Goal: Task Accomplishment & Management: Complete application form

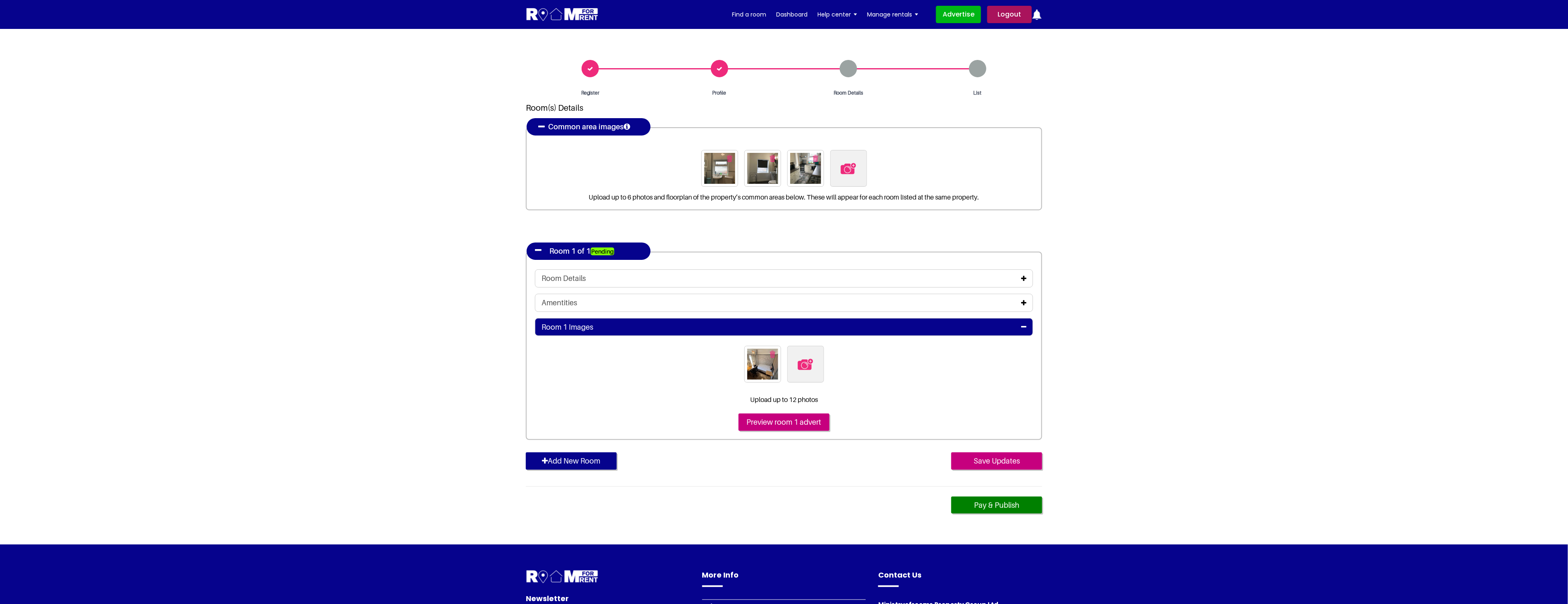
click at [1010, 13] on link "Logout" at bounding box center [1010, 14] width 45 height 17
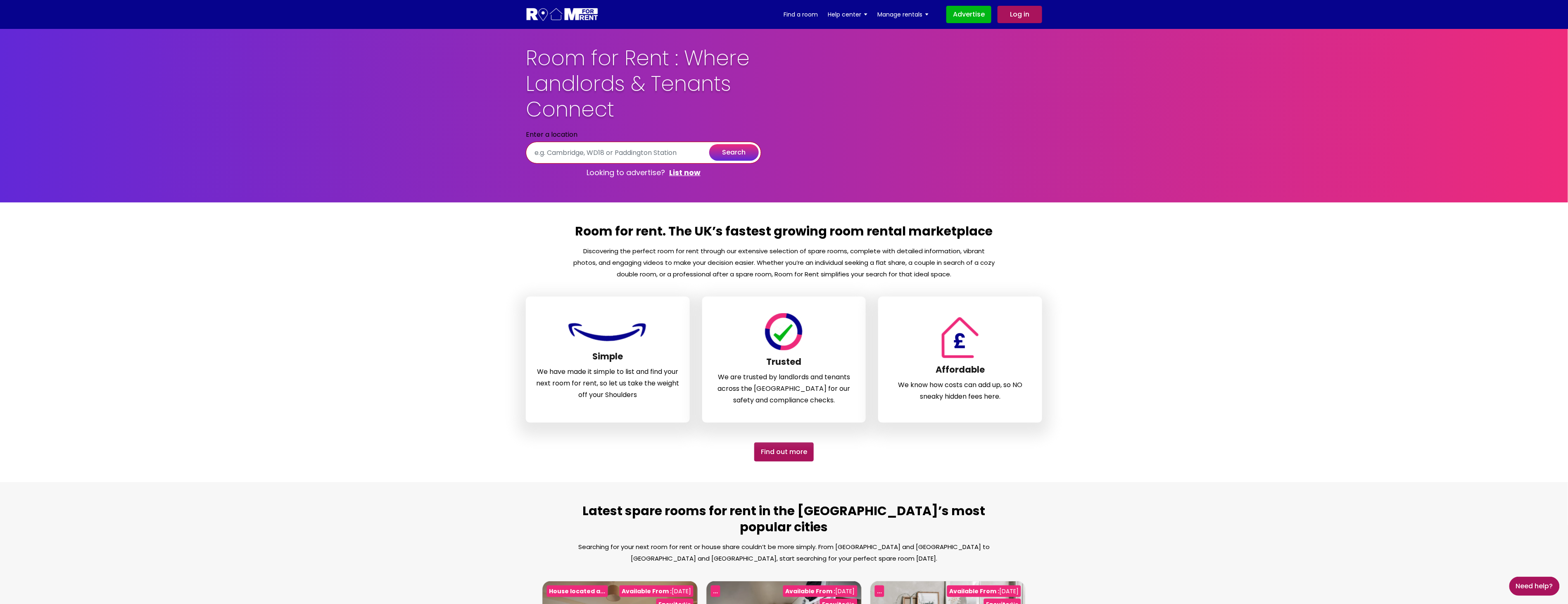
click at [715, 141] on input "text" at bounding box center [643, 152] width 235 height 22
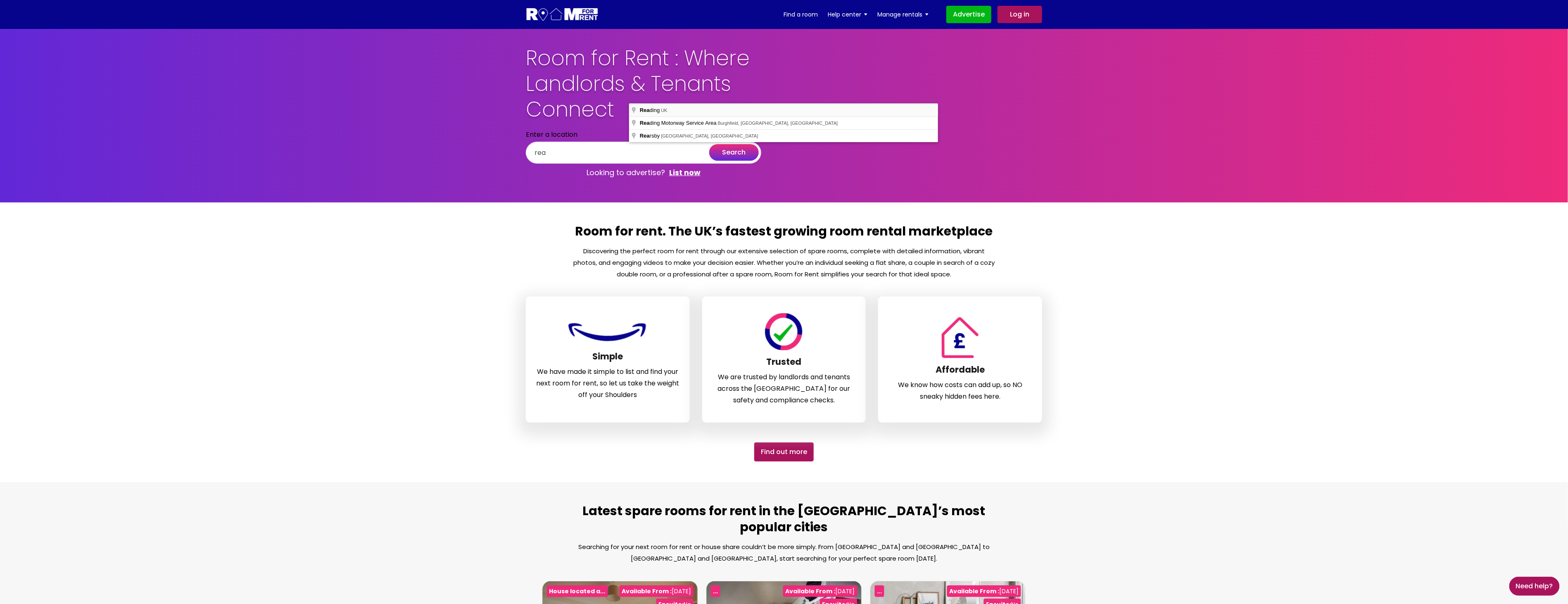
type input "Reading, UK"
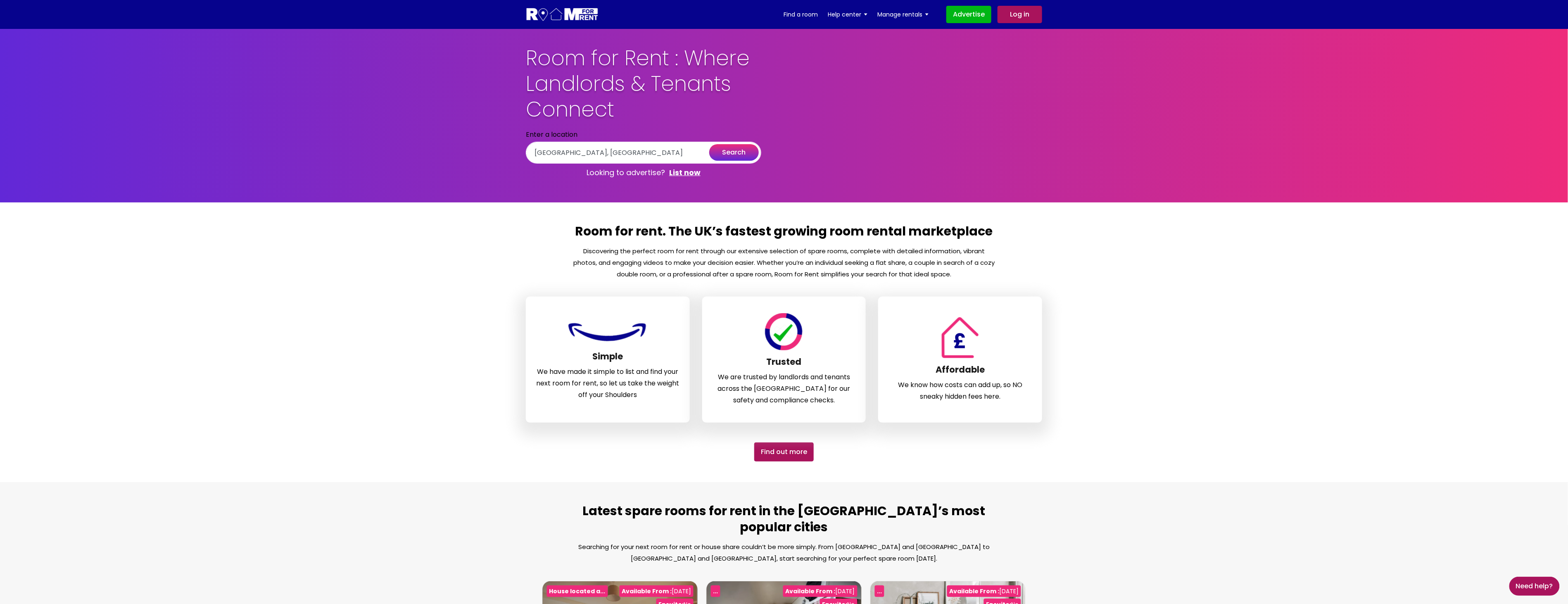
click at [759, 144] on button "search" at bounding box center [733, 152] width 49 height 16
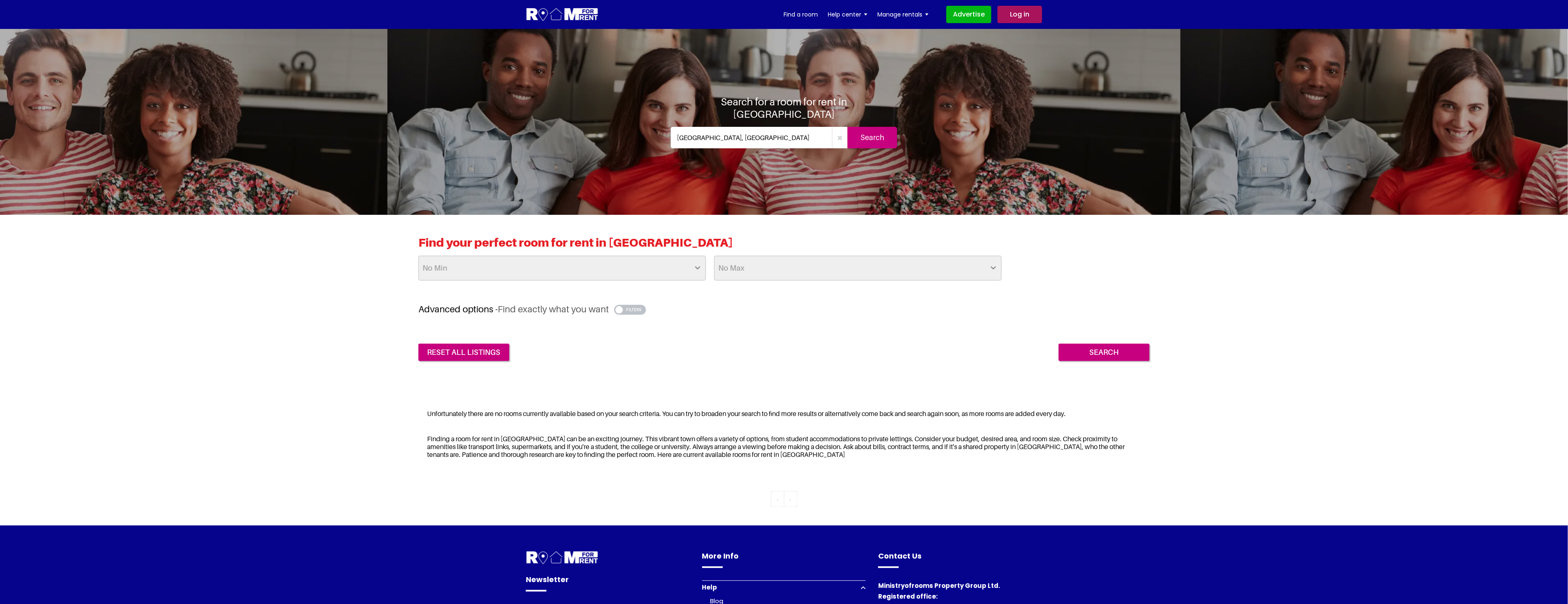
click at [631, 311] on button "button" at bounding box center [630, 309] width 32 height 10
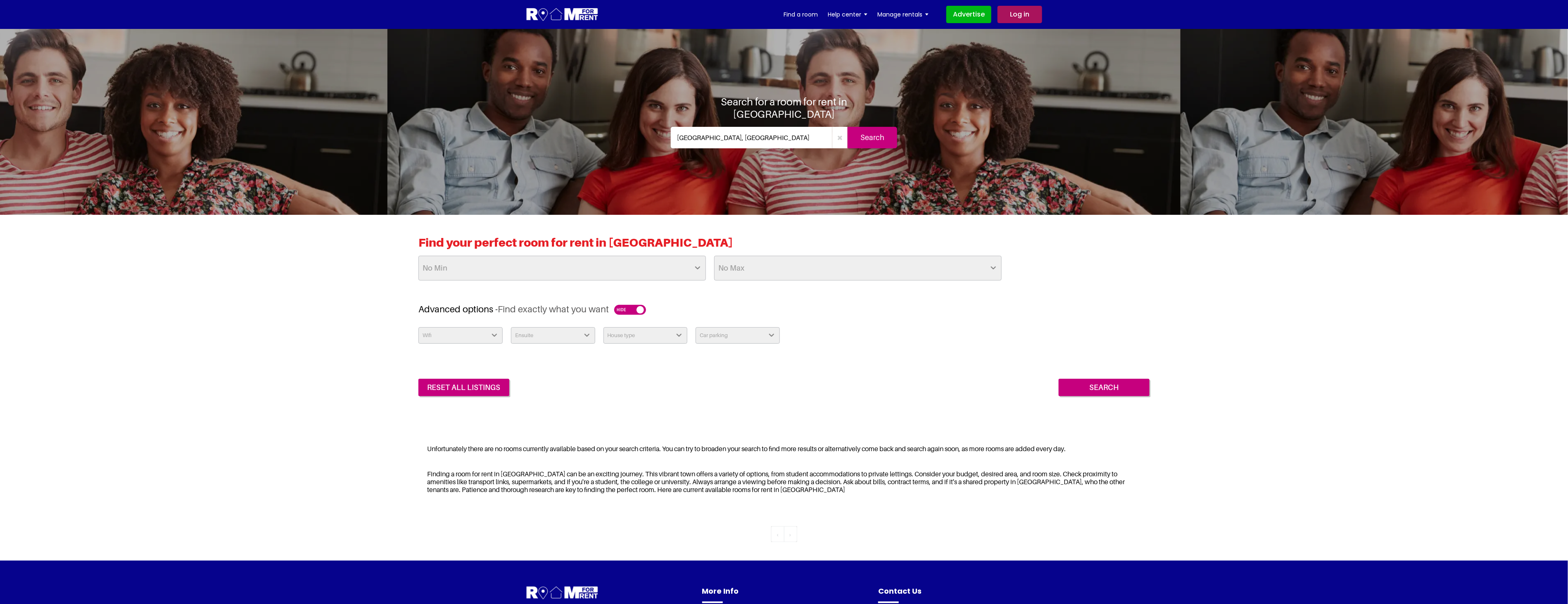
click at [631, 311] on button "button" at bounding box center [630, 309] width 32 height 10
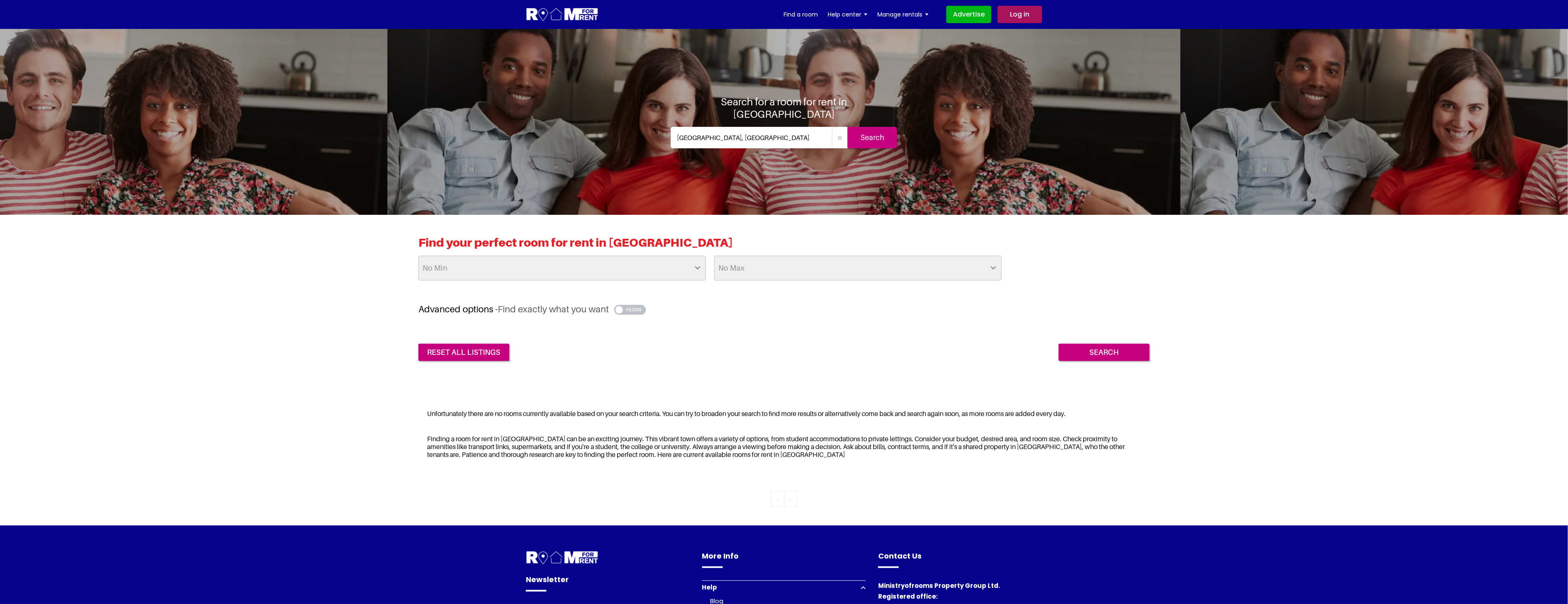
click at [631, 311] on button "button" at bounding box center [630, 309] width 32 height 10
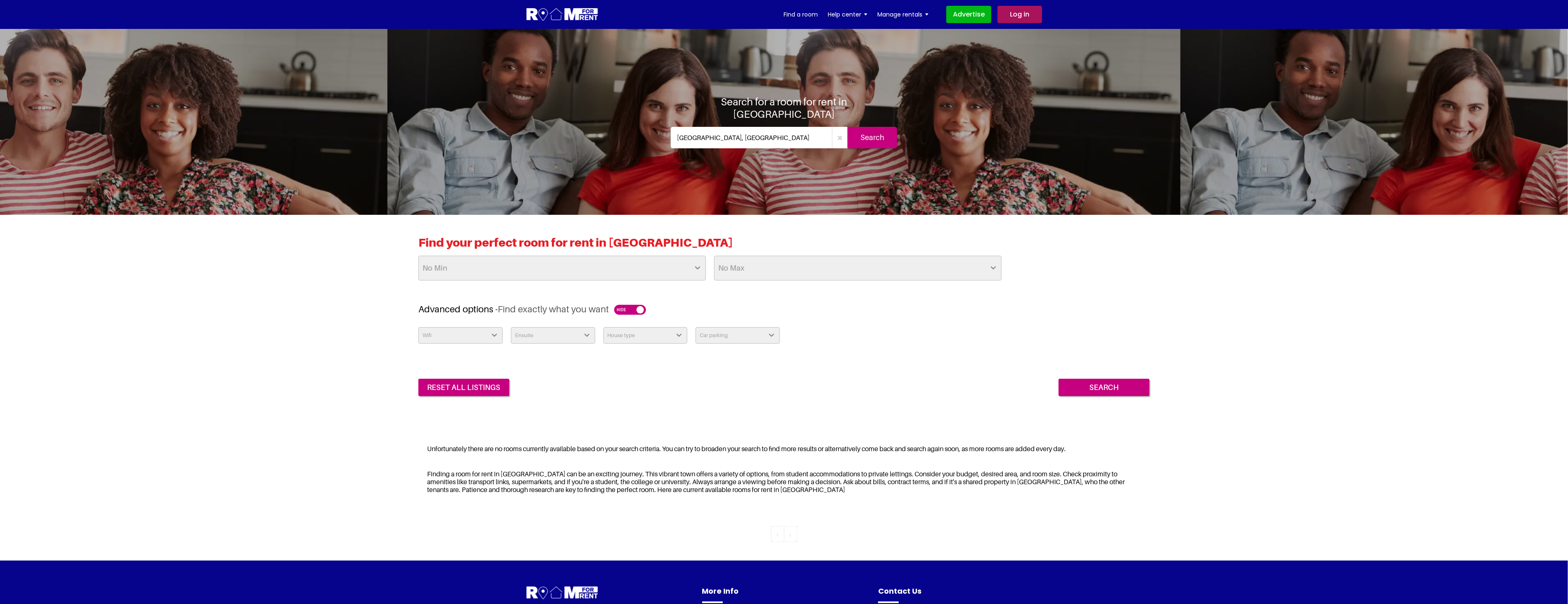
click at [631, 311] on button "button" at bounding box center [630, 309] width 32 height 10
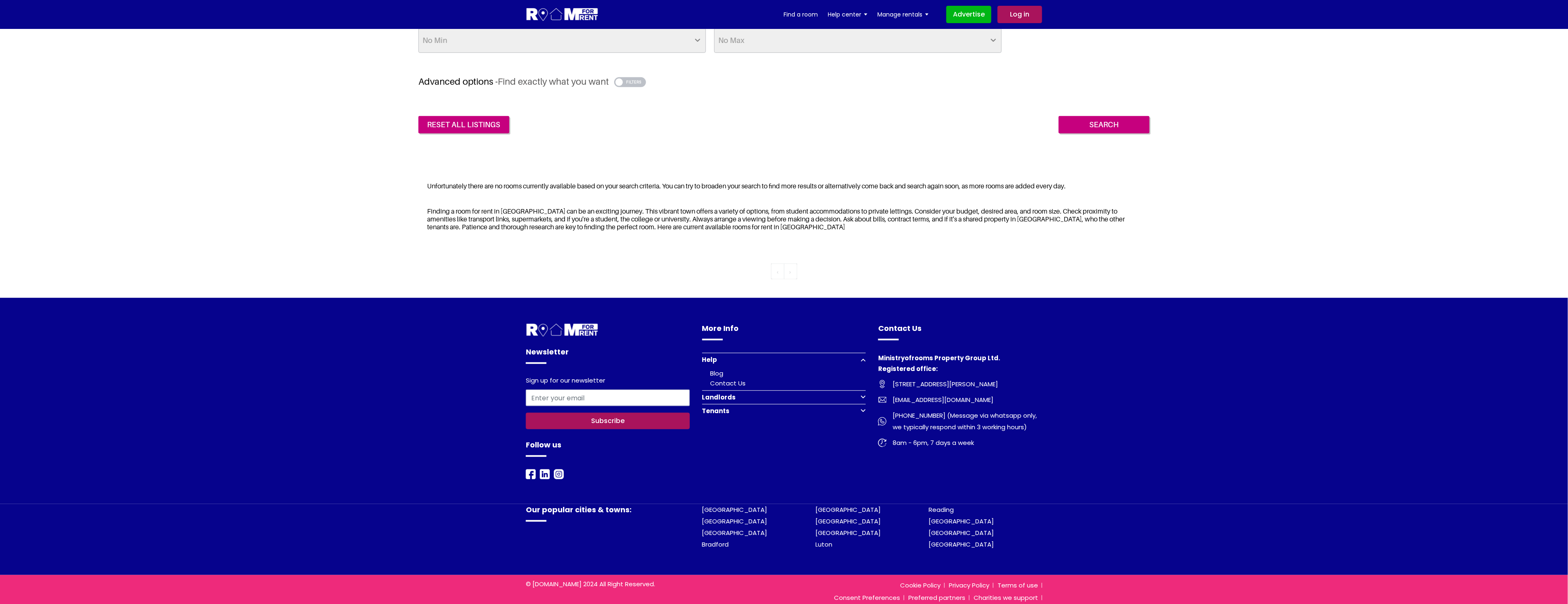
scroll to position [230, 0]
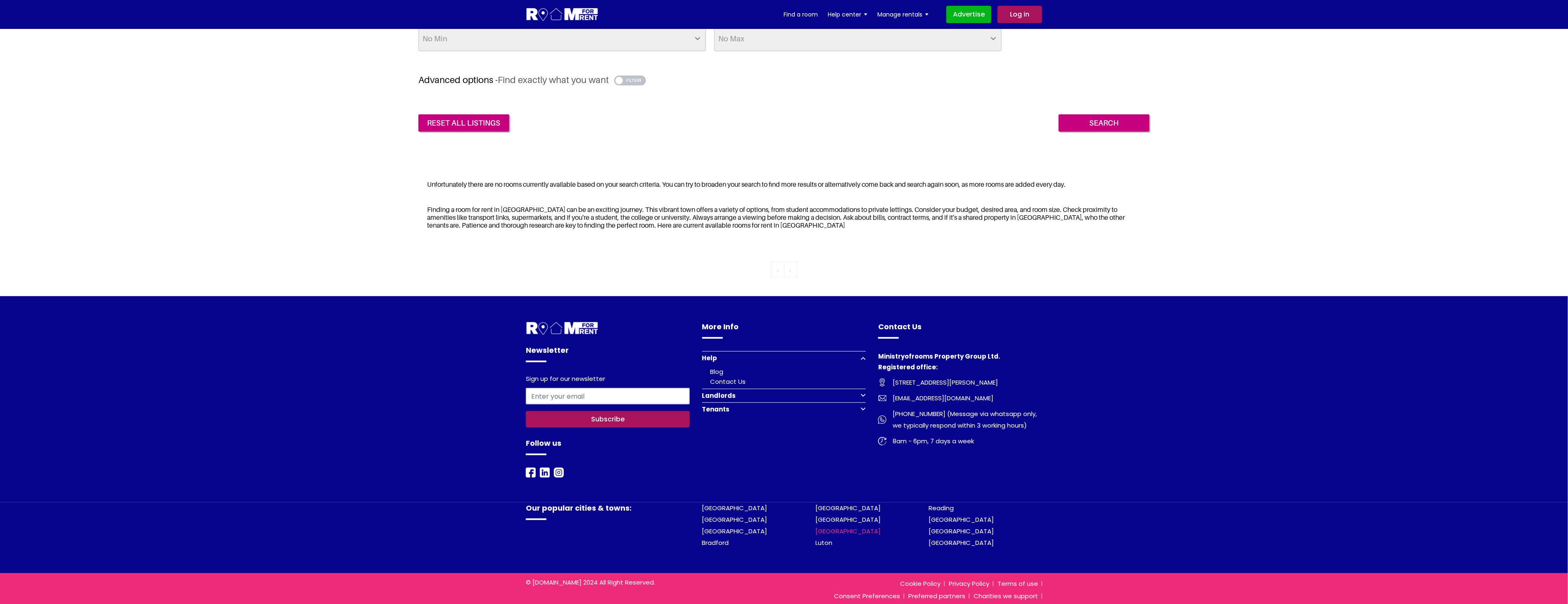
click at [831, 531] on link "[GEOGRAPHIC_DATA]" at bounding box center [848, 531] width 65 height 9
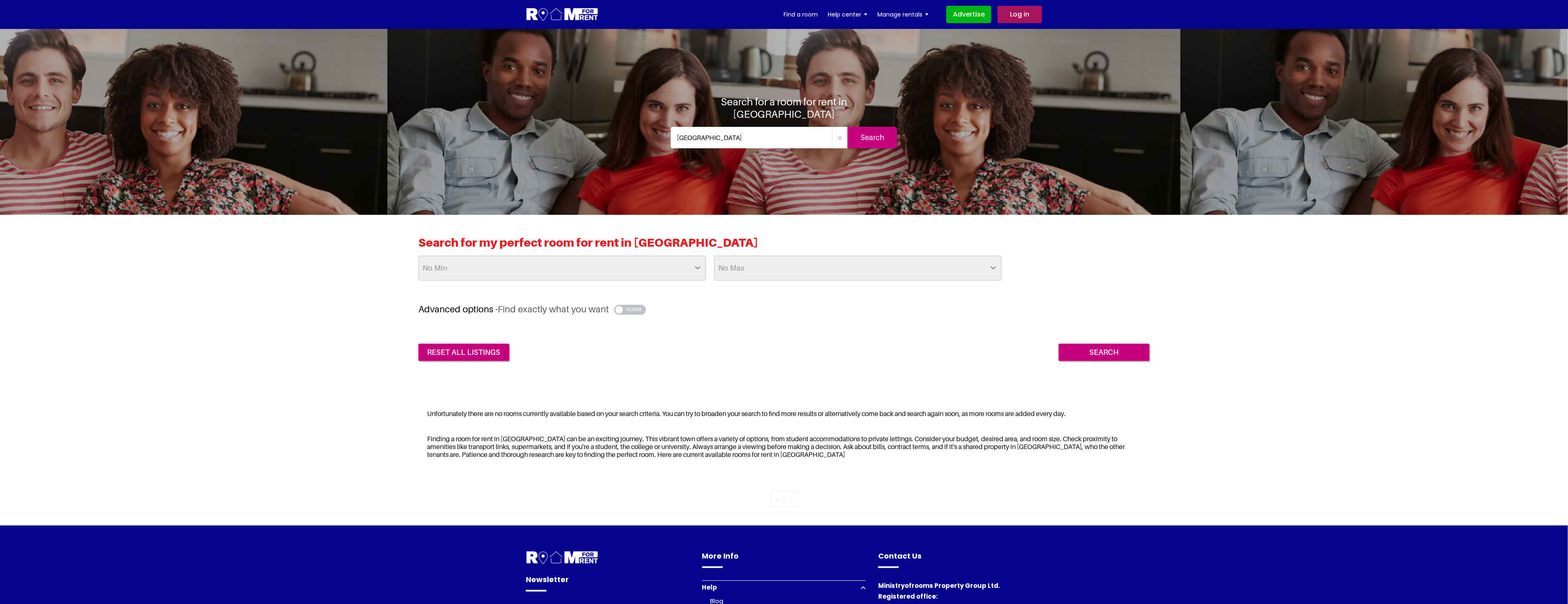
click at [639, 308] on button "button" at bounding box center [630, 309] width 32 height 10
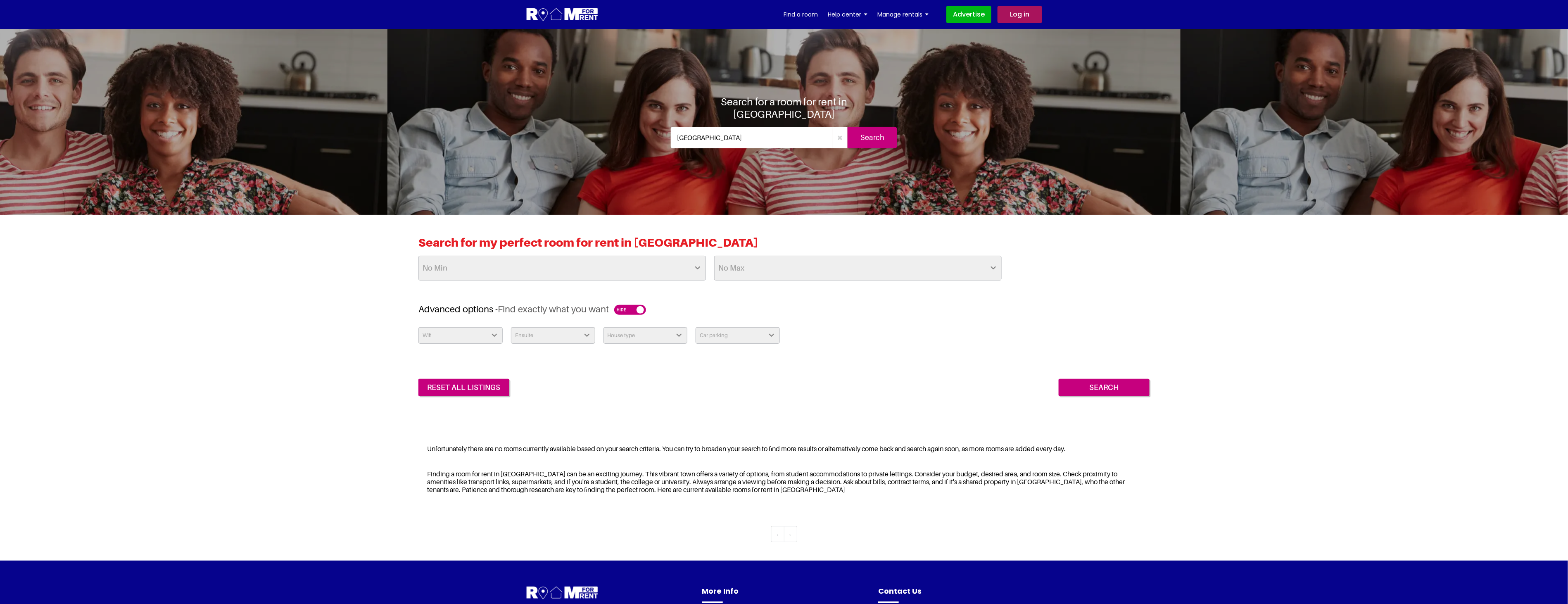
click at [482, 329] on select "Wifi Yes No" at bounding box center [460, 335] width 84 height 16
drag, startPoint x: 545, startPoint y: 330, endPoint x: 542, endPoint y: 334, distance: 5.0
click at [545, 330] on select "Ensuite Yes No" at bounding box center [553, 335] width 84 height 16
drag, startPoint x: 602, startPoint y: 338, endPoint x: 606, endPoint y: 340, distance: 4.5
click at [602, 338] on div "House type Apartment House Farm Purpose Built Student Accomodation" at bounding box center [645, 335] width 93 height 16
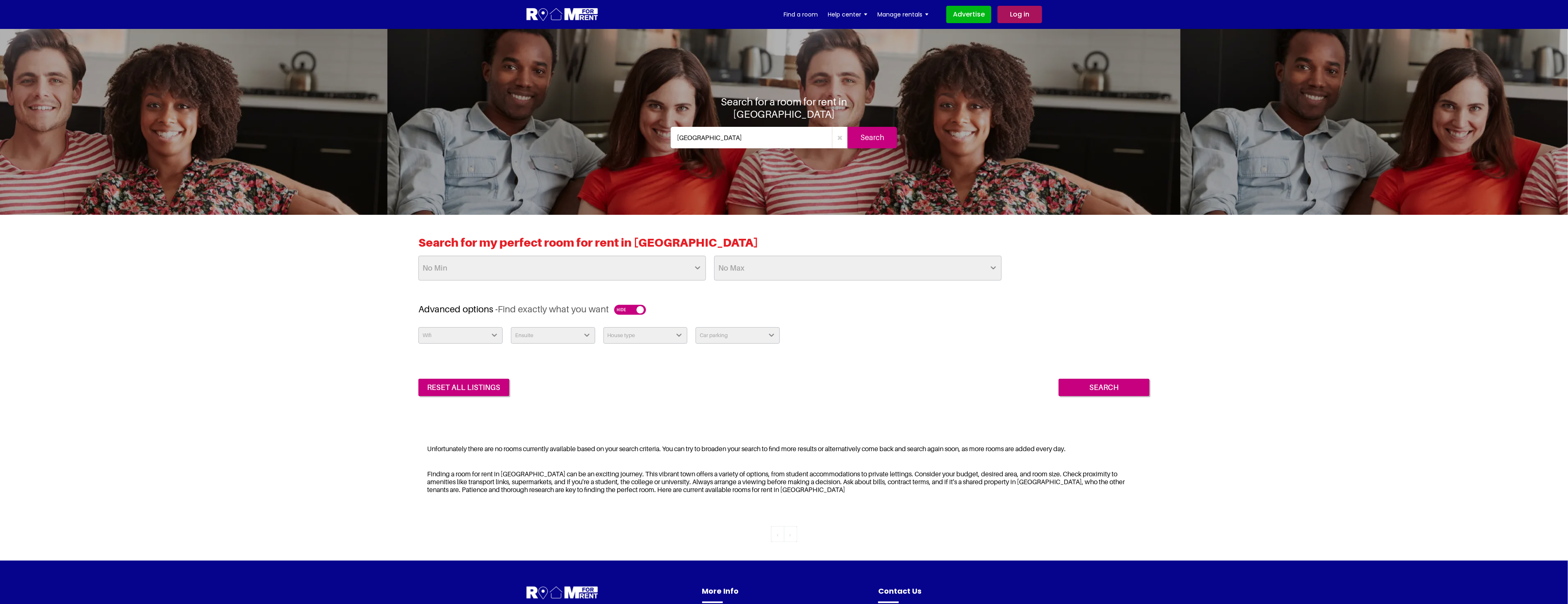
click at [633, 336] on select "House type Apartment House Farm Purpose Built Student Accomodation" at bounding box center [645, 335] width 84 height 16
click at [752, 333] on select "Car parking Off Street - Permit not required Off Street - Permit Required" at bounding box center [737, 335] width 84 height 16
drag, startPoint x: 991, startPoint y: 349, endPoint x: 978, endPoint y: 358, distance: 15.8
click at [991, 349] on div "Wifi Yes No Ensuite Yes No House type Apartment House Farm Purpose Built Studen…" at bounding box center [783, 361] width 731 height 69
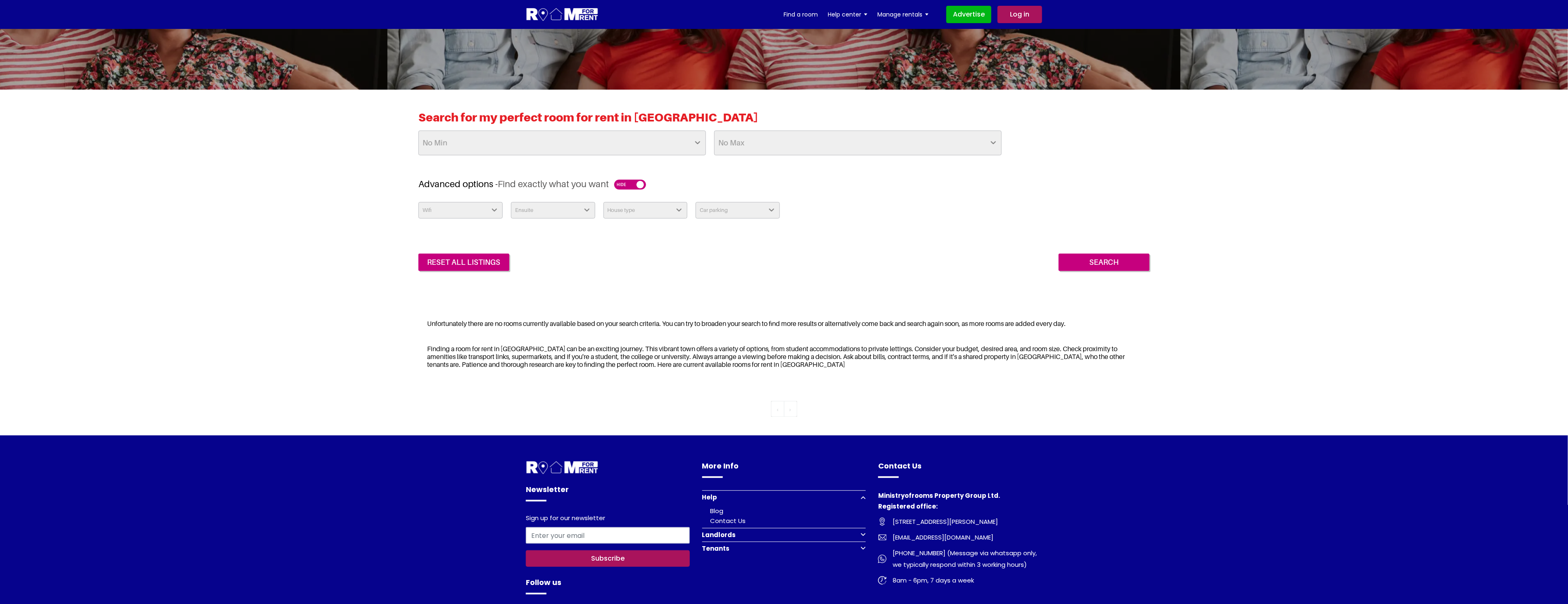
scroll to position [275, 0]
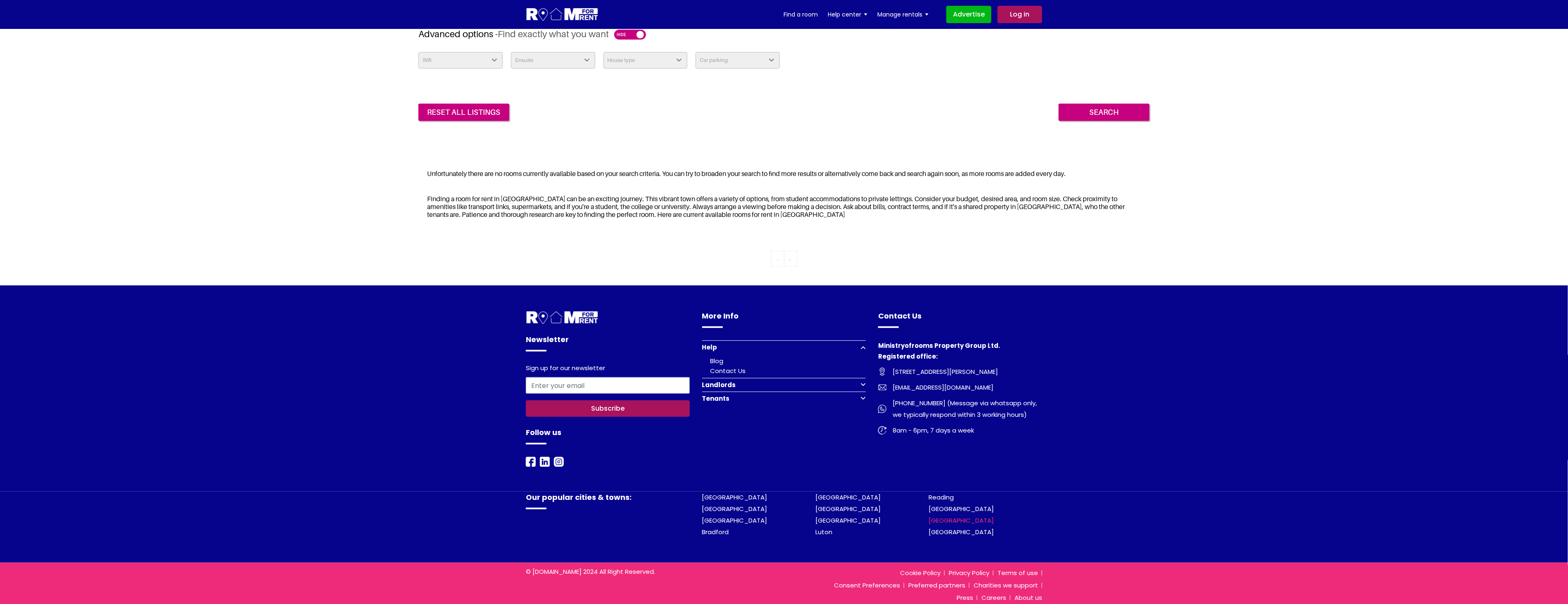
click at [954, 521] on link "[GEOGRAPHIC_DATA]" at bounding box center [961, 520] width 65 height 9
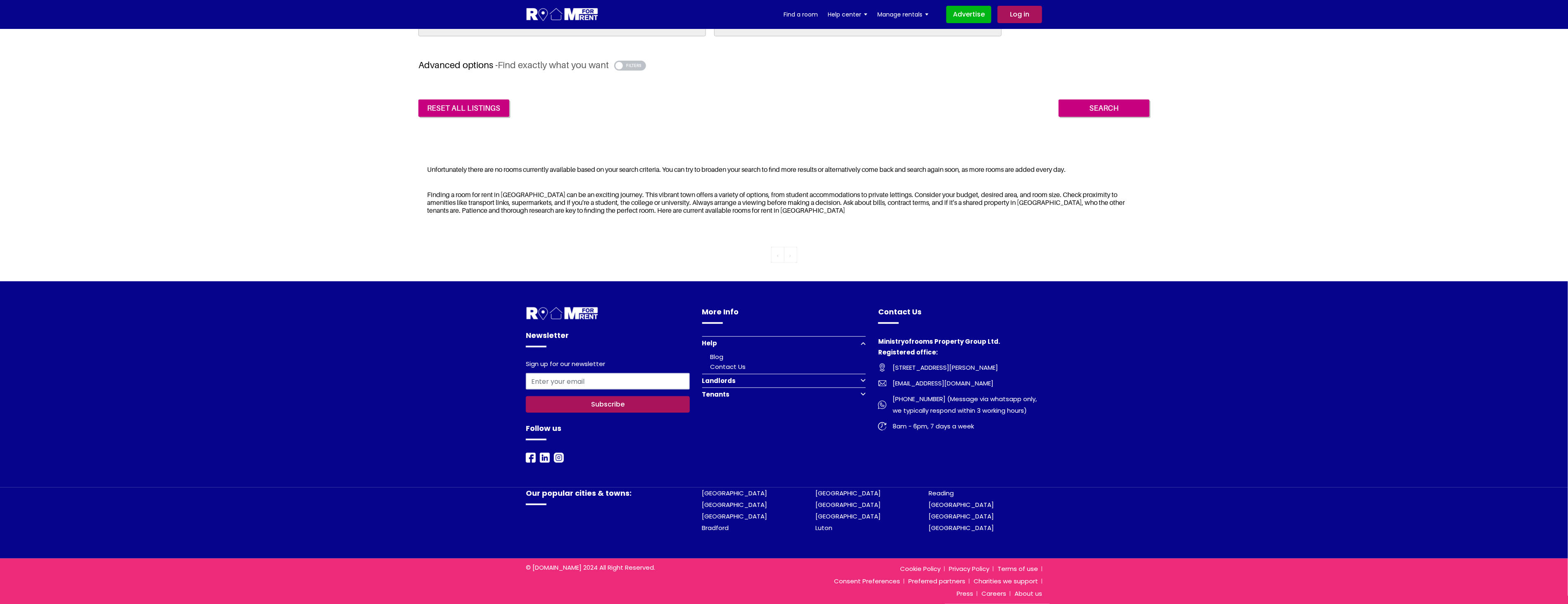
scroll to position [244, 0]
click at [720, 516] on link "[GEOGRAPHIC_DATA]" at bounding box center [734, 516] width 65 height 9
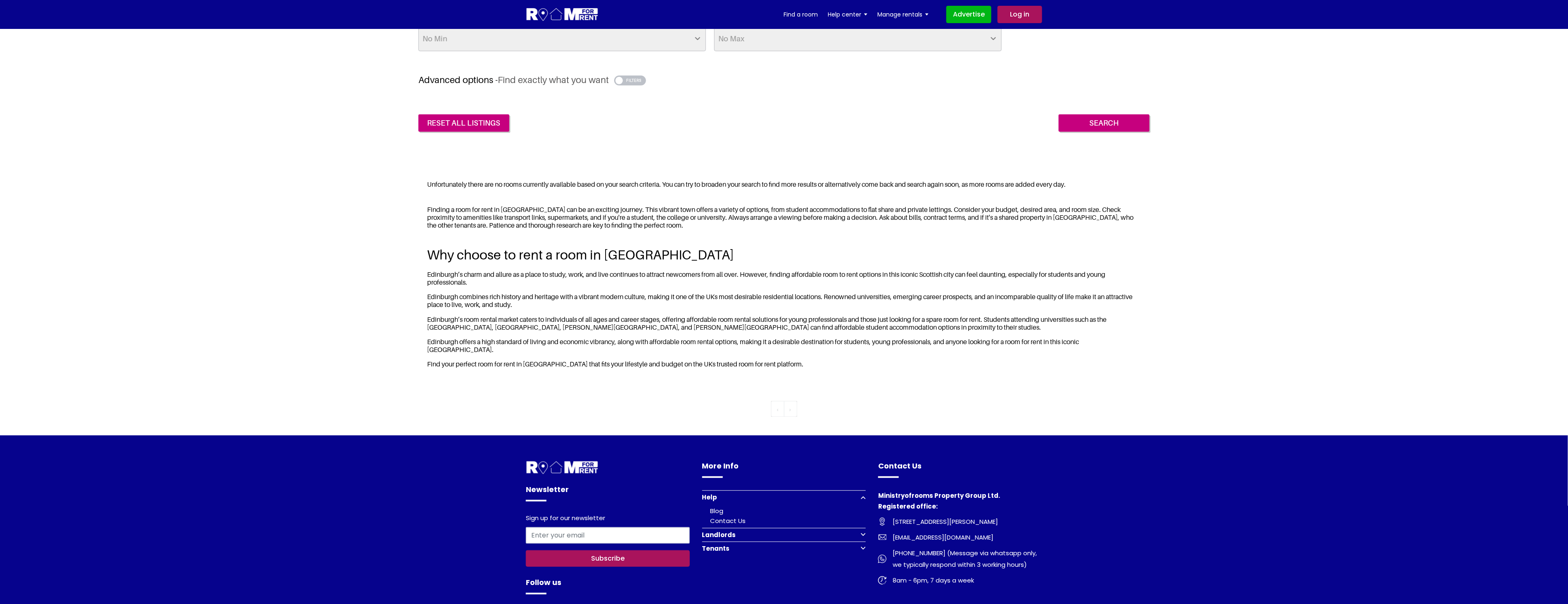
click at [639, 80] on button "button" at bounding box center [630, 80] width 32 height 10
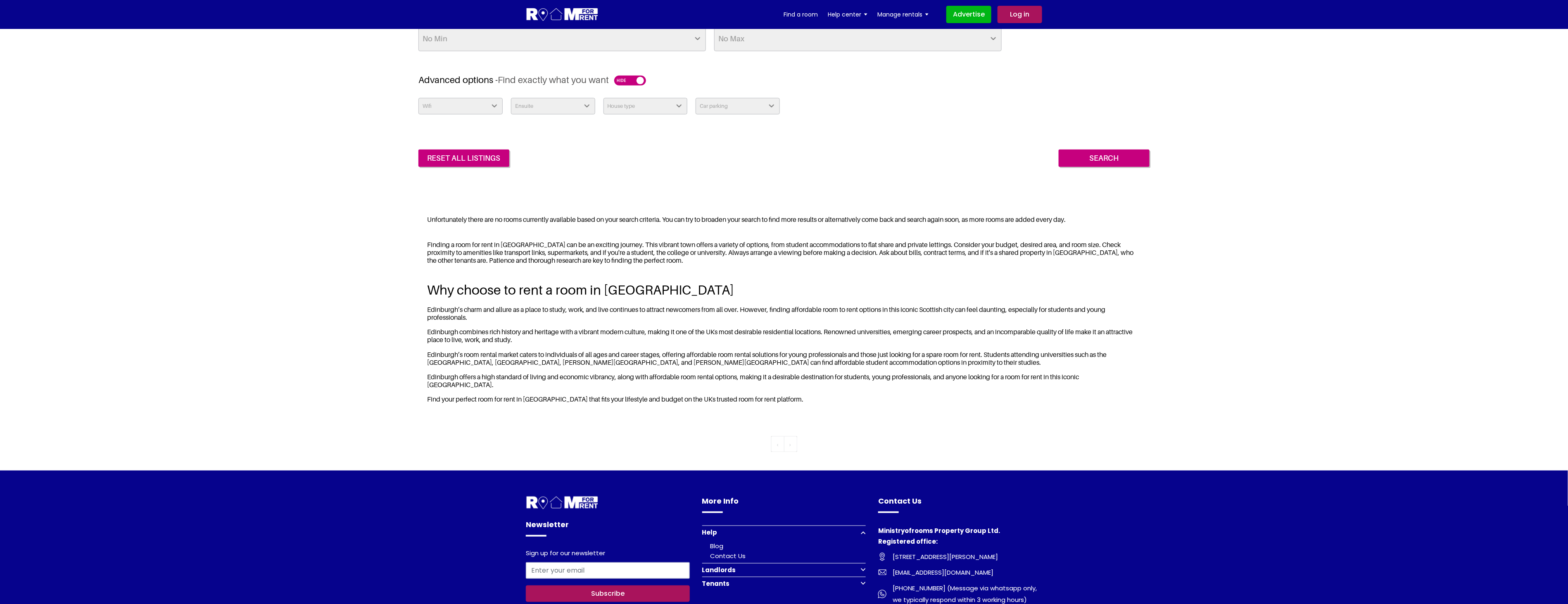
click at [447, 104] on select "Wifi Yes No" at bounding box center [460, 106] width 84 height 16
click at [541, 105] on select "Ensuite Yes No" at bounding box center [553, 106] width 84 height 16
click at [630, 105] on select "House type Apartment House Farm Purpose Built Student Accomodation" at bounding box center [645, 106] width 84 height 16
click at [713, 108] on select "Car parking Off Street - Permit not required Off Street - Permit Required" at bounding box center [737, 106] width 84 height 16
drag, startPoint x: 860, startPoint y: 160, endPoint x: 852, endPoint y: 170, distance: 12.8
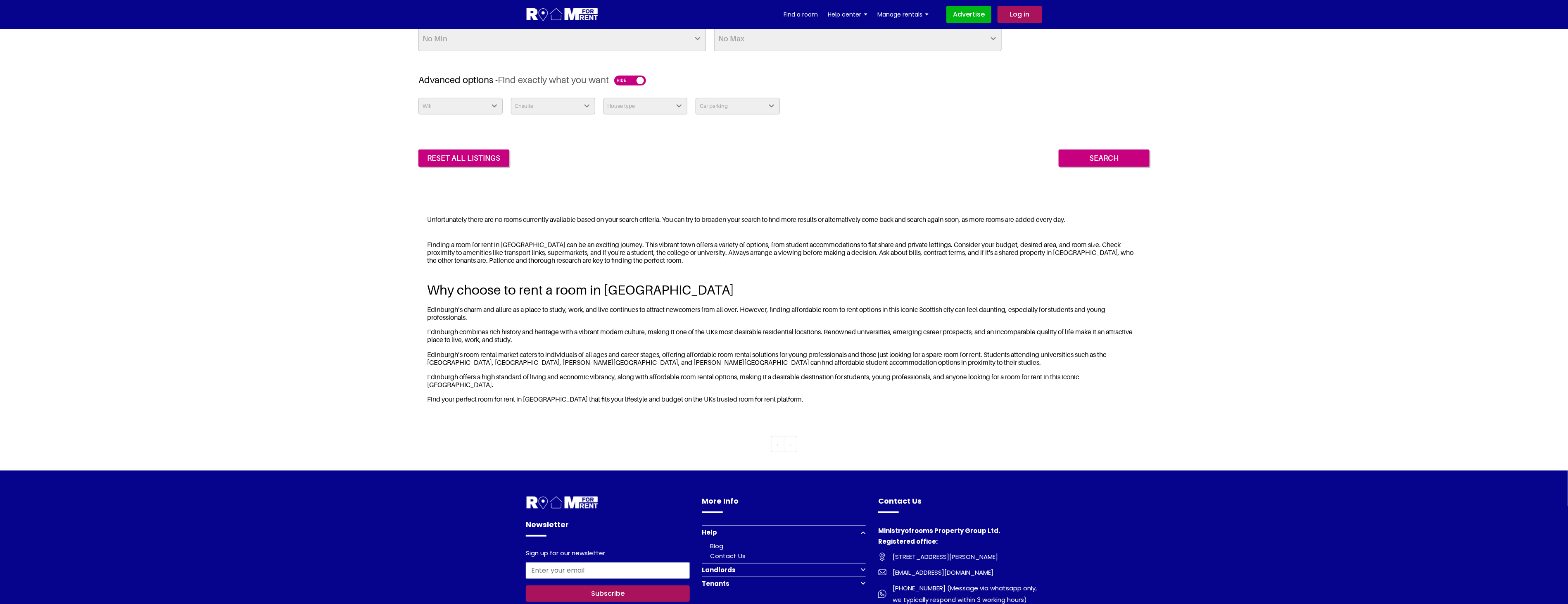
click at [860, 160] on div "reset all listings Search" at bounding box center [783, 151] width 731 height 30
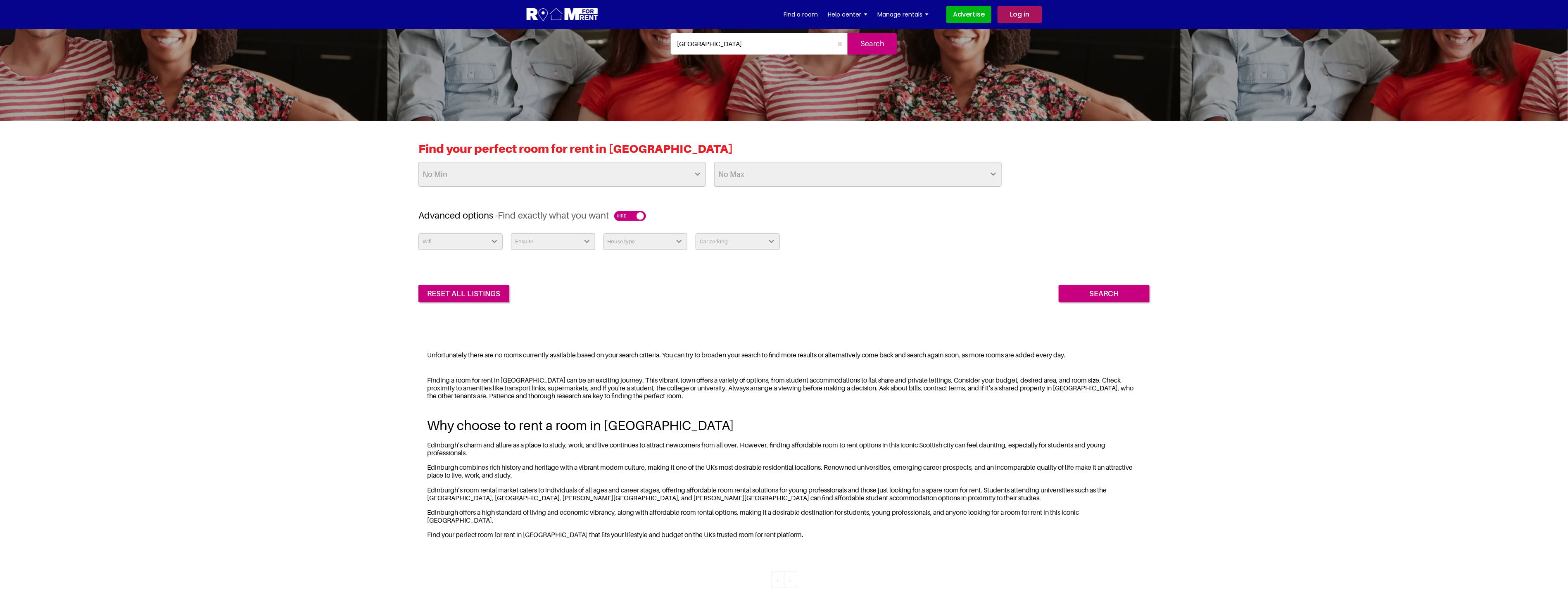
scroll to position [91, 0]
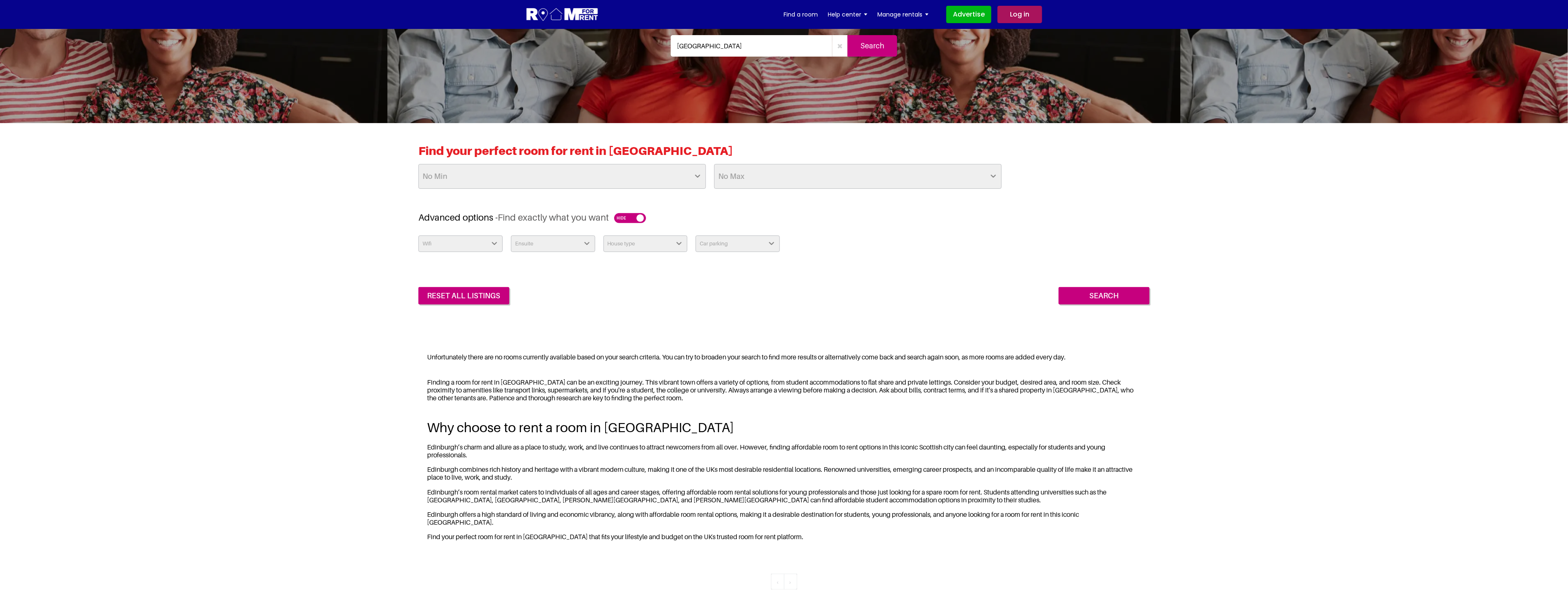
click at [535, 169] on select "No Min £25 £50 £75 £100 £125 £150 £175 £200 £225 £250 £275 £300 £325 £350 £375 …" at bounding box center [562, 176] width 287 height 25
select select "50"
click at [418, 164] on select "No Min £25 £50 £75 £100 £125 £150 £175 £200 £225 £250 £275 £300 £325 £350 £375 …" at bounding box center [562, 176] width 287 height 25
click at [813, 174] on select "No Max £50 £75 £100 £125 £150 £175 £200 £225 £250 £275 £300 £325 £350 £375 £400…" at bounding box center [858, 176] width 287 height 25
select select "75"
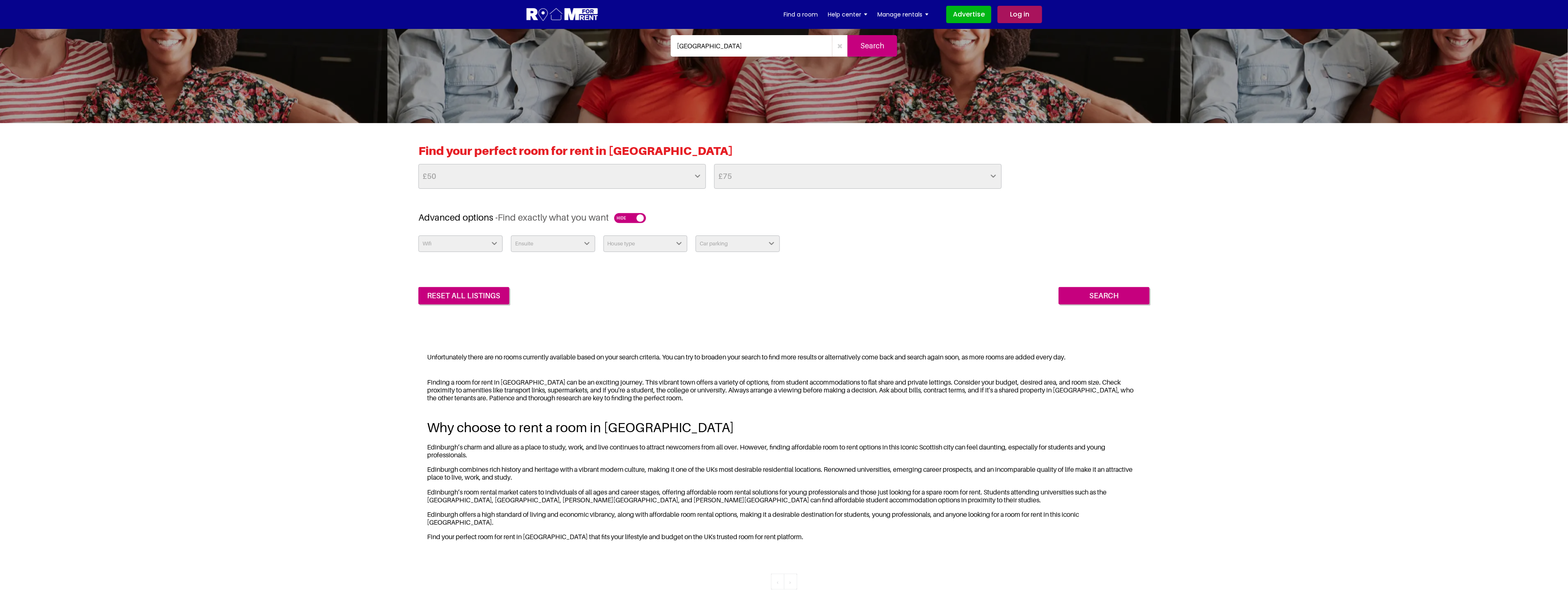
click at [714, 164] on select "No Max £50 £75 £100 £125 £150 £175 £200 £225 £250 £275 £300 £325 £350 £375 £400…" at bounding box center [858, 176] width 287 height 25
click at [852, 259] on div "Wifi Yes No Ensuite Yes No House type Apartment House Farm Purpose Built Studen…" at bounding box center [783, 270] width 731 height 69
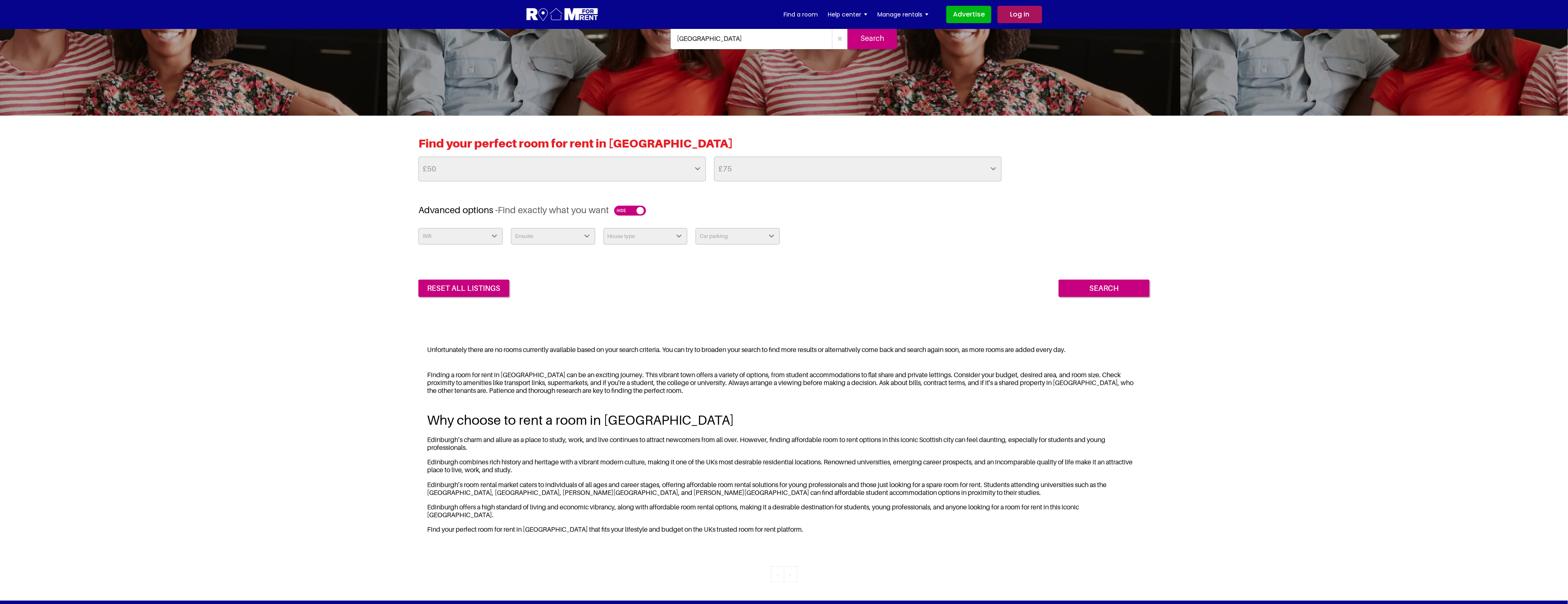
scroll to position [411, 0]
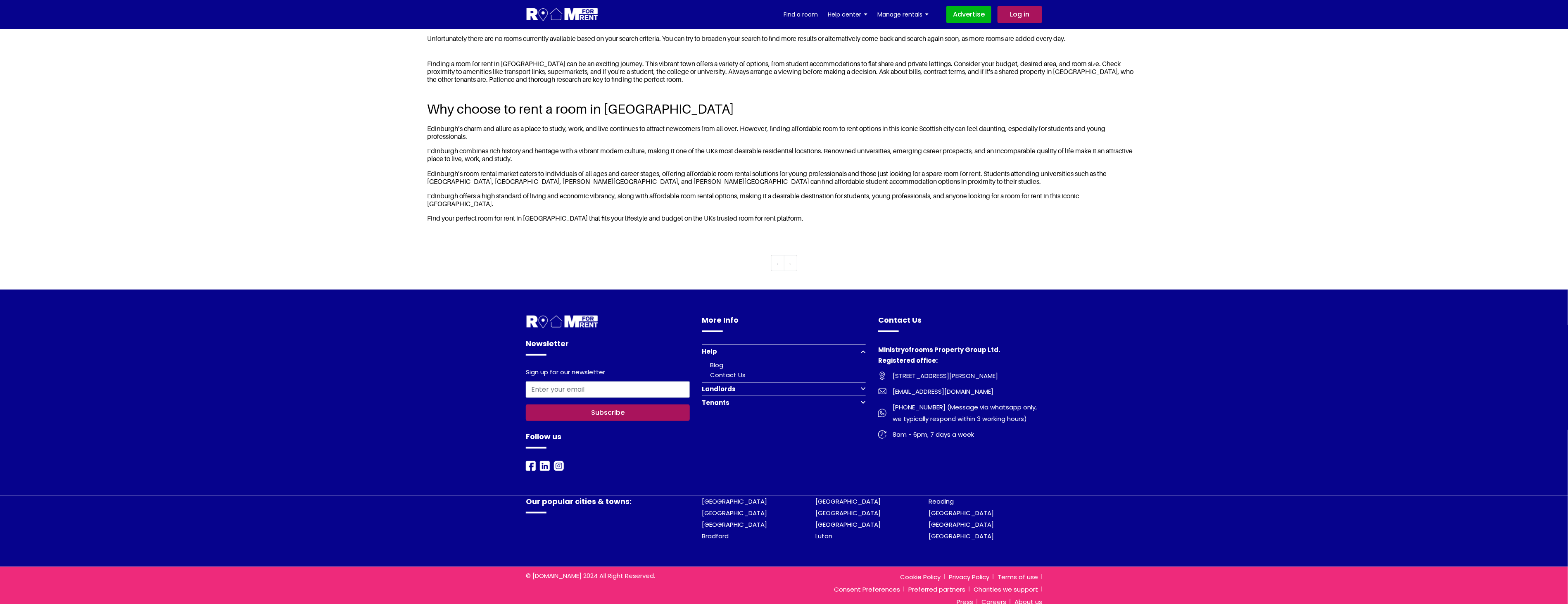
click at [714, 496] on li "[GEOGRAPHIC_DATA]" at bounding box center [758, 502] width 113 height 12
click at [839, 497] on link "[GEOGRAPHIC_DATA]" at bounding box center [848, 501] width 65 height 9
click at [945, 497] on link "Reading" at bounding box center [941, 501] width 25 height 9
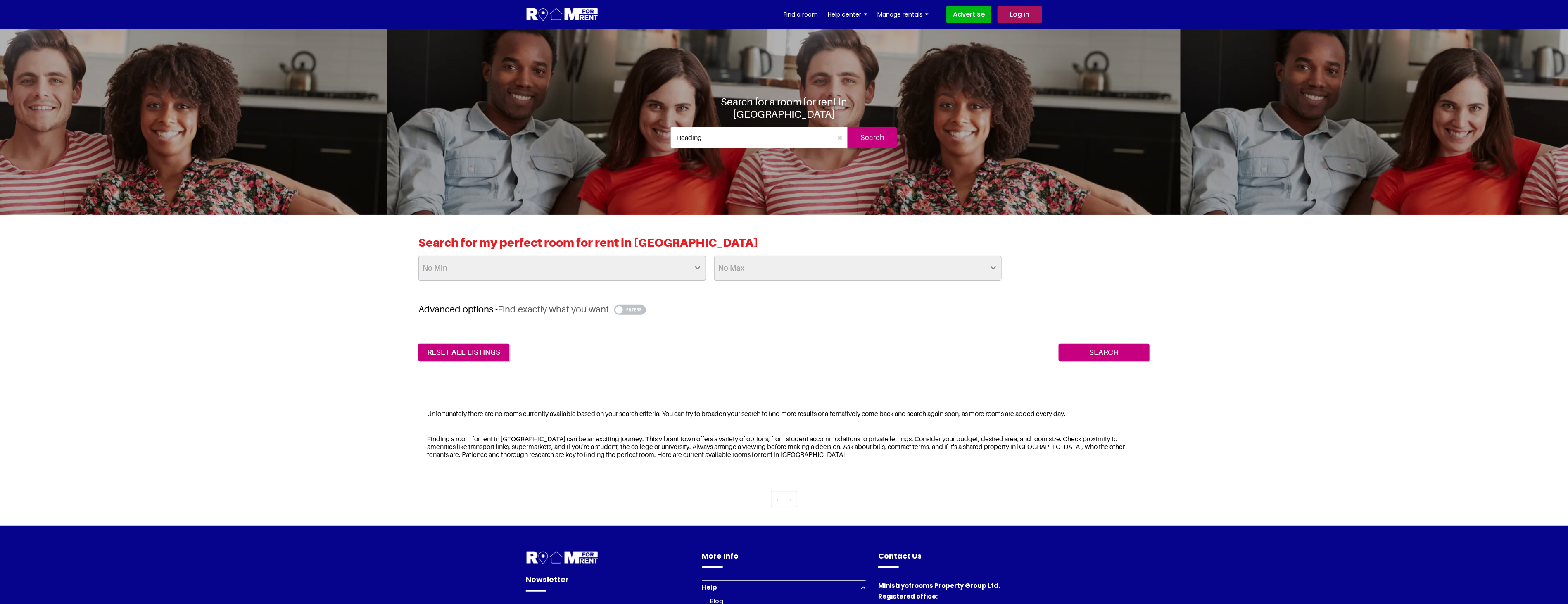
click at [633, 305] on button "button" at bounding box center [630, 309] width 32 height 10
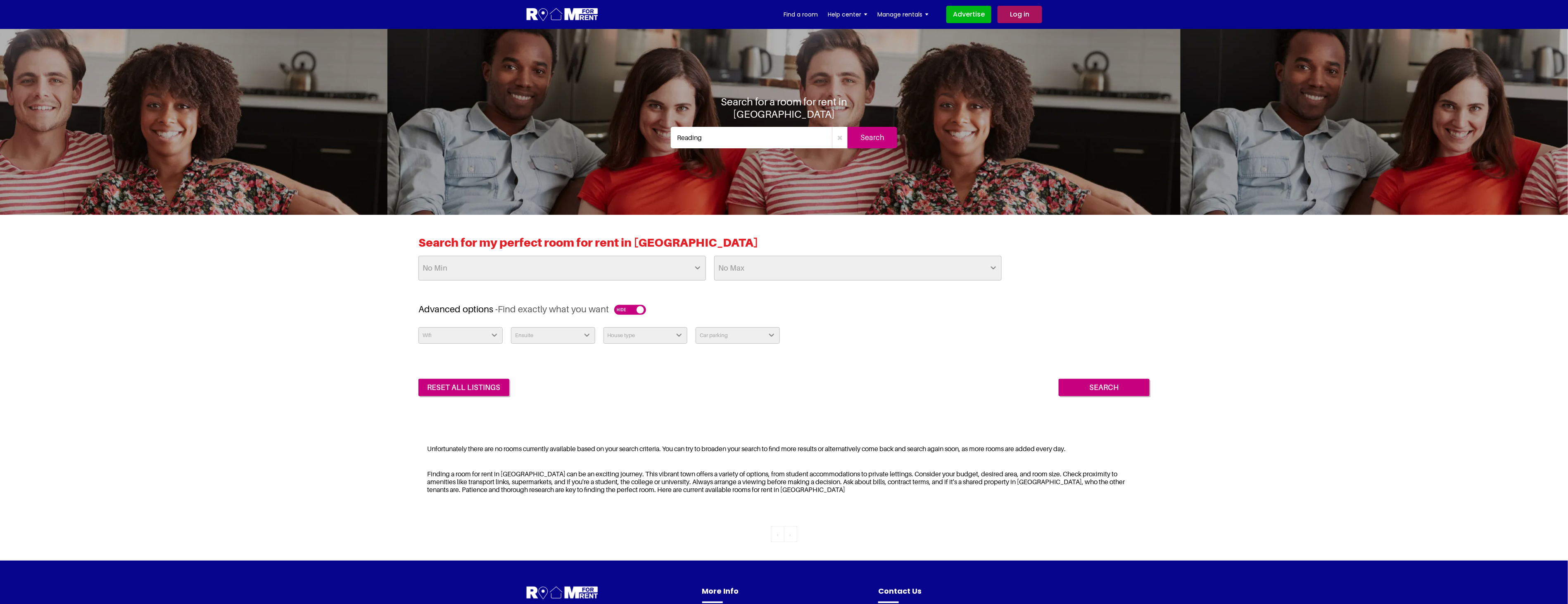
click at [481, 332] on select "Wifi Yes No" at bounding box center [460, 335] width 84 height 16
drag, startPoint x: 843, startPoint y: 346, endPoint x: 799, endPoint y: 355, distance: 44.9
click at [843, 346] on div "Wifi Yes No Ensuite Yes No House type Apartment House Farm Purpose Built Studen…" at bounding box center [784, 338] width 739 height 23
drag, startPoint x: 574, startPoint y: 334, endPoint x: 585, endPoint y: 339, distance: 12.1
click at [574, 334] on select "Ensuite Yes No" at bounding box center [553, 335] width 84 height 16
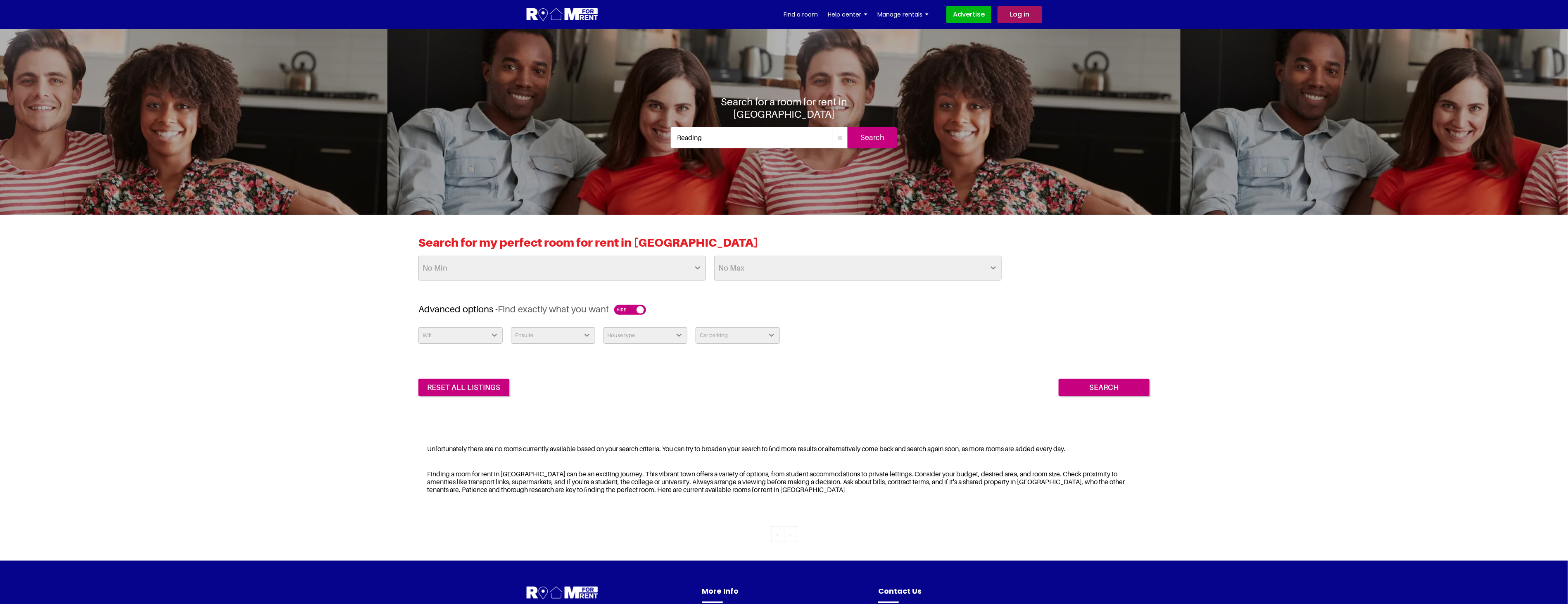
click at [643, 337] on select "House type Apartment House Farm Purpose Built Student Accomodation" at bounding box center [645, 335] width 84 height 16
click at [778, 337] on select "Car parking Off Street - Permit not required Off Street - Permit Required" at bounding box center [737, 335] width 84 height 16
drag, startPoint x: 903, startPoint y: 300, endPoint x: 866, endPoint y: 307, distance: 37.7
click at [903, 300] on div "Search for my perfect room for rent in Reading No Min £25 £50 £75 £100 £125 £15…" at bounding box center [783, 270] width 731 height 68
click at [529, 269] on select "No Min £25 £50 £75 £100 £125 £150 £175 £200 £225 £250 £275 £300 £325 £350 £375 …" at bounding box center [562, 268] width 287 height 25
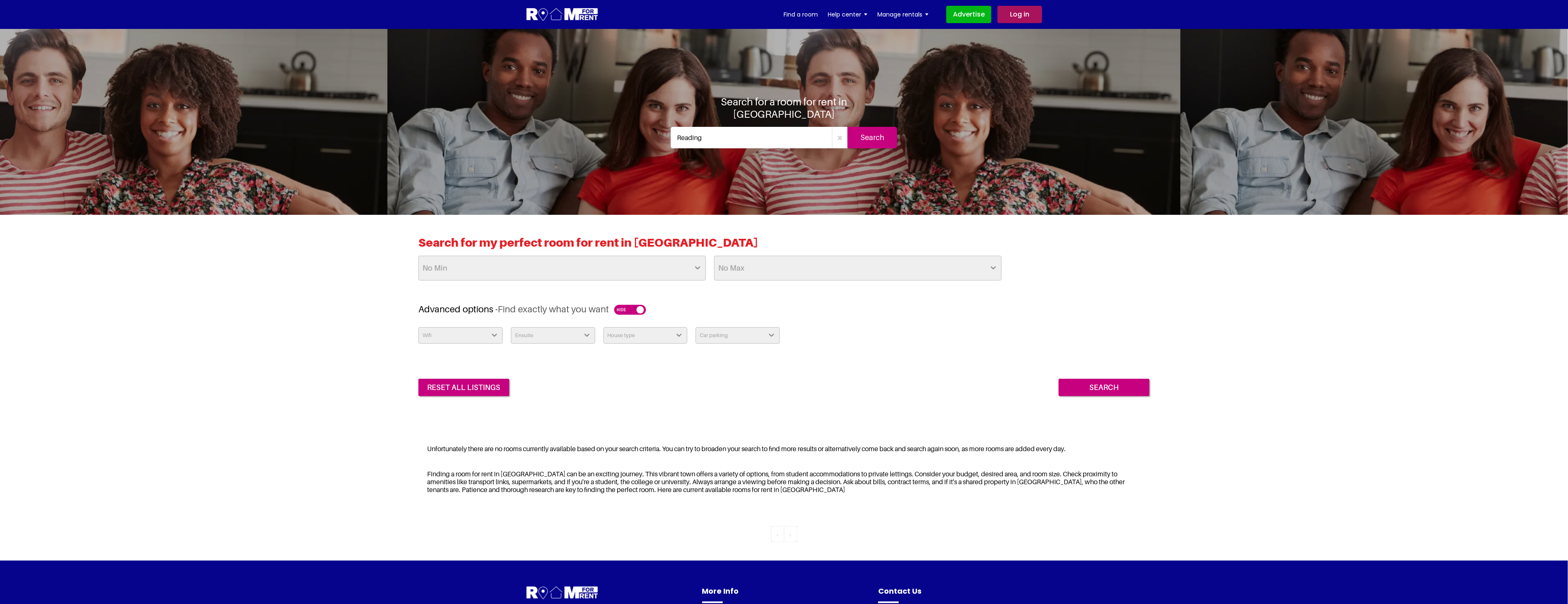
click at [1027, 345] on div "Wifi Yes No Ensuite Yes No House type Apartment House Farm Purpose Built Studen…" at bounding box center [784, 338] width 739 height 23
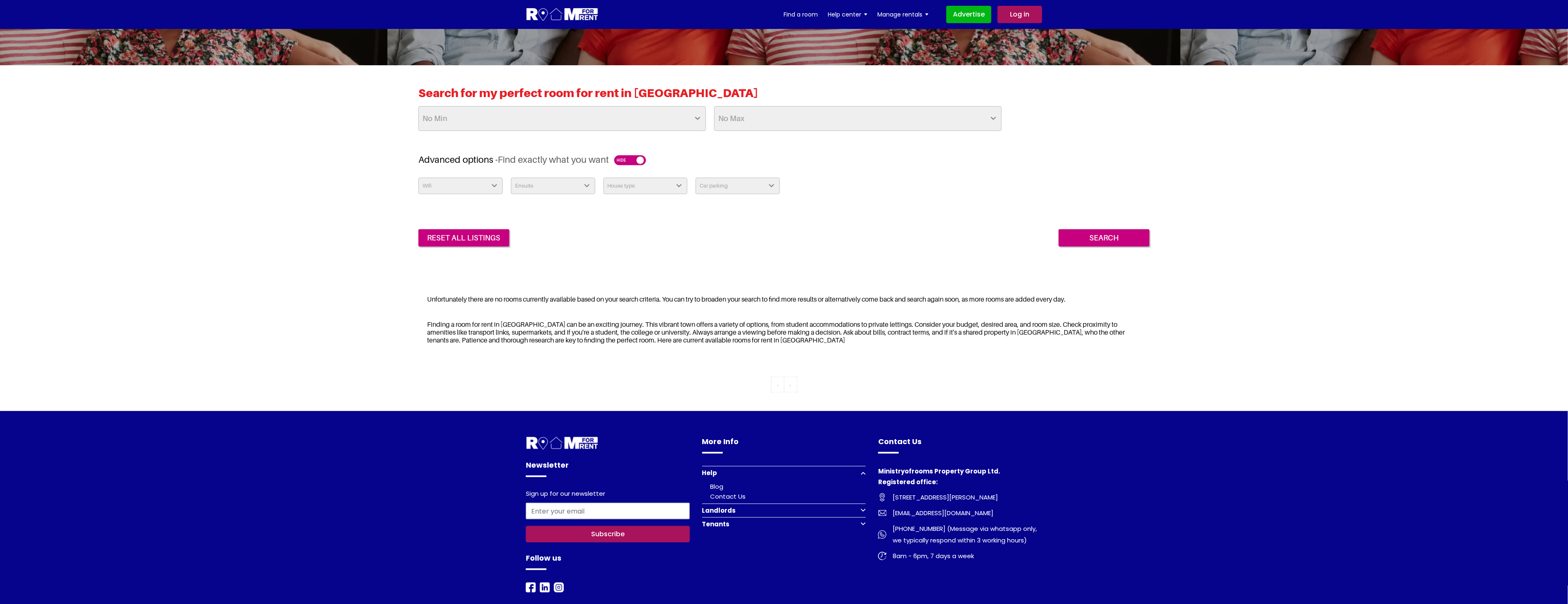
scroll to position [279, 0]
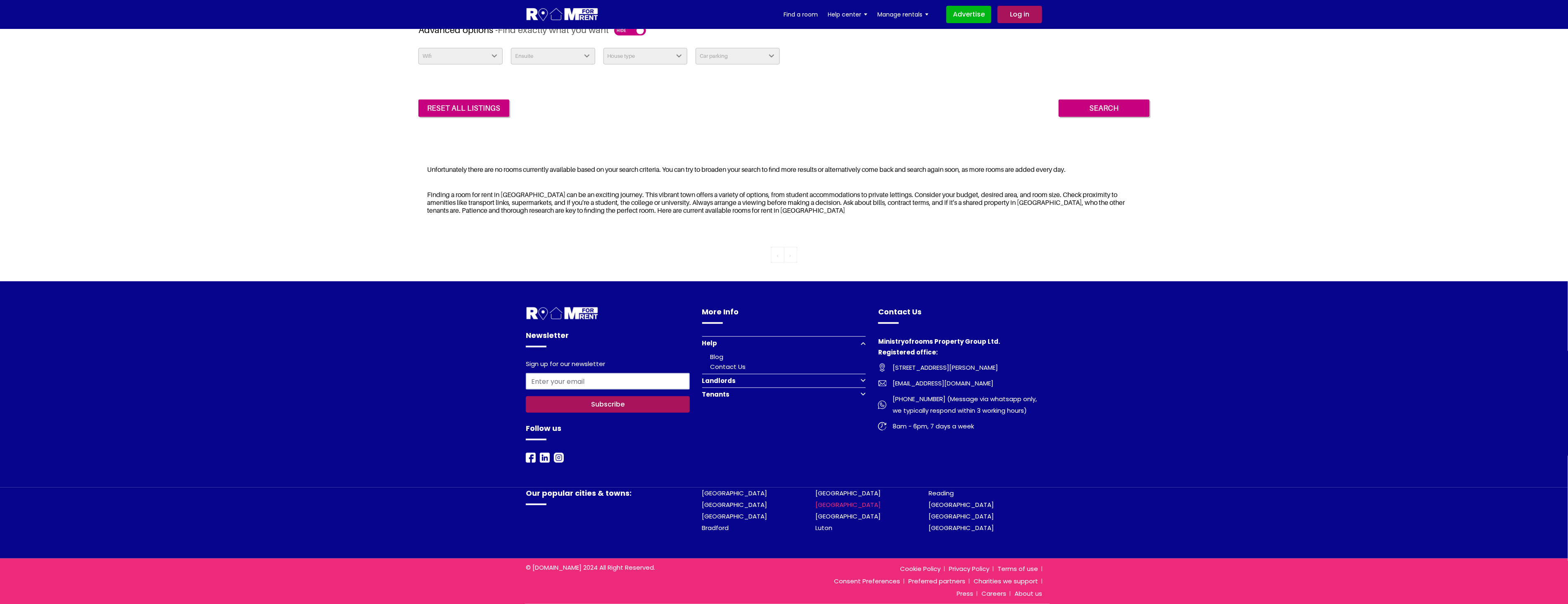
click at [833, 505] on link "[GEOGRAPHIC_DATA]" at bounding box center [848, 504] width 65 height 9
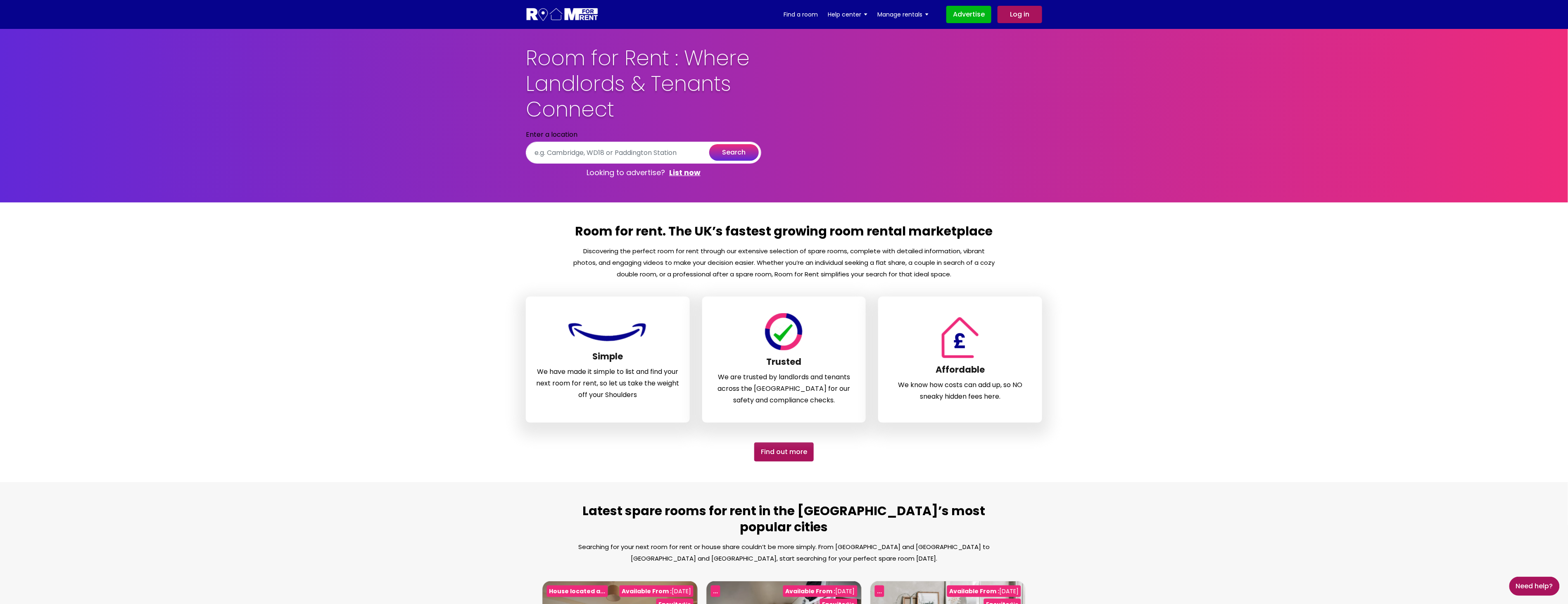
drag, startPoint x: 0, startPoint y: 0, endPoint x: 1221, endPoint y: 174, distance: 1233.3
click at [1229, 203] on section "Room for rent. The UK’s fastest growing room rental marketplace Discovering the…" at bounding box center [784, 342] width 1568 height 280
click at [761, 141] on input "text" at bounding box center [643, 152] width 235 height 22
type input "London, UK"
click at [759, 144] on button "search" at bounding box center [733, 152] width 49 height 16
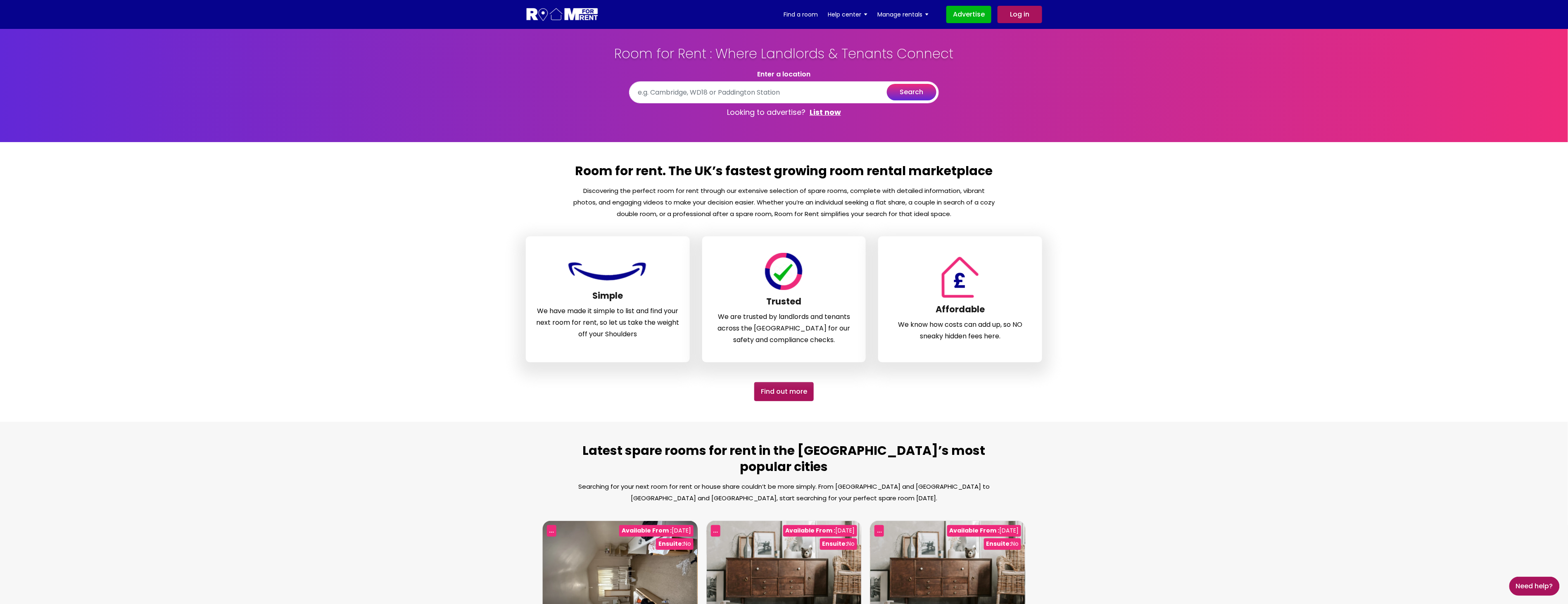
click at [829, 113] on link "List now" at bounding box center [825, 112] width 32 height 10
click at [1302, 199] on section "Room for rent. The UK’s fastest growing room rental marketplace Discovering the…" at bounding box center [784, 282] width 1568 height 280
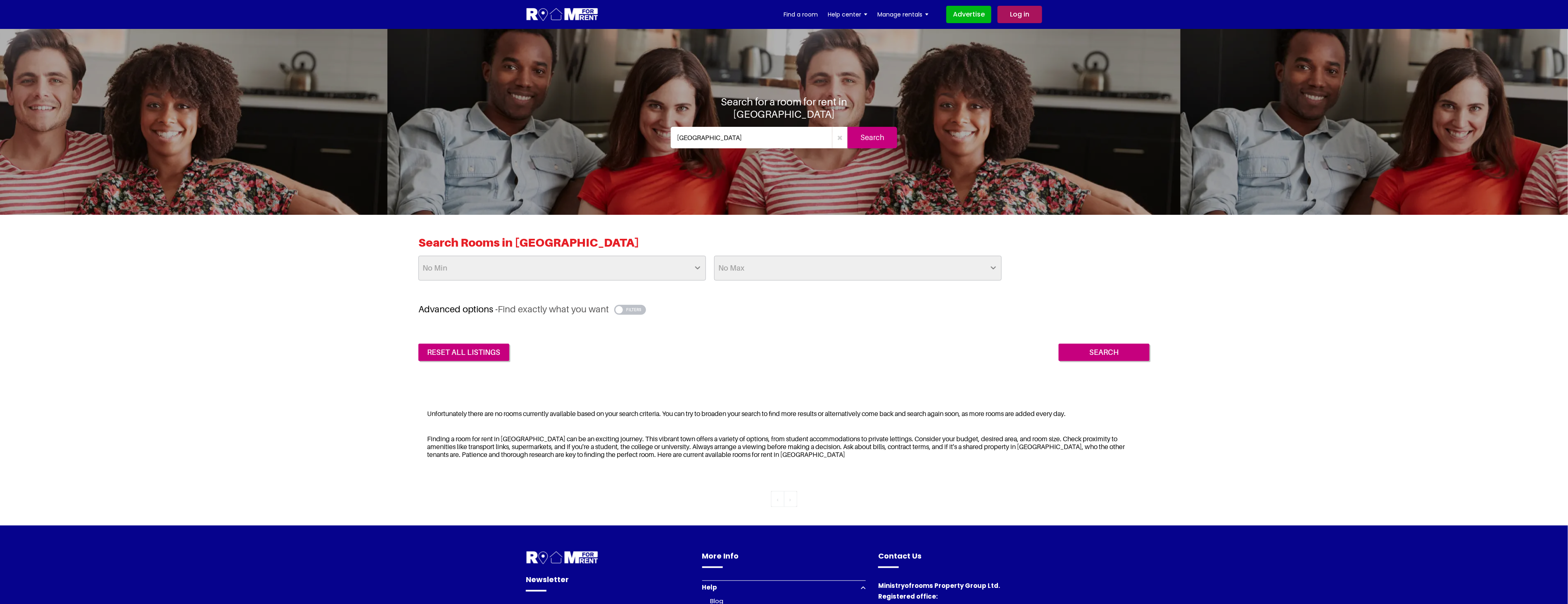
click at [552, 271] on select "No Min £25 £50 £75 £100 £125 £150 £175 £200 £225 £250 £275 £300 £325 £350 £375 …" at bounding box center [562, 268] width 287 height 25
click at [882, 268] on select "No Max £50 £75 £100 £125 £150 £175 £200 £225 £250 £275 £300 £325 £350 £375 £400…" at bounding box center [858, 268] width 287 height 25
click at [527, 420] on div "Unfortunately there are no rooms currently available based on your search crite…" at bounding box center [783, 414] width 731 height 18
drag, startPoint x: 564, startPoint y: 15, endPoint x: 558, endPoint y: 20, distance: 7.8
click at [564, 15] on img at bounding box center [562, 14] width 73 height 15
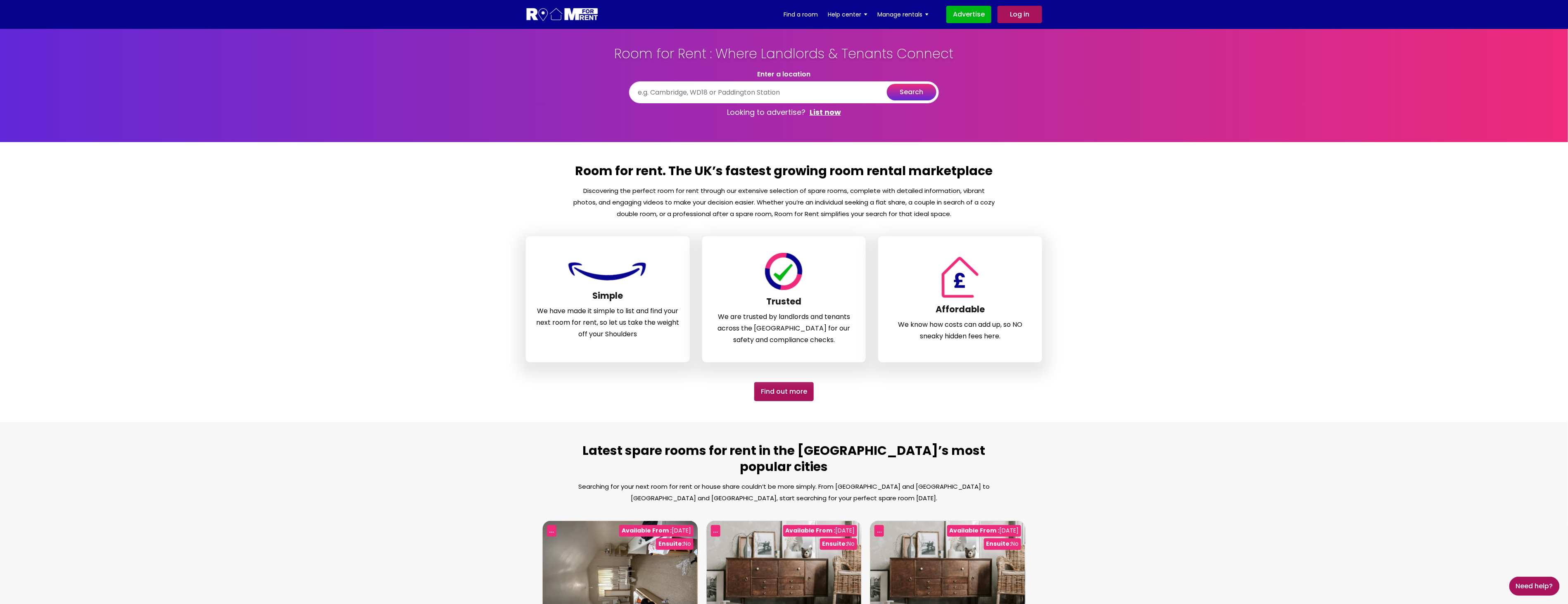
click at [829, 114] on link "List now" at bounding box center [825, 112] width 32 height 10
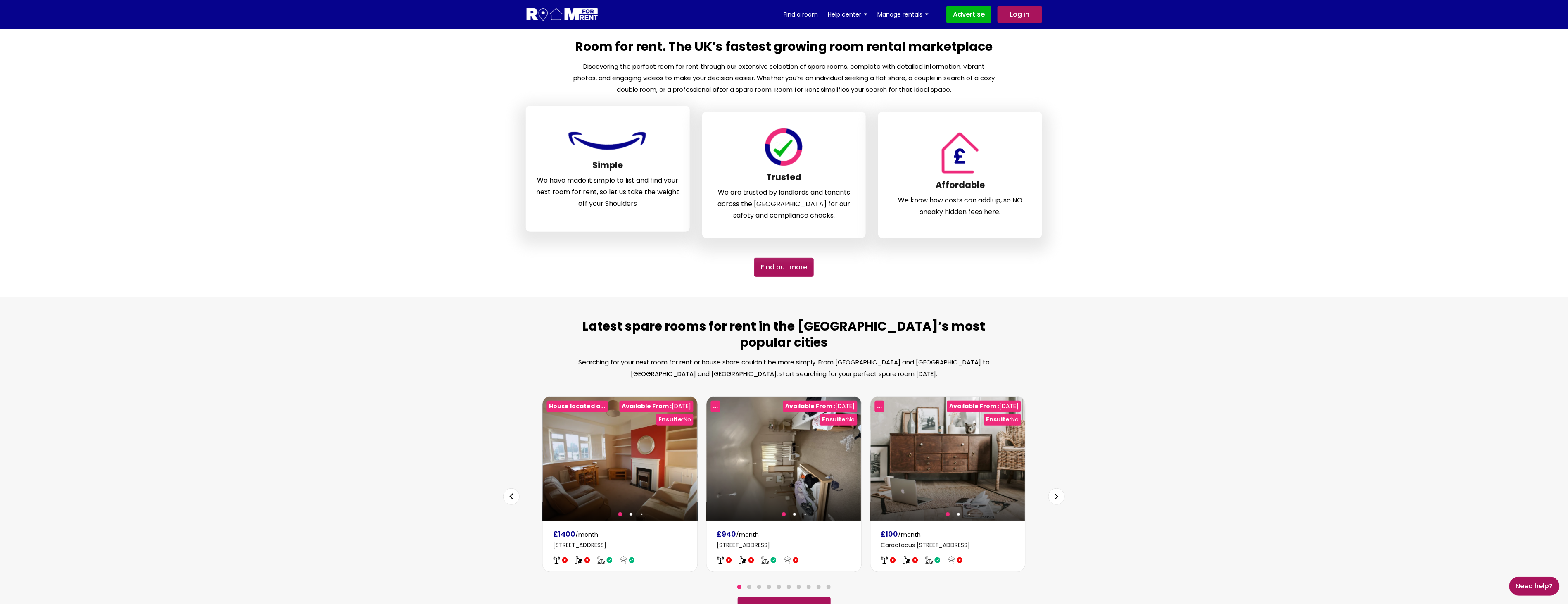
scroll to position [114, 0]
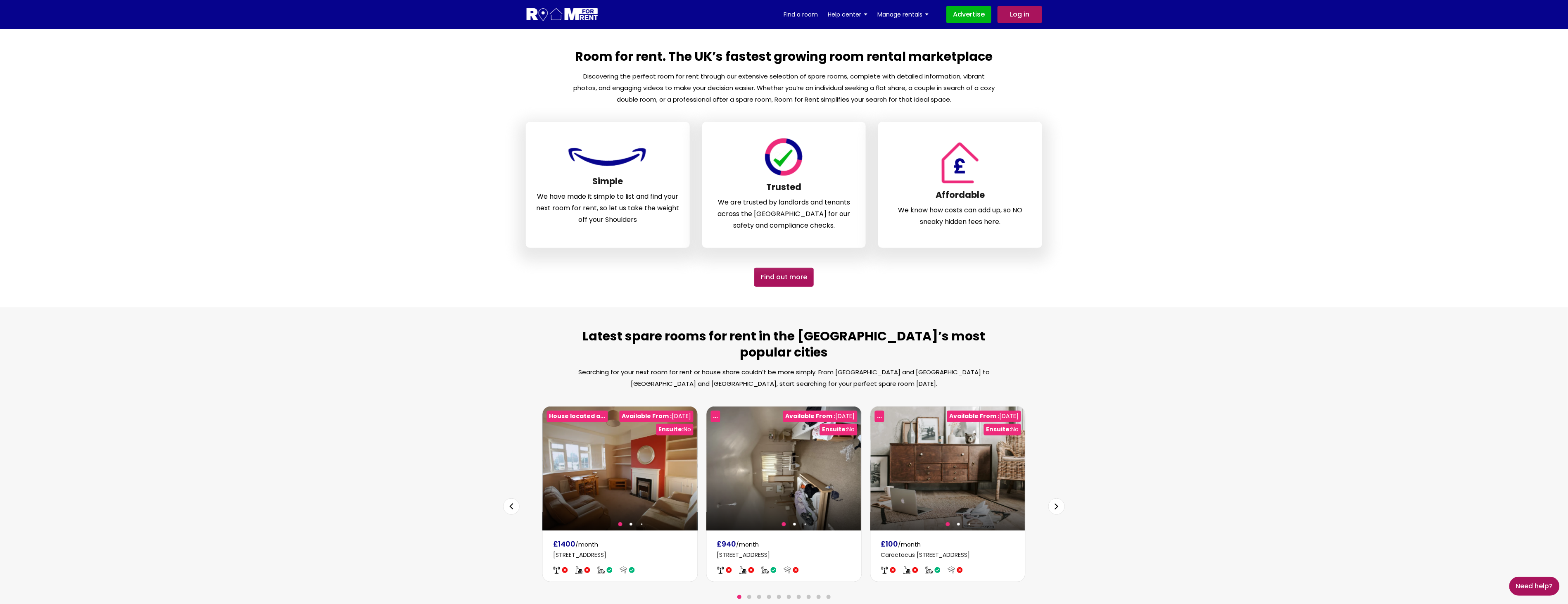
click at [1022, 17] on link "Log in" at bounding box center [1019, 14] width 45 height 17
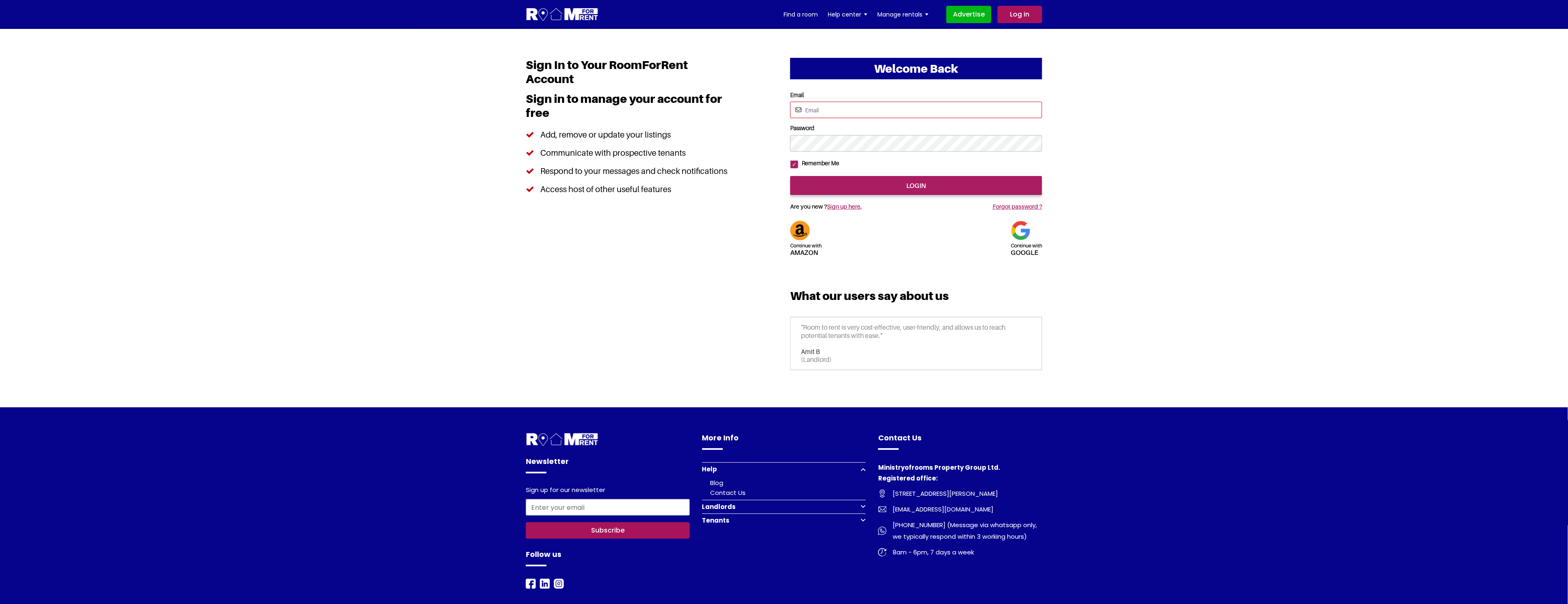
click at [858, 105] on input "Email" at bounding box center [916, 109] width 252 height 16
type input "[EMAIL_ADDRESS][DOMAIN_NAME]"
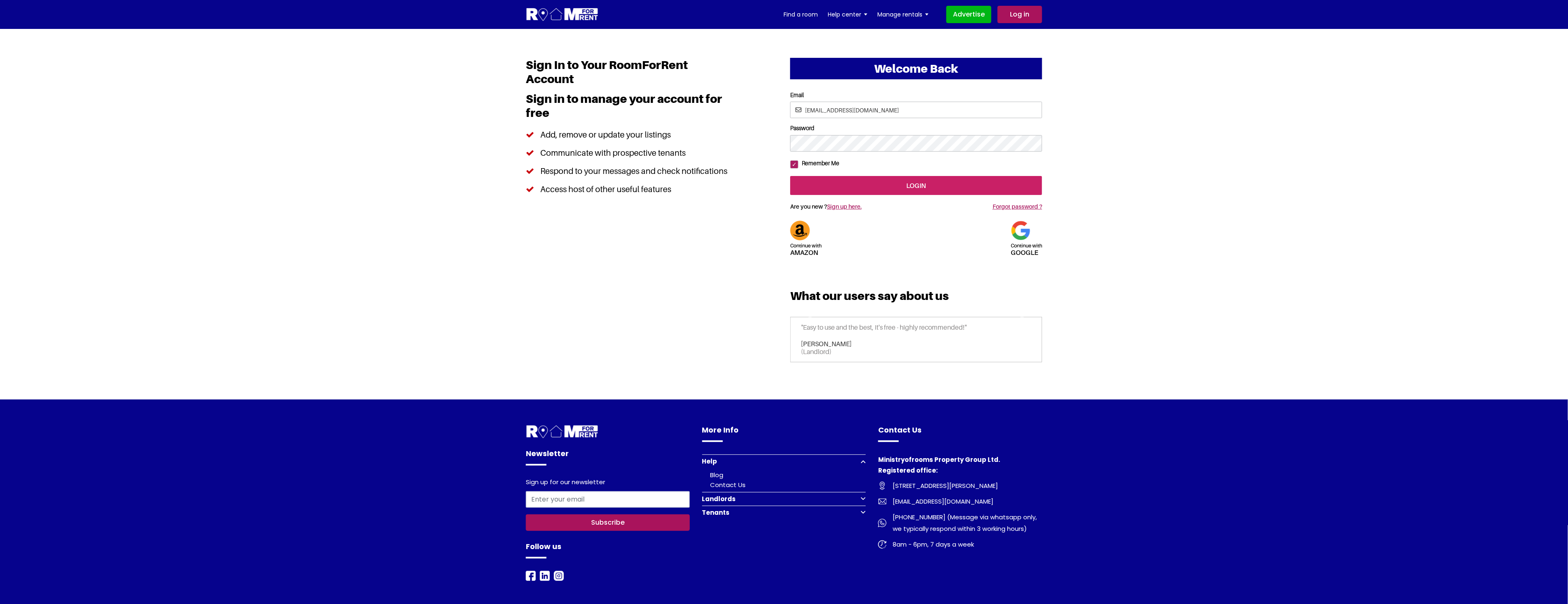
click at [866, 195] on input "login" at bounding box center [916, 185] width 252 height 19
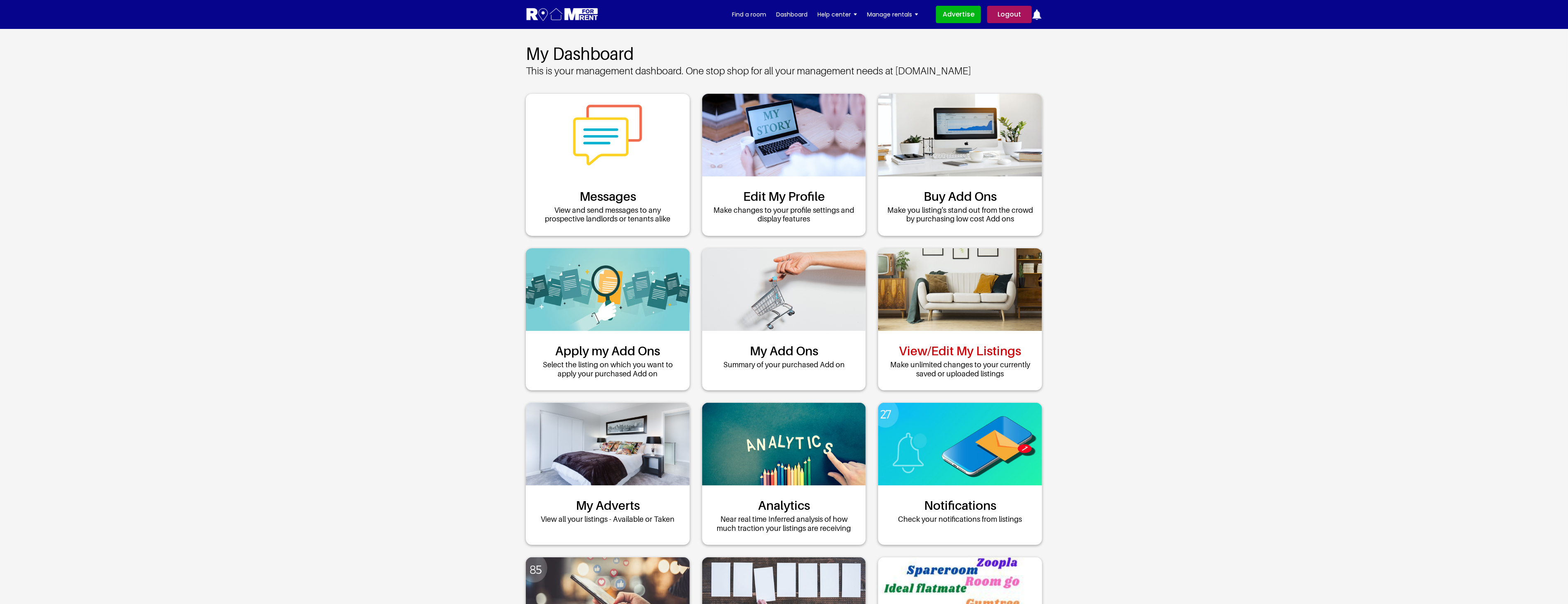
click at [959, 351] on link "View/Edit My Listings" at bounding box center [960, 351] width 122 height 15
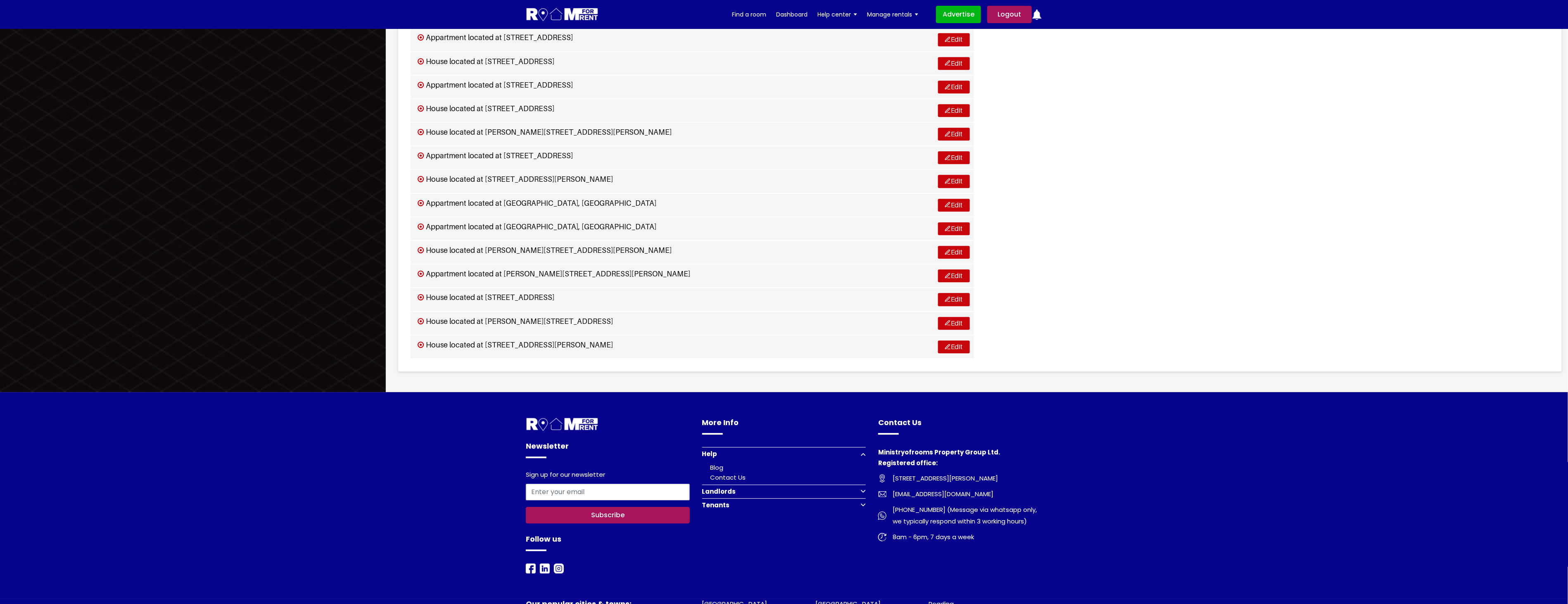
scroll to position [1748, 0]
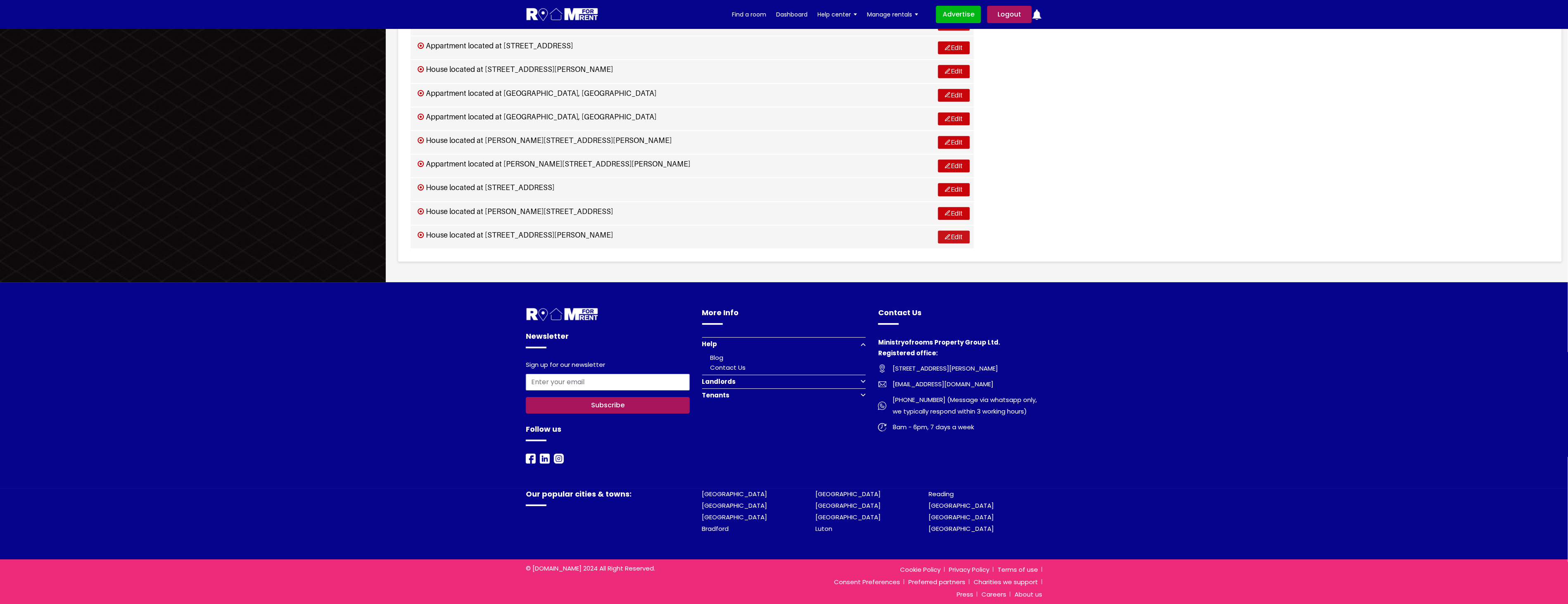
click at [945, 238] on img at bounding box center [948, 236] width 5 height 5
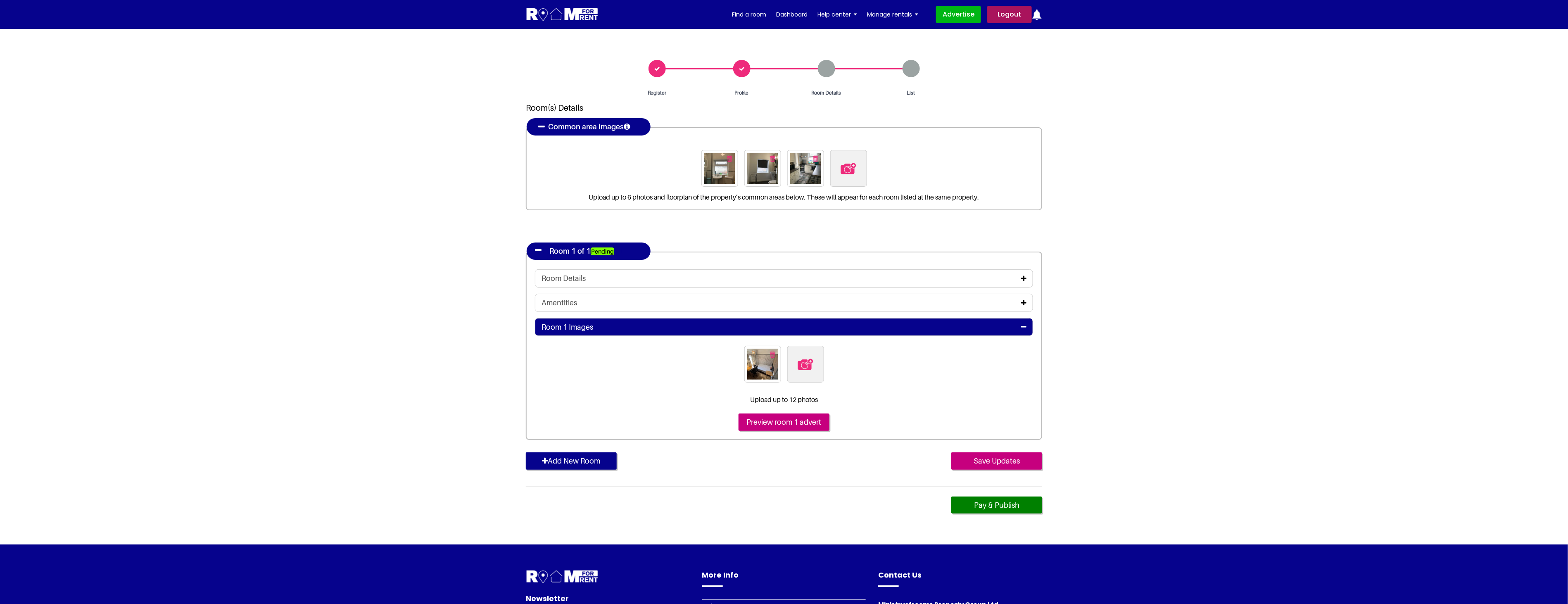
click at [816, 158] on img "button" at bounding box center [816, 158] width 5 height 7
click at [792, 158] on img "button" at bounding box center [794, 158] width 5 height 7
click at [771, 158] on img "button" at bounding box center [772, 158] width 5 height 7
click at [785, 168] on img at bounding box center [784, 168] width 17 height 17
click at [785, 161] on input "file" at bounding box center [829, 155] width 126 height 11
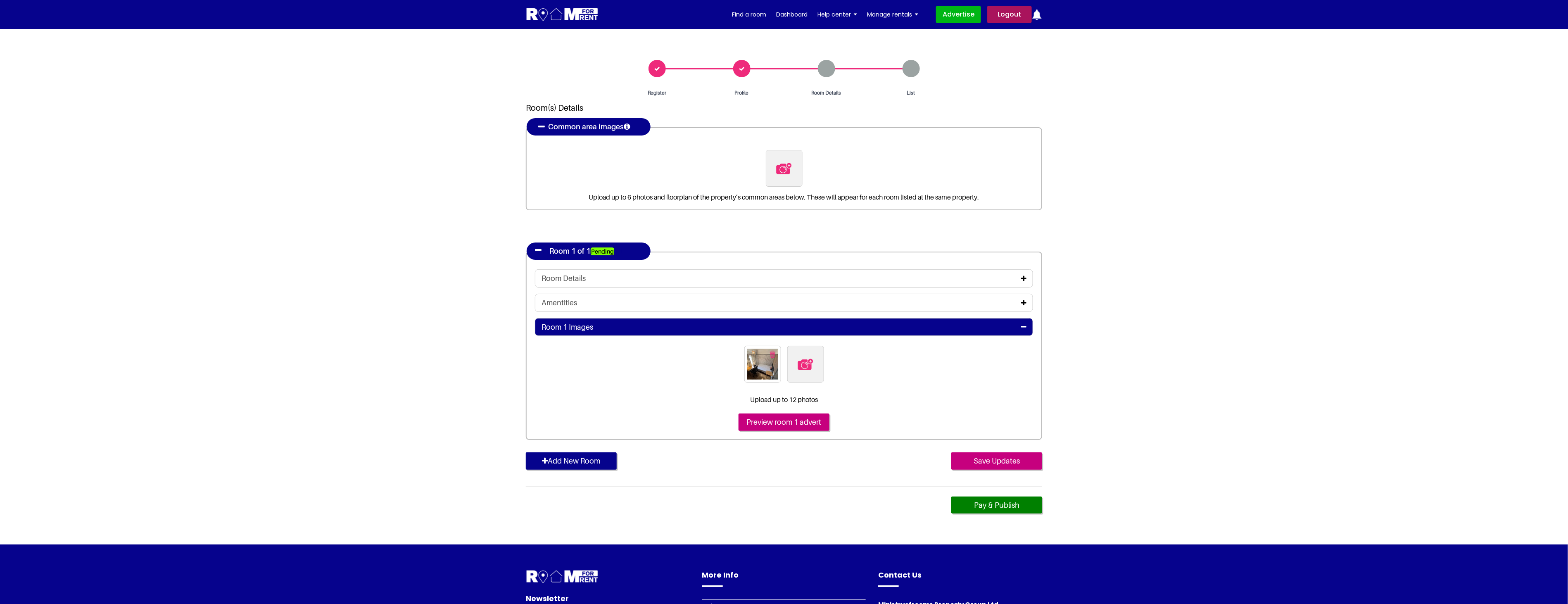
type input "C:\fakepath\kitchen.jpg"
click at [1022, 277] on icon at bounding box center [1023, 278] width 5 height 7
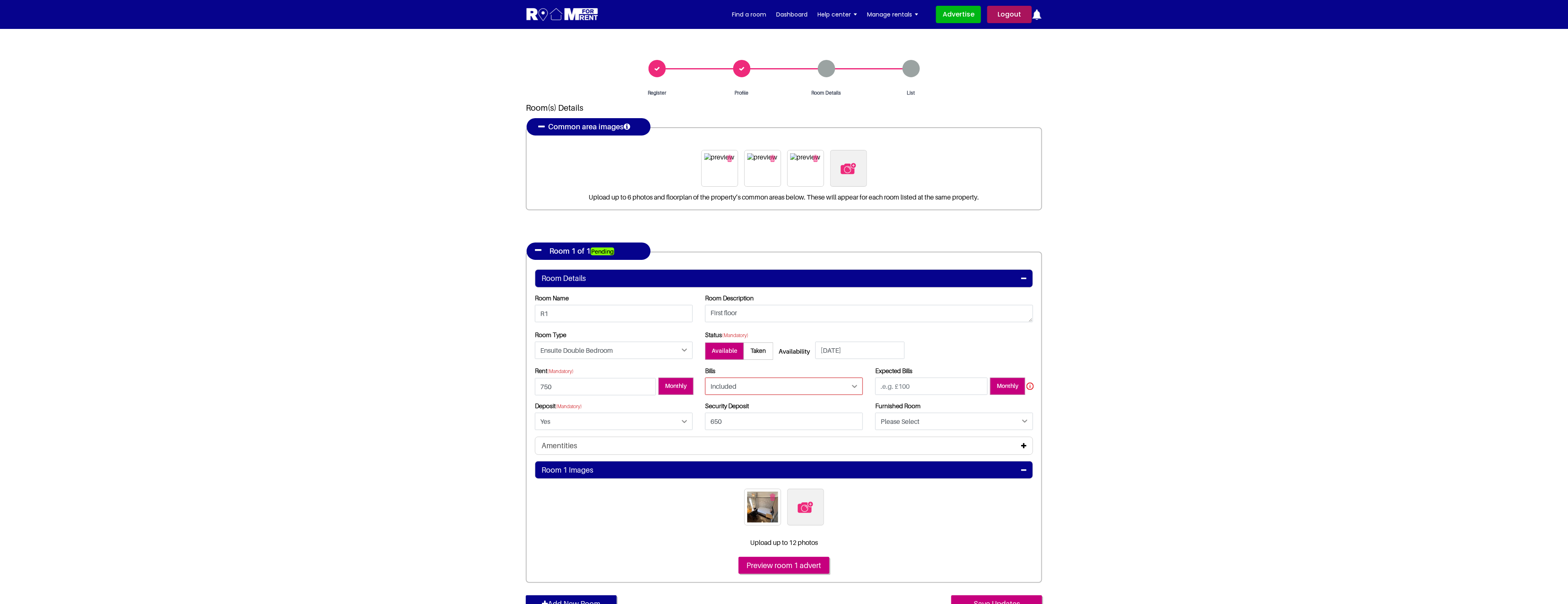
click at [753, 390] on select "Please Select Included Excluded" at bounding box center [784, 386] width 158 height 17
select select "Excluded"
click at [705, 378] on select "Please Select Included Excluded" at bounding box center [784, 386] width 158 height 17
click at [937, 390] on input "number" at bounding box center [931, 386] width 112 height 17
type input "68"
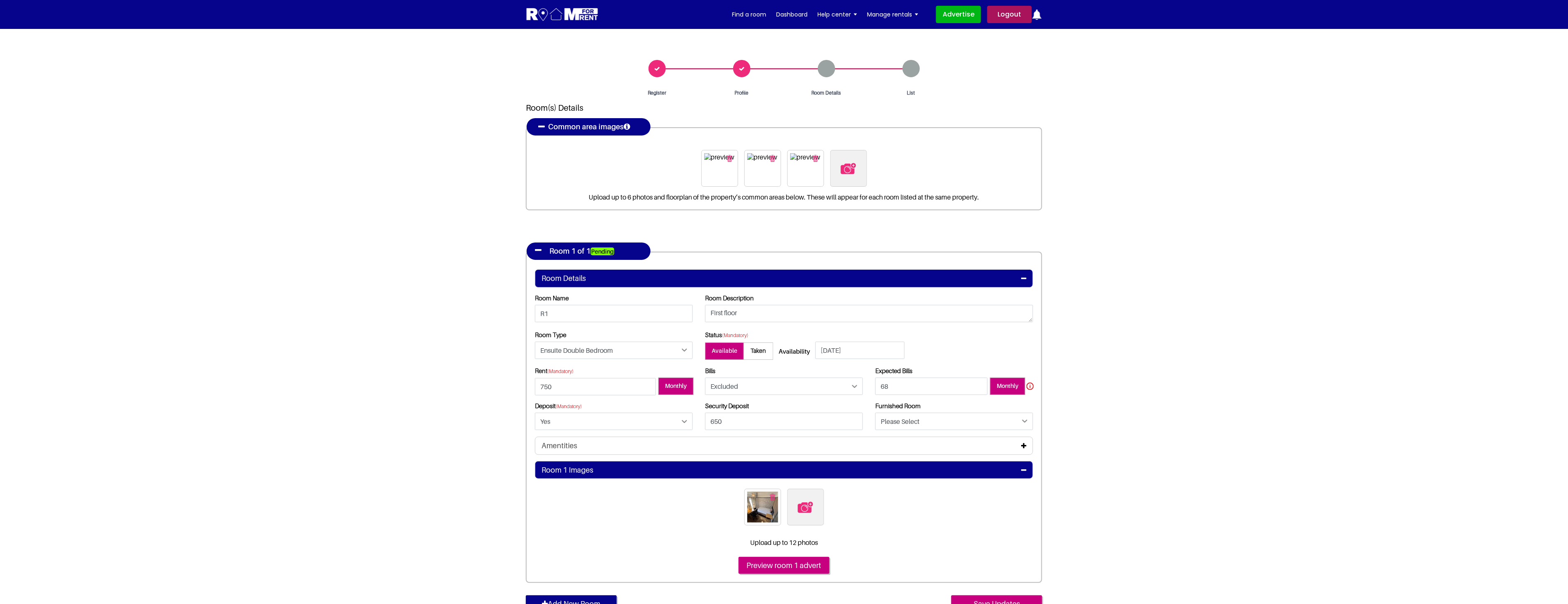
click at [1151, 372] on section "Register Profile Room Details List Room(s) Details" at bounding box center [784, 358] width 1568 height 659
click at [583, 422] on select "Please Select Yes No" at bounding box center [614, 421] width 158 height 17
select select "No"
click at [535, 413] on select "Please Select Yes No" at bounding box center [614, 421] width 158 height 17
click at [778, 420] on select "Please Select Yes No" at bounding box center [784, 421] width 158 height 17
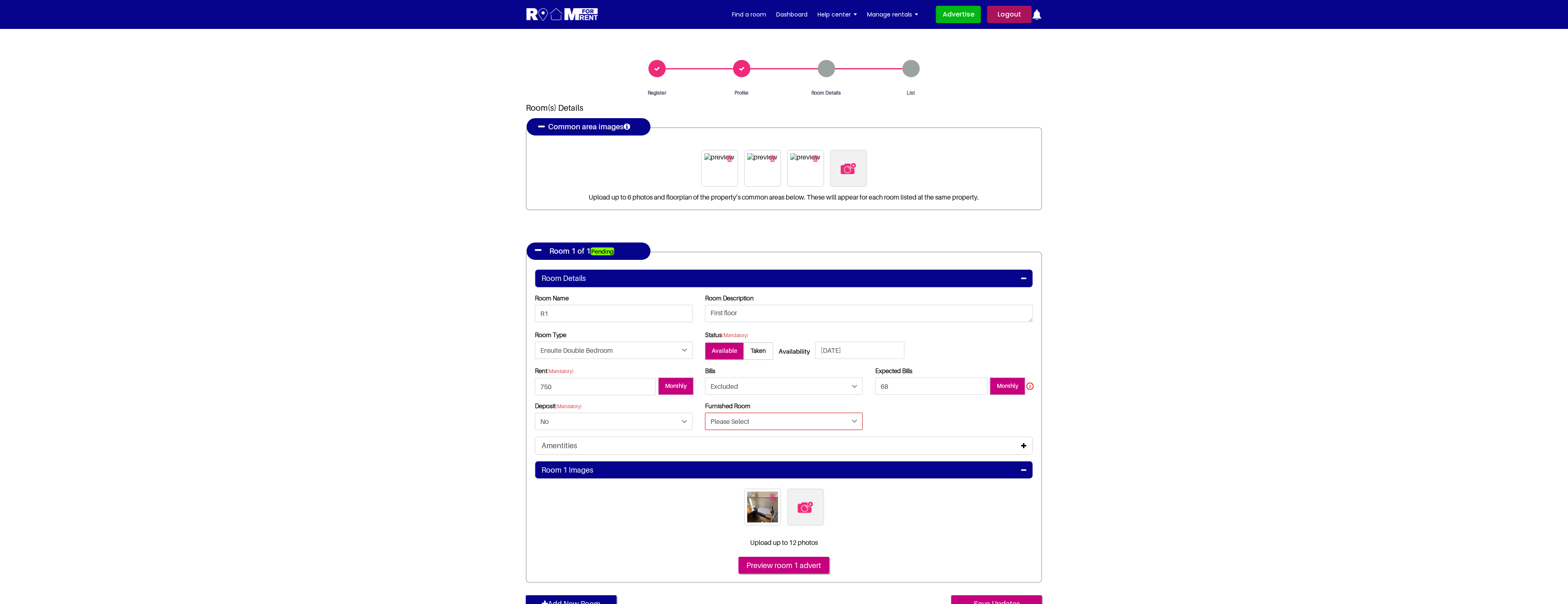
select select "Yes"
click at [705, 413] on select "Please Select Yes No" at bounding box center [784, 421] width 158 height 17
click at [1097, 432] on section "Register Profile Room Details List Room(s) Details" at bounding box center [784, 358] width 1568 height 659
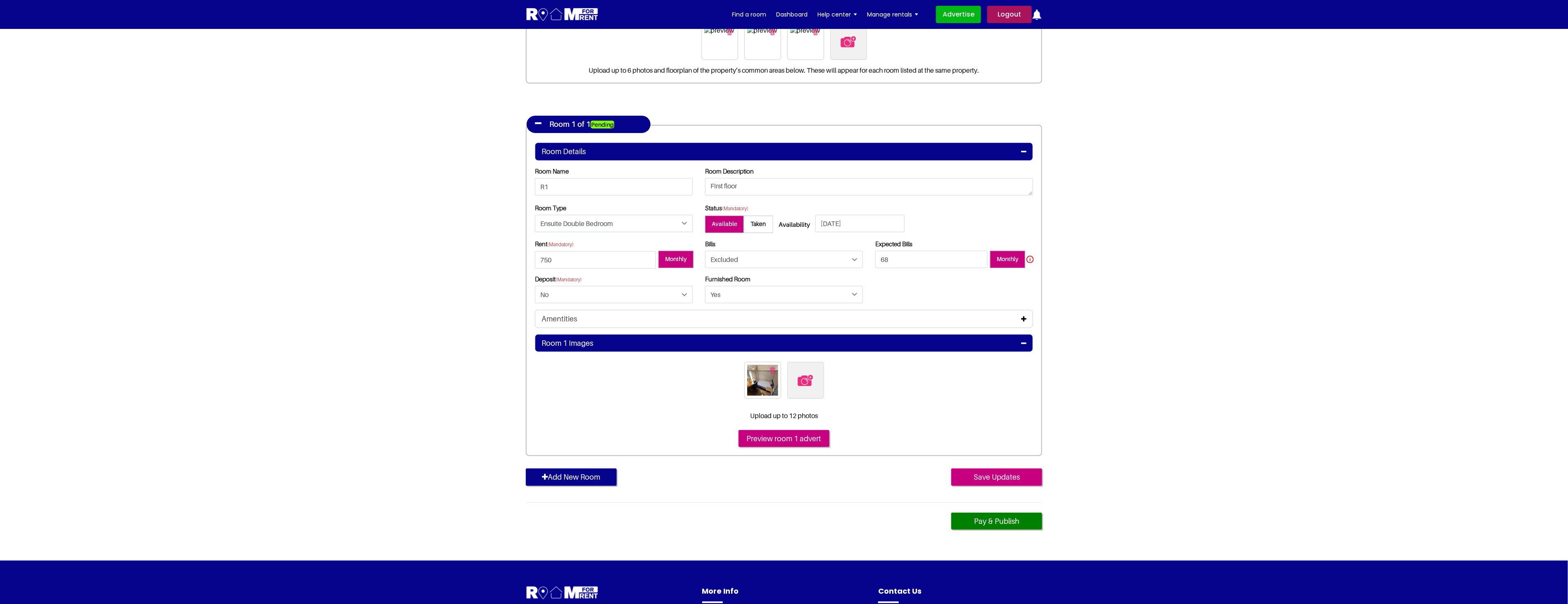
scroll to position [138, 0]
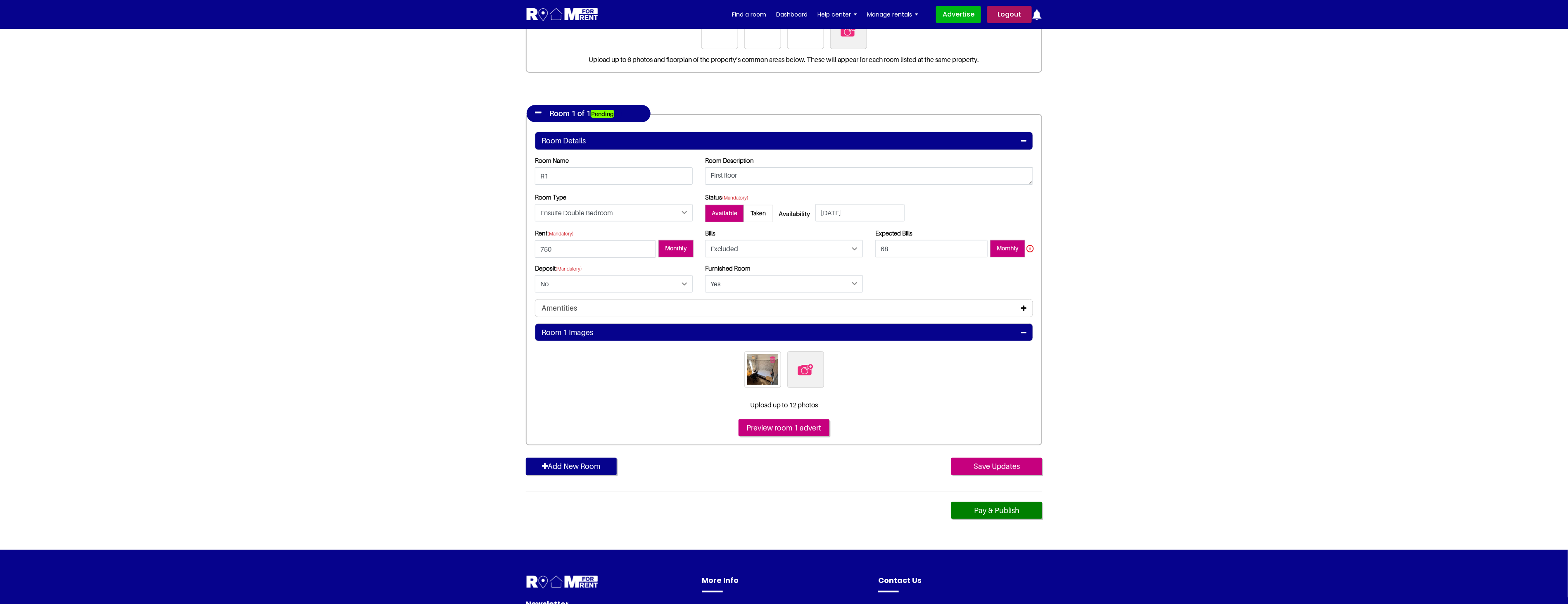
click at [806, 375] on img at bounding box center [805, 370] width 17 height 17
click at [806, 361] on input "file" at bounding box center [850, 357] width 126 height 11
type input "C:\fakepath\bathroom.jpg"
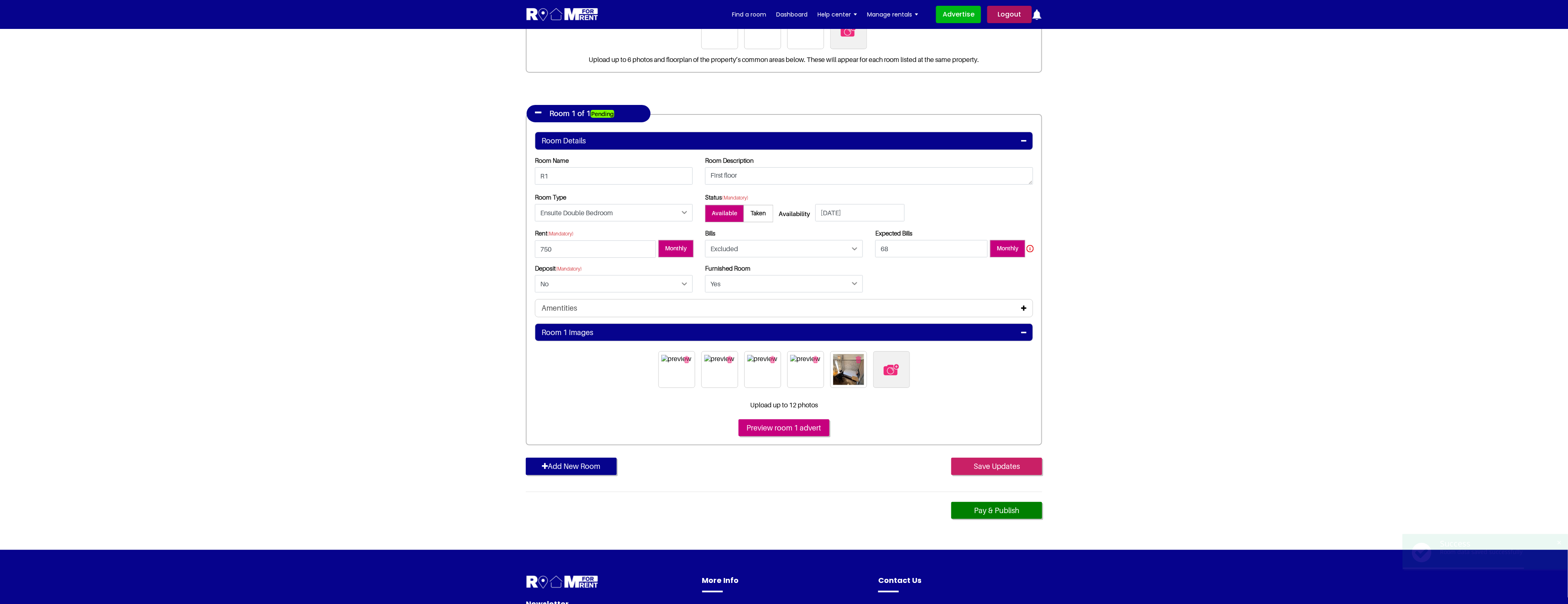
click at [992, 463] on input "Save Updates" at bounding box center [996, 466] width 91 height 17
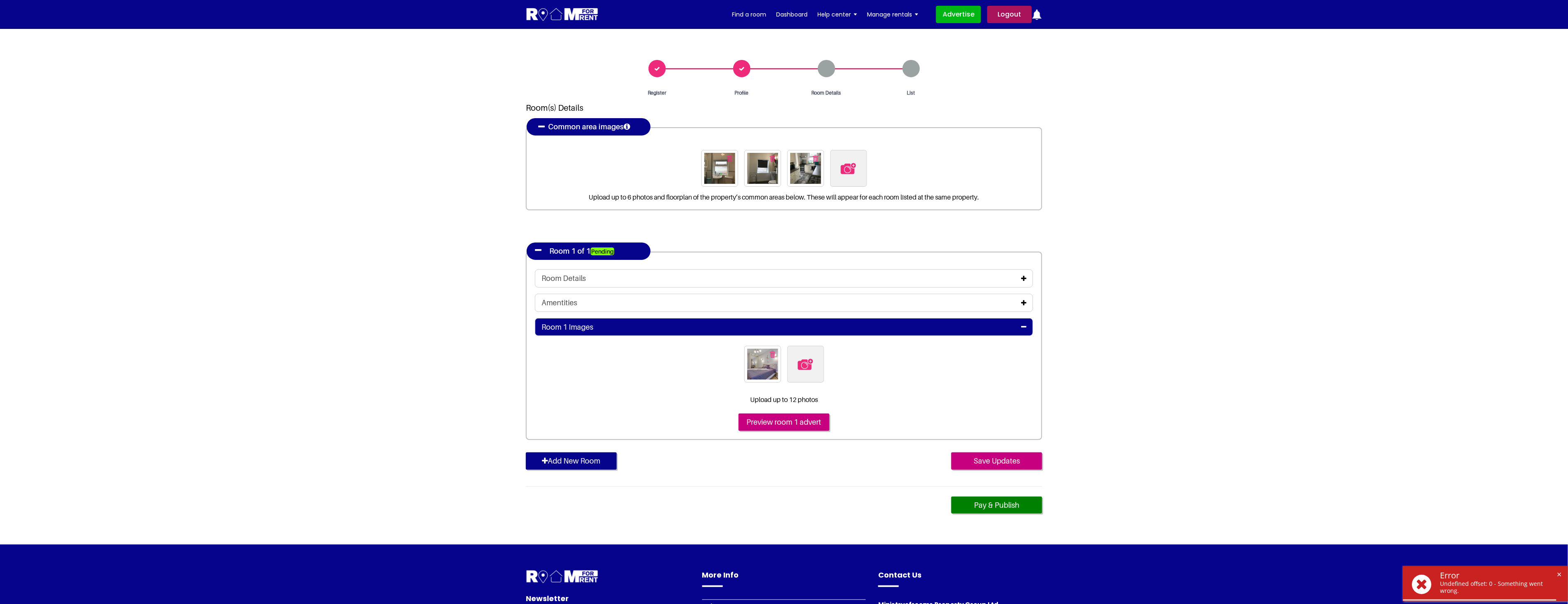
click at [1025, 301] on icon at bounding box center [1023, 303] width 5 height 7
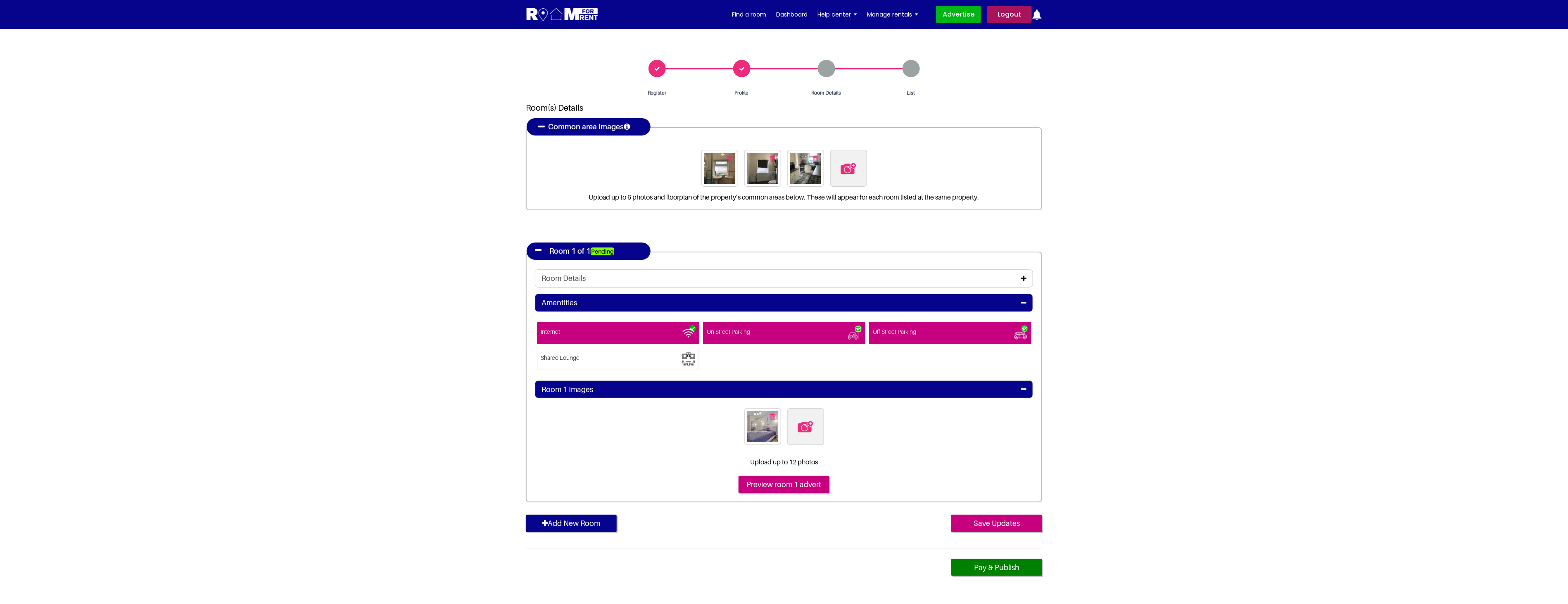
click at [1021, 276] on icon at bounding box center [1023, 278] width 5 height 7
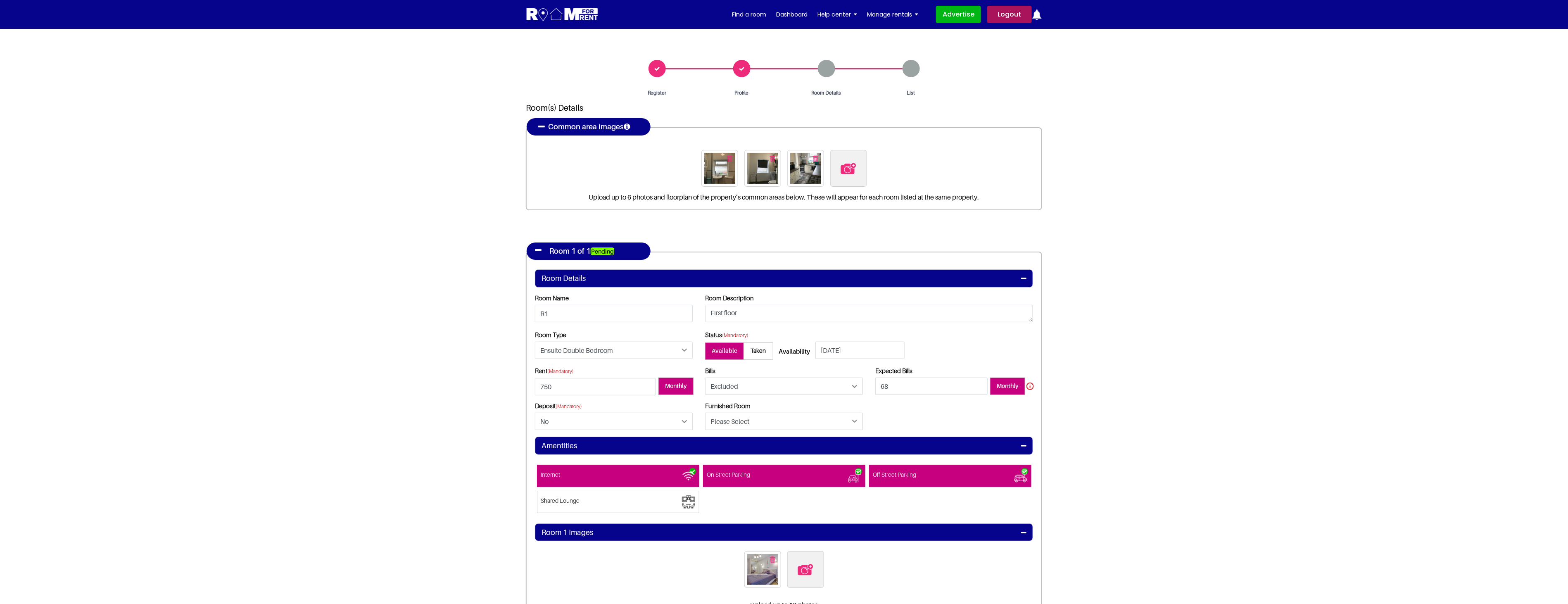
click at [1022, 445] on icon at bounding box center [1023, 446] width 5 height 7
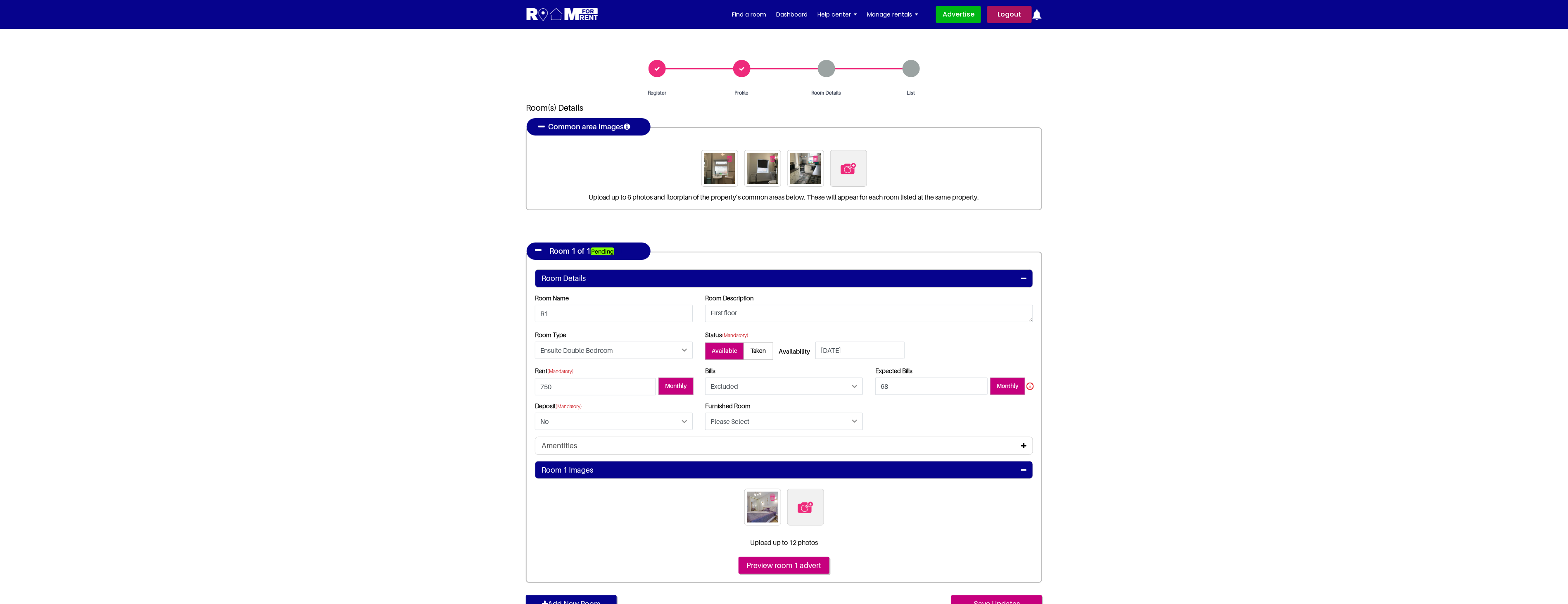
click at [1023, 443] on icon at bounding box center [1023, 446] width 5 height 7
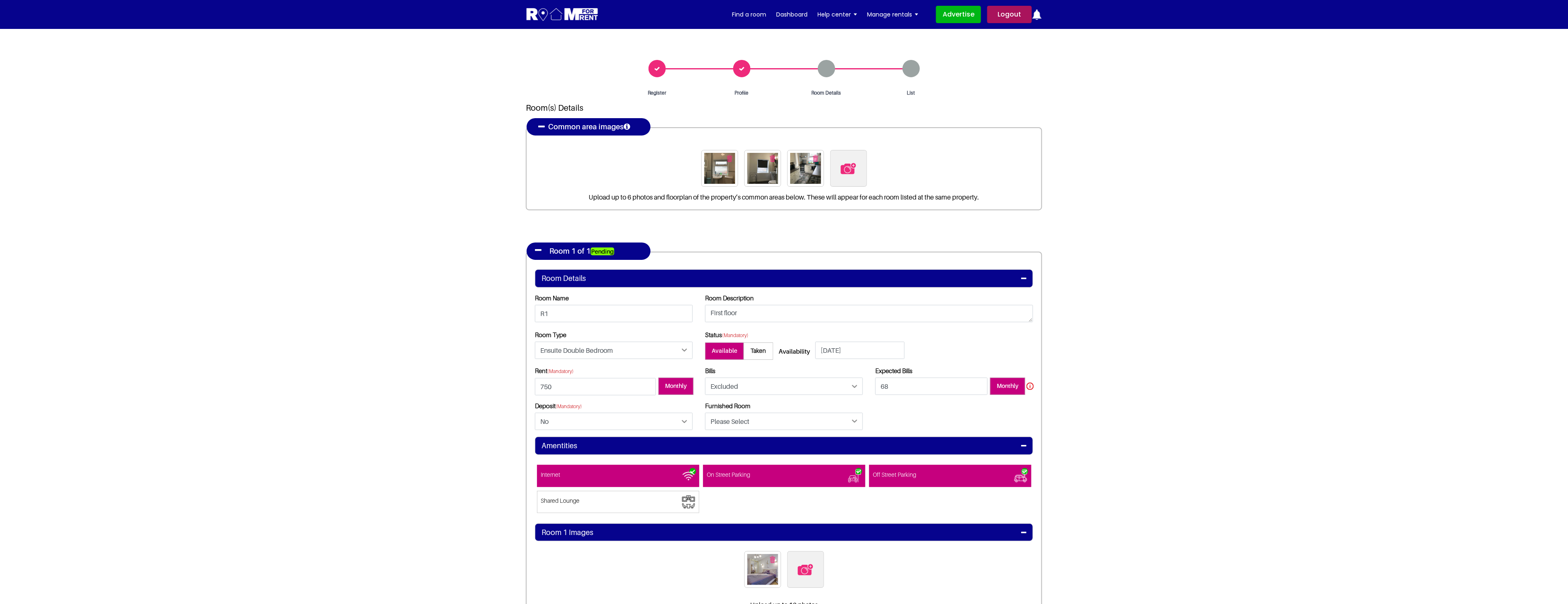
click at [1023, 532] on icon at bounding box center [1023, 532] width 5 height 7
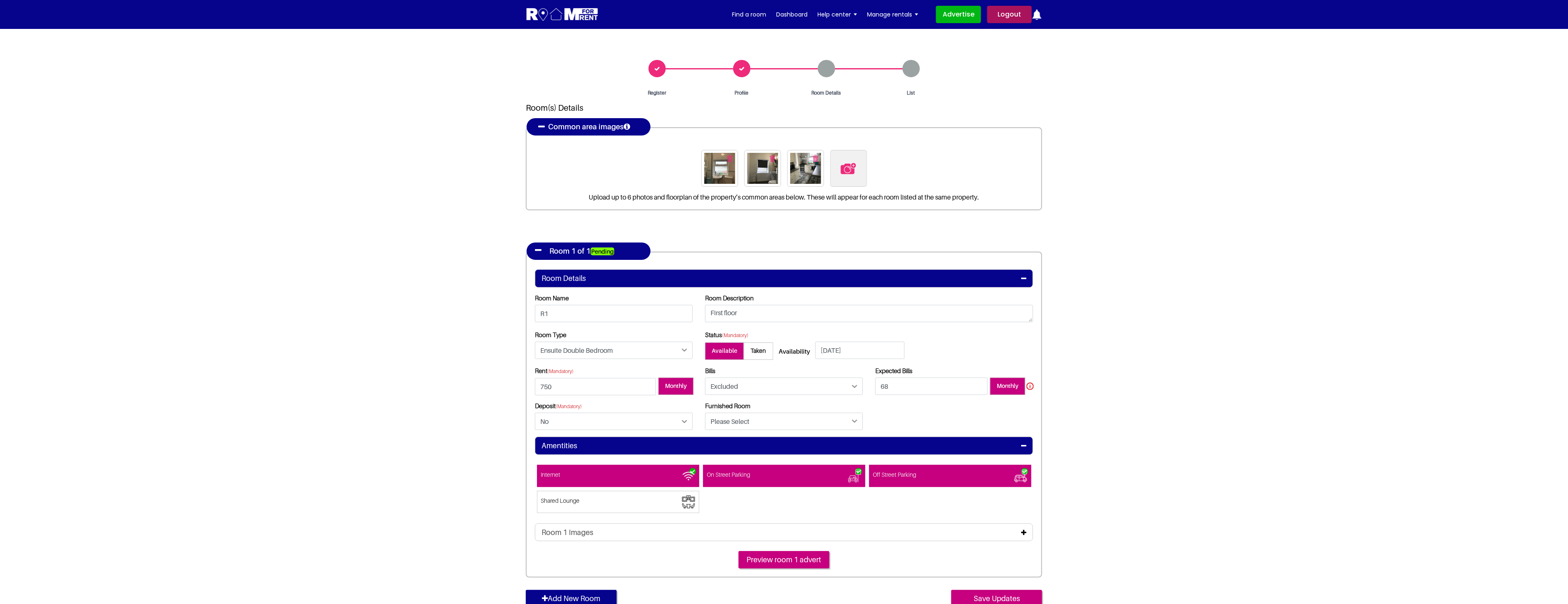
click at [1026, 444] on icon at bounding box center [1023, 446] width 5 height 7
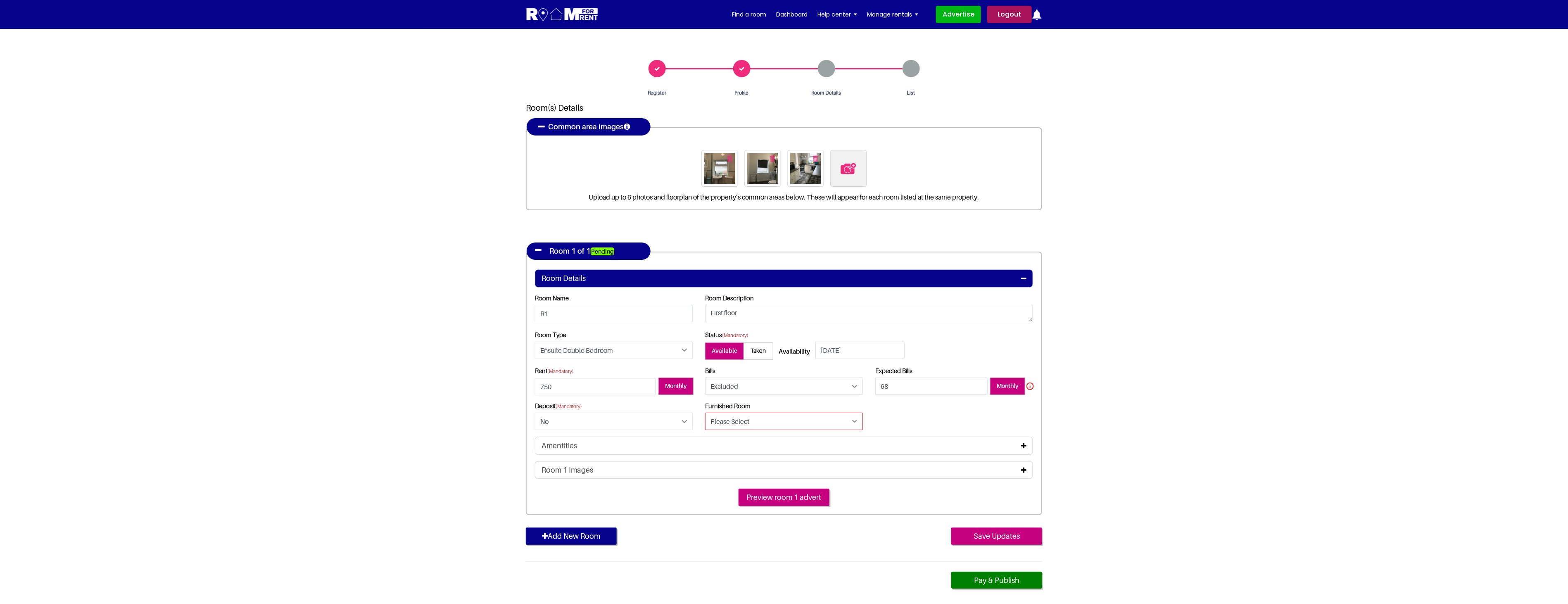
click at [750, 413] on select "Please Select Yes No" at bounding box center [784, 421] width 158 height 17
select select "Yes"
click at [705, 413] on select "Please Select Yes No" at bounding box center [784, 421] width 158 height 17
click at [992, 534] on input "Save Updates" at bounding box center [996, 536] width 91 height 17
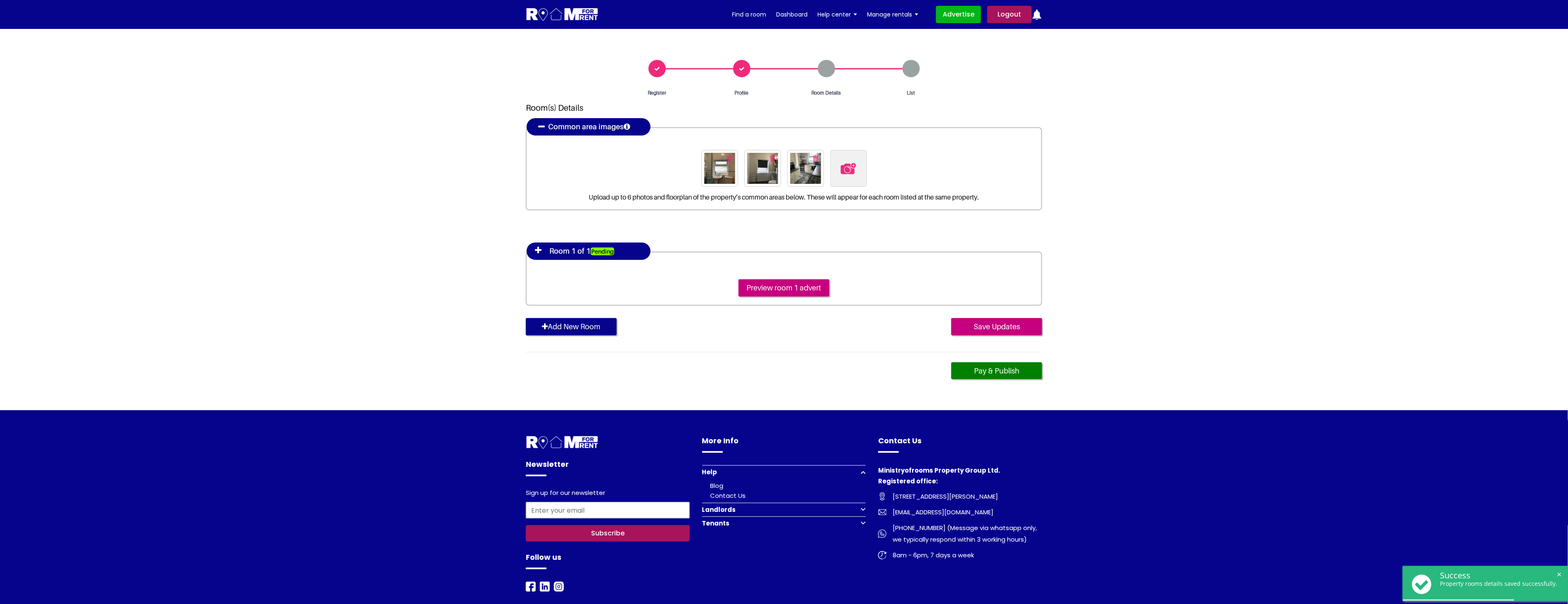
click at [537, 251] on icon at bounding box center [538, 250] width 7 height 9
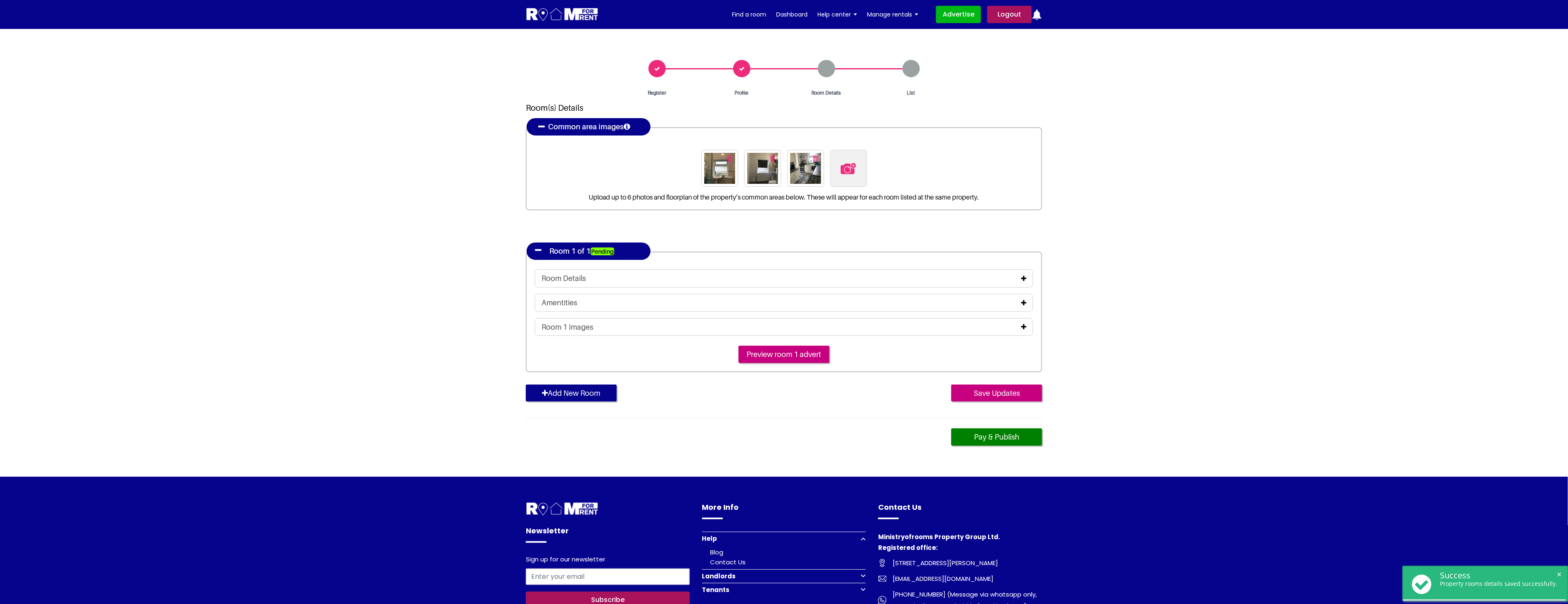
click at [1026, 327] on icon at bounding box center [1023, 327] width 5 height 7
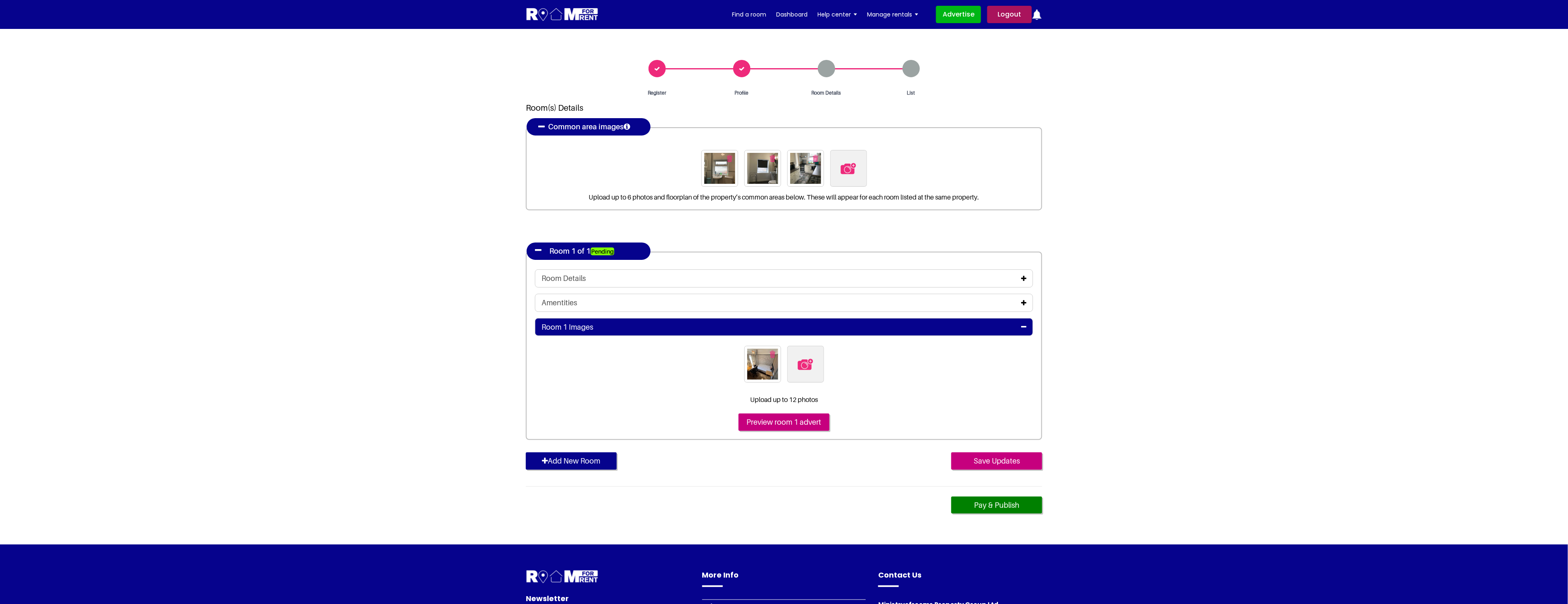
click at [1023, 300] on icon at bounding box center [1023, 303] width 5 height 7
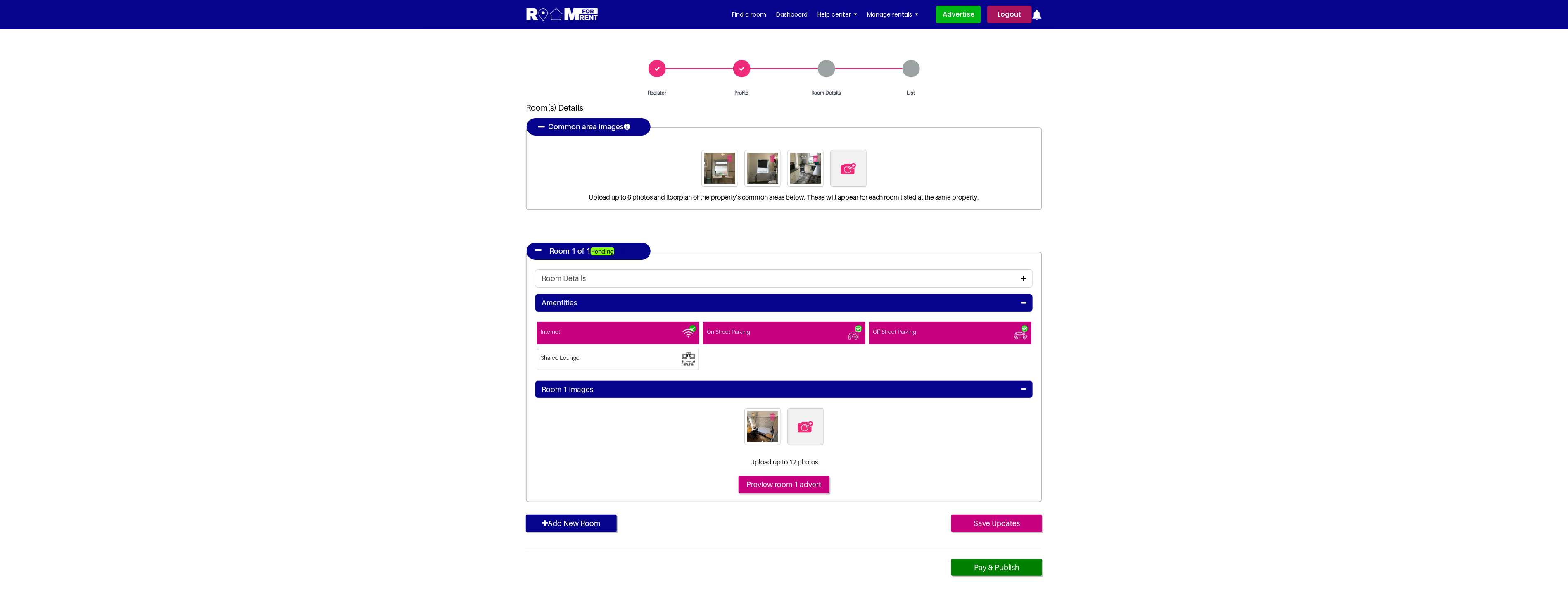
click at [1025, 277] on icon at bounding box center [1023, 278] width 5 height 7
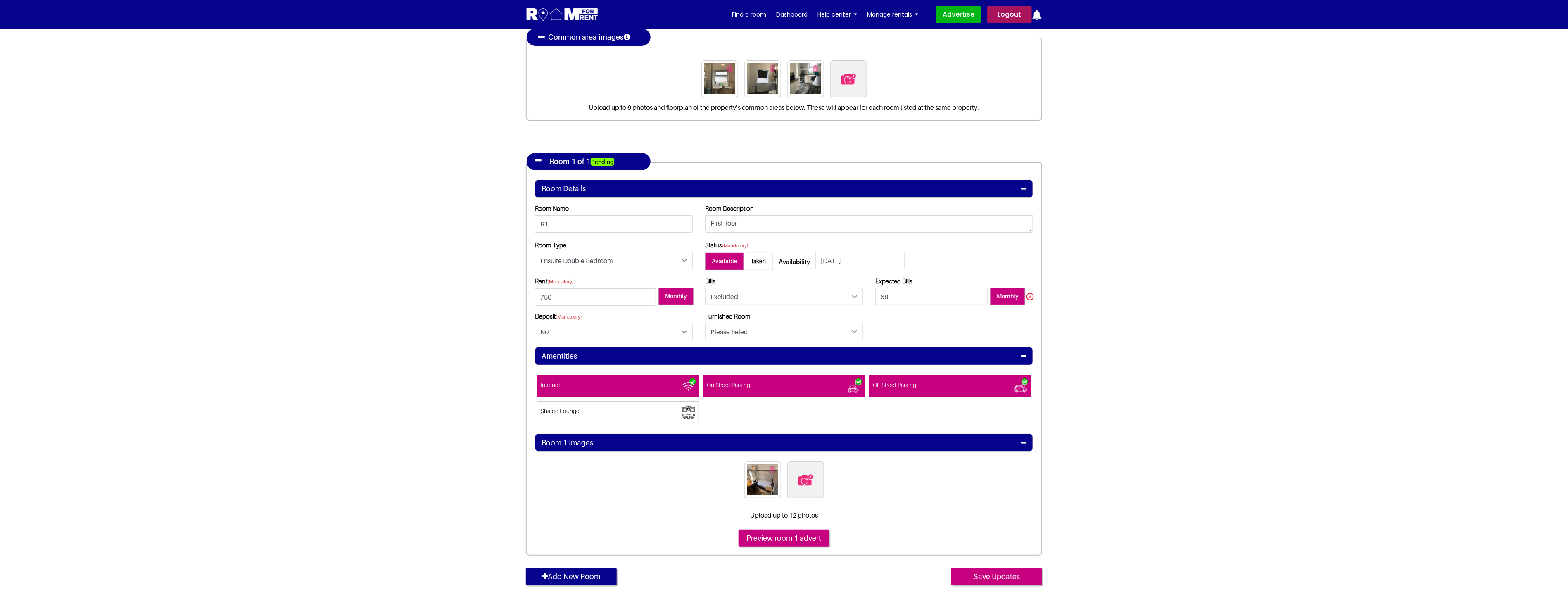
scroll to position [91, 0]
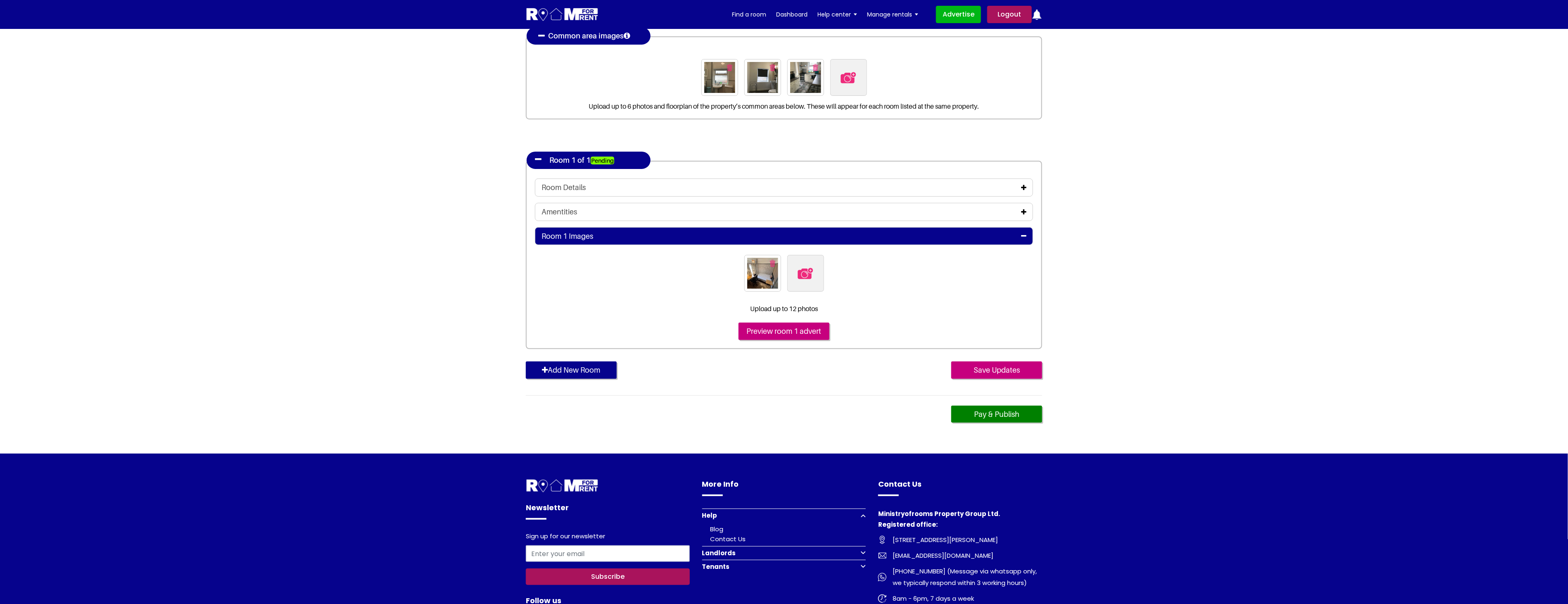
click at [805, 279] on img at bounding box center [805, 274] width 17 height 17
click at [805, 265] on input "file" at bounding box center [850, 260] width 126 height 11
type input "C:\fakepath\bedroom 2.jpg"
click at [1006, 363] on input "Save Updates" at bounding box center [996, 370] width 91 height 17
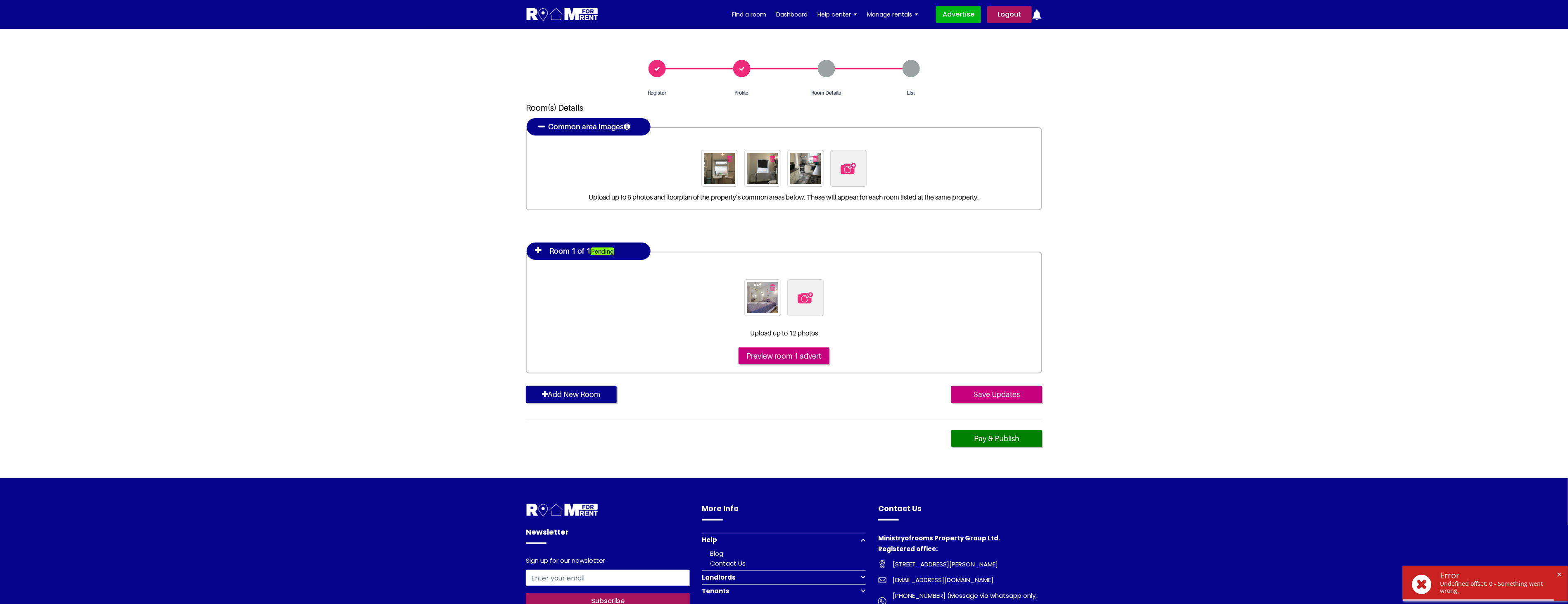
click at [541, 247] on div "Room 1 of 1 Pending" at bounding box center [589, 251] width 124 height 17
click at [535, 251] on icon at bounding box center [538, 250] width 7 height 9
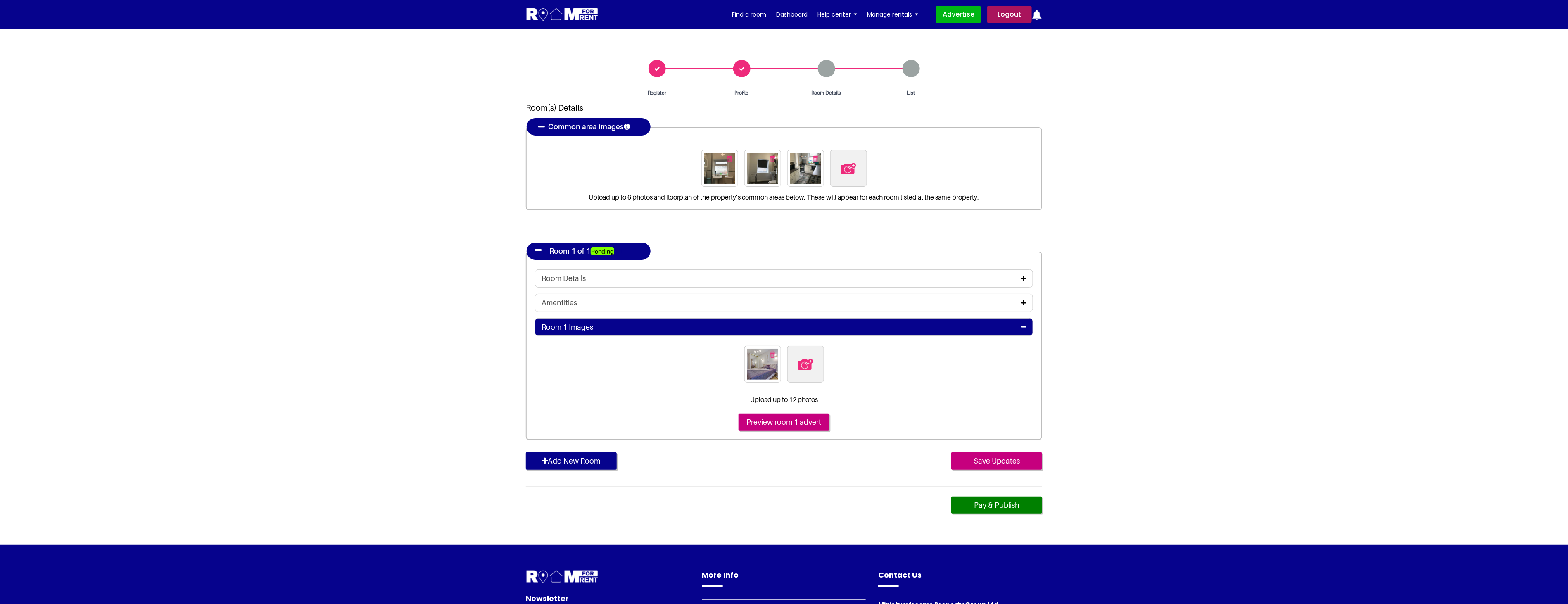
click at [643, 279] on div "Room Details" at bounding box center [783, 278] width 485 height 9
click at [1026, 278] on icon at bounding box center [1023, 278] width 5 height 7
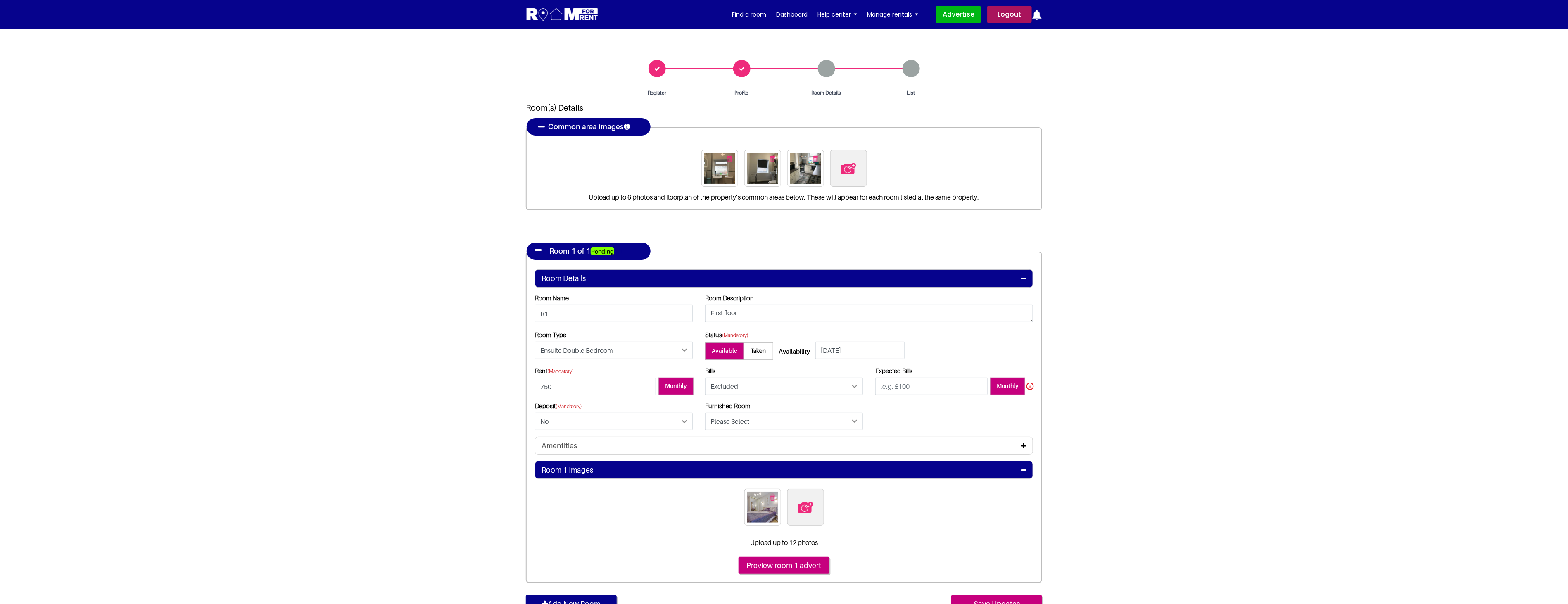
click at [1024, 445] on icon at bounding box center [1023, 446] width 5 height 7
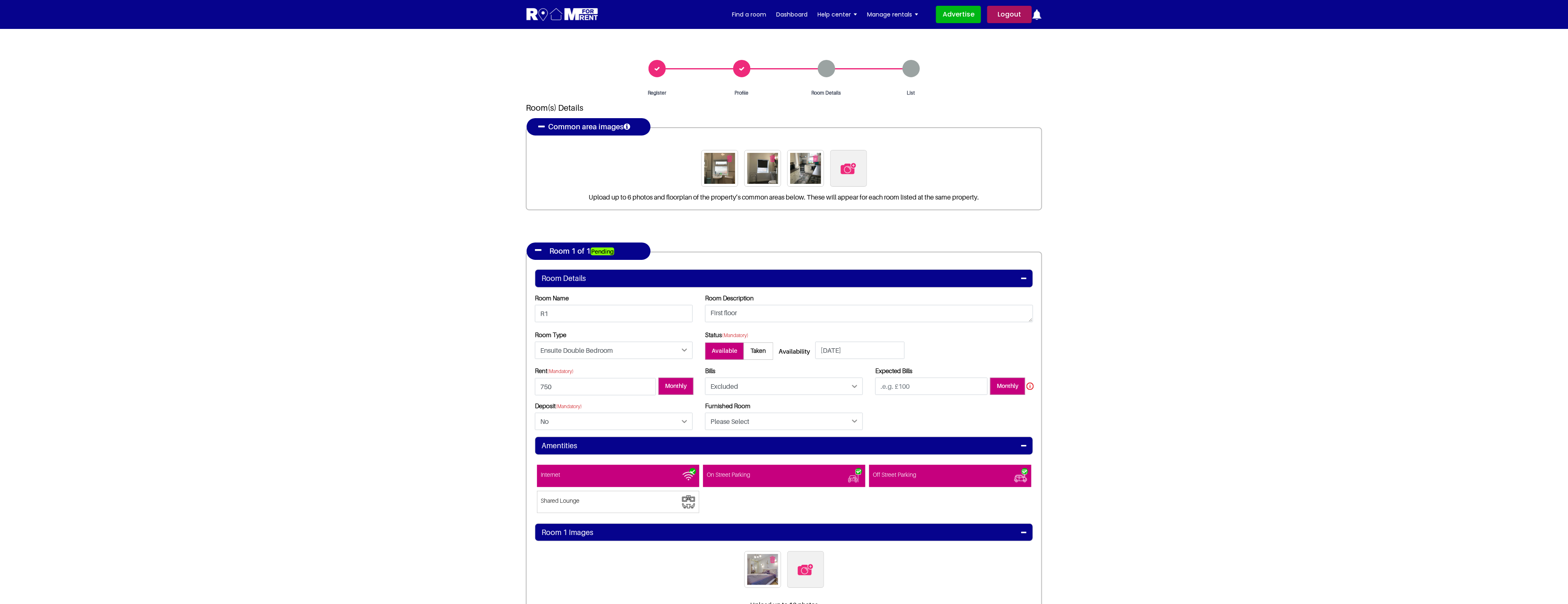
click at [1024, 445] on icon at bounding box center [1023, 446] width 5 height 7
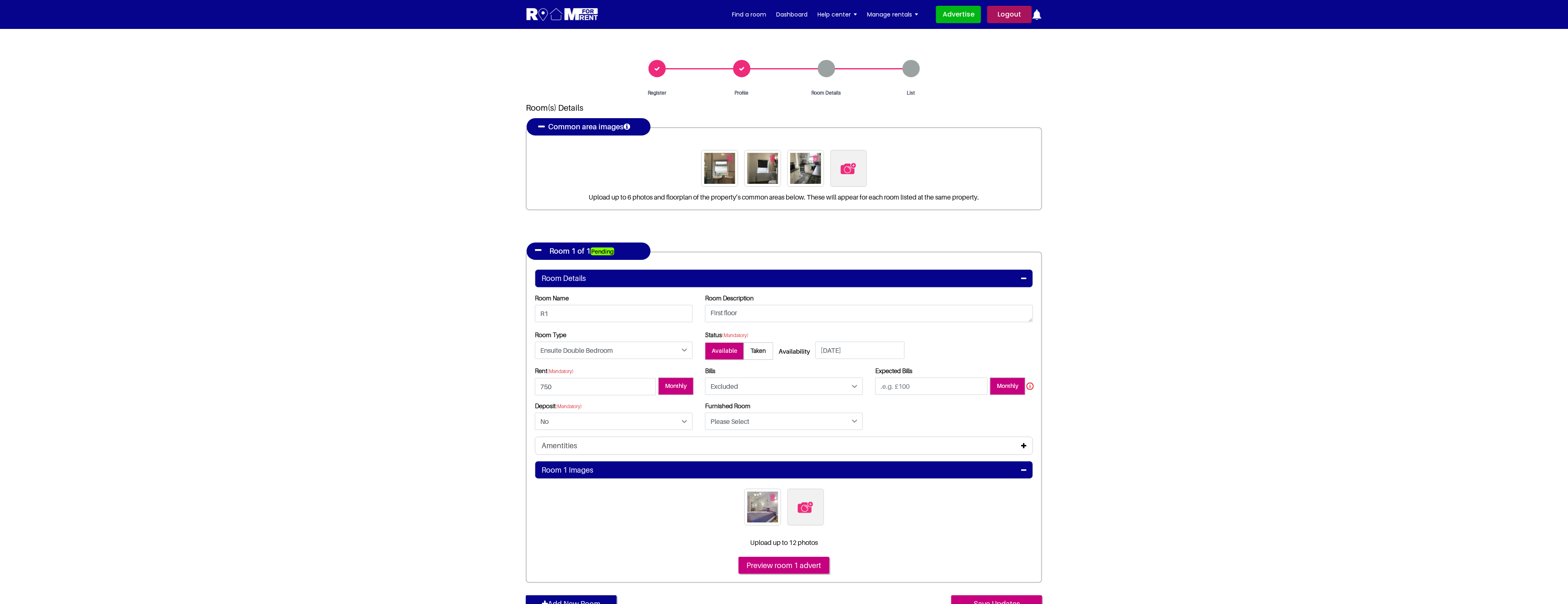
click at [1024, 470] on icon at bounding box center [1023, 470] width 5 height 7
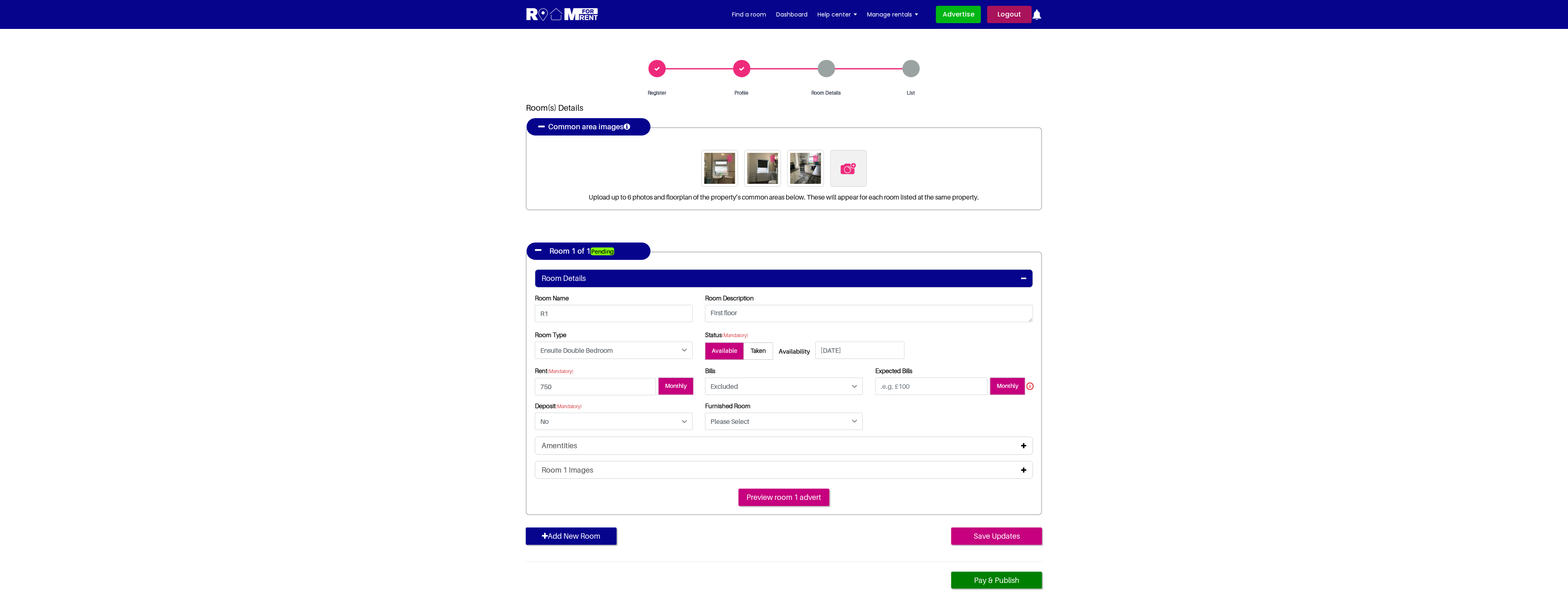
click at [1023, 445] on icon at bounding box center [1023, 446] width 5 height 7
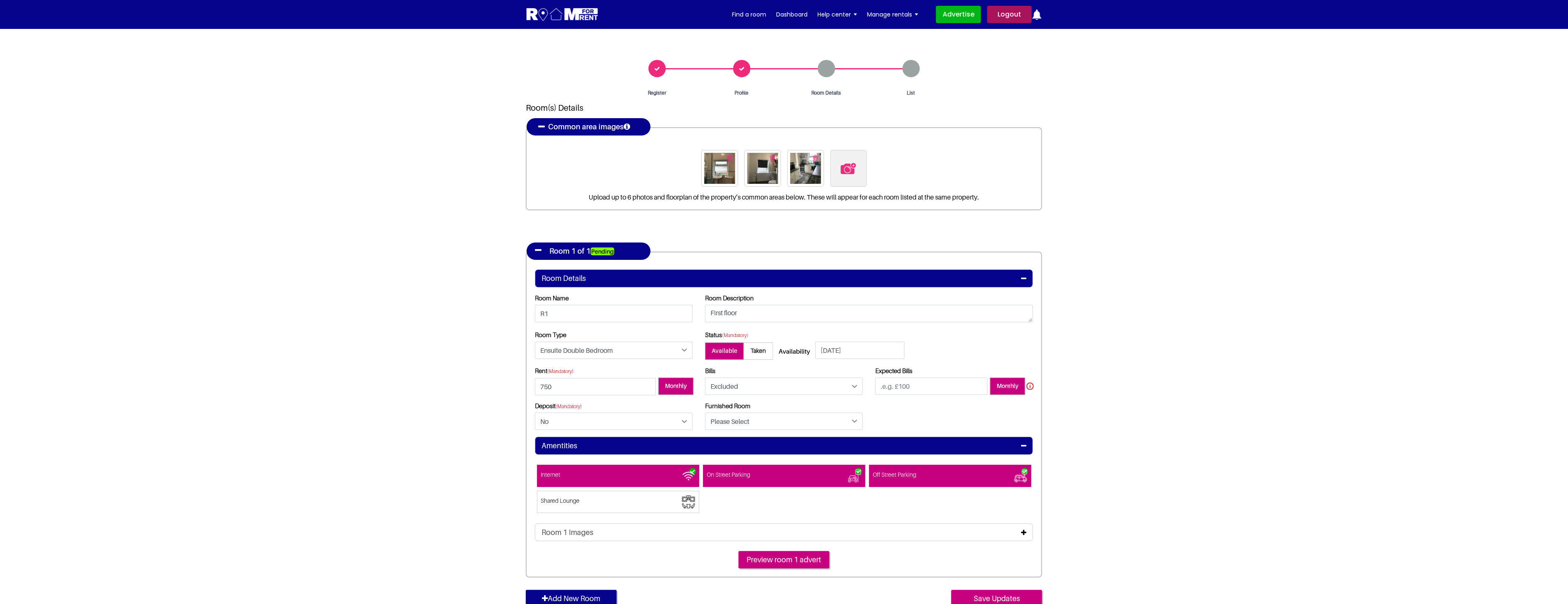
click at [1023, 445] on icon at bounding box center [1023, 446] width 5 height 7
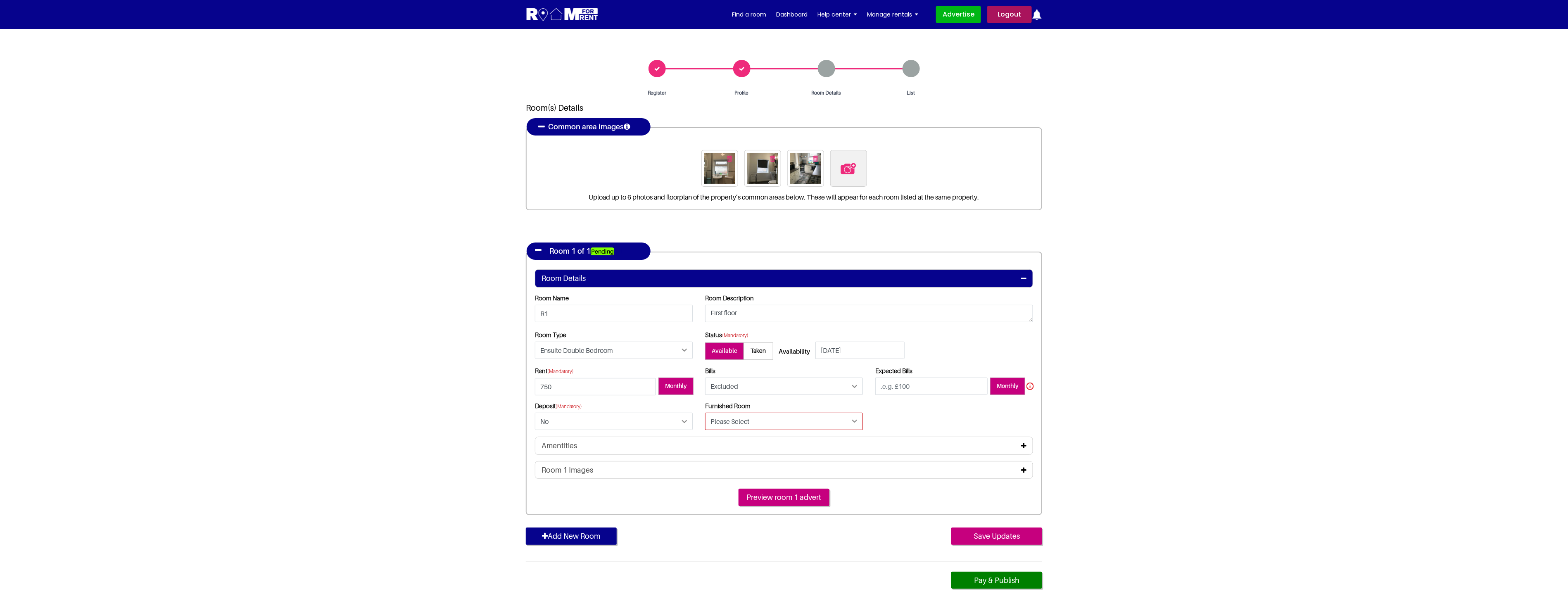
click at [766, 418] on select "Please Select Yes No" at bounding box center [784, 421] width 158 height 17
select select "Yes"
click at [705, 413] on select "Please Select Yes No" at bounding box center [784, 421] width 158 height 17
click at [1115, 456] on section "Register Profile Room Details List Room(s) Details" at bounding box center [784, 324] width 1568 height 591
click at [1024, 447] on icon at bounding box center [1023, 446] width 5 height 7
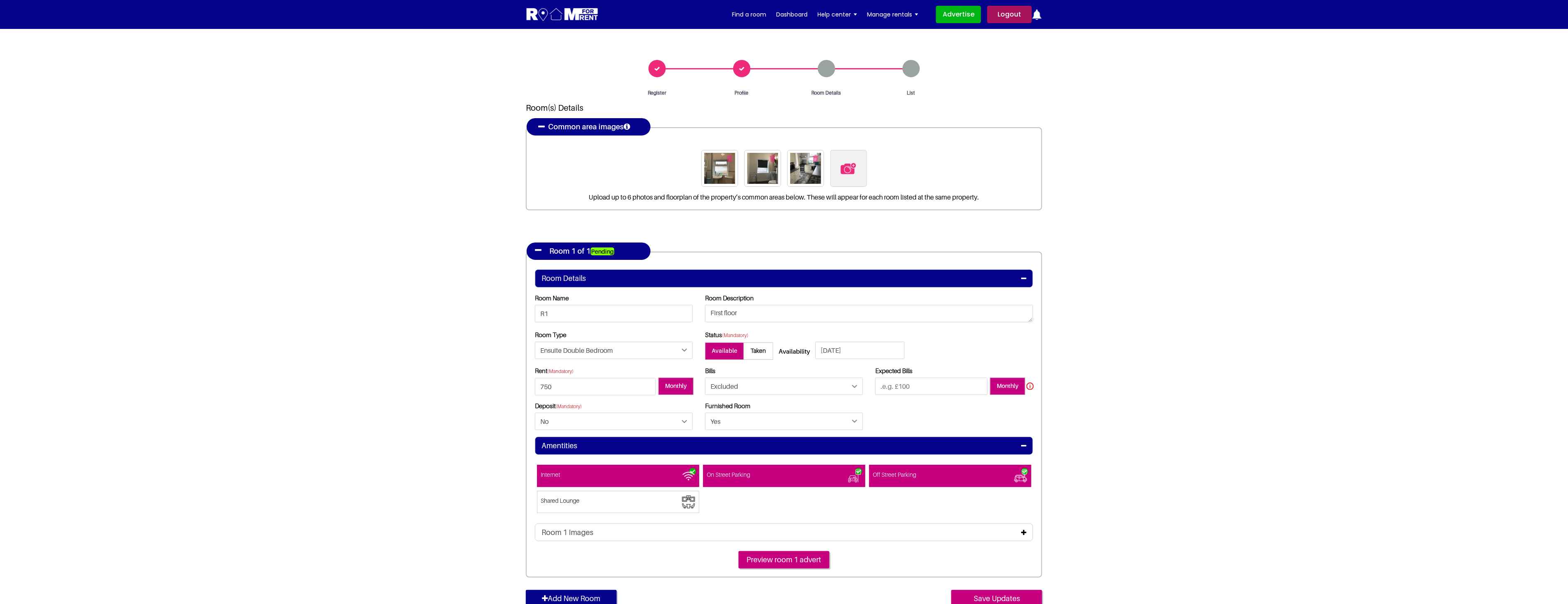
click at [647, 496] on span at bounding box center [618, 502] width 162 height 22
click at [541, 495] on input"] "Shared Lounge" at bounding box center [541, 495] width 0 height 0
click at [899, 539] on div "Room 1 Images" at bounding box center [783, 533] width 498 height 18
click at [1026, 530] on icon at bounding box center [1023, 532] width 5 height 7
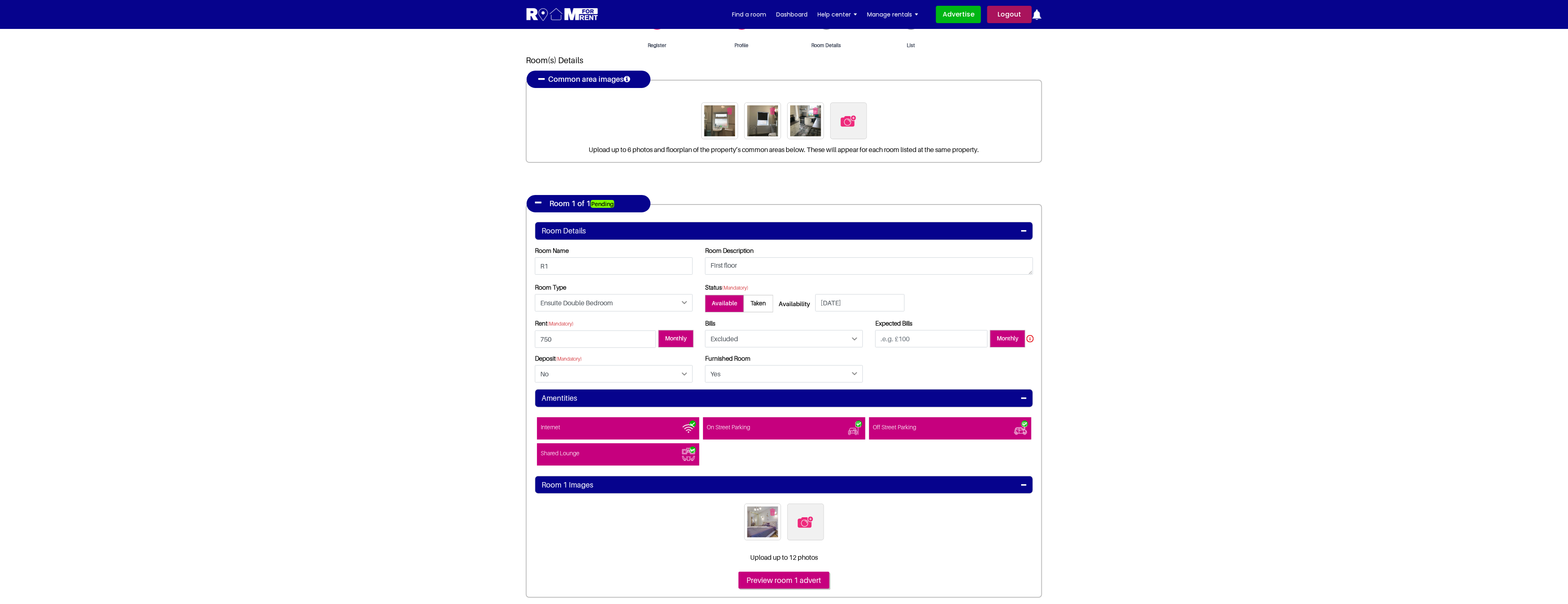
scroll to position [91, 0]
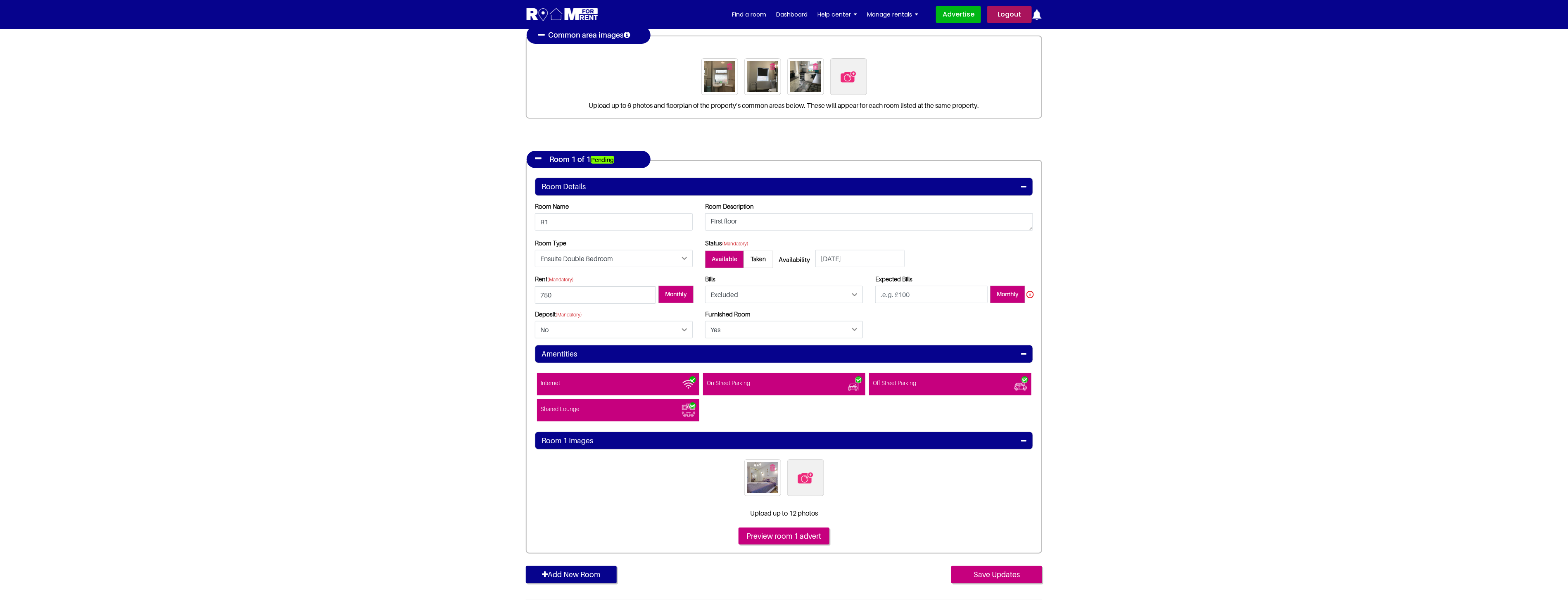
click at [810, 482] on img at bounding box center [805, 478] width 17 height 17
click at [810, 470] on input "file" at bounding box center [850, 465] width 126 height 11
type input "C:\fakepath\bedroom 3.jpg"
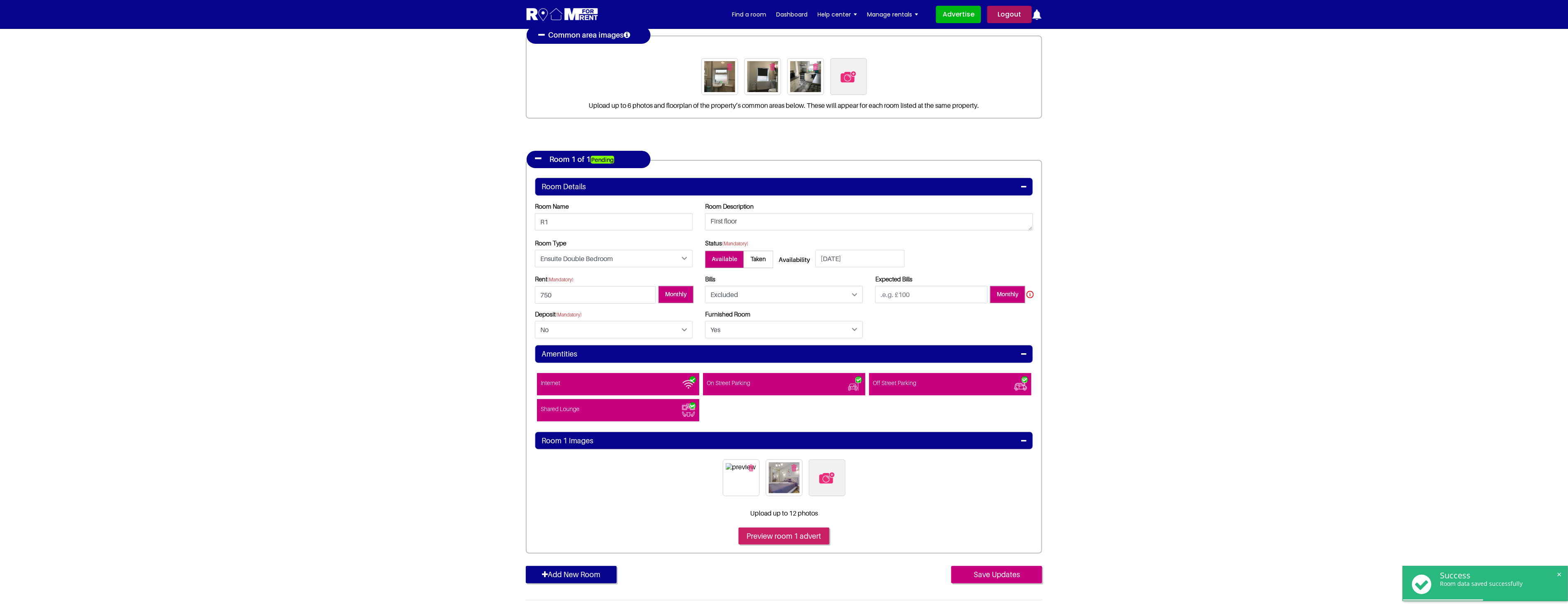
click at [785, 535] on input "Preview room 1 advert" at bounding box center [784, 536] width 91 height 17
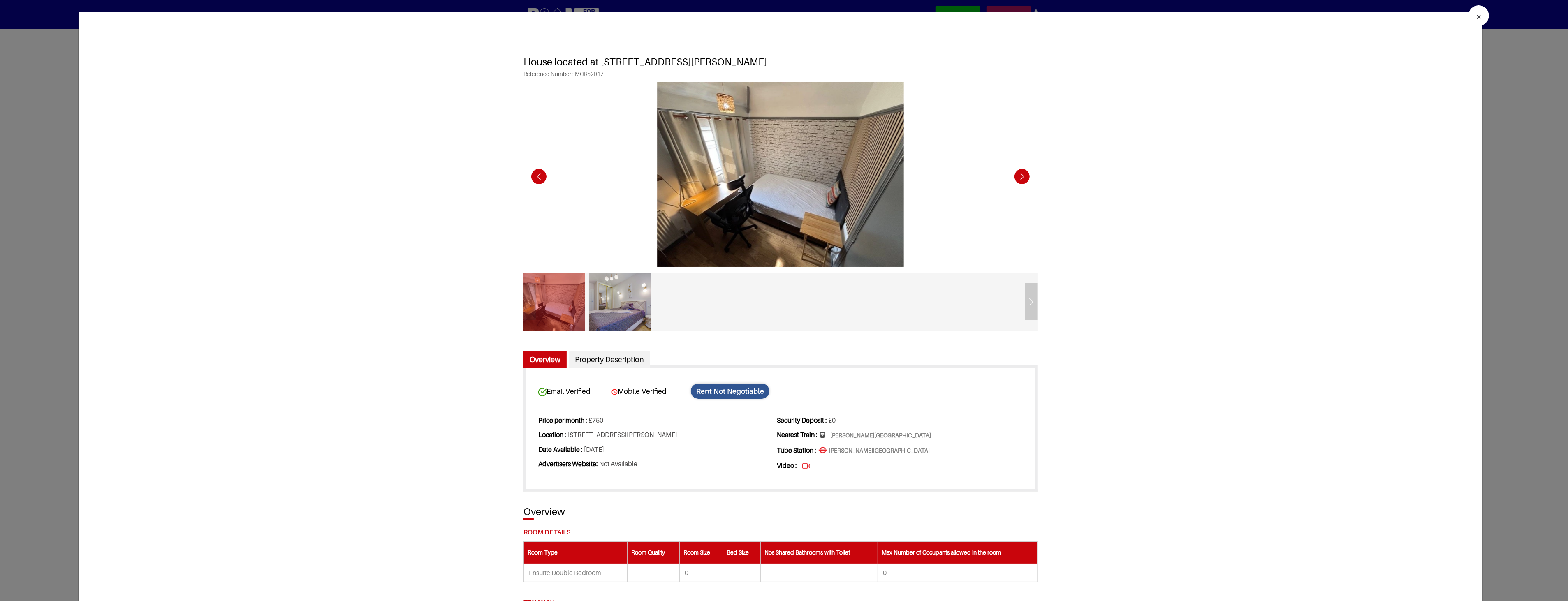
click at [1020, 177] on div "Next slide" at bounding box center [1022, 176] width 23 height 23
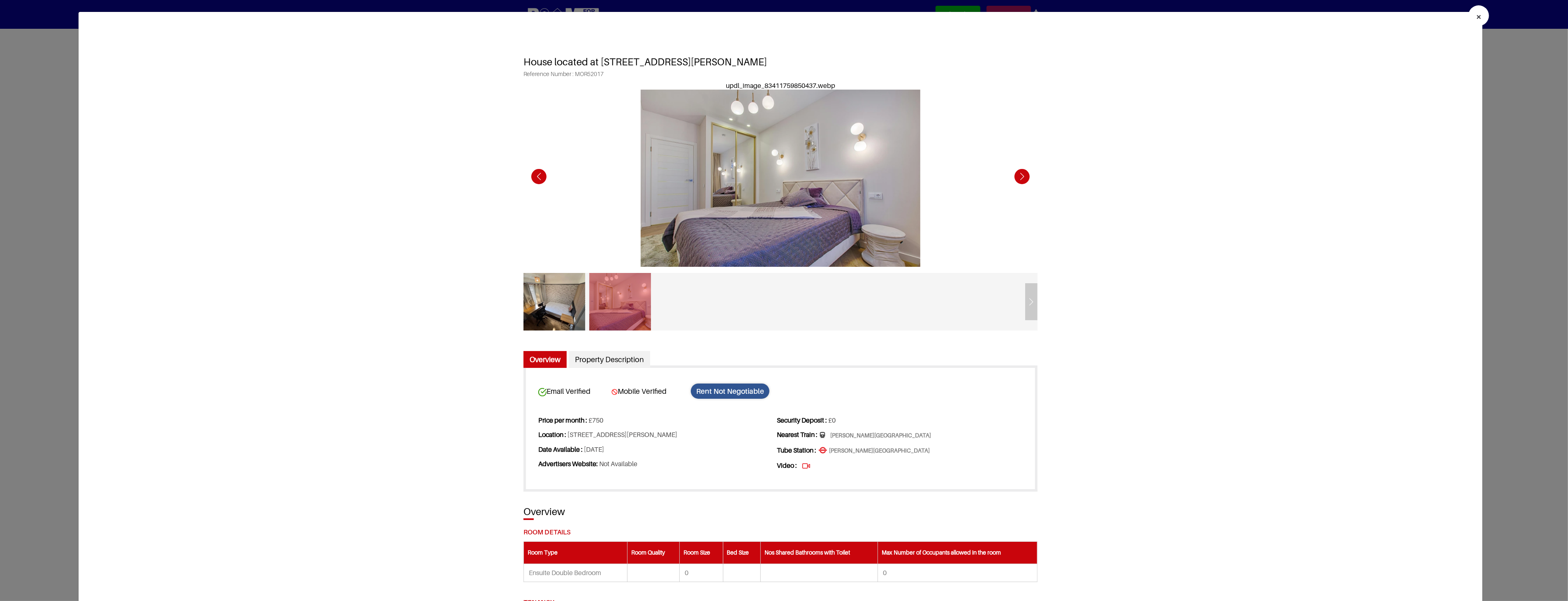
click at [1020, 177] on div "Next slide" at bounding box center [1022, 176] width 23 height 23
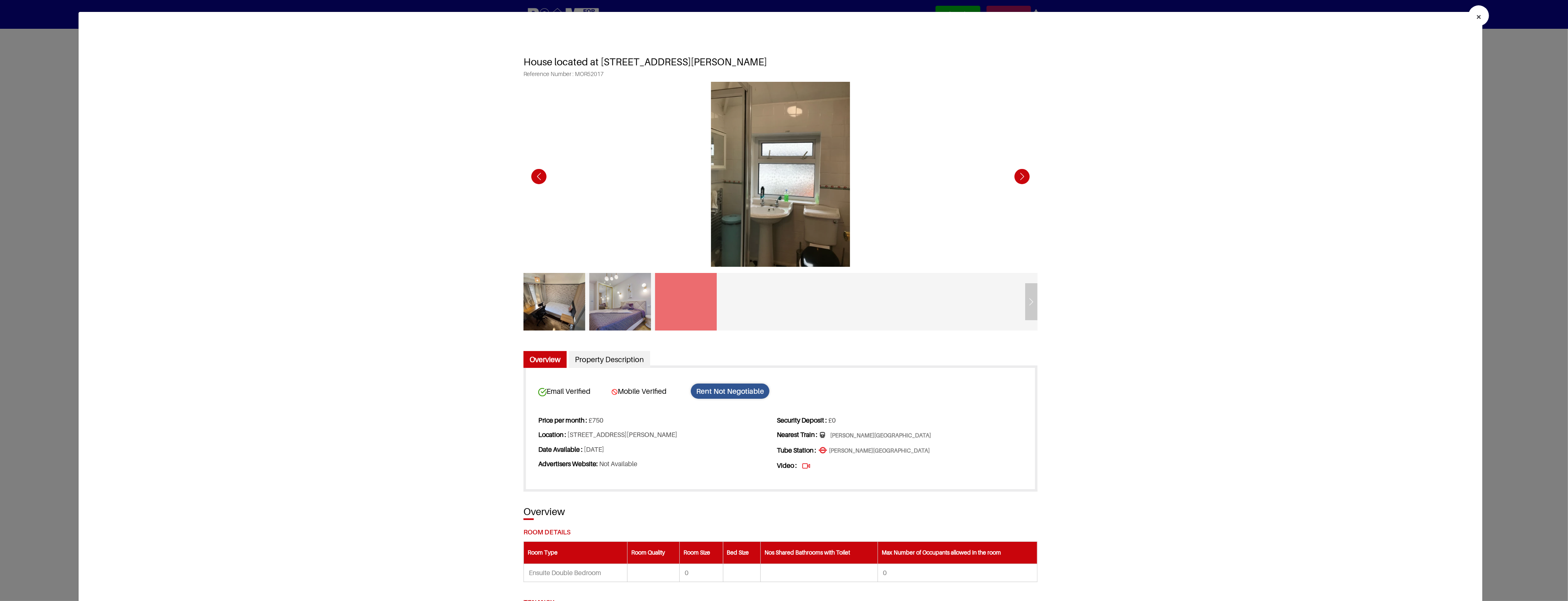
click at [1020, 177] on div "Next slide" at bounding box center [1022, 176] width 23 height 23
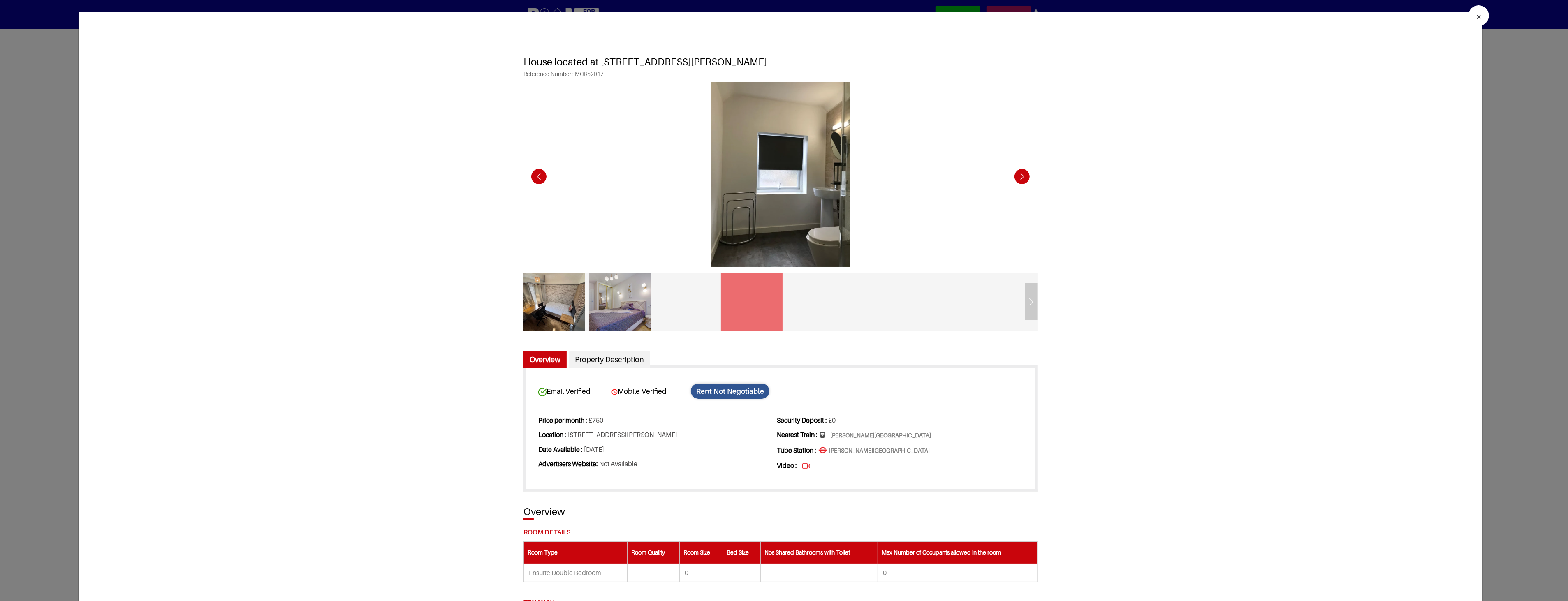
click at [1020, 177] on div "Next slide" at bounding box center [1022, 176] width 23 height 23
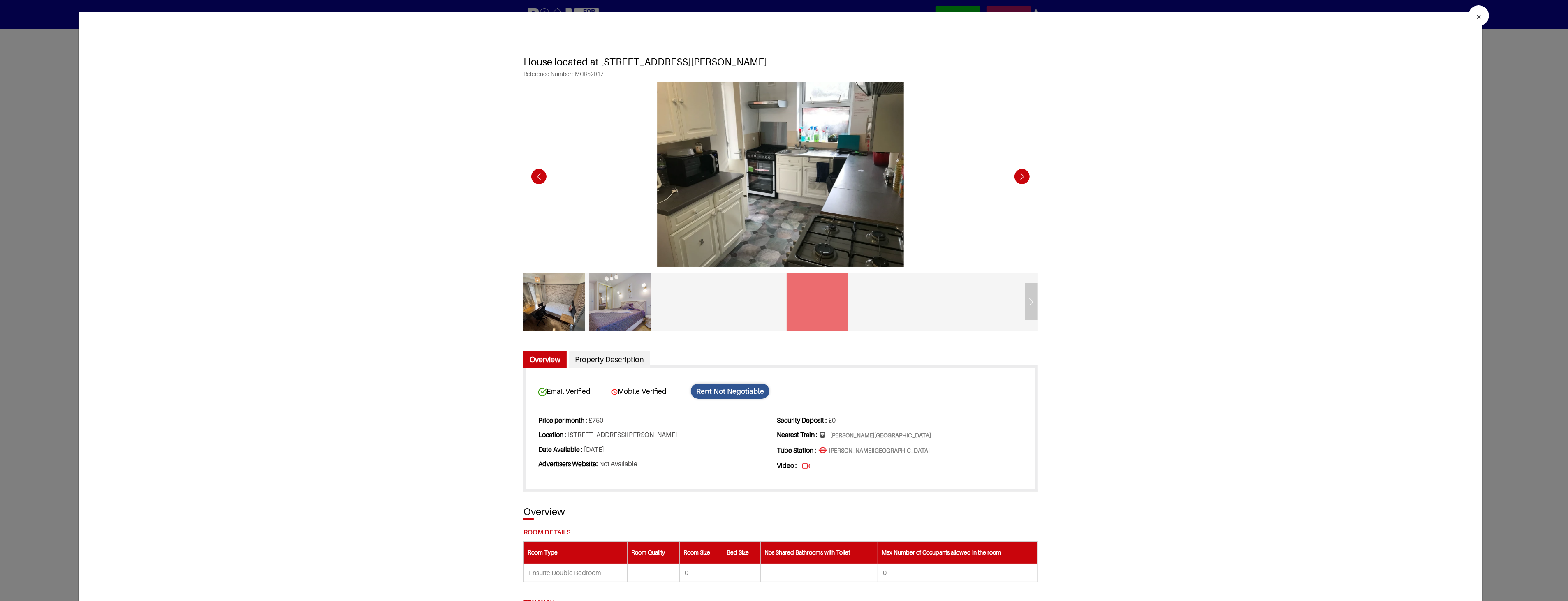
click at [1020, 177] on div "Next slide" at bounding box center [1022, 176] width 23 height 23
click at [1020, 177] on div "Next slide" at bounding box center [1022, 176] width 23 height 23
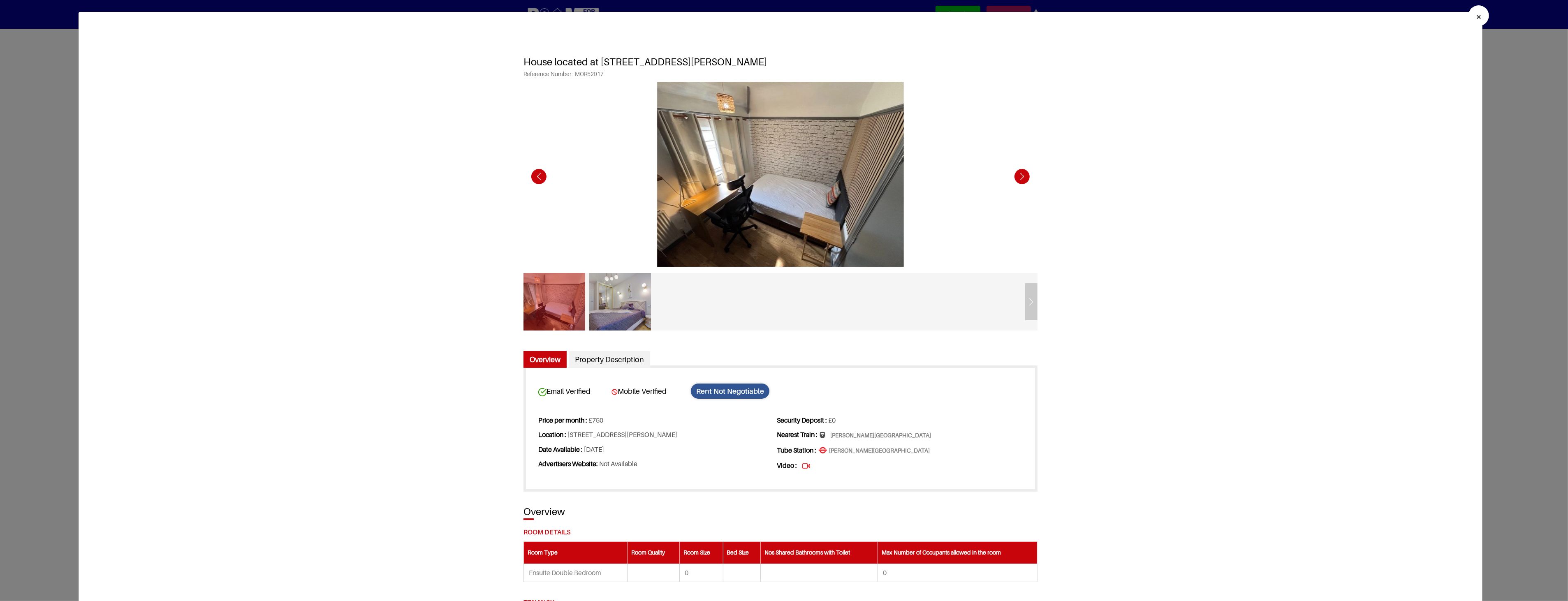
click at [1020, 177] on div "Next slide" at bounding box center [1022, 176] width 23 height 23
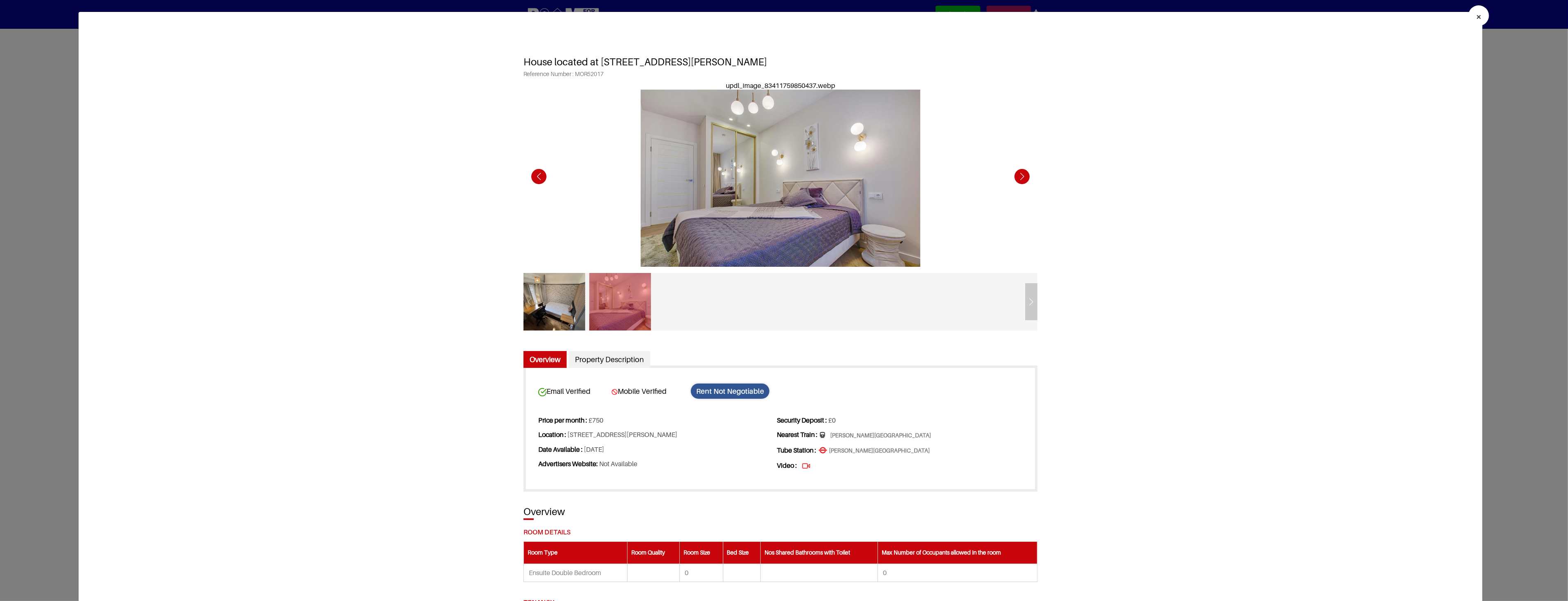
click at [1020, 177] on div "Next slide" at bounding box center [1022, 176] width 23 height 23
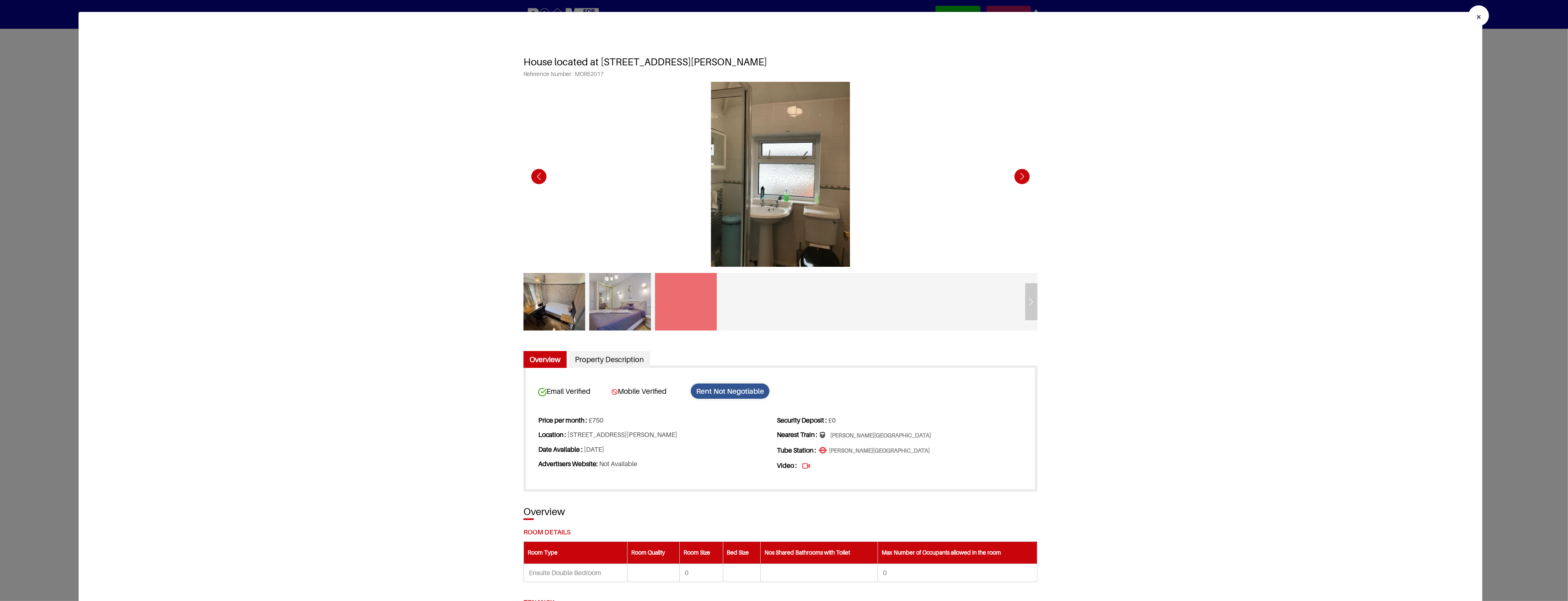
click at [536, 175] on div "Previous slide" at bounding box center [539, 176] width 23 height 23
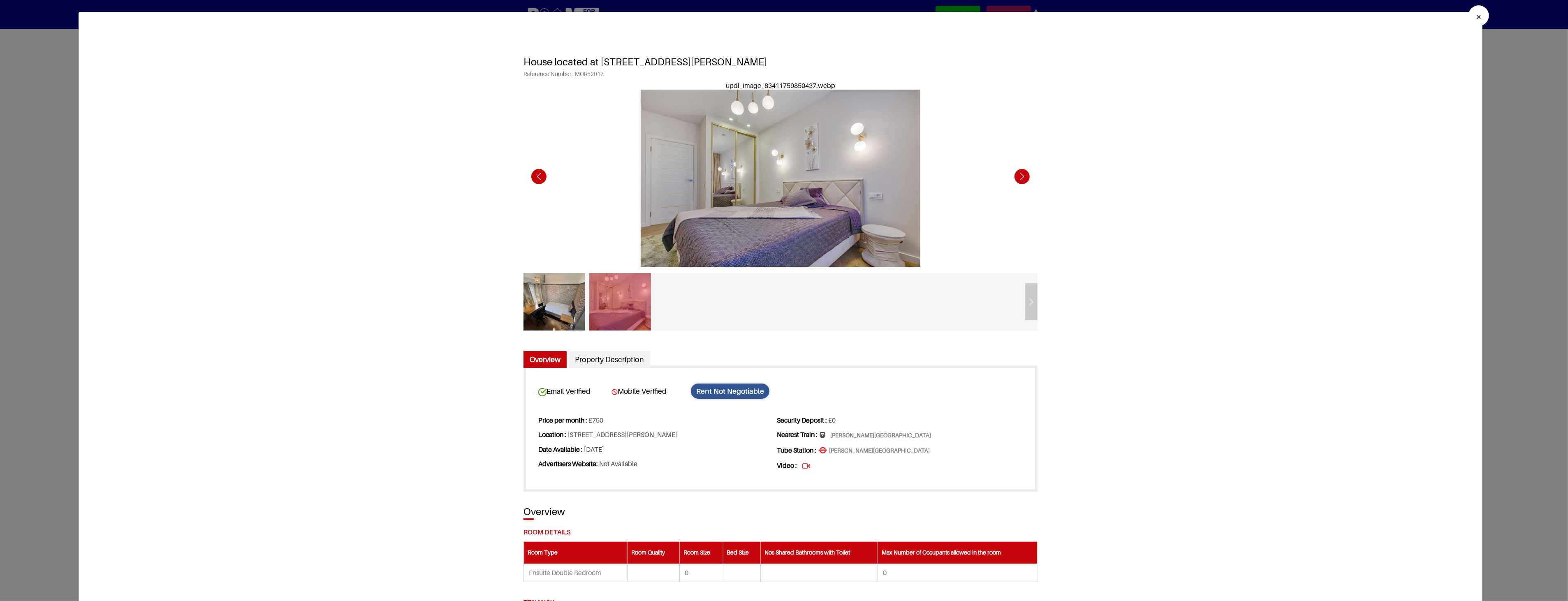
click at [536, 175] on div "Previous slide" at bounding box center [539, 176] width 23 height 23
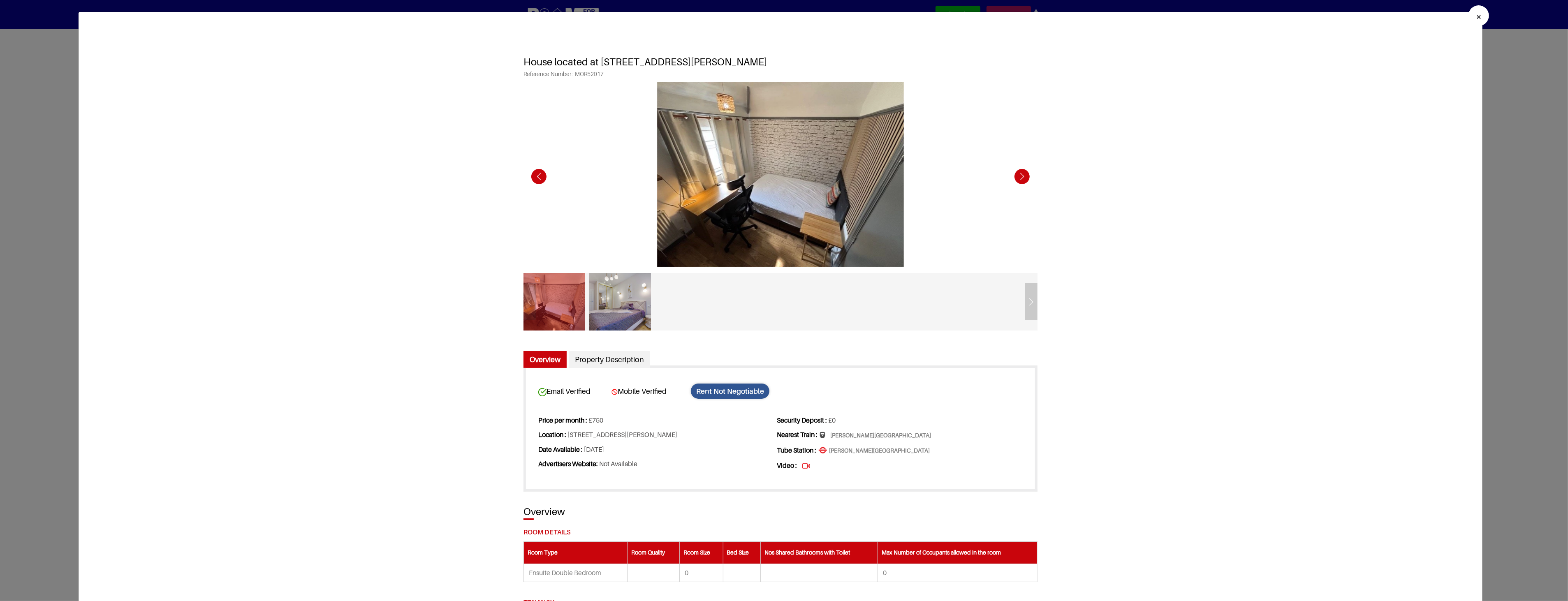
click at [536, 175] on div "Previous slide" at bounding box center [539, 176] width 23 height 23
click at [537, 175] on div "Previous slide" at bounding box center [539, 176] width 23 height 23
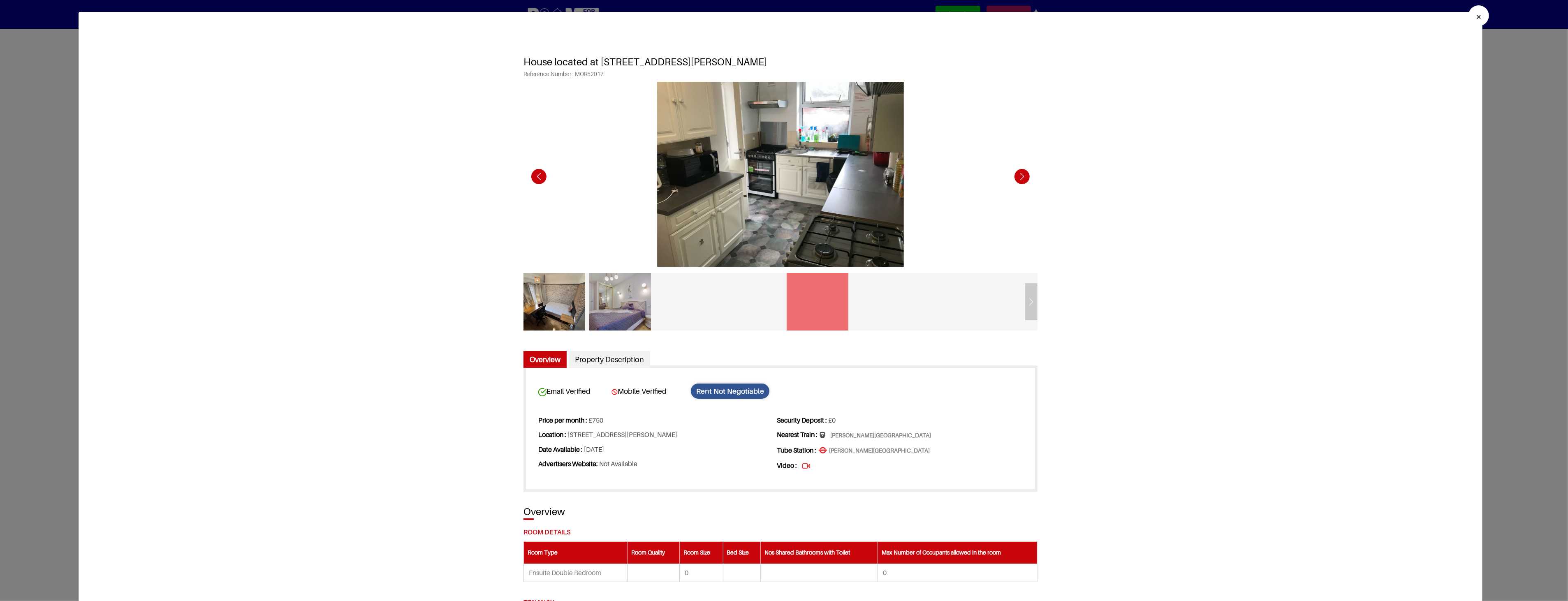
click at [537, 175] on div "Previous slide" at bounding box center [539, 176] width 23 height 23
click at [1478, 21] on button "×" at bounding box center [1478, 15] width 20 height 20
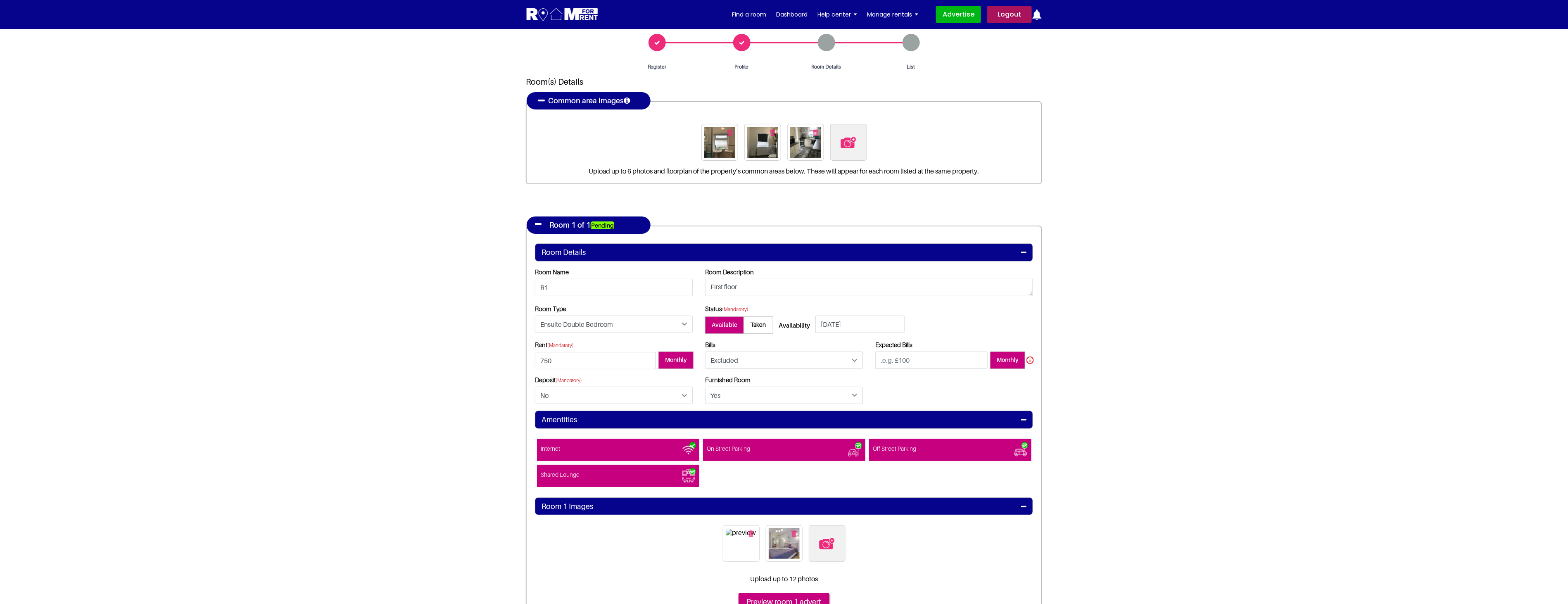
scroll to position [0, 0]
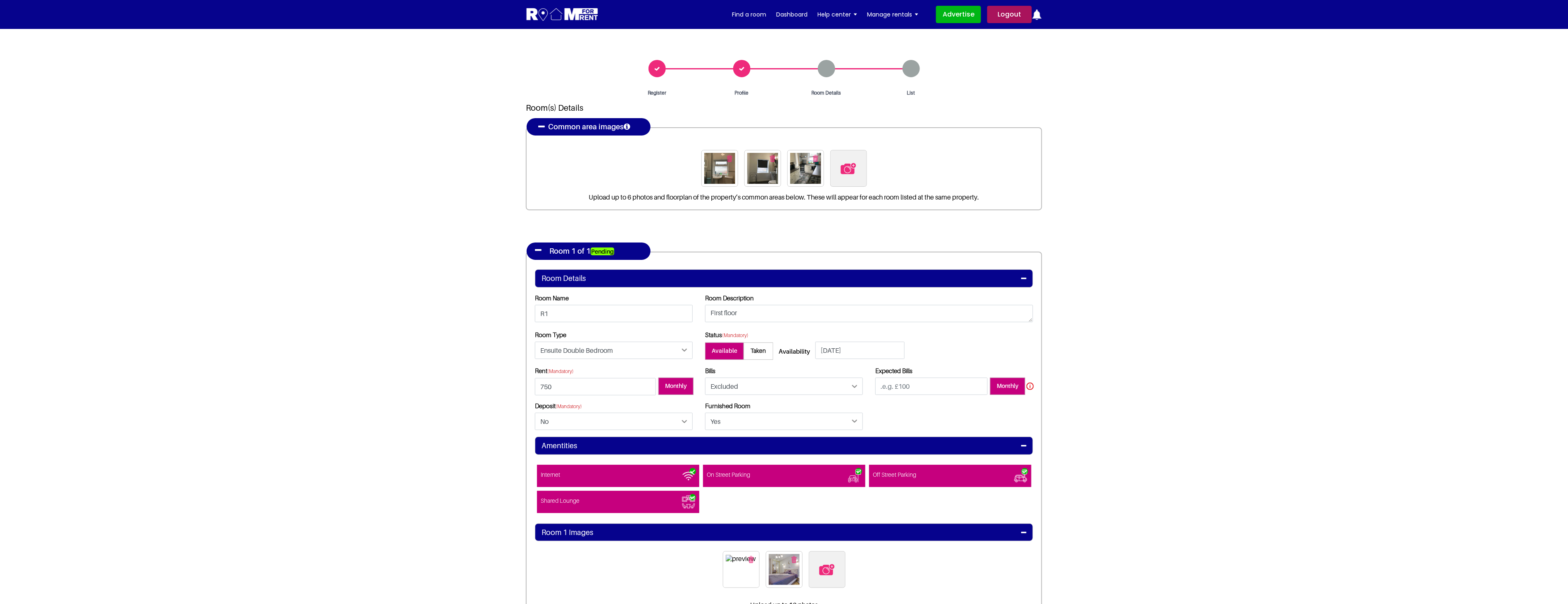
click at [816, 155] on img "button" at bounding box center [816, 158] width 5 height 7
click at [794, 157] on img "button" at bounding box center [794, 158] width 5 height 7
click at [768, 152] on button "button" at bounding box center [773, 158] width 13 height 13
click at [783, 170] on img at bounding box center [784, 168] width 17 height 17
click at [783, 161] on input "file" at bounding box center [829, 155] width 126 height 11
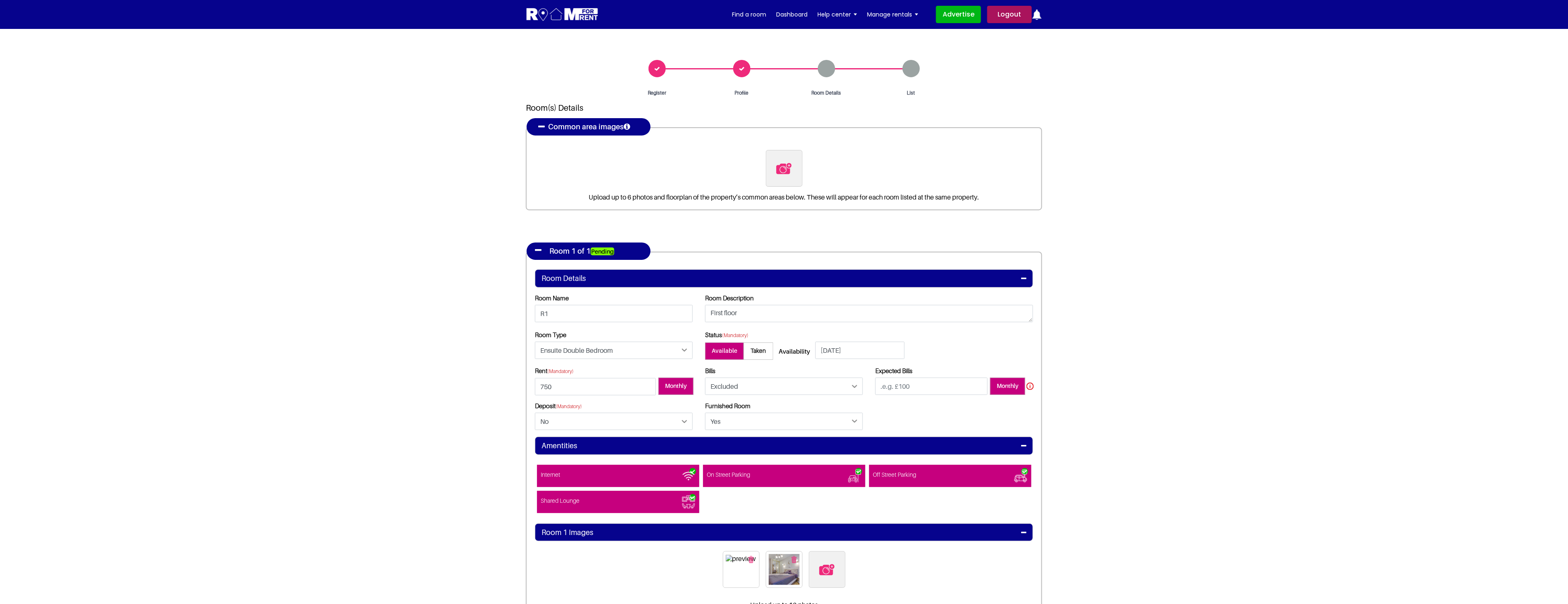
type input "C:\fakepath\Garden.jpg"
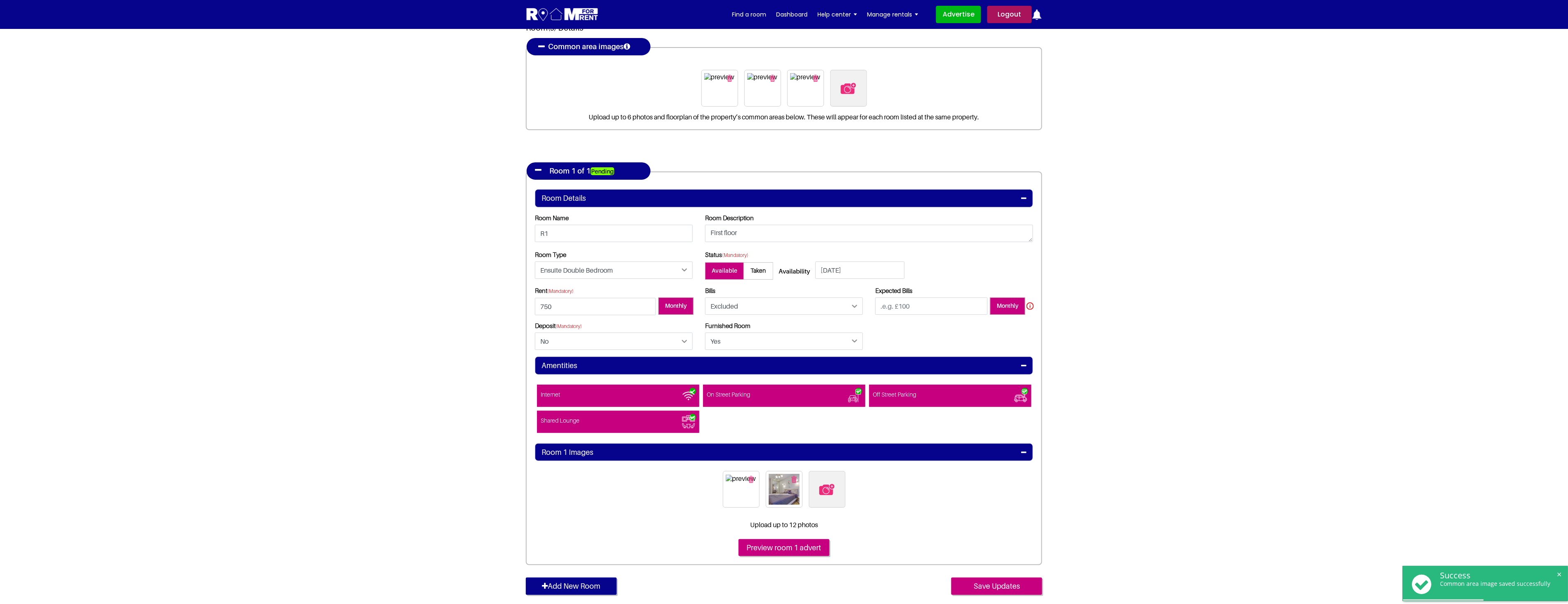
scroll to position [184, 0]
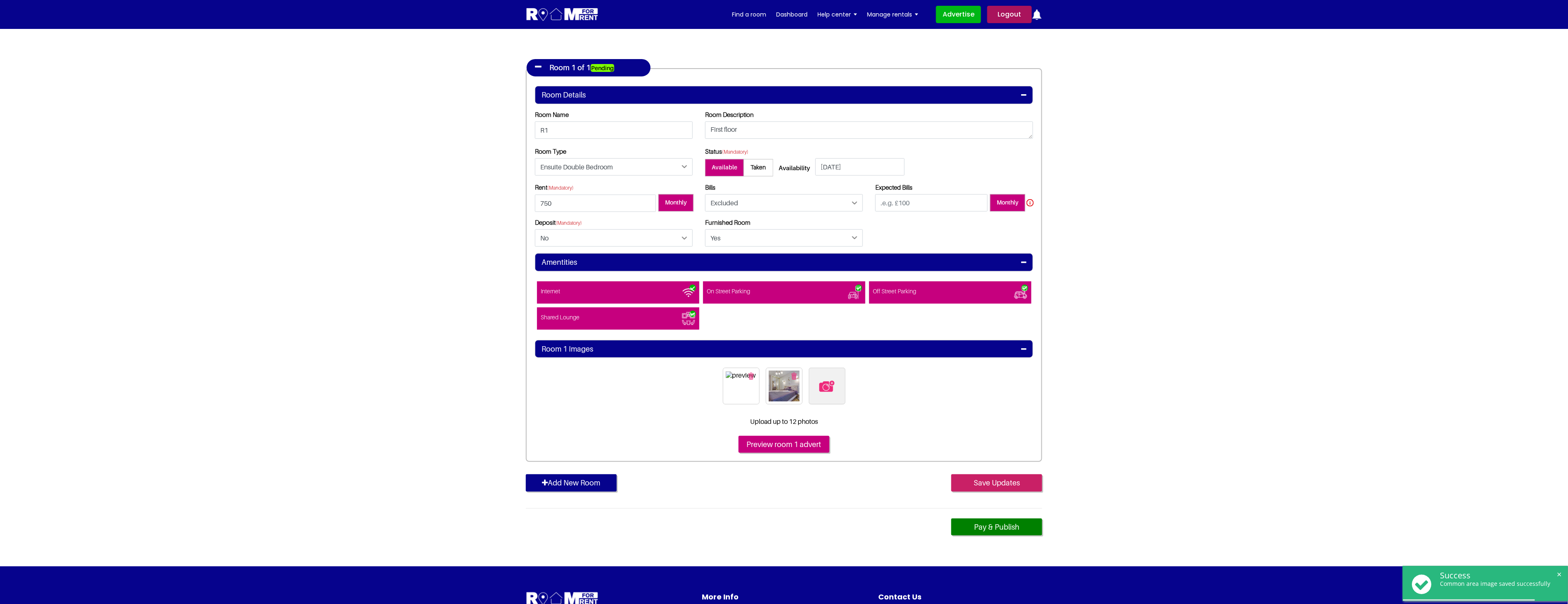
click at [993, 488] on input "Save Updates" at bounding box center [996, 483] width 91 height 17
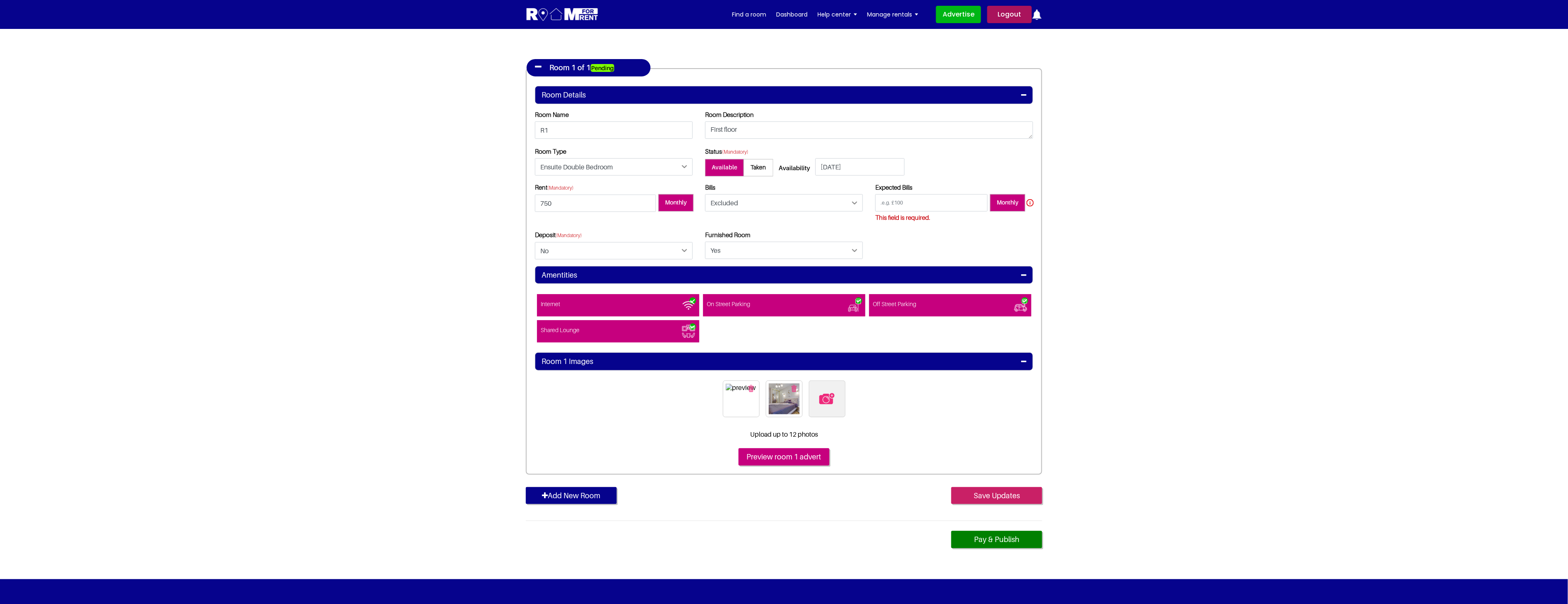
click at [1017, 492] on input "Save Updates" at bounding box center [996, 495] width 91 height 17
click at [1000, 492] on input "Save Updates" at bounding box center [996, 495] width 91 height 17
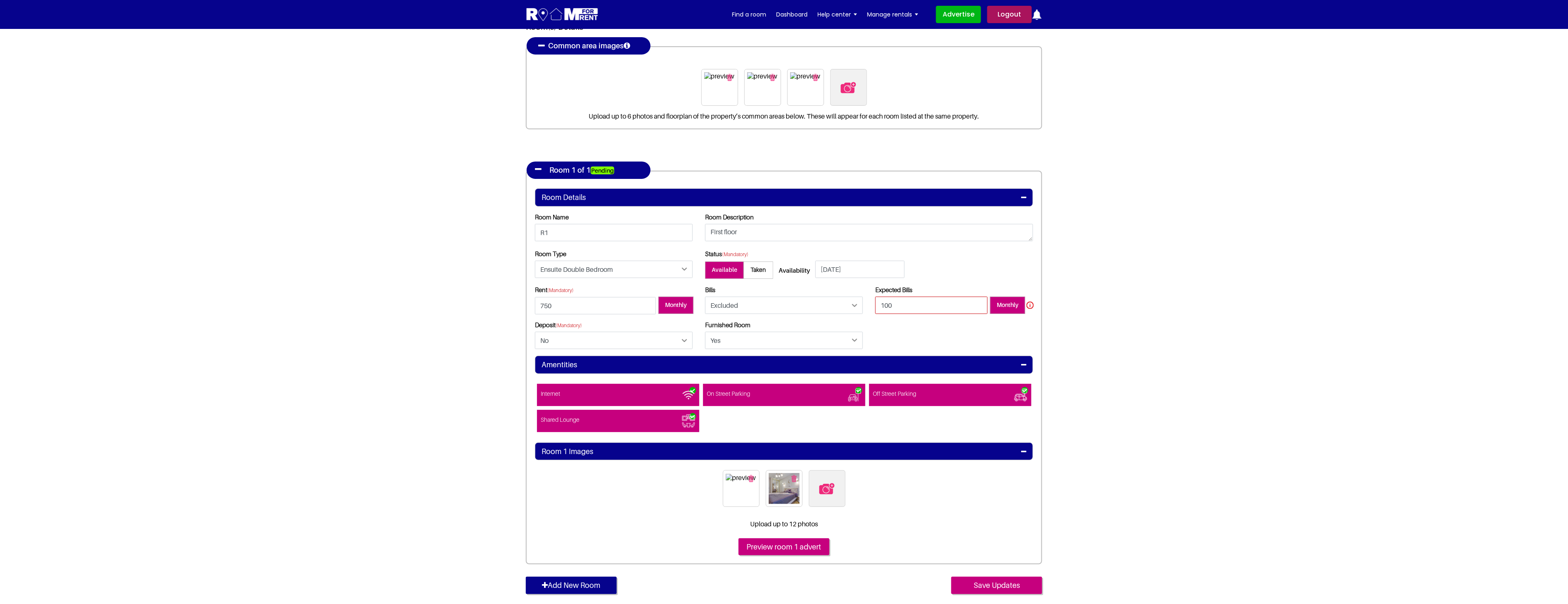
scroll to position [230, 0]
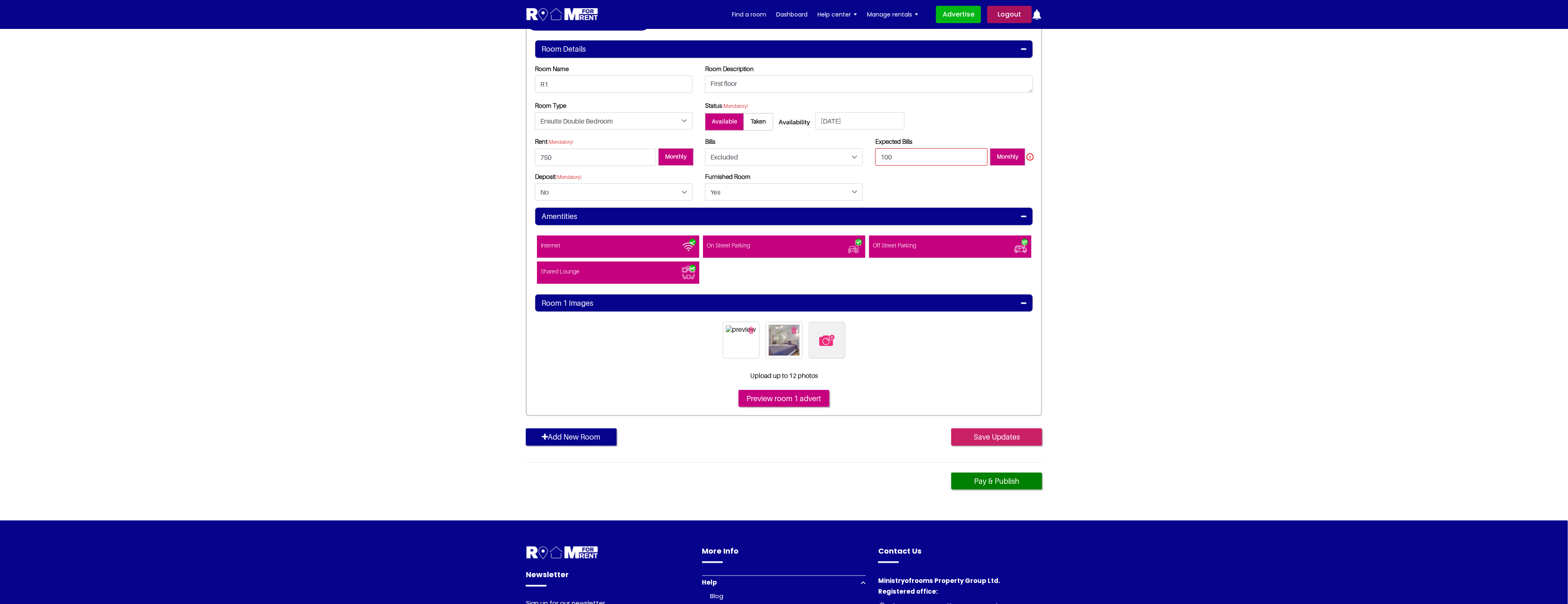
type input "100"
click at [1014, 436] on input "Save Updates" at bounding box center [996, 437] width 91 height 17
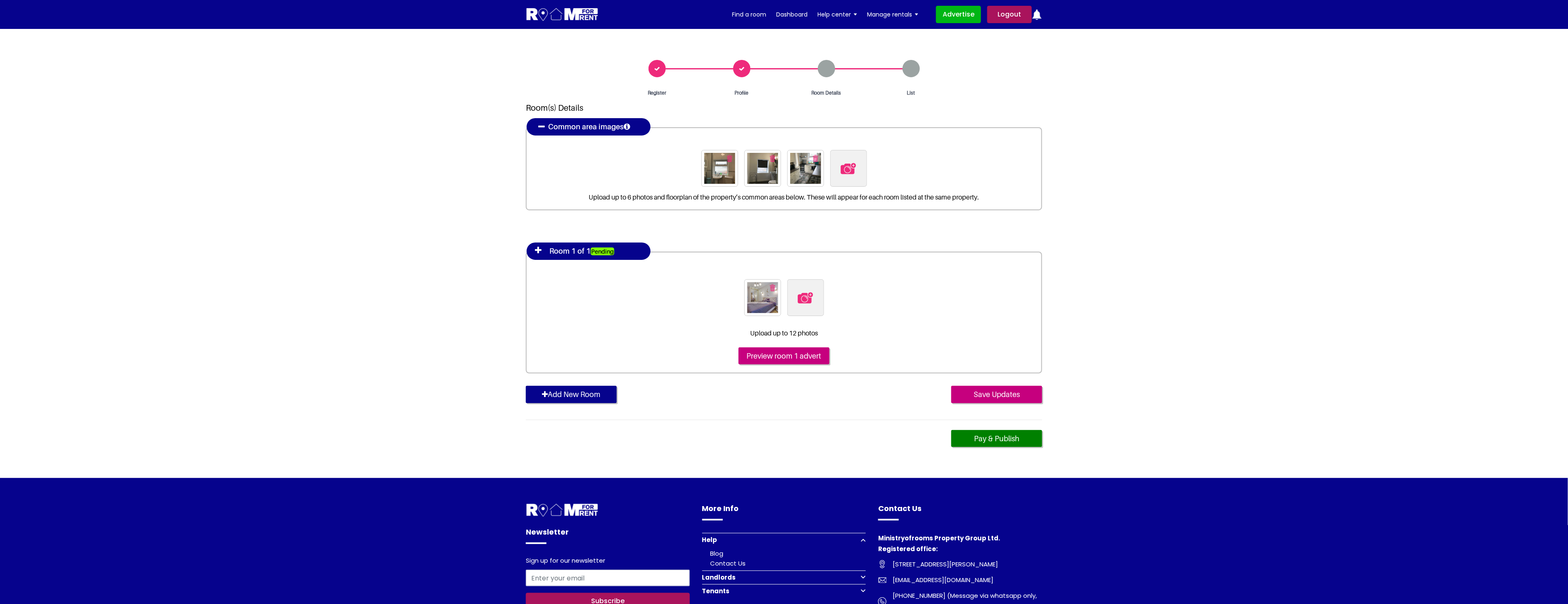
click at [535, 247] on icon at bounding box center [538, 250] width 7 height 9
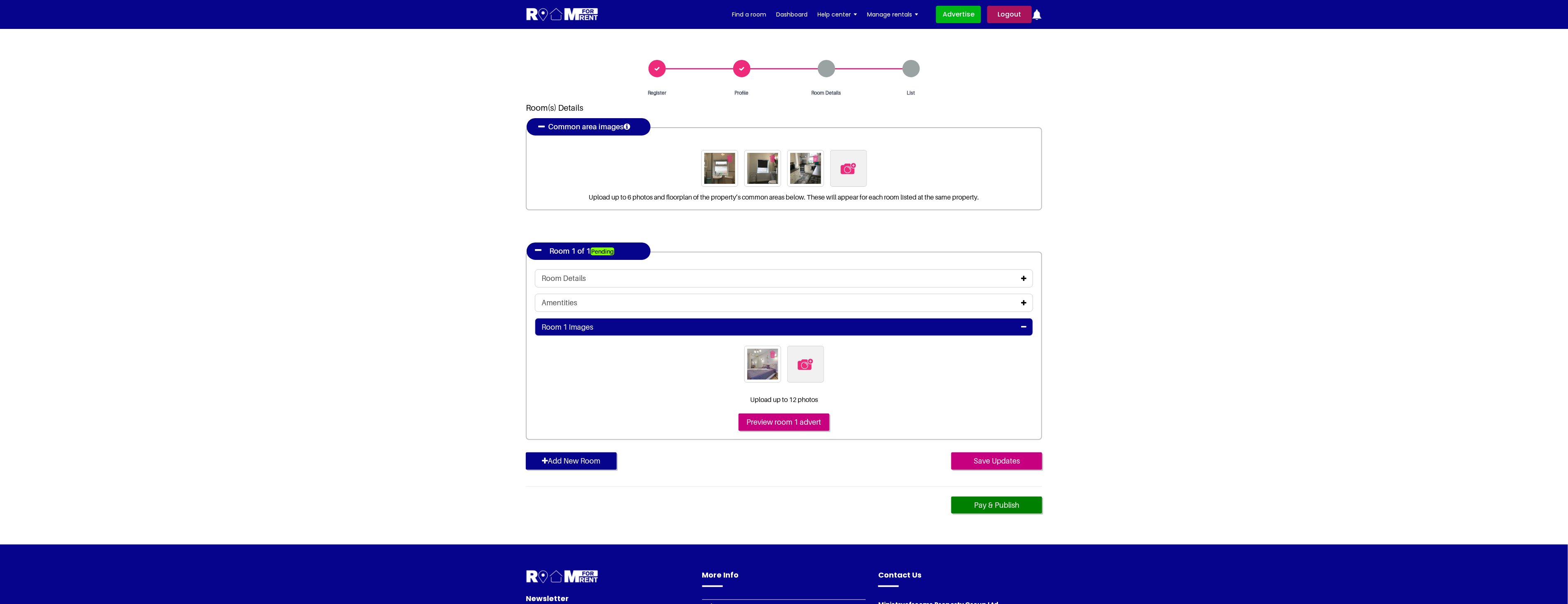
click at [588, 310] on div "Amentities" at bounding box center [783, 303] width 498 height 18
click at [602, 304] on div "Amentities" at bounding box center [783, 303] width 485 height 9
click at [1023, 276] on icon at bounding box center [1023, 278] width 5 height 7
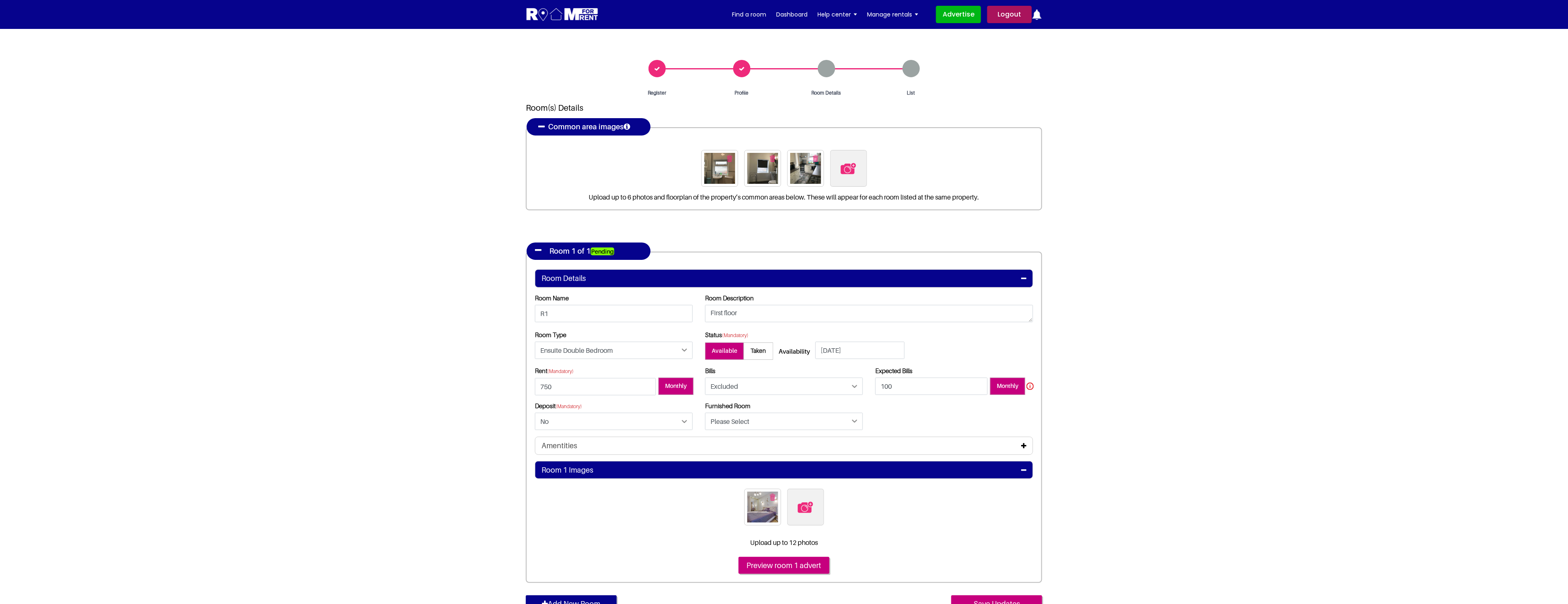
click at [1026, 447] on icon at bounding box center [1023, 446] width 5 height 7
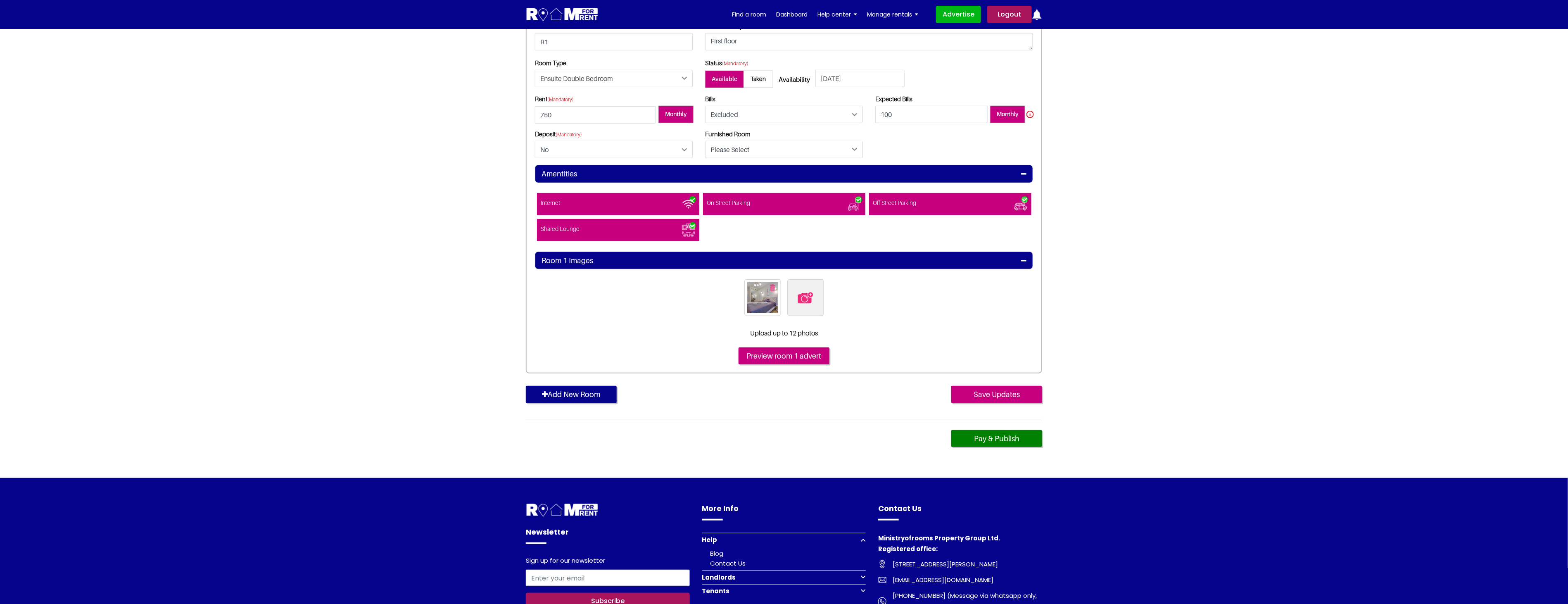
scroll to position [275, 0]
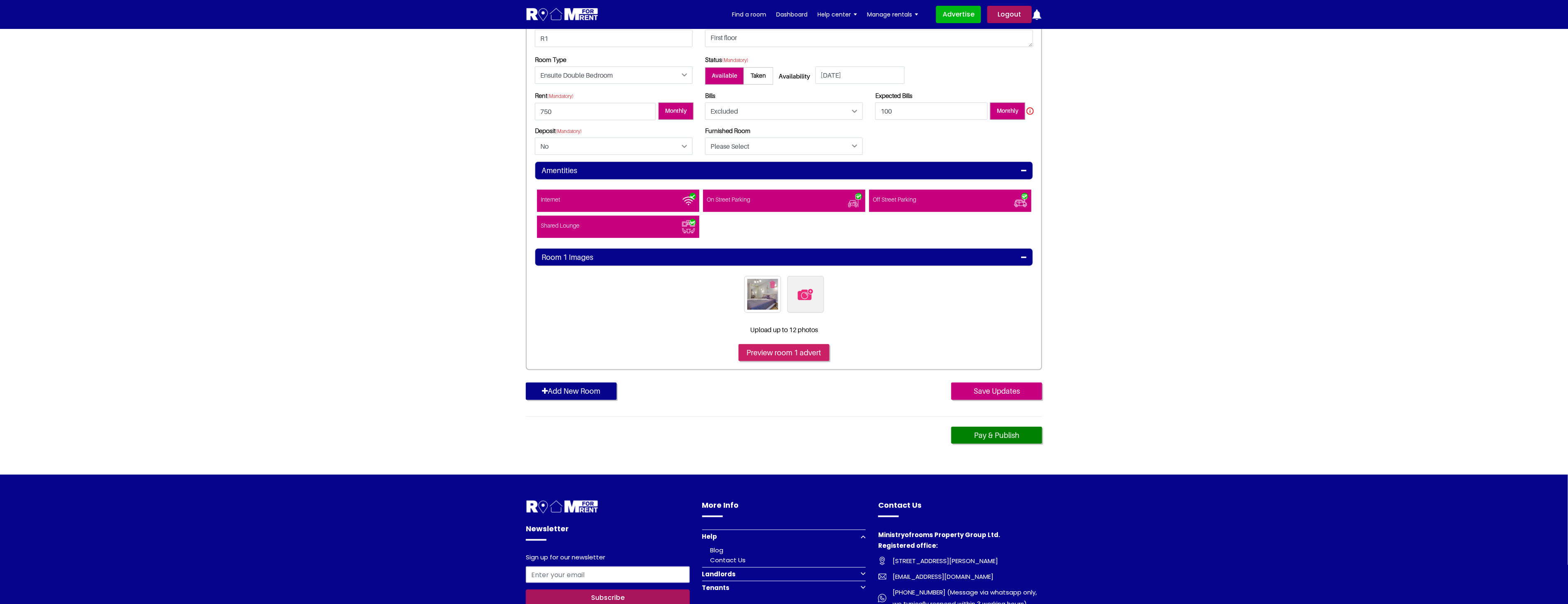
click at [777, 349] on input "Preview room 1 advert" at bounding box center [784, 353] width 91 height 17
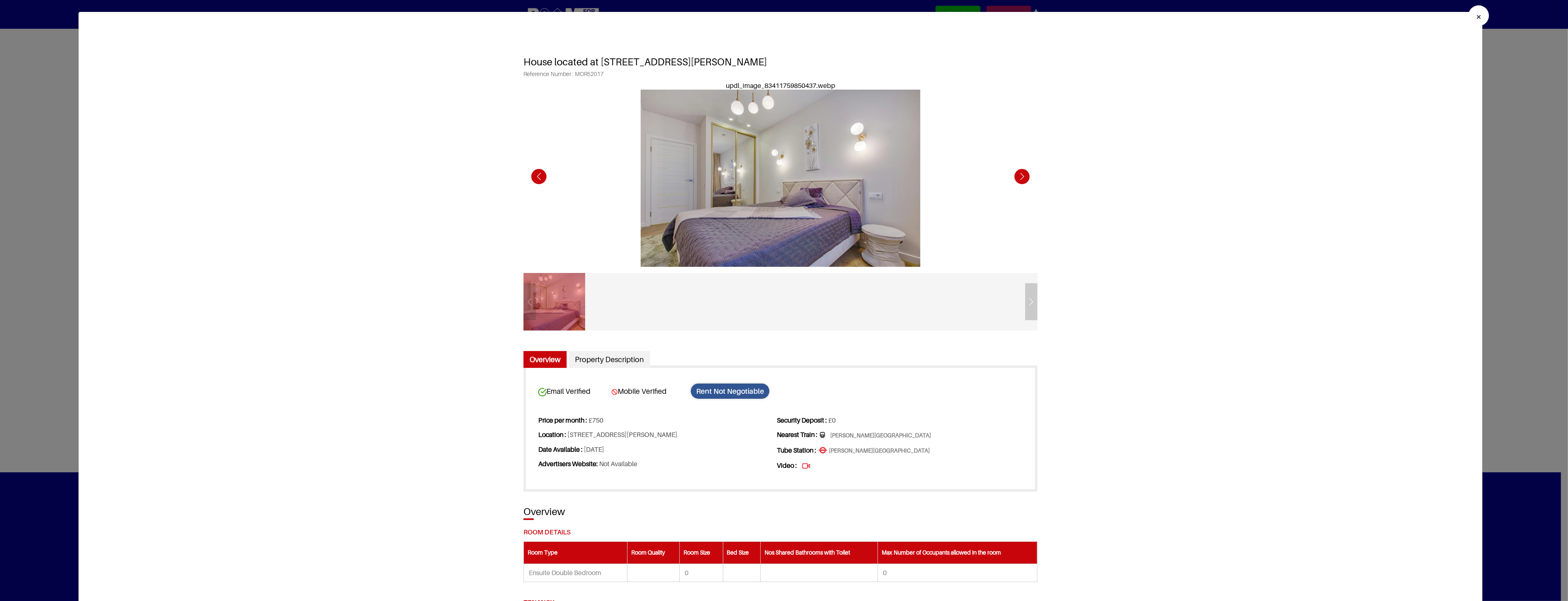
click at [1019, 179] on div "Next slide" at bounding box center [1022, 176] width 23 height 23
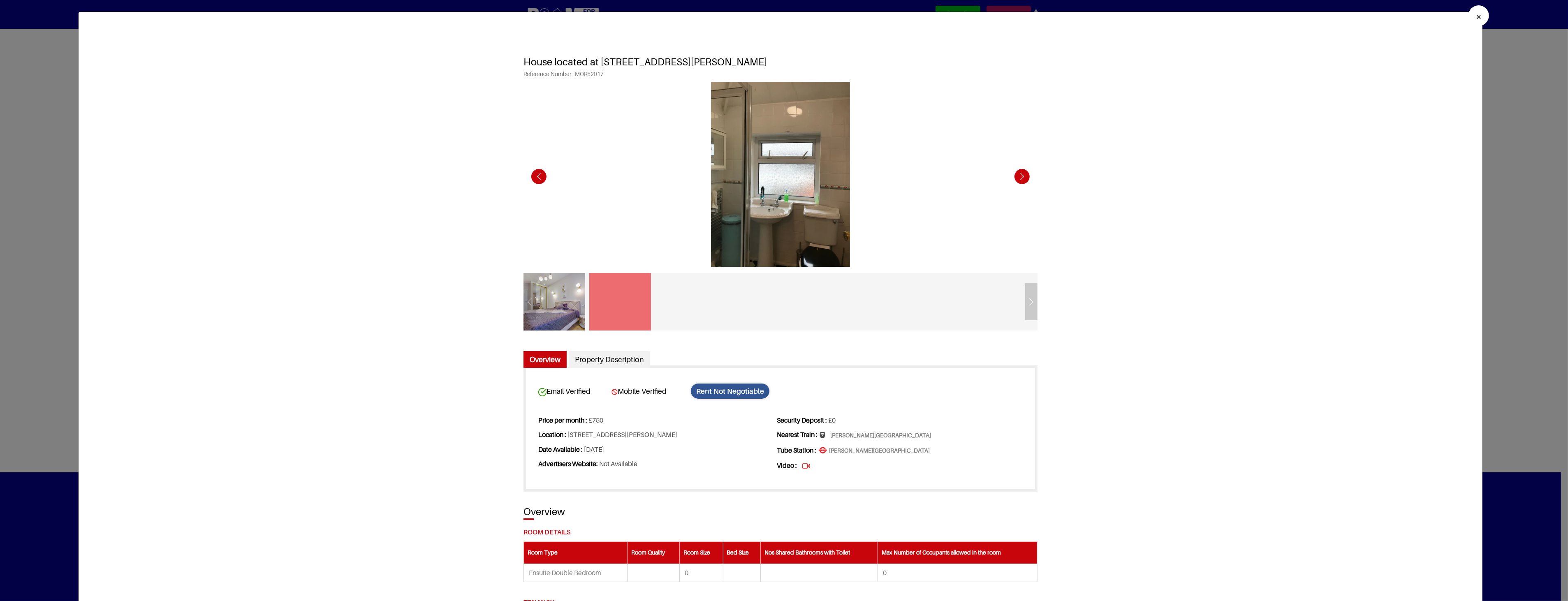
click at [1019, 179] on div "Next slide" at bounding box center [1022, 176] width 23 height 23
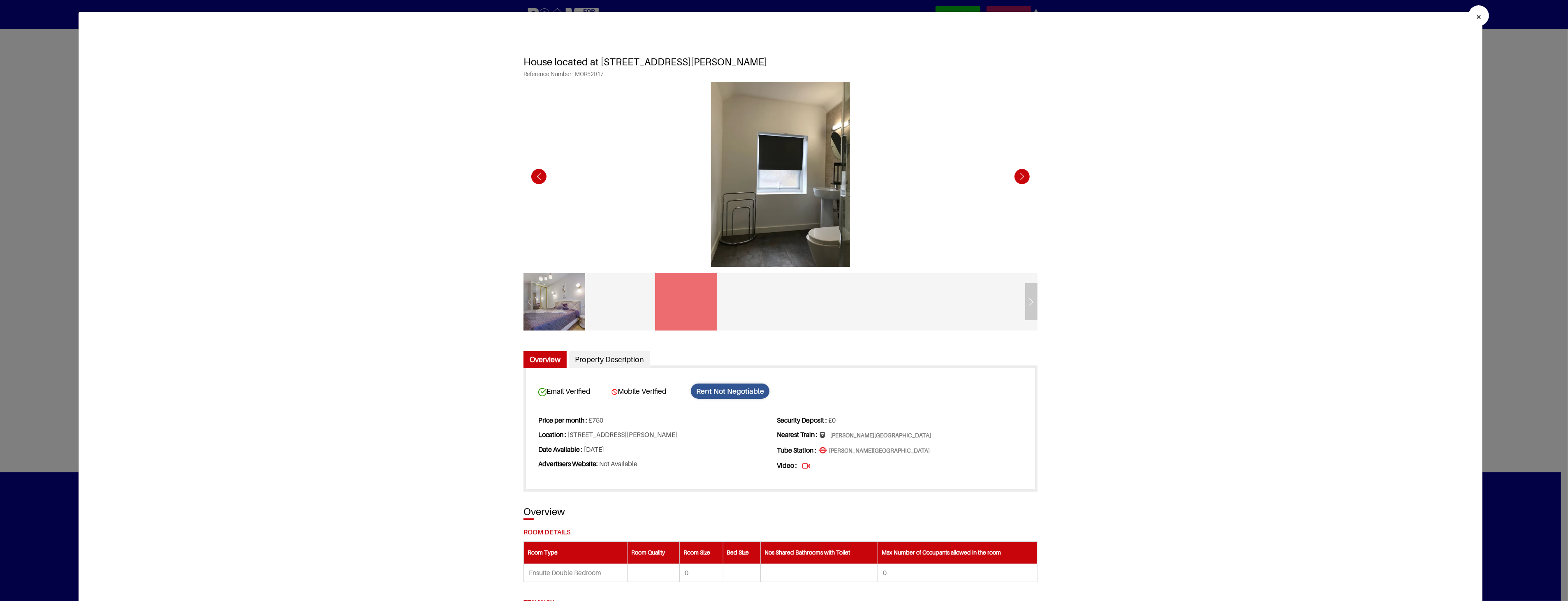
click at [1019, 179] on div "Next slide" at bounding box center [1022, 176] width 23 height 23
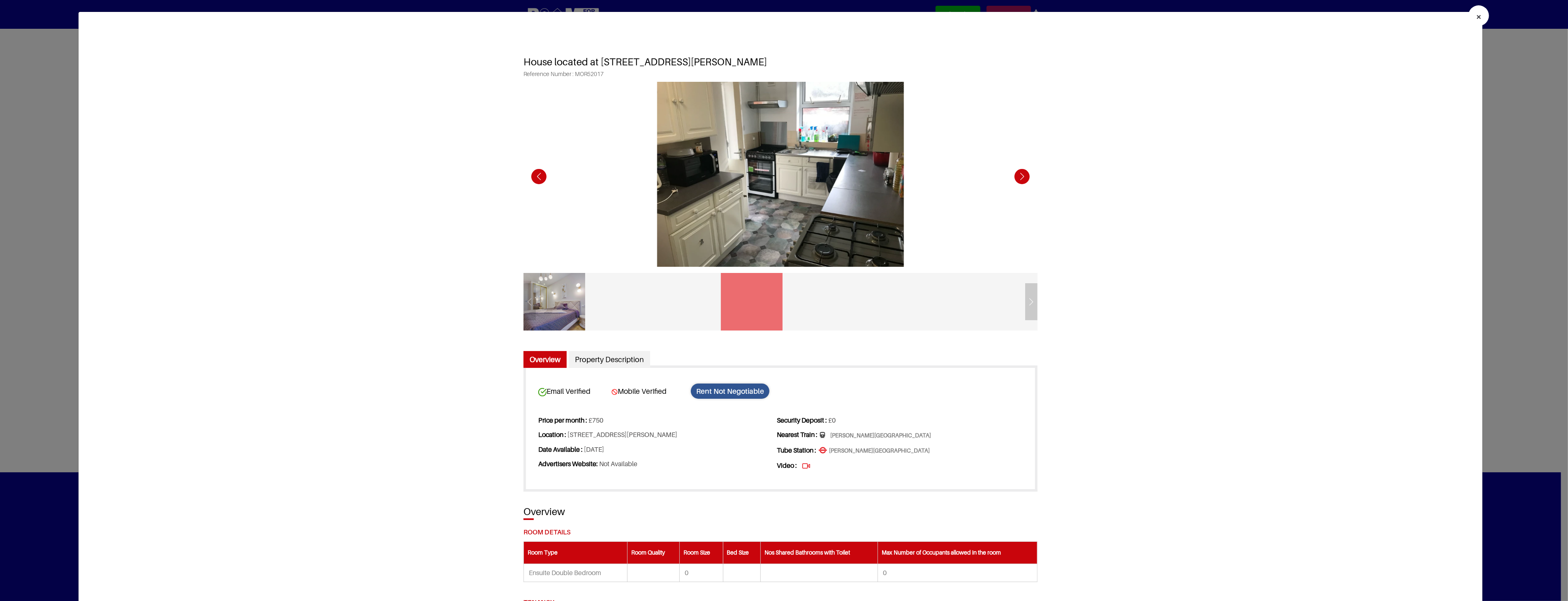
click at [1019, 179] on div "Next slide" at bounding box center [1022, 176] width 23 height 23
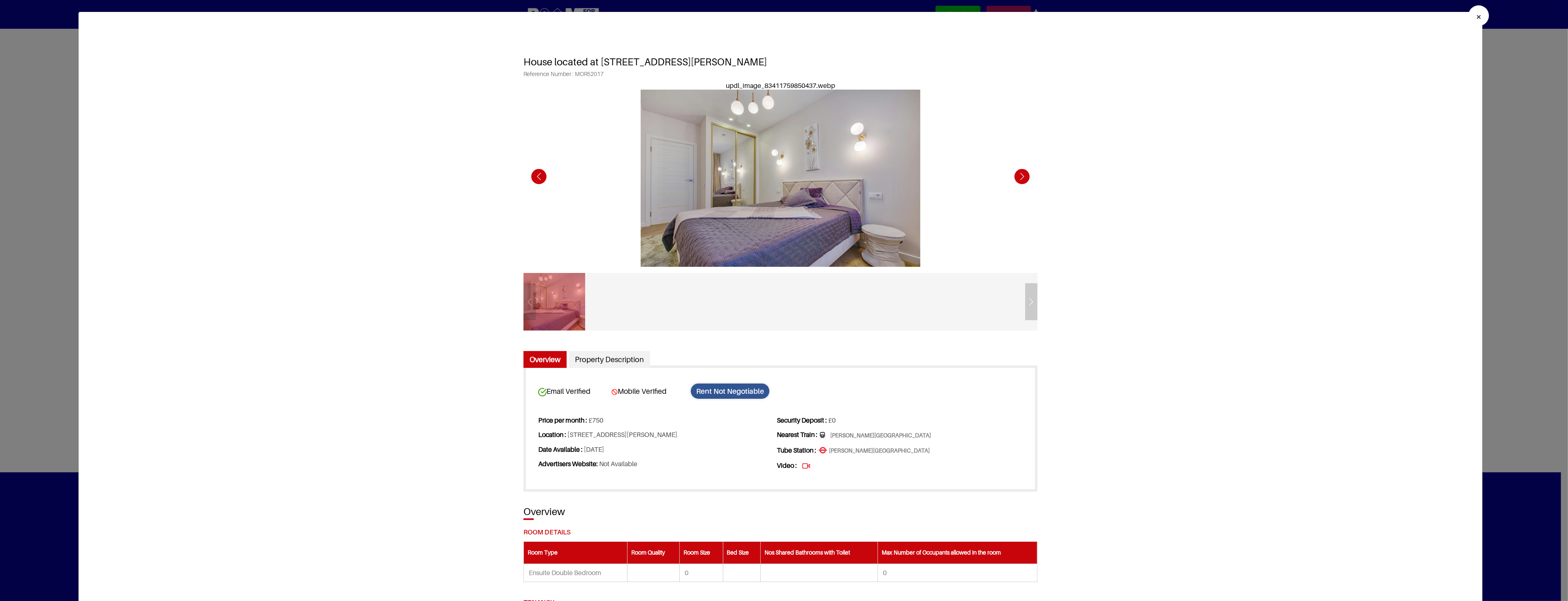
click at [1019, 179] on div "Next slide" at bounding box center [1022, 176] width 23 height 23
click at [1479, 18] on button "×" at bounding box center [1478, 15] width 20 height 20
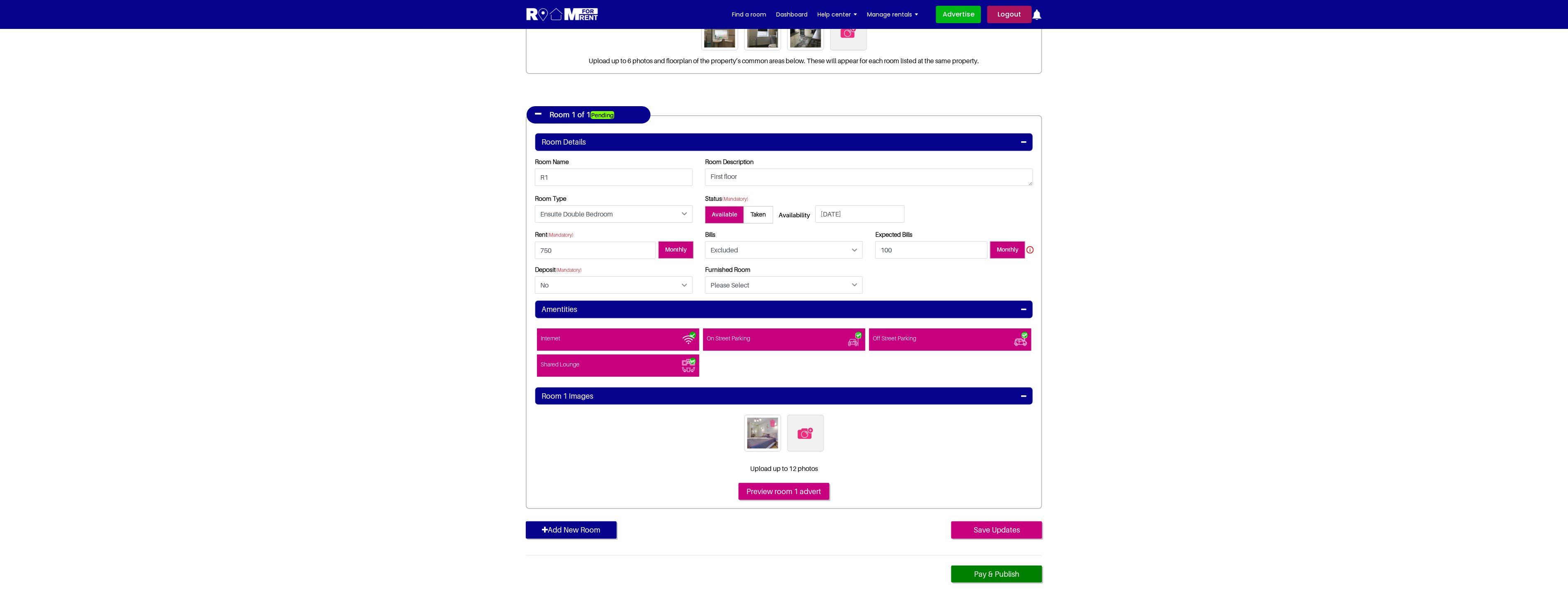
scroll to position [184, 0]
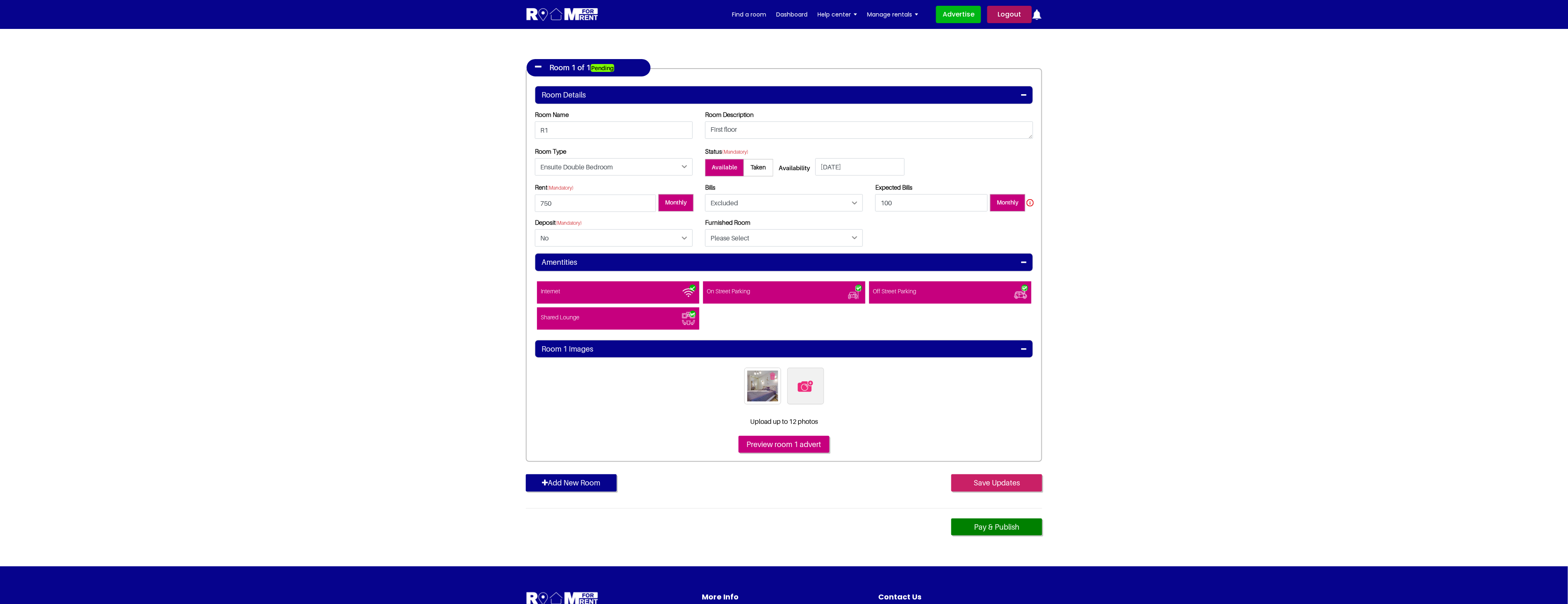
click at [989, 480] on input "Save Updates" at bounding box center [996, 483] width 91 height 17
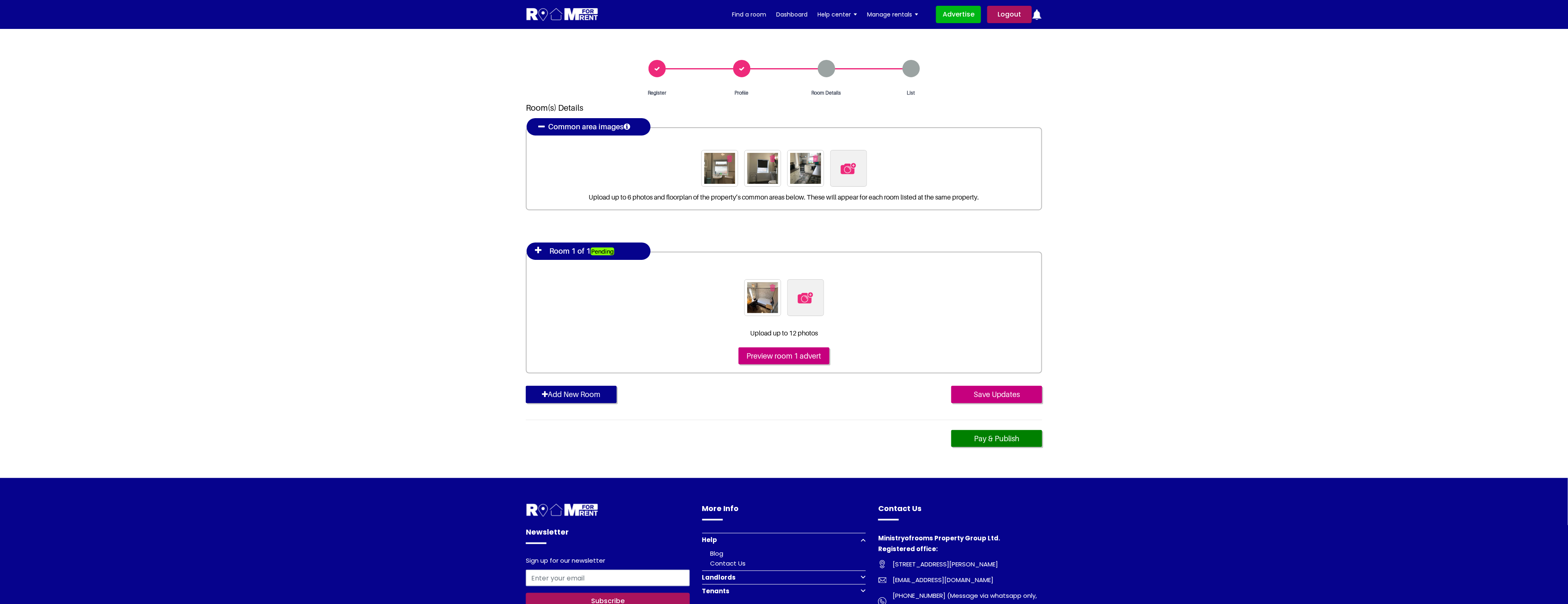
click at [813, 157] on img "button" at bounding box center [816, 158] width 5 height 7
click at [795, 157] on img "button" at bounding box center [794, 158] width 5 height 7
click at [773, 155] on img "button" at bounding box center [772, 158] width 5 height 7
click at [782, 168] on img at bounding box center [784, 168] width 17 height 17
click at [782, 161] on input "file" at bounding box center [829, 155] width 126 height 11
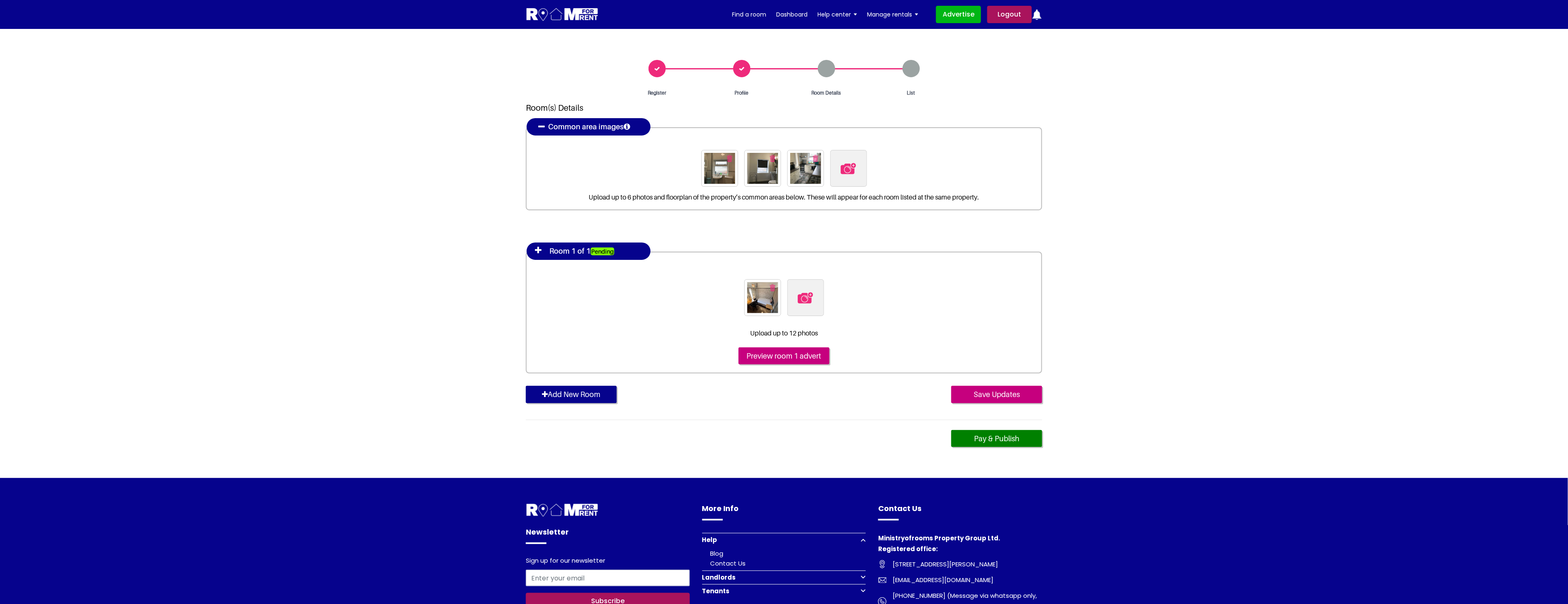
click at [813, 156] on img "button" at bounding box center [816, 158] width 5 height 7
click at [791, 159] on img "button" at bounding box center [794, 158] width 5 height 7
click at [770, 155] on img "button" at bounding box center [772, 158] width 5 height 7
click at [792, 172] on img at bounding box center [784, 168] width 17 height 17
click at [792, 161] on input "file" at bounding box center [829, 155] width 126 height 11
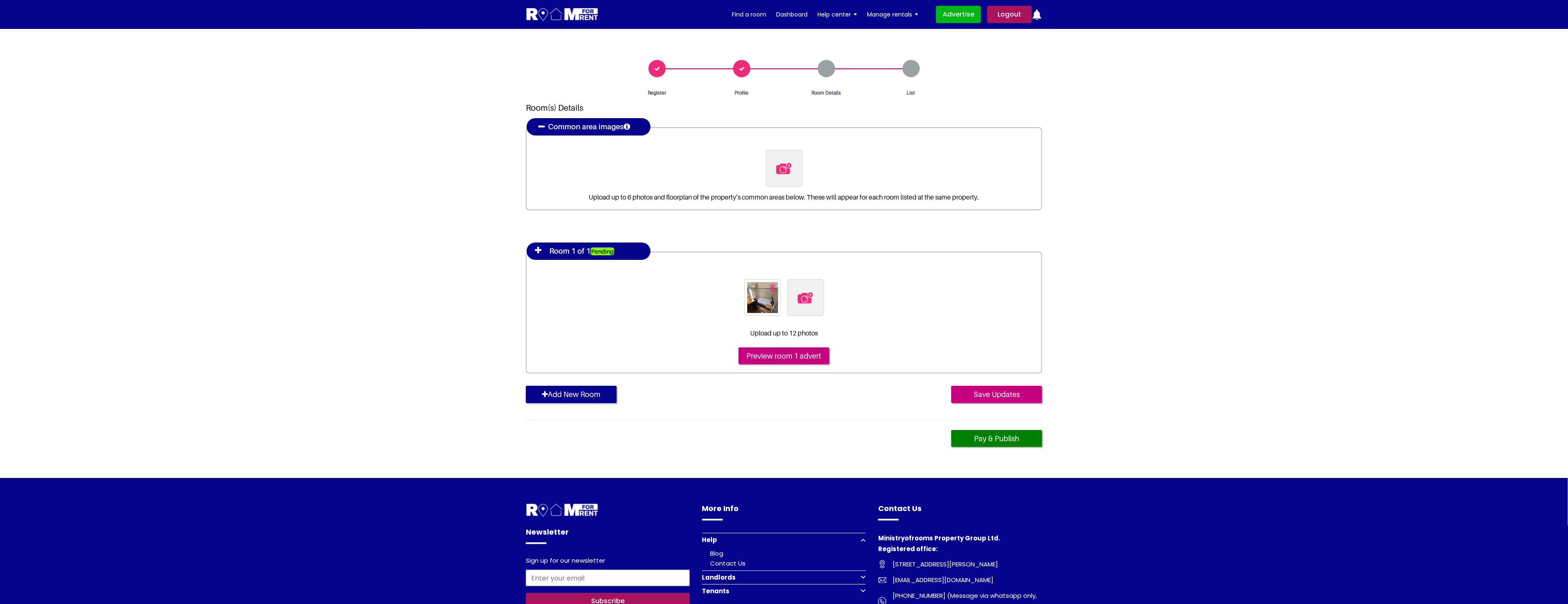
type input "C:\fakepath\kitchen.jpg"
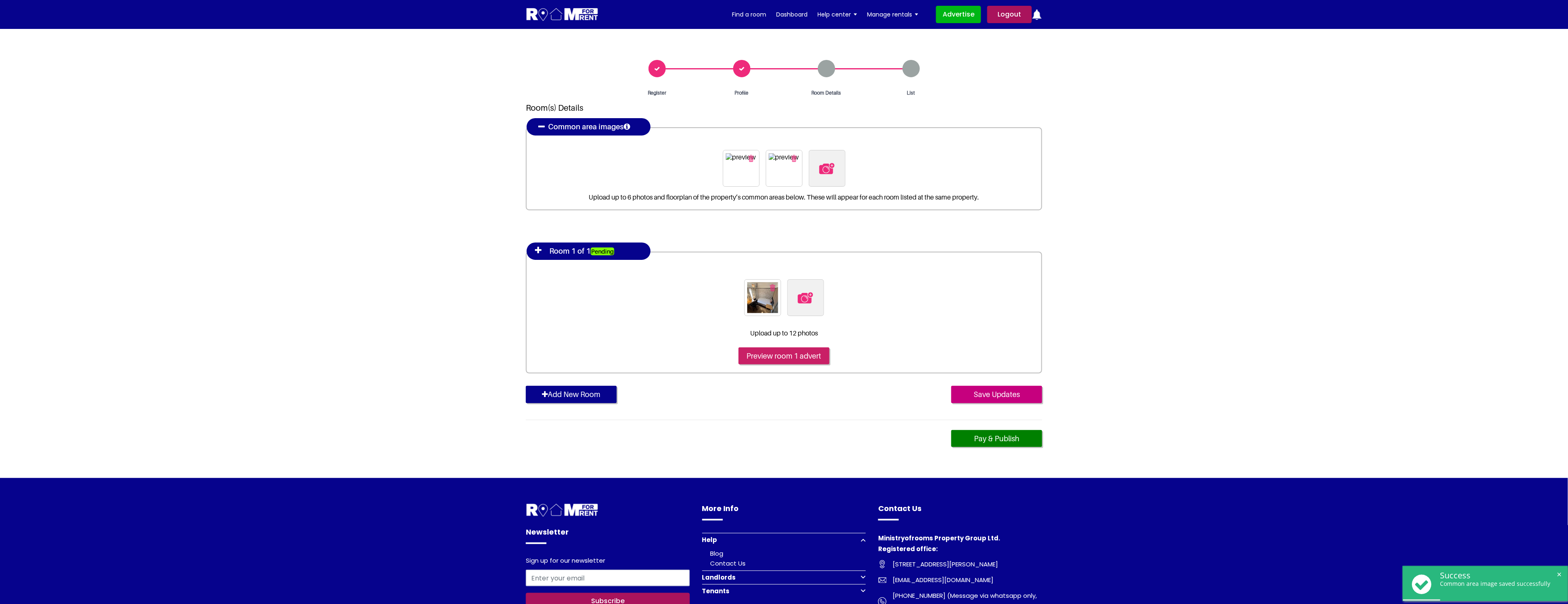
click at [793, 361] on input "Preview room 1 advert" at bounding box center [784, 356] width 91 height 17
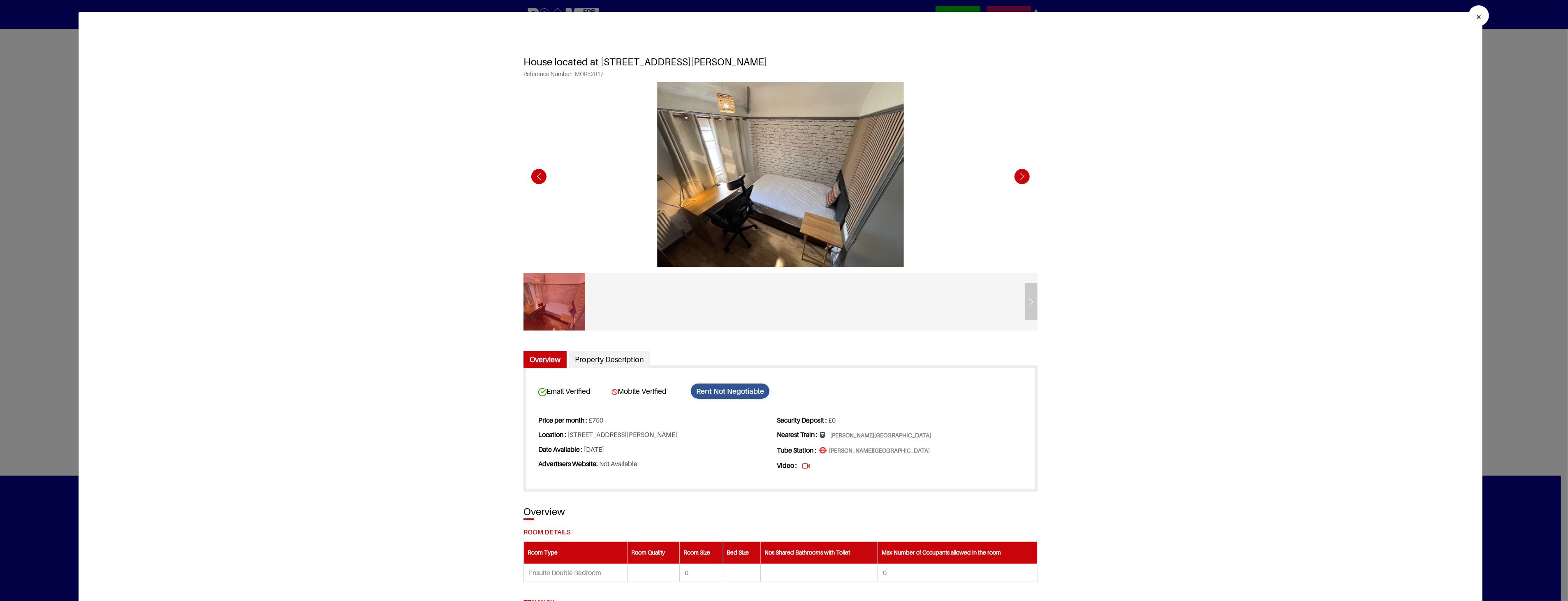
click at [1476, 14] on span "×" at bounding box center [1479, 16] width 6 height 12
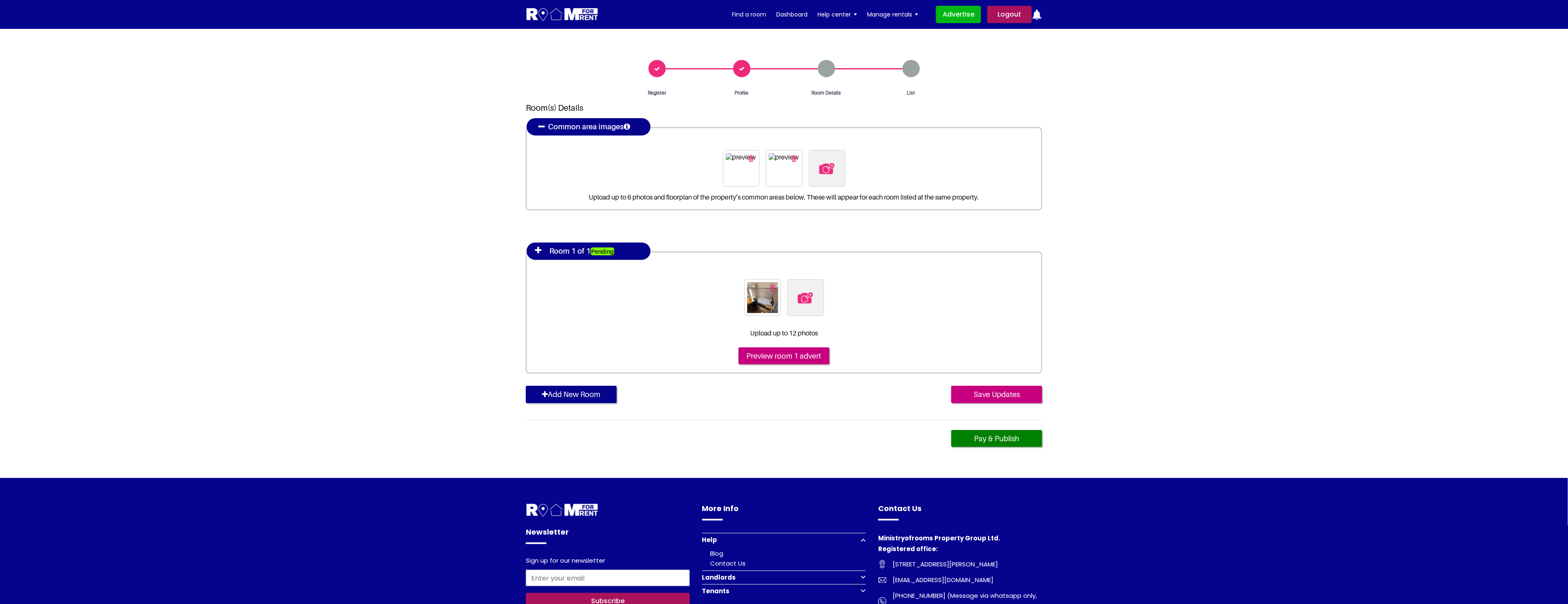
click at [812, 296] on img at bounding box center [805, 298] width 17 height 17
click at [812, 289] on input "file" at bounding box center [850, 284] width 126 height 11
type input "C:\fakepath\bedroom 2.jpg"
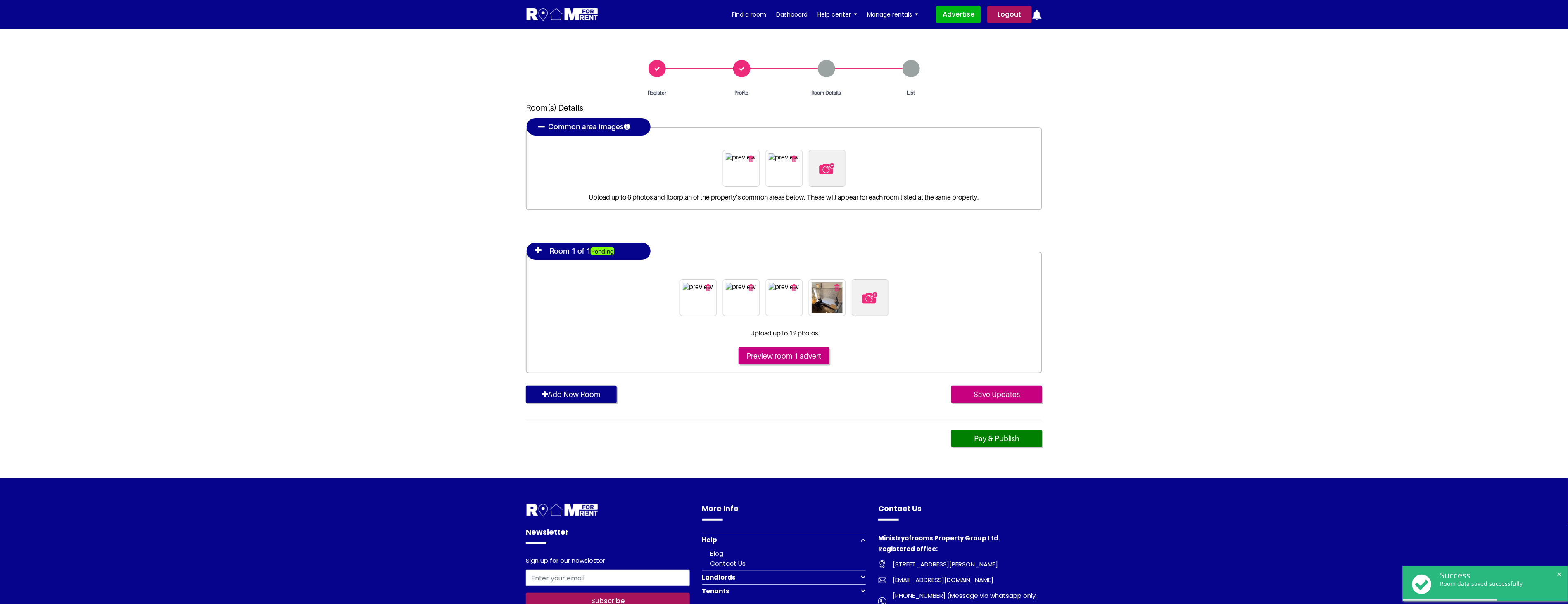
click at [537, 252] on icon at bounding box center [538, 250] width 7 height 9
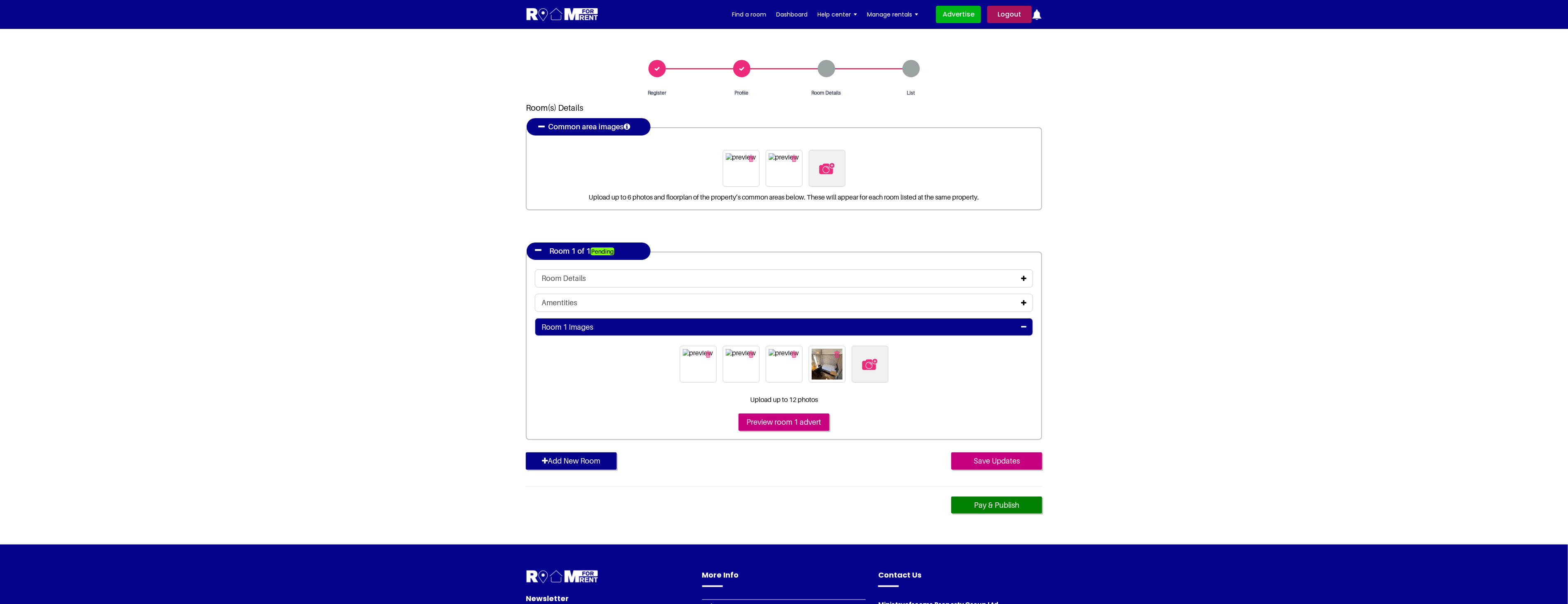
click at [1025, 278] on icon at bounding box center [1023, 278] width 5 height 7
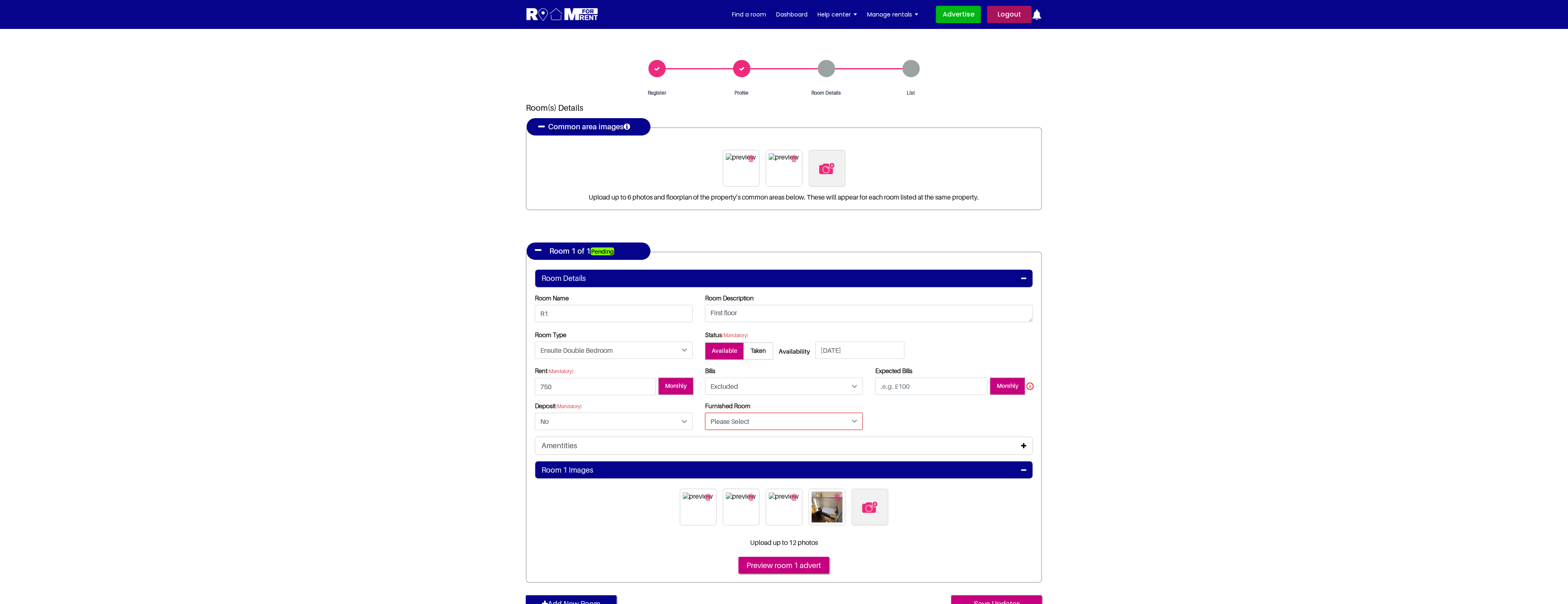
drag, startPoint x: 740, startPoint y: 420, endPoint x: 741, endPoint y: 426, distance: 6.1
click at [740, 420] on select "Please Select Yes No" at bounding box center [784, 421] width 158 height 17
select select "Yes"
click at [705, 413] on select "Please Select Yes No" at bounding box center [784, 421] width 158 height 17
click at [1125, 428] on section "Register Profile Room Details List Room(s) Details" at bounding box center [784, 358] width 1568 height 659
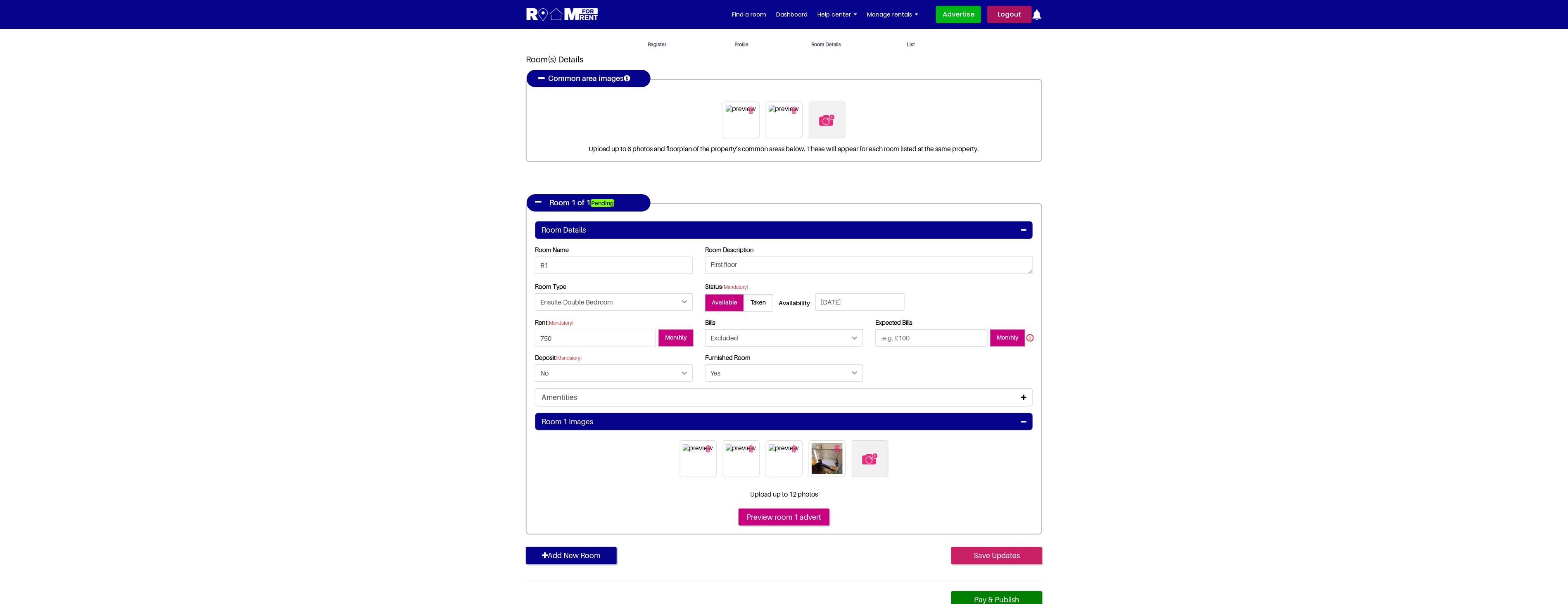
scroll to position [46, 0]
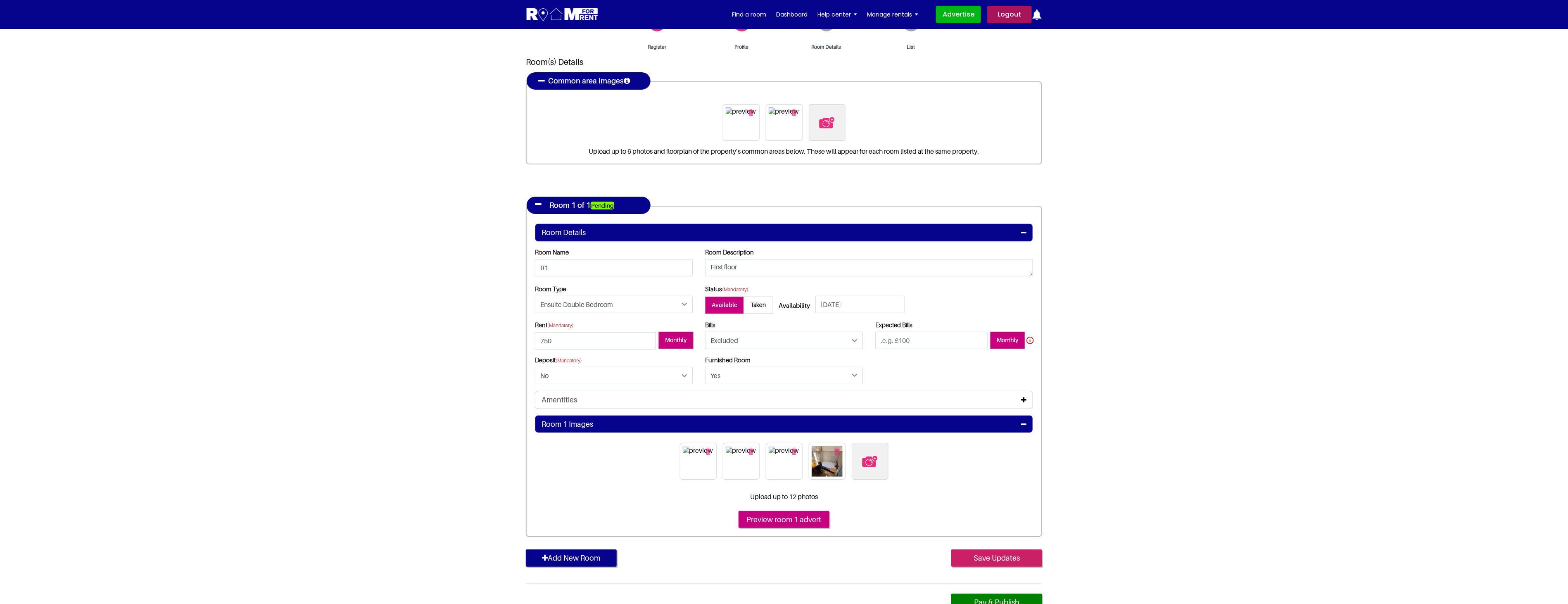
click at [1005, 560] on input "Save Updates" at bounding box center [996, 558] width 91 height 17
type input "100"
click at [475, 417] on section "Register Profile Room Details List Room(s) Details" at bounding box center [784, 312] width 1568 height 659
click at [1002, 559] on input "Save Updates" at bounding box center [996, 558] width 91 height 17
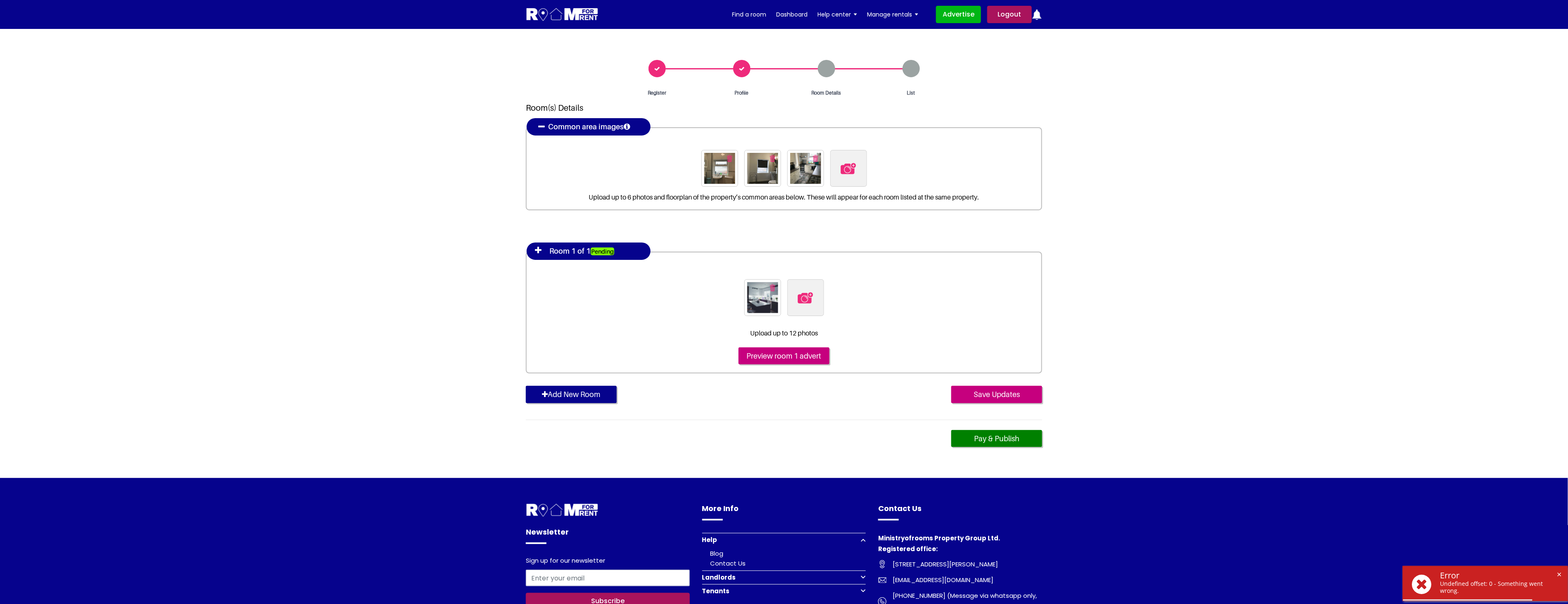
click at [539, 251] on icon at bounding box center [538, 250] width 7 height 9
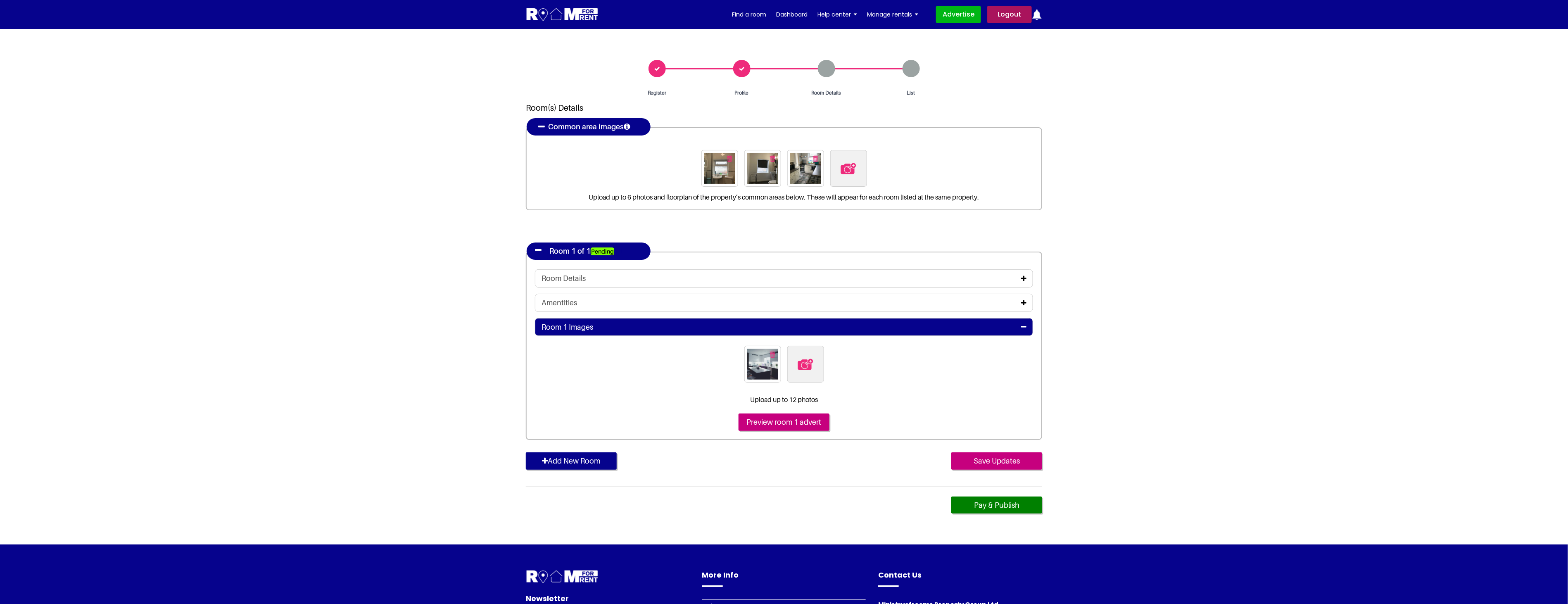
click at [1024, 276] on icon at bounding box center [1023, 278] width 5 height 7
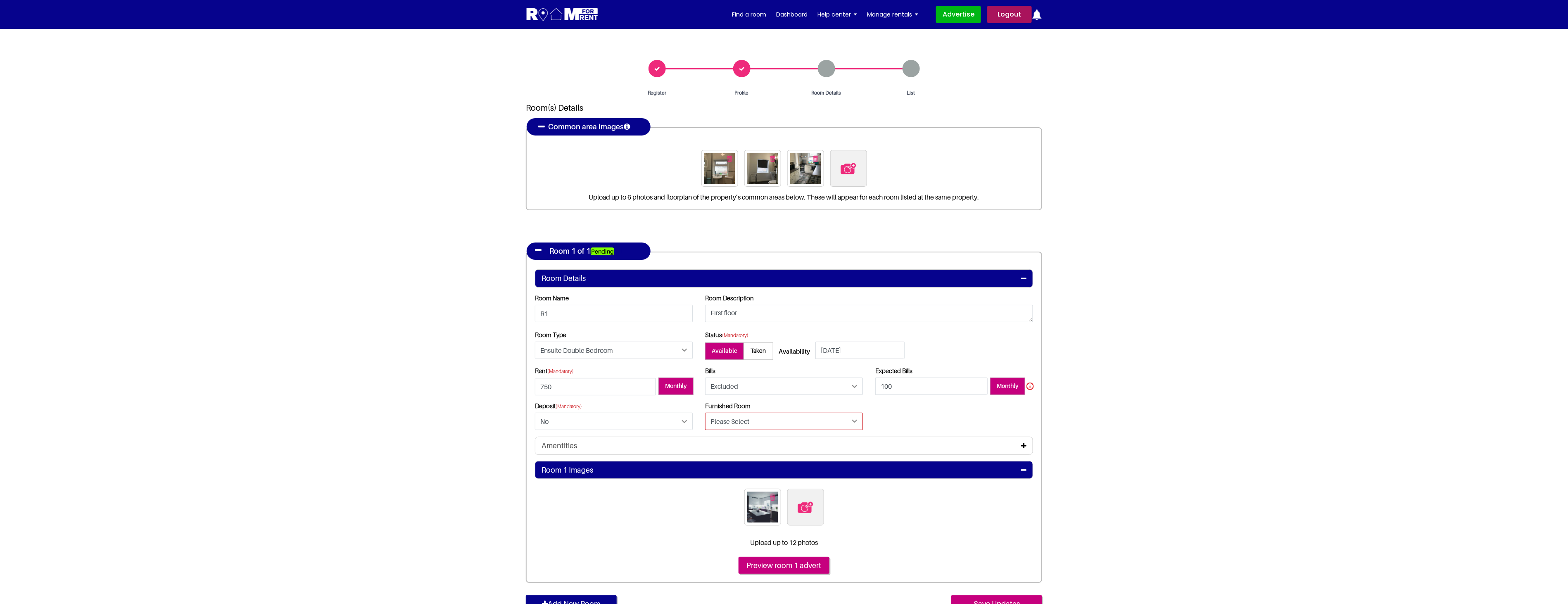
click at [787, 422] on select "Please Select Yes No" at bounding box center [784, 421] width 158 height 17
click at [705, 413] on select "Please Select Yes No" at bounding box center [784, 421] width 158 height 17
click at [1076, 437] on section "Register Profile Room Details List Room(s) Details" at bounding box center [784, 358] width 1568 height 659
drag, startPoint x: 783, startPoint y: 417, endPoint x: 783, endPoint y: 422, distance: 5.0
click at [783, 417] on select "Please Select Yes No" at bounding box center [784, 421] width 158 height 17
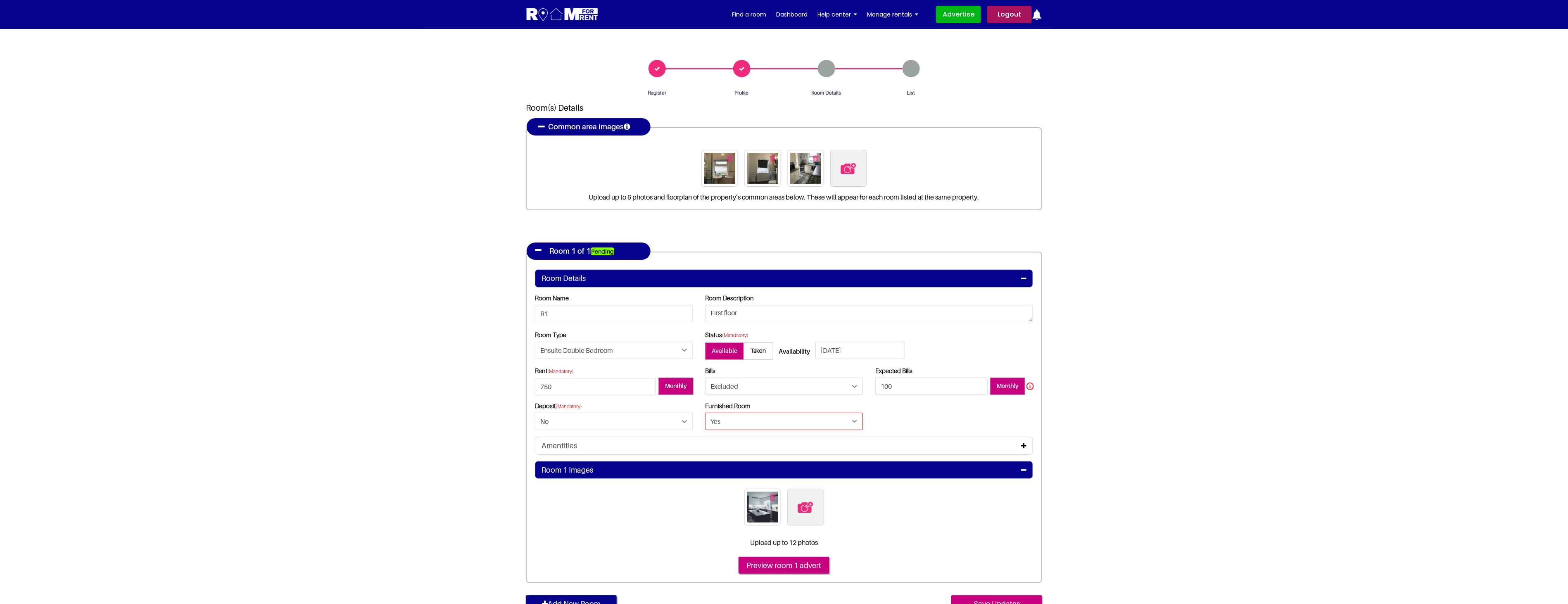
select select "No"
click at [705, 413] on select "Please Select Yes No" at bounding box center [784, 421] width 158 height 17
drag, startPoint x: 1165, startPoint y: 420, endPoint x: 1142, endPoint y: 435, distance: 27.5
click at [1164, 420] on section "Register Profile Room Details List Room(s) Details" at bounding box center [784, 358] width 1568 height 659
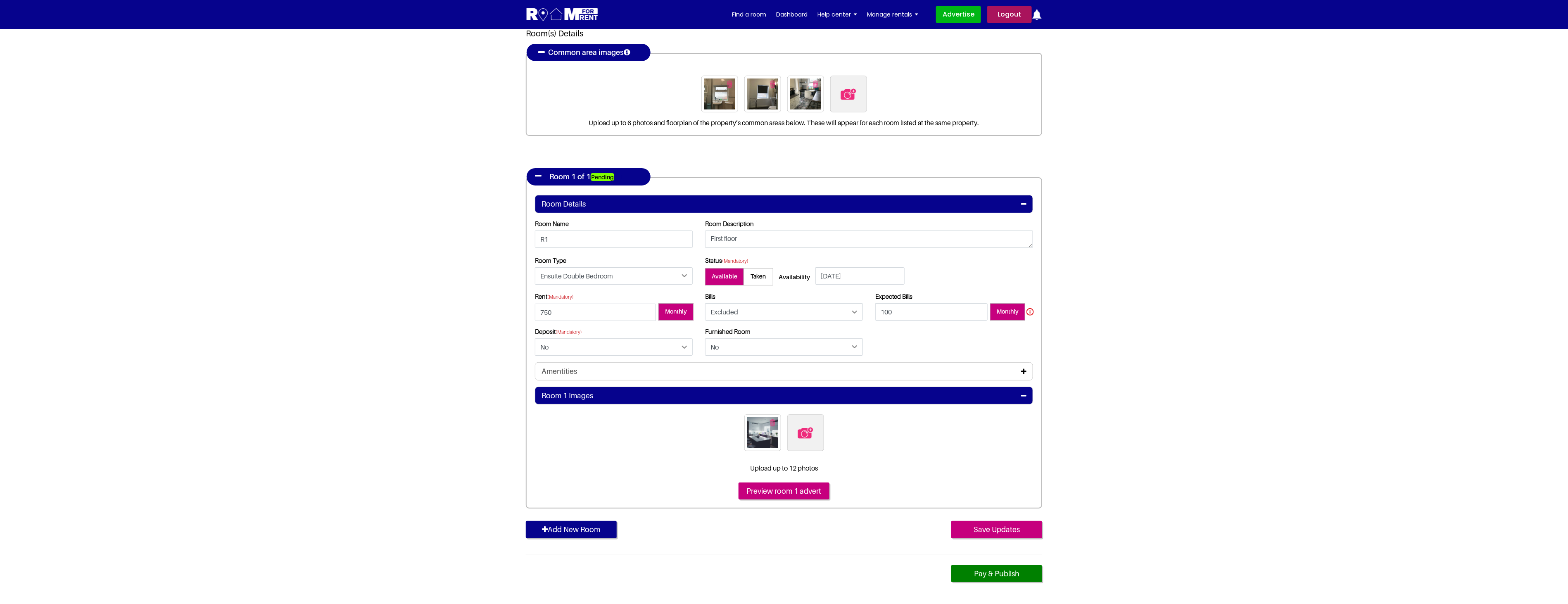
scroll to position [138, 0]
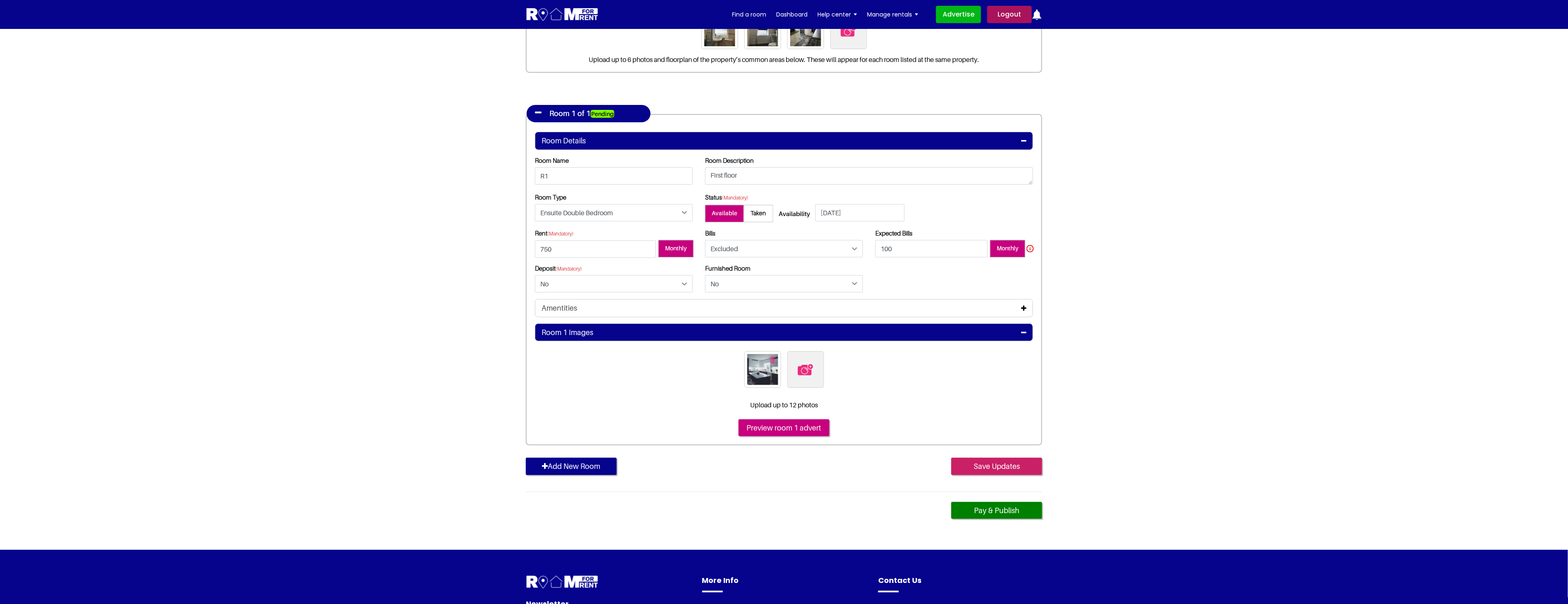
click at [1003, 466] on input "Save Updates" at bounding box center [996, 466] width 91 height 17
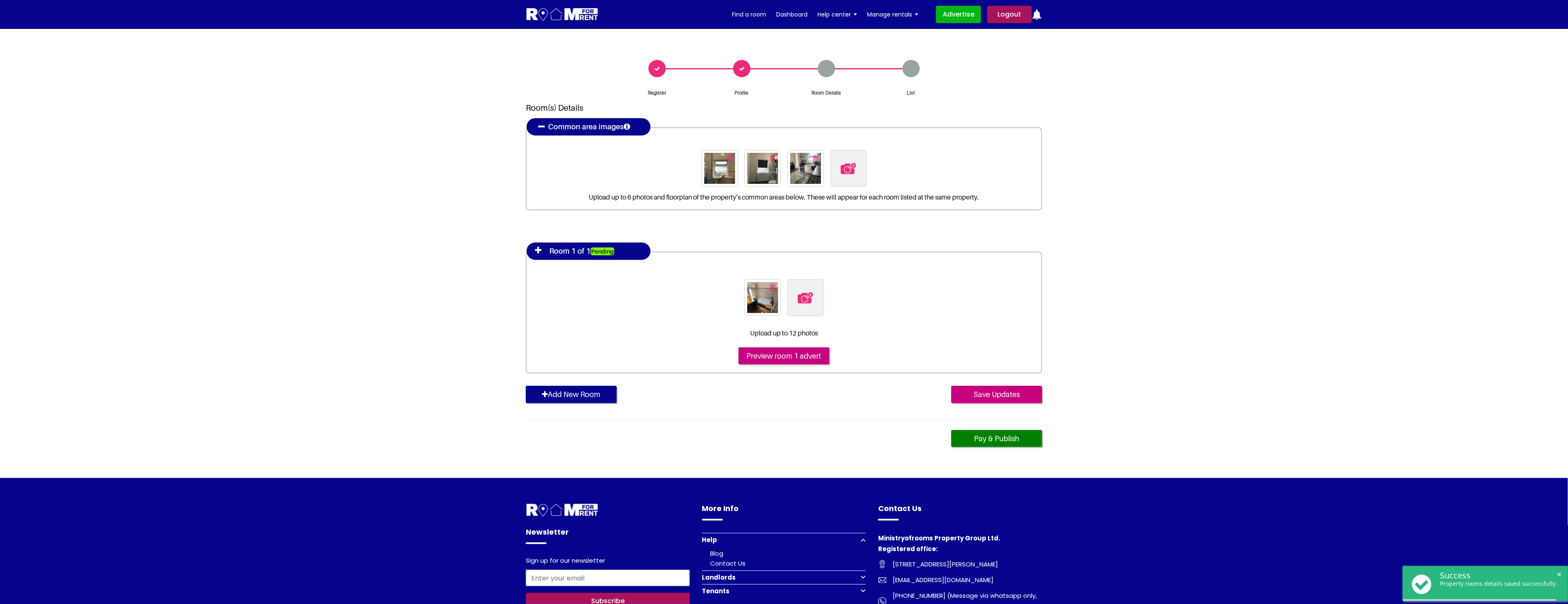
drag, startPoint x: 539, startPoint y: 248, endPoint x: 536, endPoint y: 253, distance: 5.8
click at [538, 248] on icon at bounding box center [538, 250] width 7 height 9
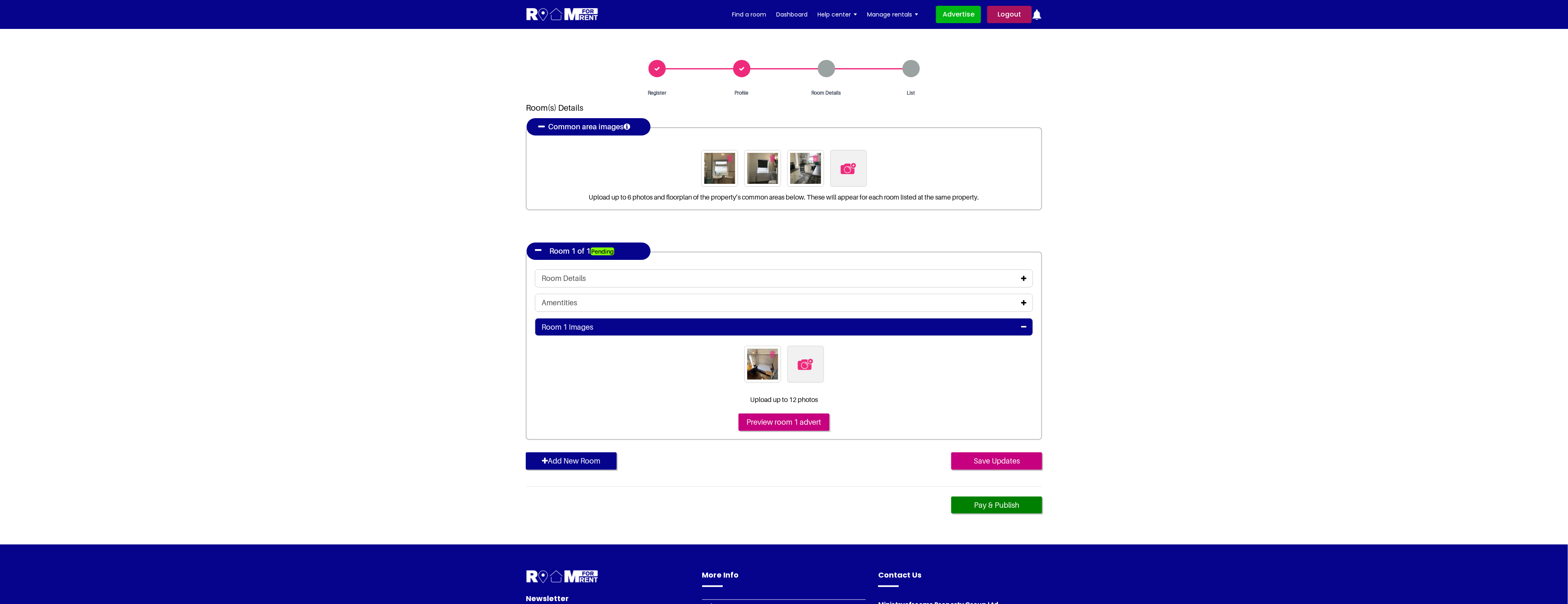
click at [1026, 278] on icon at bounding box center [1023, 278] width 5 height 7
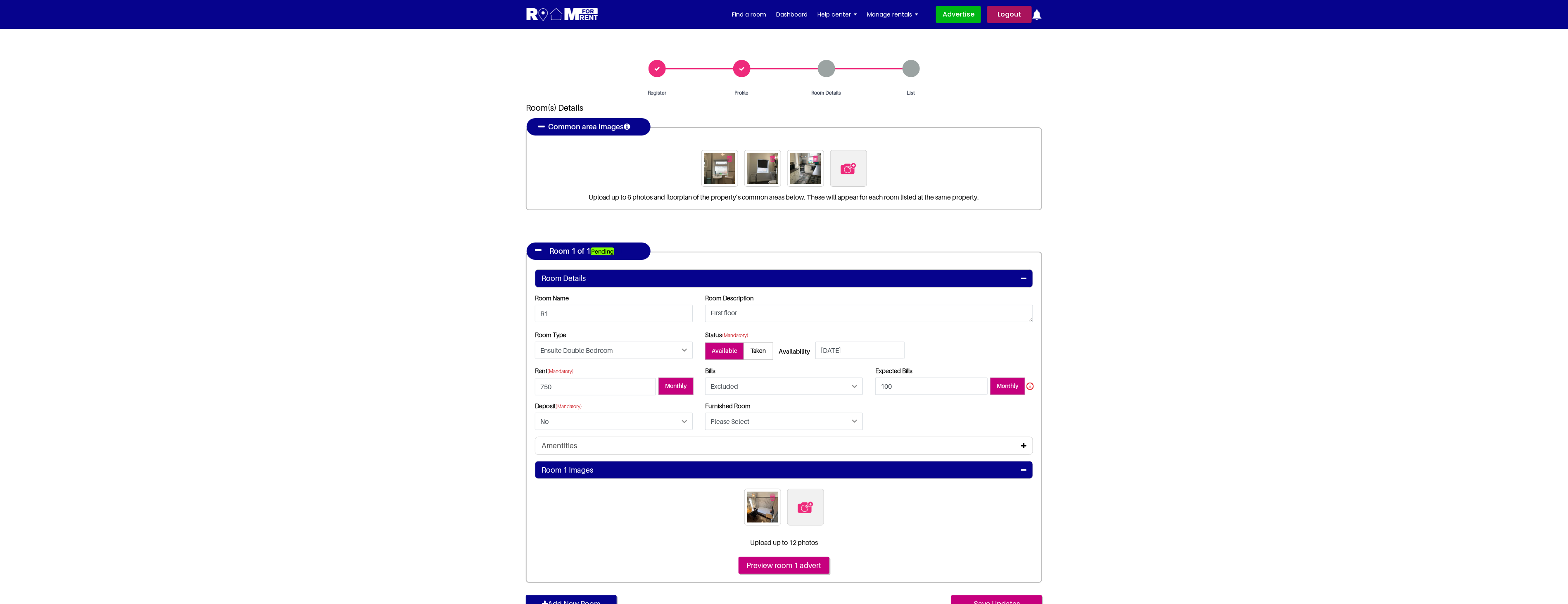
drag, startPoint x: 1002, startPoint y: 14, endPoint x: 1004, endPoint y: 17, distance: 3.6
click at [1002, 14] on link "Logout" at bounding box center [1010, 14] width 45 height 17
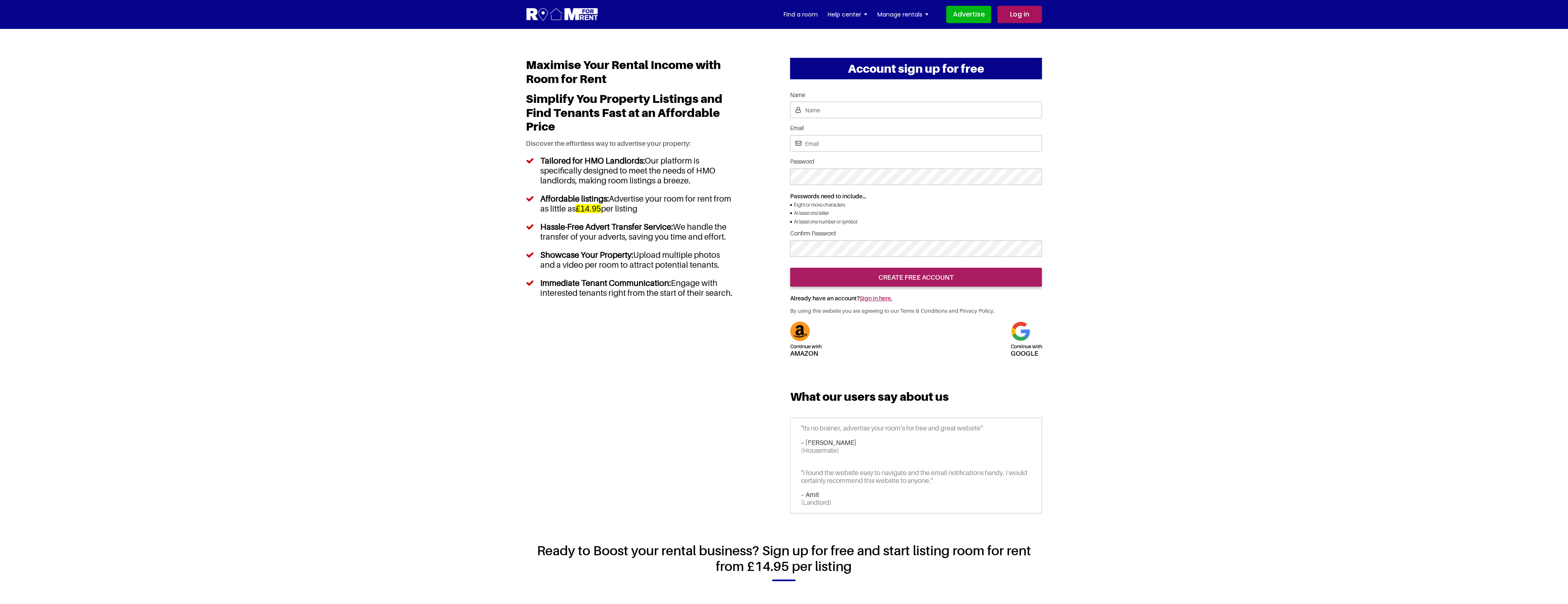
click at [568, 20] on img at bounding box center [562, 14] width 73 height 15
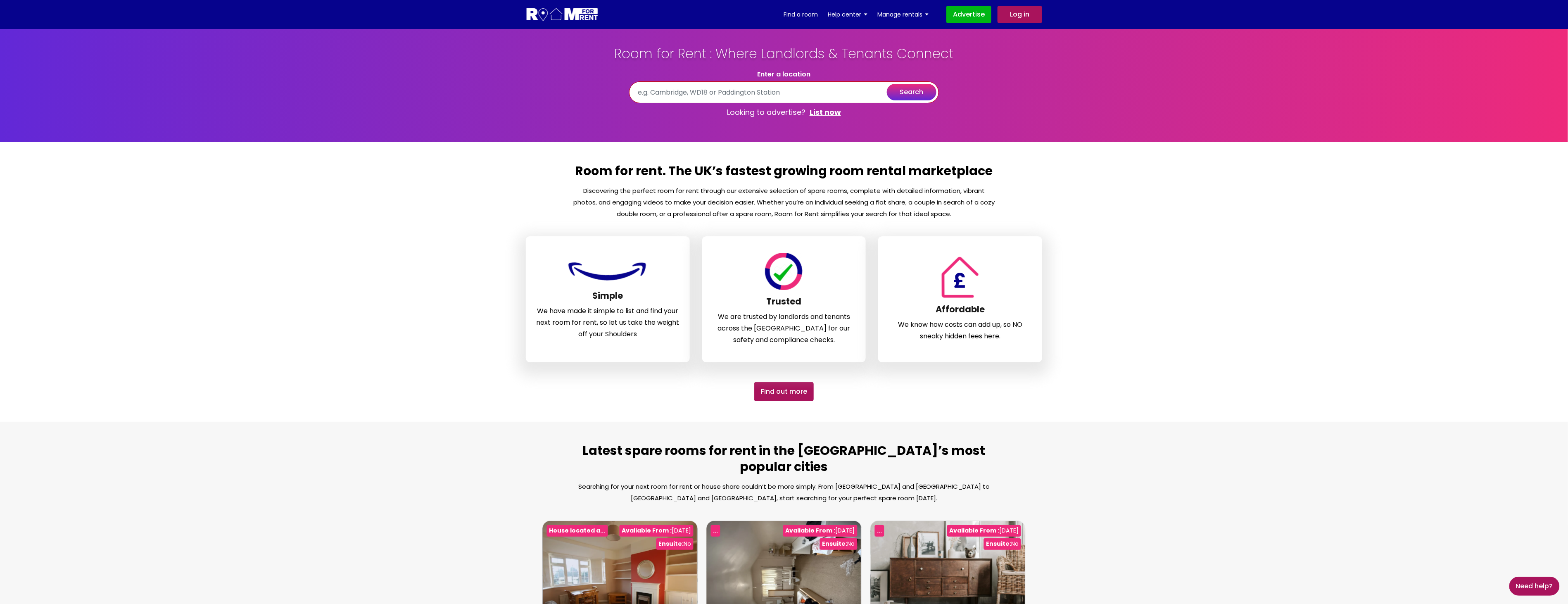
click at [722, 94] on input "text" at bounding box center [783, 92] width 310 height 22
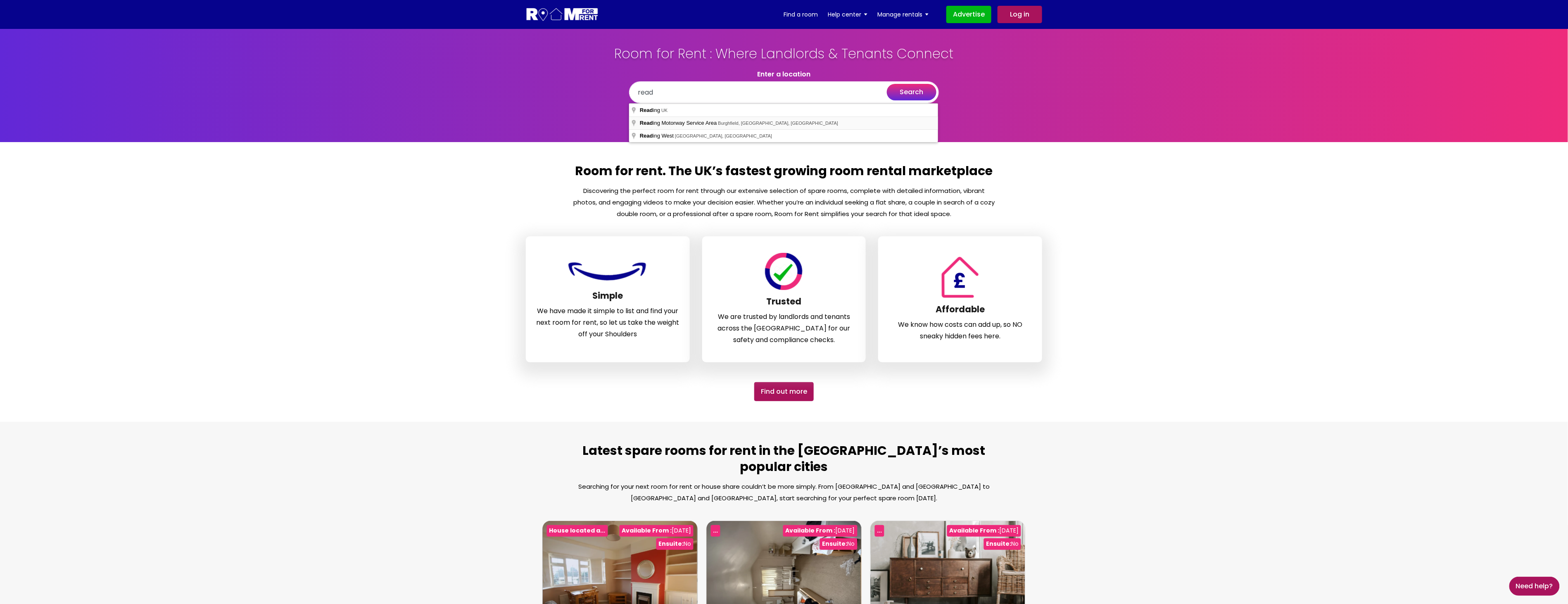
type input "Reading Motorway Service Area, [GEOGRAPHIC_DATA], [GEOGRAPHIC_DATA], [GEOGRAPHI…"
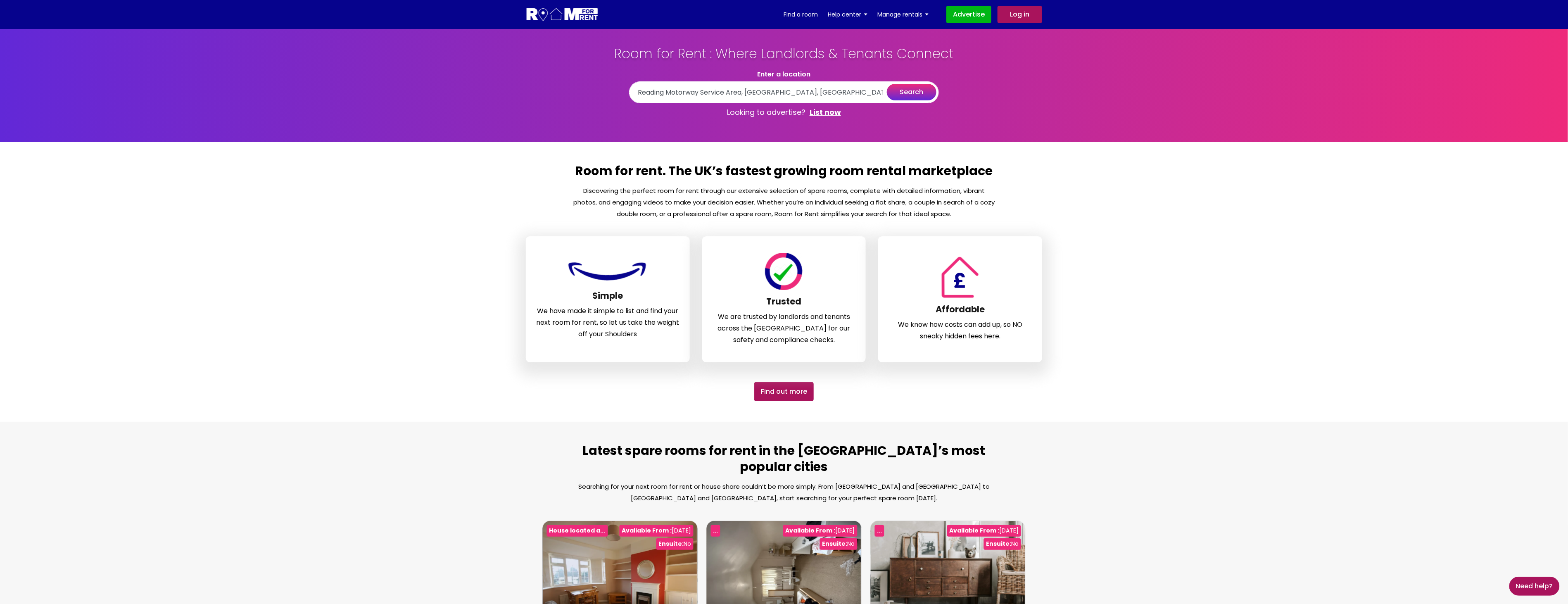
click at [918, 93] on button "search" at bounding box center [911, 91] width 49 height 16
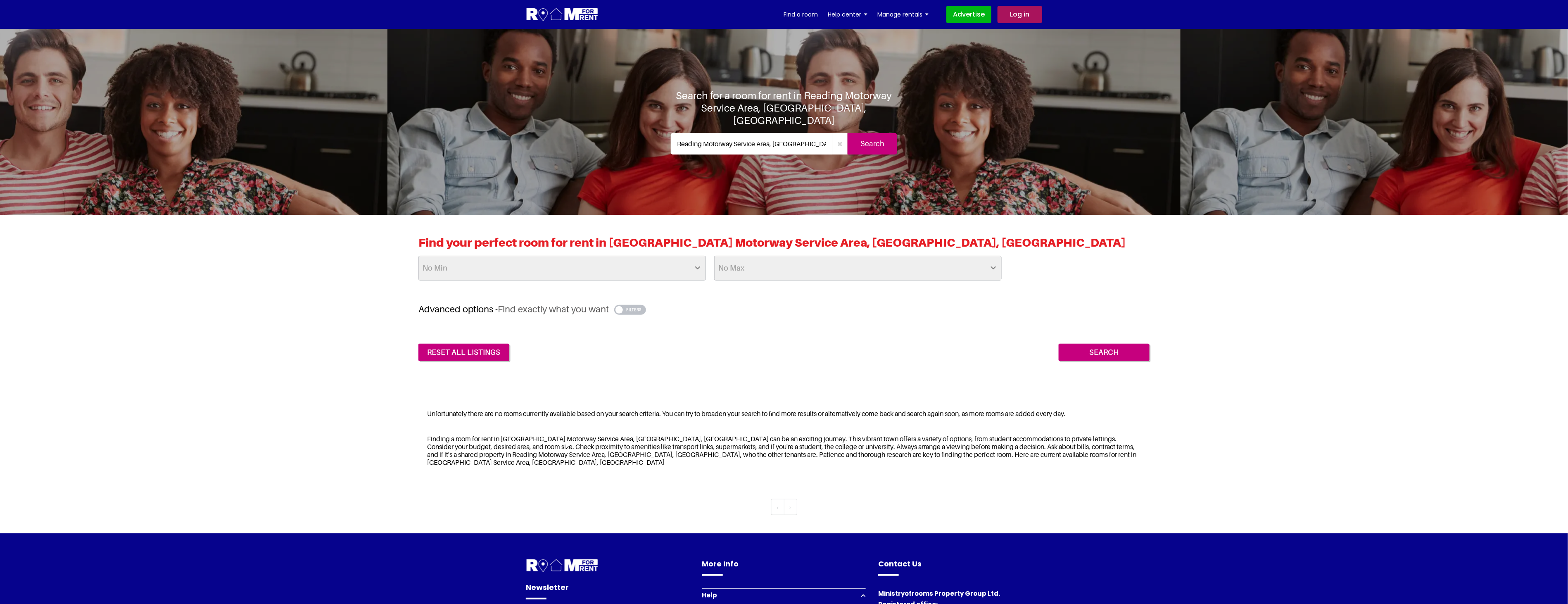
click at [871, 137] on input "Search" at bounding box center [872, 143] width 49 height 22
click at [871, 136] on input "Search" at bounding box center [872, 143] width 49 height 22
click at [869, 139] on input "Search" at bounding box center [872, 143] width 49 height 22
click at [840, 140] on icon "button" at bounding box center [840, 143] width 5 height 7
click at [816, 138] on input "text" at bounding box center [759, 143] width 177 height 22
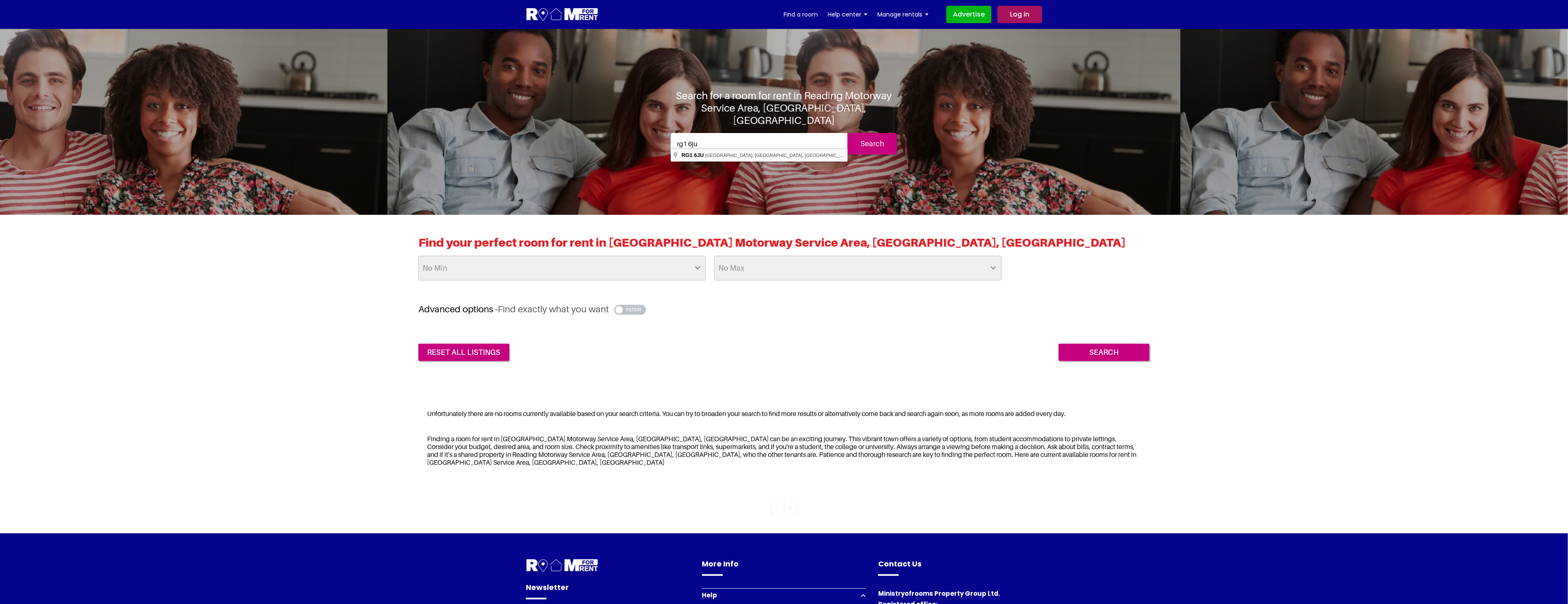
type input "[STREET_ADDRESS]"
click at [877, 137] on input "Search" at bounding box center [872, 143] width 49 height 22
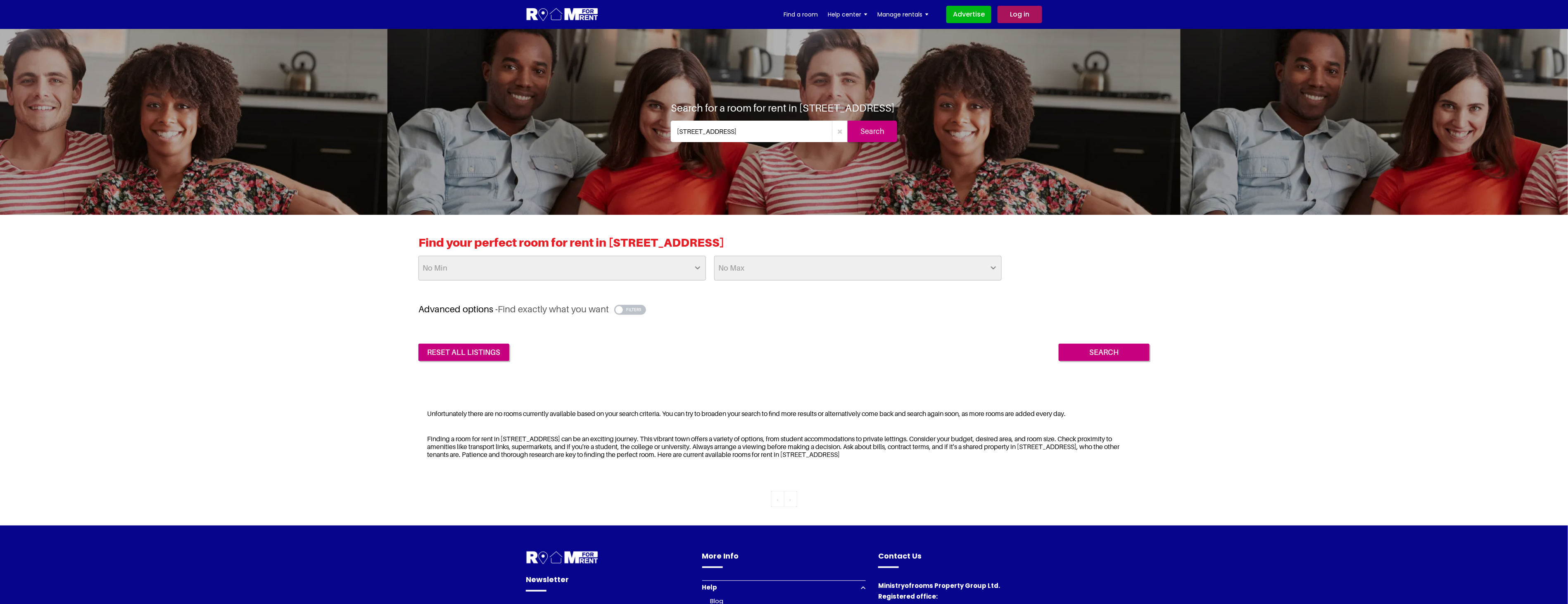
click at [656, 275] on select "No Min £25 £50 £75 £100 £125 £150 £175 £200 £225 £250 £275 £300 £325 £350 £375 …" at bounding box center [562, 268] width 287 height 25
click at [793, 278] on select "No Max £50 £75 £100 £125 £150 £175 £200 £225 £250 £275 £300 £325 £350 £375 £400…" at bounding box center [858, 268] width 287 height 25
click at [1208, 291] on div "Find your perfect room for rent in Boston Avenue, Coley Park, Reading RG1 6JU N…" at bounding box center [784, 299] width 1568 height 167
click at [634, 311] on button "button" at bounding box center [630, 309] width 32 height 10
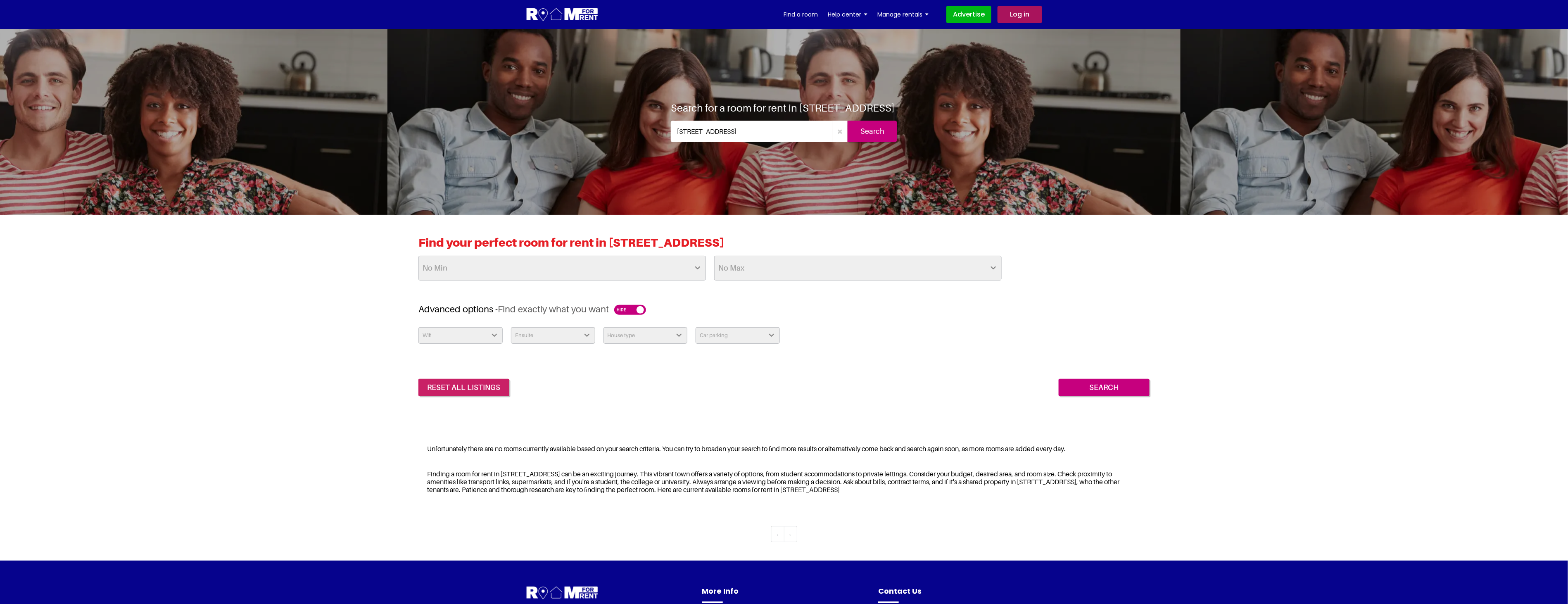
click at [468, 388] on link "reset all listings" at bounding box center [464, 388] width 91 height 17
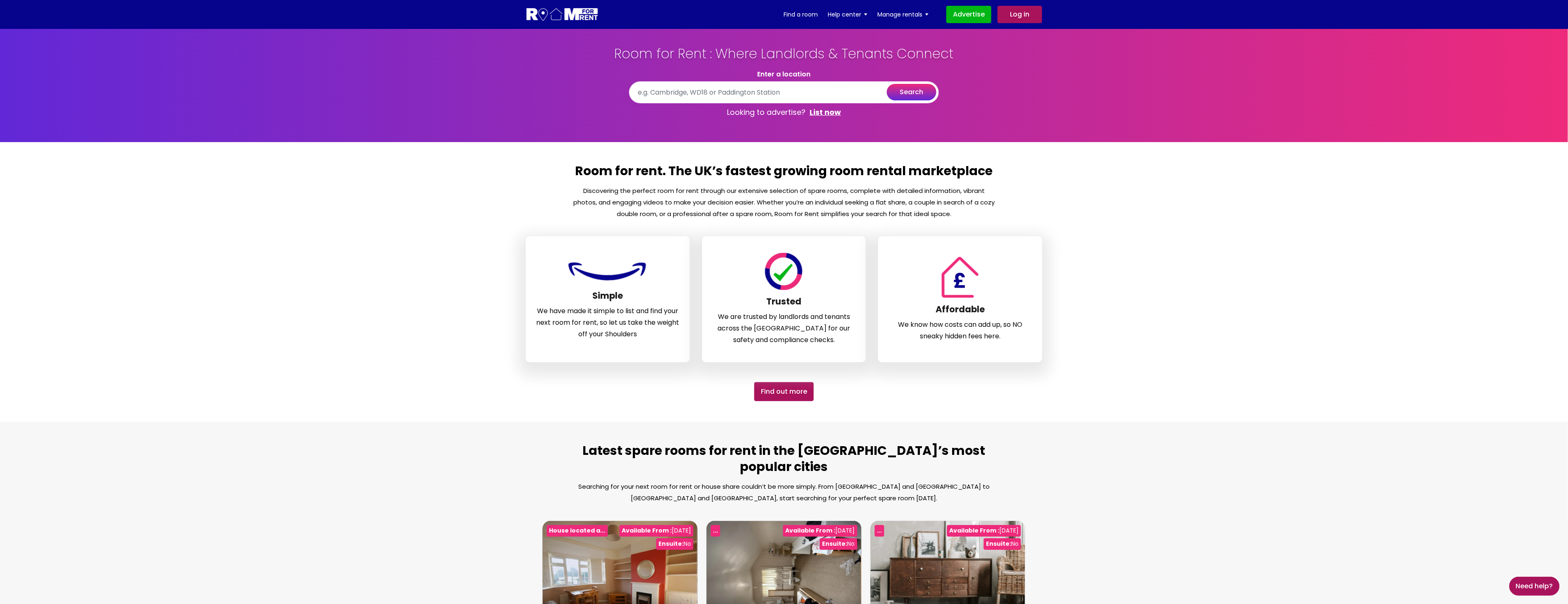
click at [1025, 16] on link "Log in" at bounding box center [1019, 14] width 45 height 17
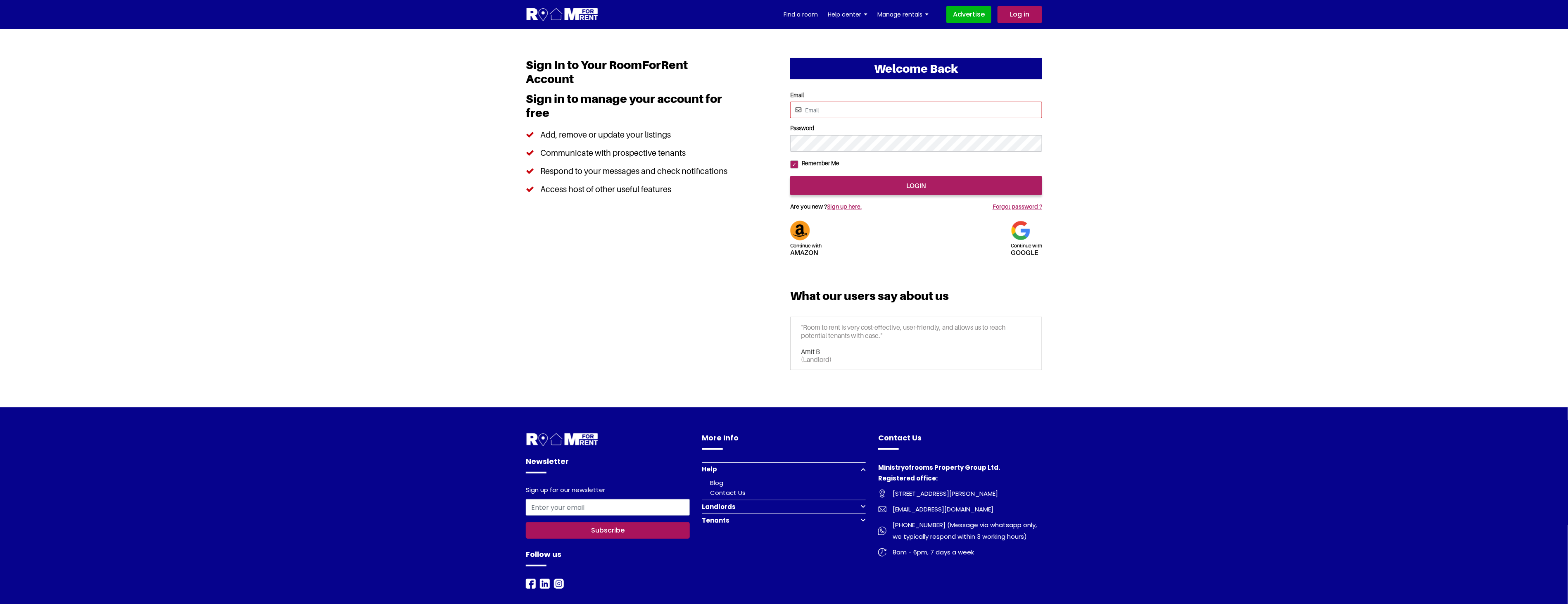
click at [835, 113] on input "Email" at bounding box center [916, 109] width 252 height 16
type input "[EMAIL_ADDRESS][DOMAIN_NAME]"
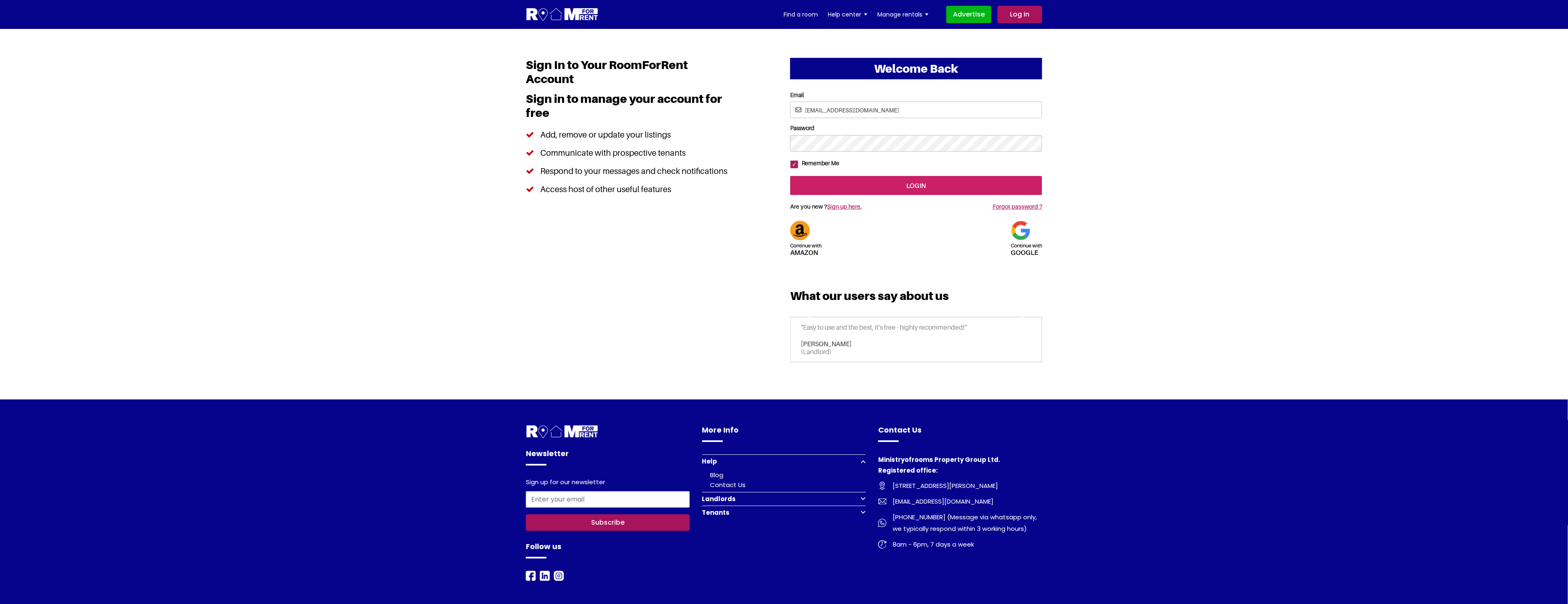
click at [913, 195] on input "login" at bounding box center [916, 185] width 252 height 19
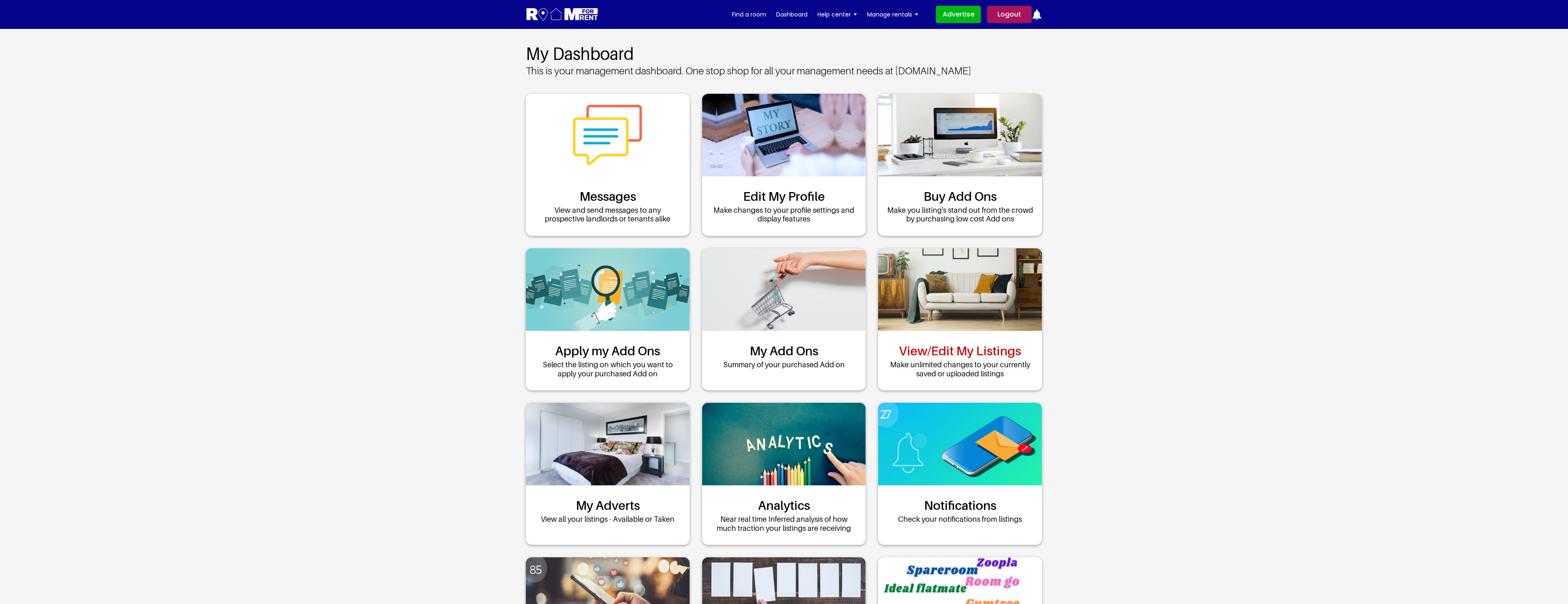
click at [969, 348] on link "View/Edit My Listings" at bounding box center [960, 351] width 122 height 15
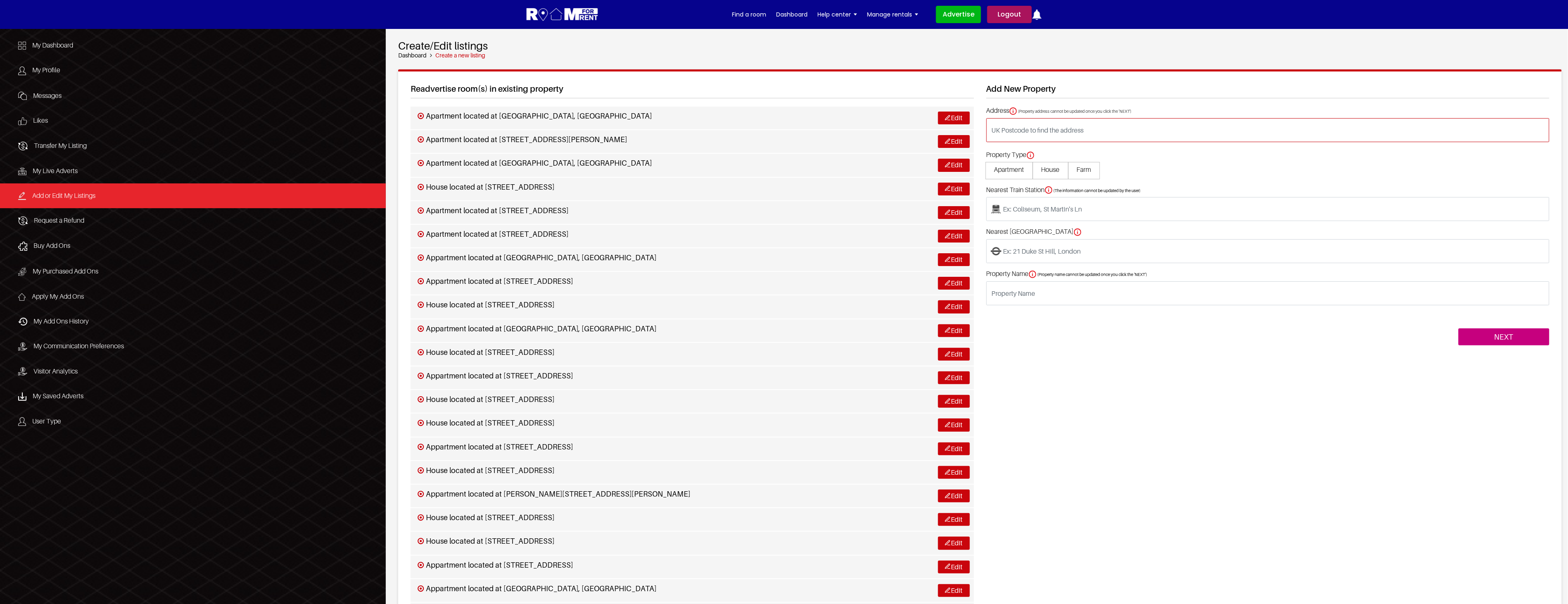
click at [1035, 127] on input "text" at bounding box center [1267, 130] width 563 height 24
type input "8 Caractacus Cottage View"
drag, startPoint x: 1113, startPoint y: 361, endPoint x: 1112, endPoint y: 372, distance: 11.0
drag, startPoint x: 1086, startPoint y: 130, endPoint x: 672, endPoint y: 106, distance: 414.7
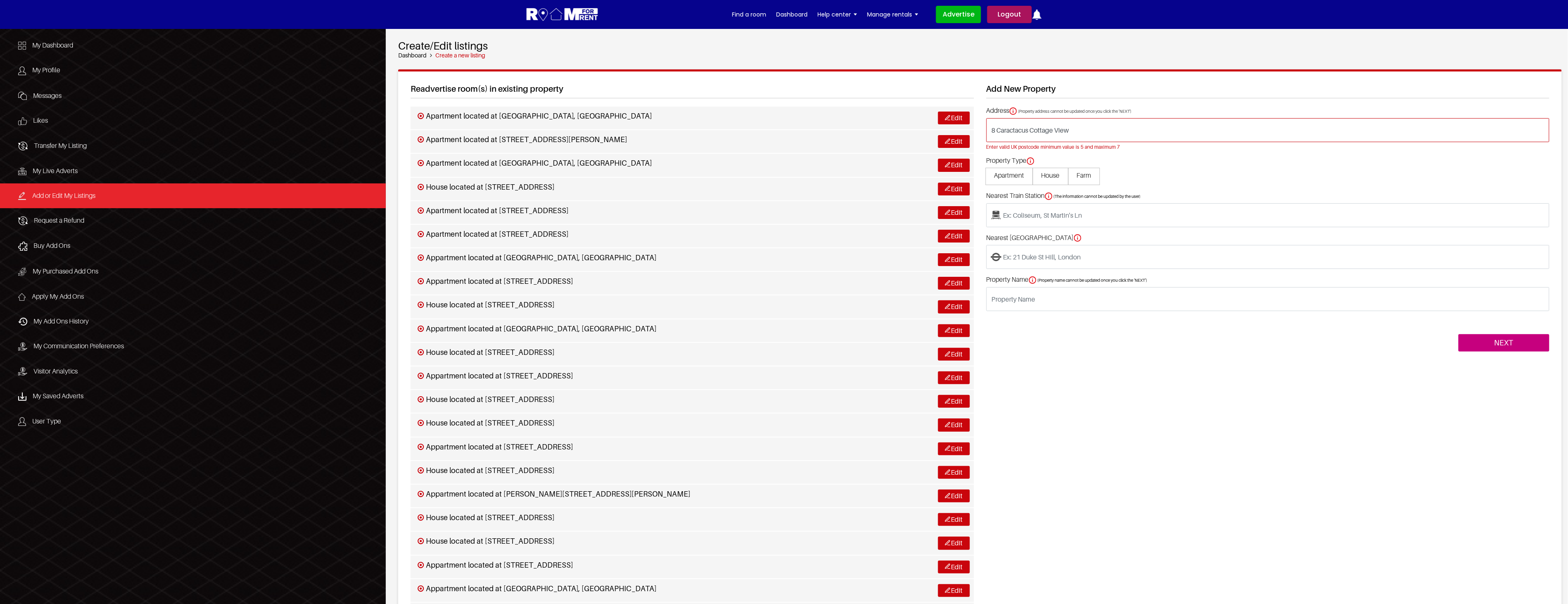
type input "Caractacus Cottage View, Watford WD18 6LG, UK"
click at [997, 172] on span "Apartment" at bounding box center [1009, 170] width 47 height 17
click at [0, 0] on input "Apartment" at bounding box center [0, 0] width 0 height 0
type input "Apartment located at Caractacus Cottage View, Watford WD18 6LG, UK"
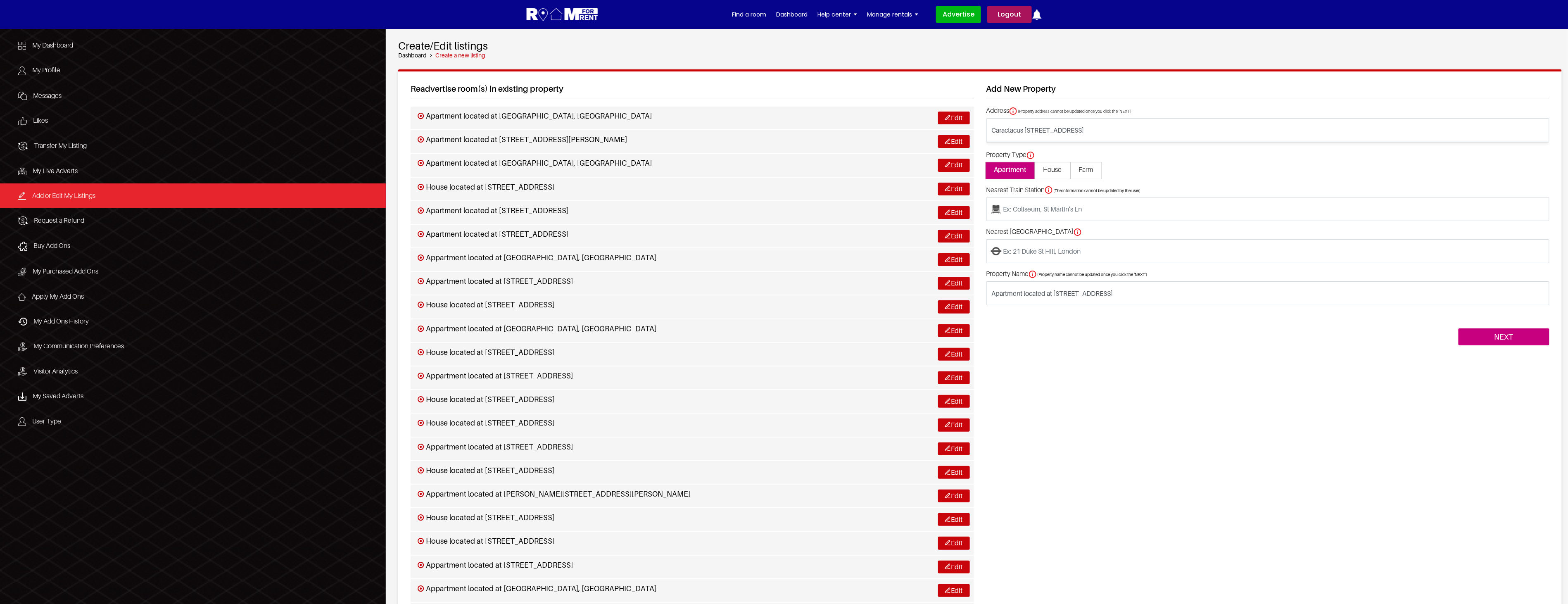
type input "Watford High Street"
type input "[GEOGRAPHIC_DATA]"
click at [1517, 337] on input "NEXT" at bounding box center [1504, 337] width 91 height 17
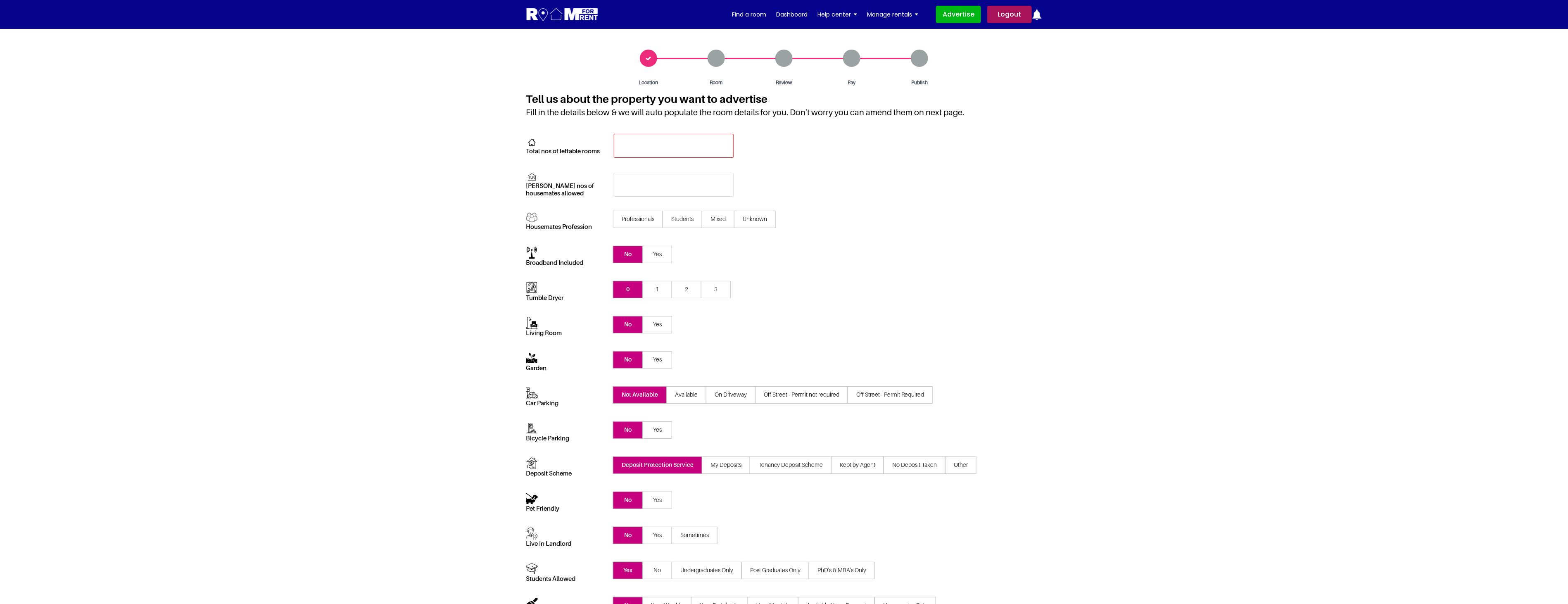
click at [619, 138] on input "text" at bounding box center [674, 145] width 120 height 24
type input "1"
click at [624, 185] on input "text" at bounding box center [674, 184] width 120 height 24
type input "1"
click at [948, 286] on div "0 1 2 3" at bounding box center [828, 291] width 441 height 20
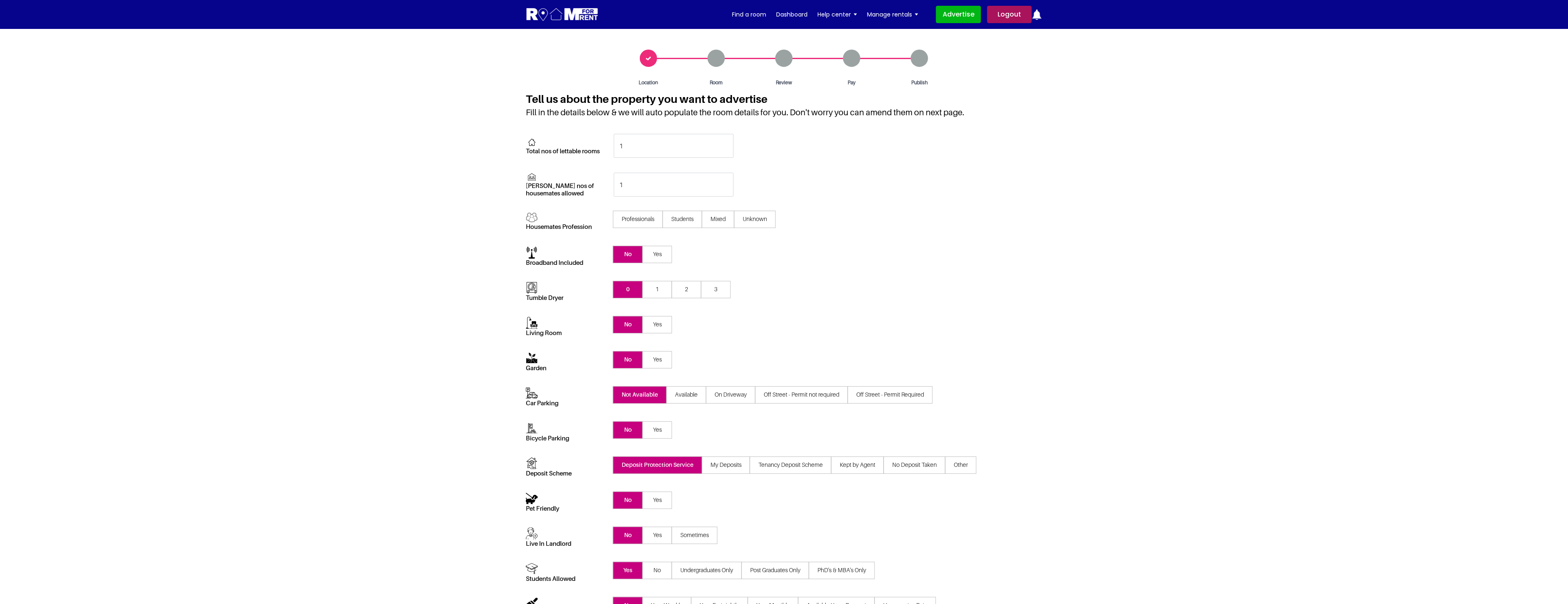
click at [629, 222] on span "Professionals" at bounding box center [638, 219] width 50 height 17
click at [0, 0] on input"] "Professionals" at bounding box center [0, 0] width 0 height 0
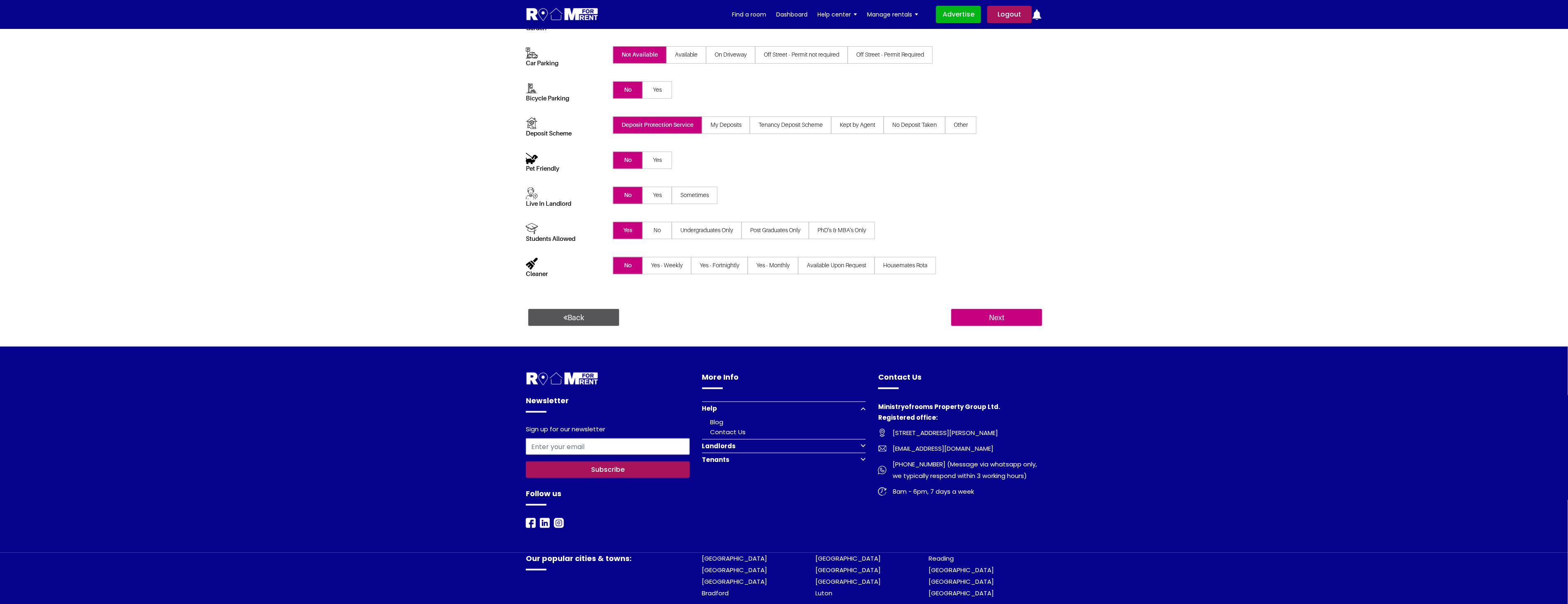
scroll to position [405, 0]
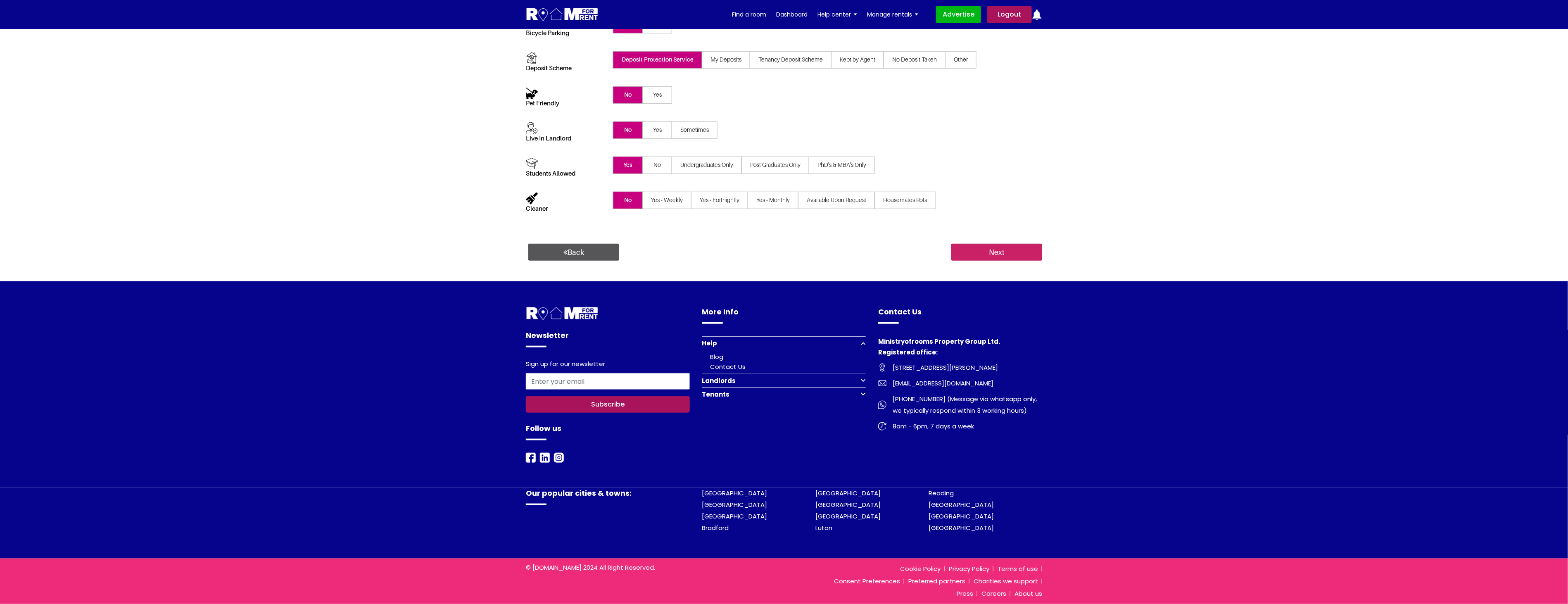
click at [1014, 247] on input "Next" at bounding box center [996, 252] width 91 height 17
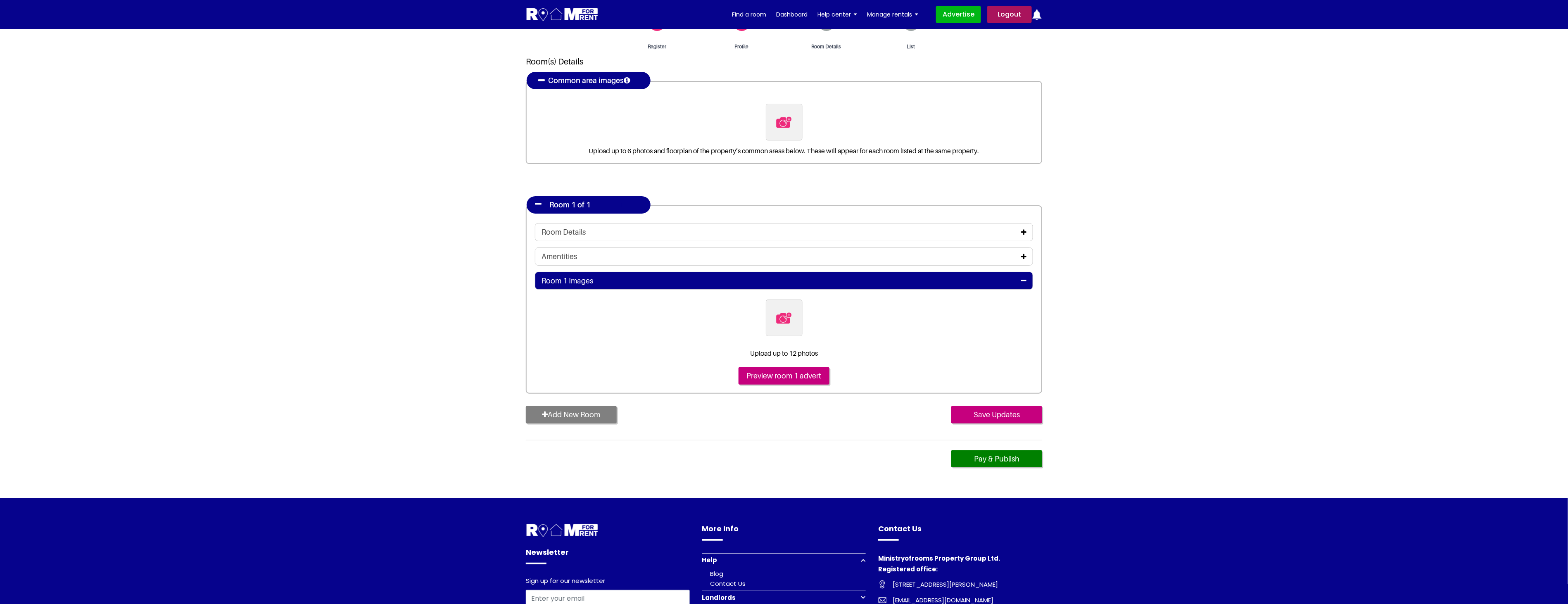
scroll to position [32, 0]
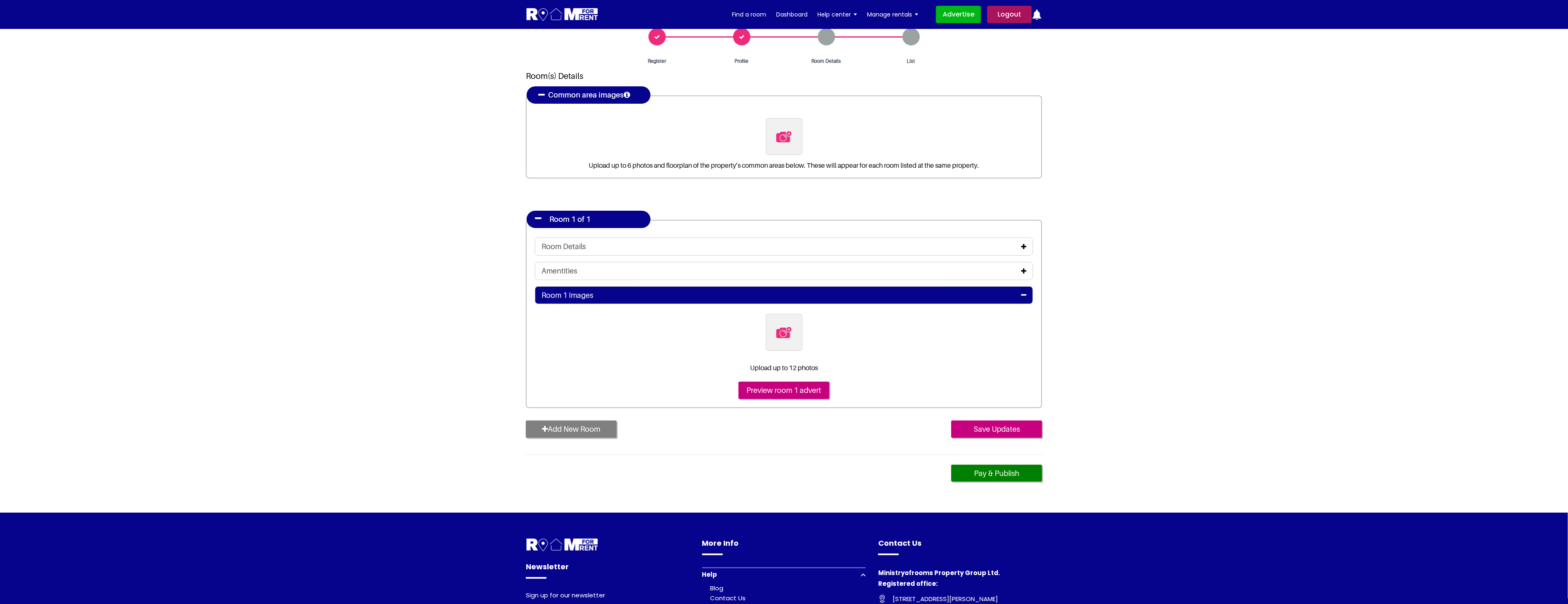
click at [791, 131] on img at bounding box center [784, 137] width 17 height 17
click at [791, 128] on input "file" at bounding box center [829, 124] width 126 height 11
type input "C:\fakepath\kitchen.jpg"
click at [1022, 245] on icon at bounding box center [1023, 247] width 5 height 7
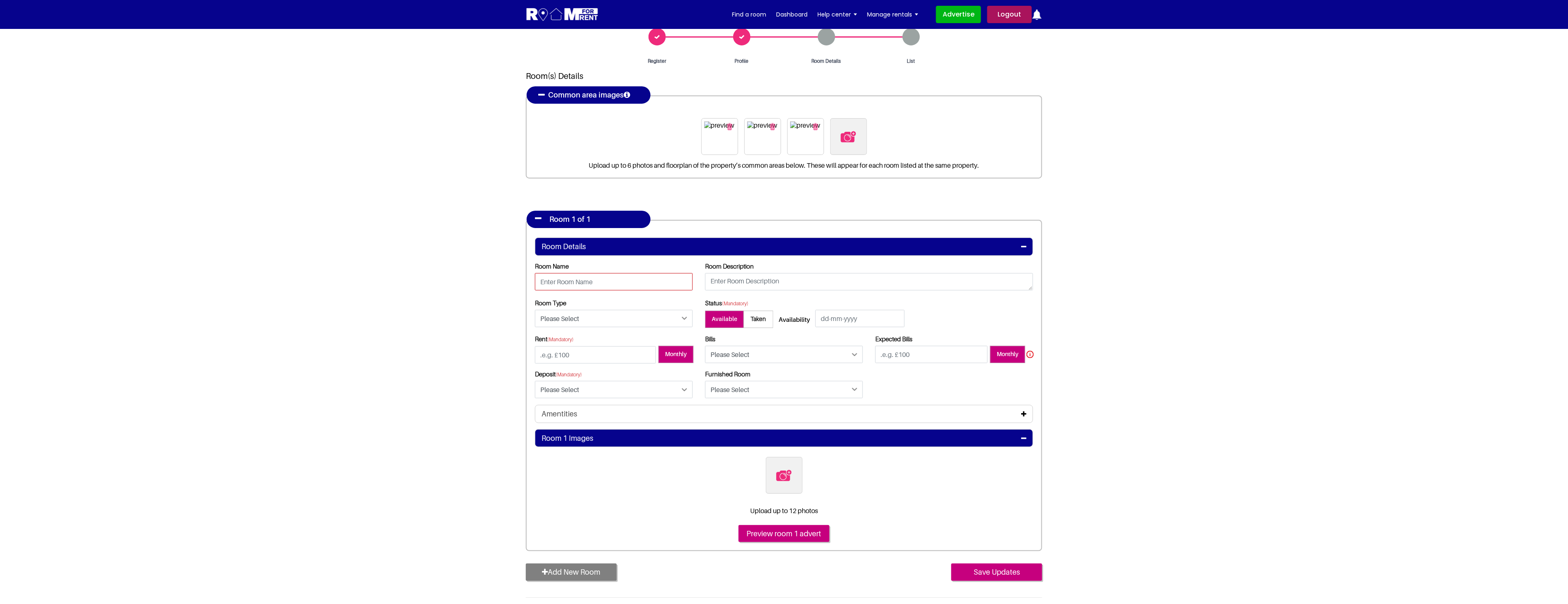
click at [616, 283] on input "text" at bounding box center [614, 282] width 158 height 17
click at [766, 284] on textarea at bounding box center [869, 282] width 328 height 17
drag, startPoint x: 585, startPoint y: 282, endPoint x: 265, endPoint y: 254, distance: 321.2
click at [265, 254] on section "Register Profile Room Details List Room(s) Details" at bounding box center [784, 326] width 1568 height 659
type input "2"
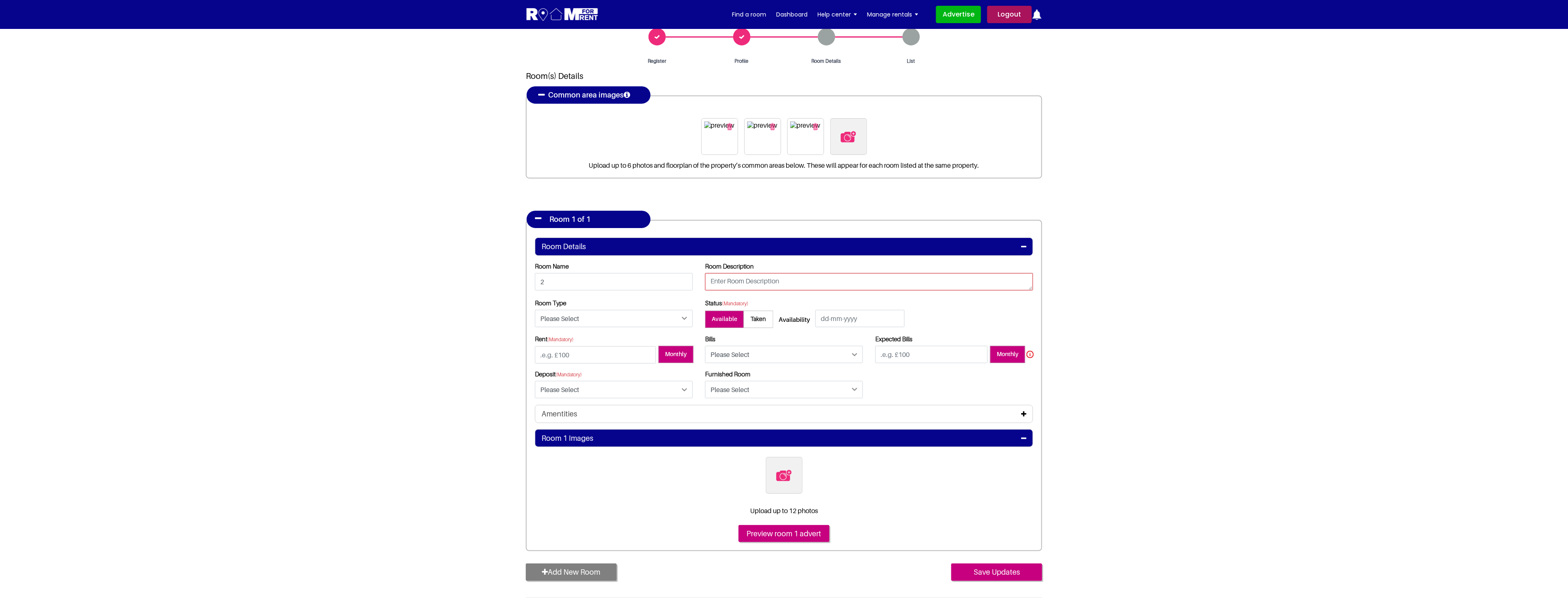
click at [760, 282] on textarea at bounding box center [869, 282] width 328 height 17
type textarea "test"
click at [668, 321] on select "Please Select Ensuite Double Bedroom Ensuite Single Bedroom Double Bedroom with…" at bounding box center [614, 318] width 158 height 17
select select "Ensuite Double Bedroom"
click at [535, 310] on select "Please Select Ensuite Double Bedroom Ensuite Single Bedroom Double Bedroom with…" at bounding box center [614, 318] width 158 height 17
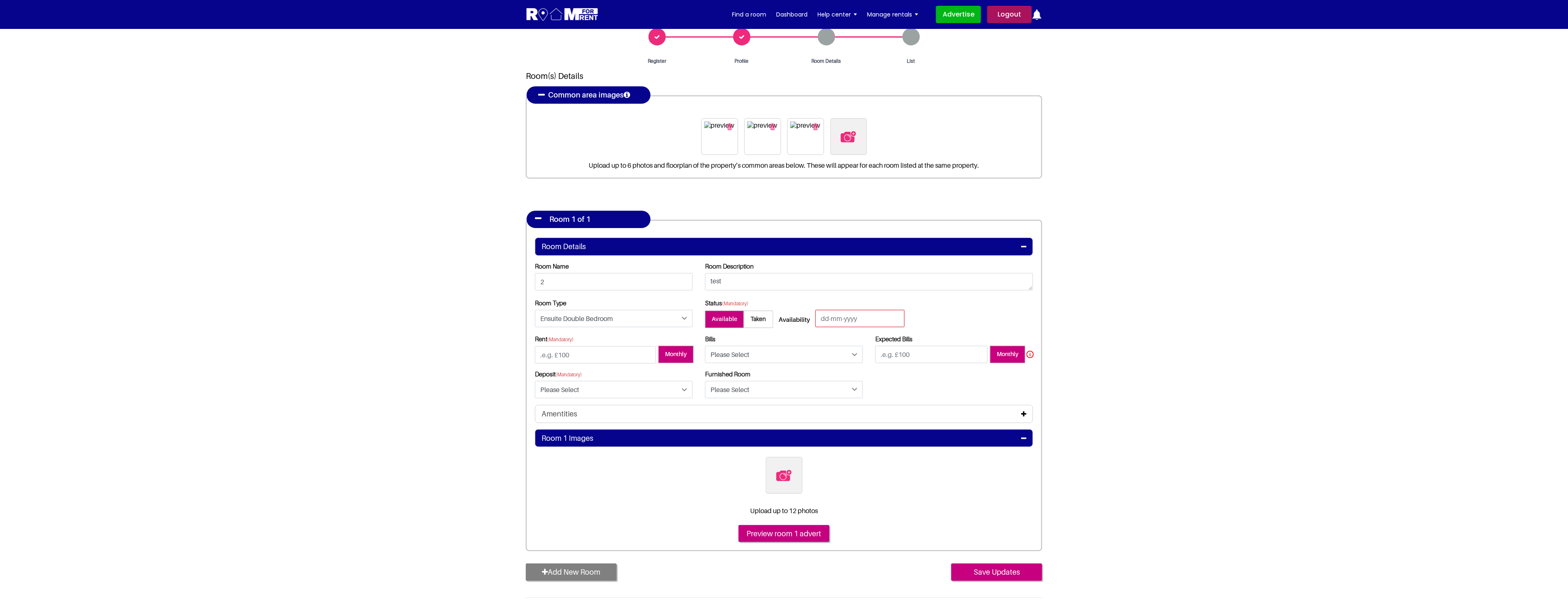
click at [877, 323] on input "text" at bounding box center [860, 318] width 89 height 17
click at [871, 390] on link "15" at bounding box center [872, 388] width 16 height 11
type input "[DATE]"
click at [616, 358] on input "number" at bounding box center [595, 355] width 121 height 17
type input "555"
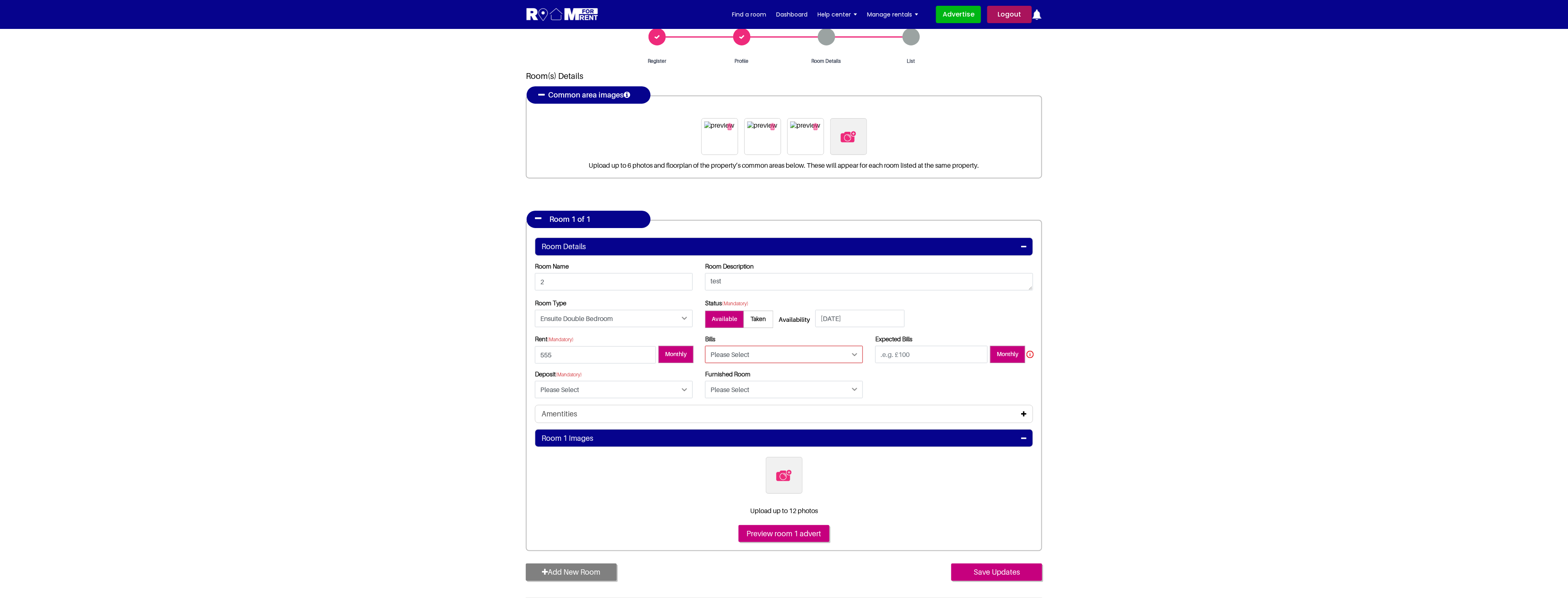
click at [768, 350] on select "Please Select Included Excluded" at bounding box center [784, 355] width 158 height 17
click at [705, 346] on select "Please Select Included Excluded" at bounding box center [784, 355] width 158 height 17
click at [839, 358] on select "Please Select Included Excluded" at bounding box center [784, 355] width 158 height 17
select select "Excluded"
click at [705, 346] on select "Please Select Included Excluded" at bounding box center [784, 355] width 158 height 17
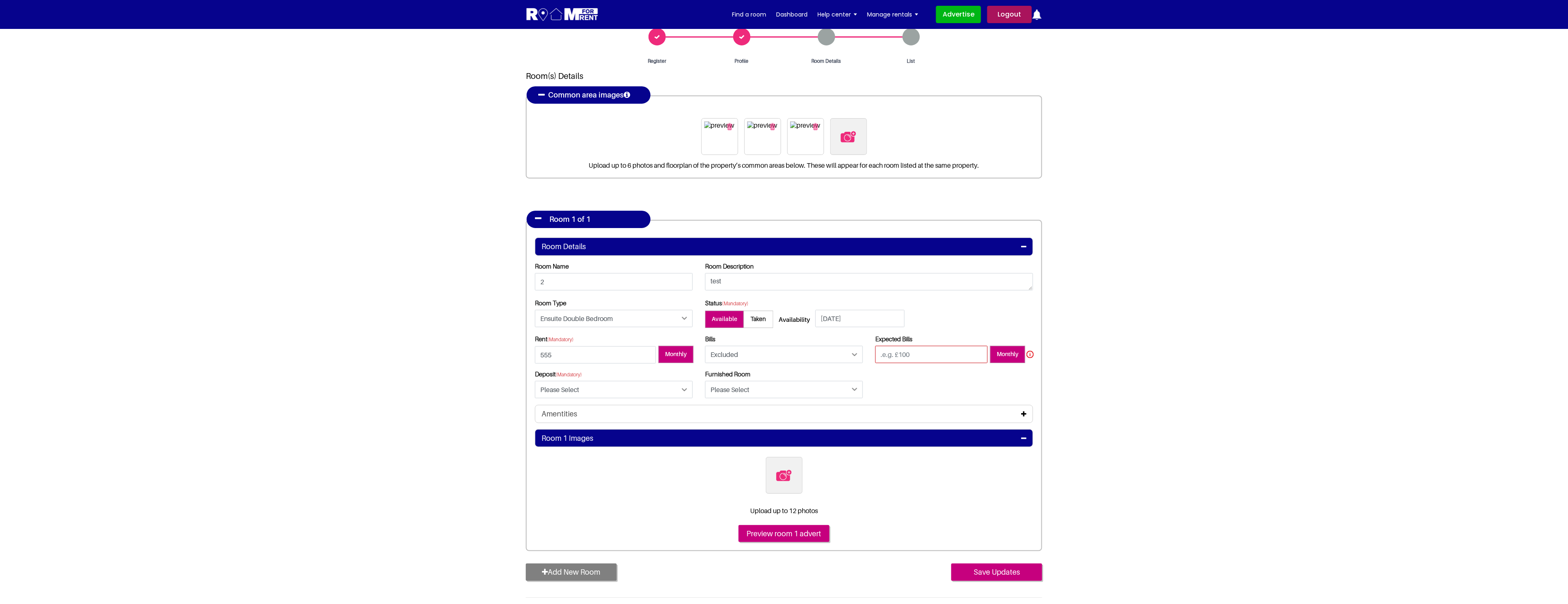
click at [968, 350] on input "number" at bounding box center [931, 355] width 112 height 17
click at [944, 384] on div "Rent (Mandatory) 555 Monthly Bills Please Select Included Yes" at bounding box center [784, 370] width 510 height 70
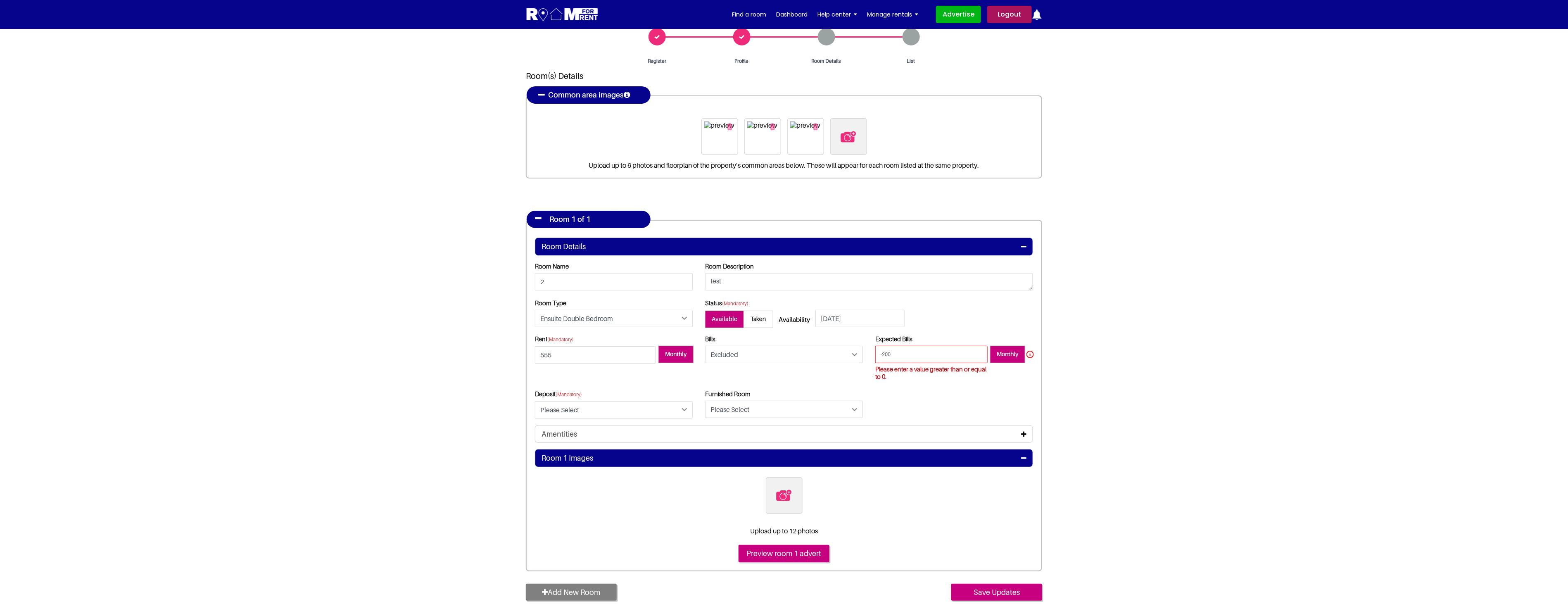
drag, startPoint x: 714, startPoint y: 328, endPoint x: 583, endPoint y: 322, distance: 131.1
click at [583, 322] on div "Room Name 2 Room Description test Room Type Please Select Status" at bounding box center [783, 343] width 498 height 163
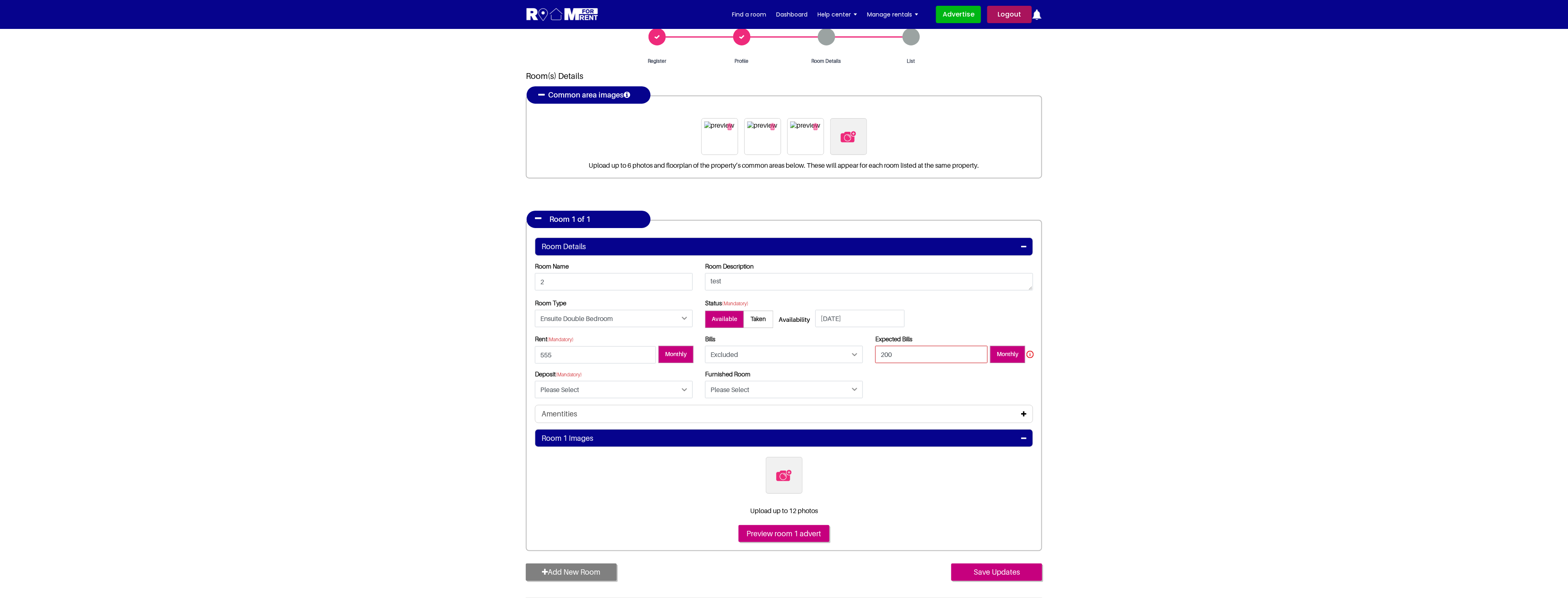
type input "200"
click at [553, 390] on select "Please Select Yes No" at bounding box center [614, 390] width 158 height 17
select select "Yes"
click at [535, 381] on select "Please Select Yes No" at bounding box center [614, 390] width 158 height 17
click at [737, 391] on input "text" at bounding box center [784, 390] width 158 height 17
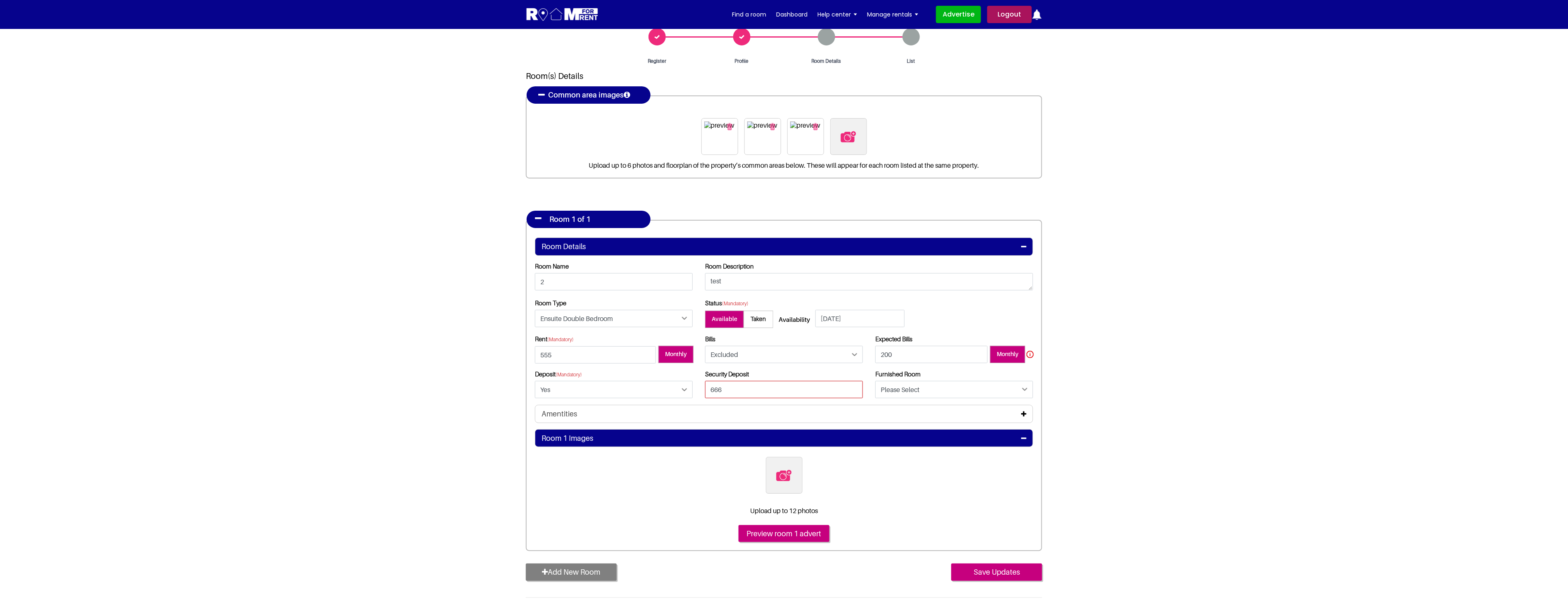
type input "666"
click at [977, 395] on select "Please Select Yes No" at bounding box center [954, 390] width 158 height 17
select select "Yes"
click at [875, 381] on select "Please Select Yes No" at bounding box center [954, 390] width 158 height 17
drag, startPoint x: 1148, startPoint y: 451, endPoint x: 1148, endPoint y: 456, distance: 5.0
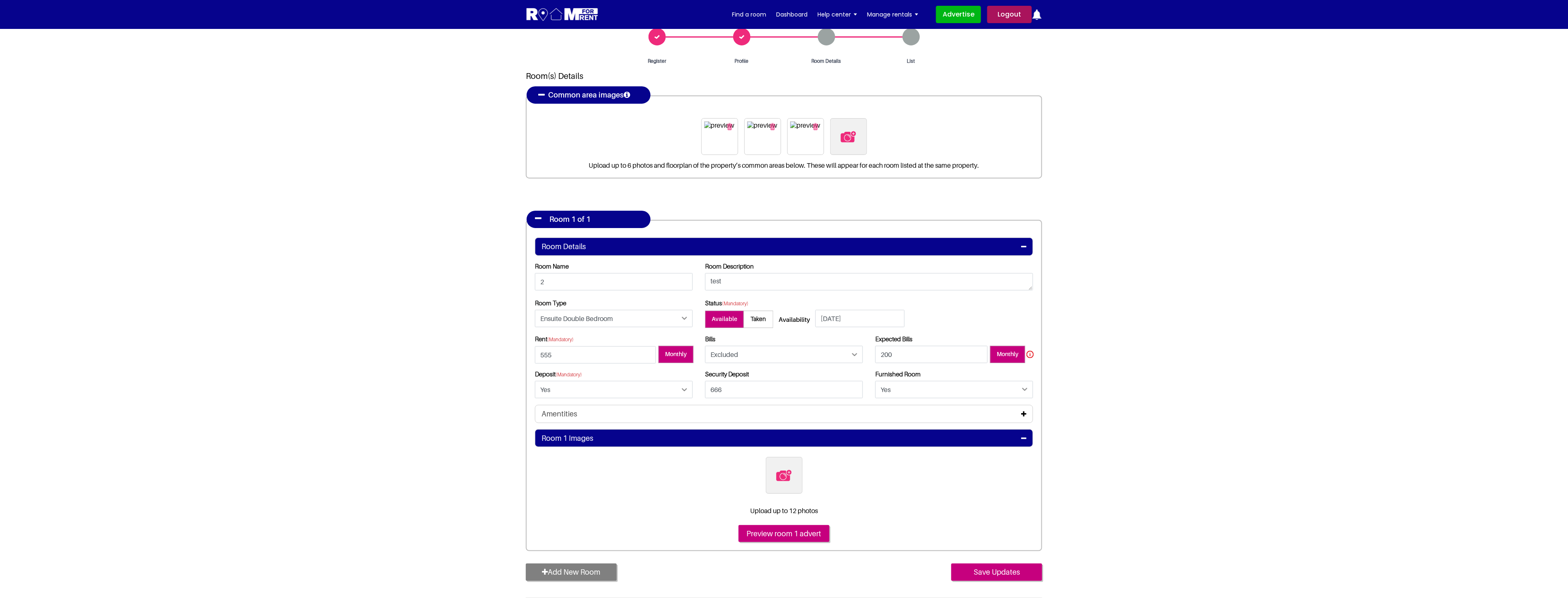
click at [1148, 451] on section "Register Profile Room Details List Room(s) Details" at bounding box center [784, 326] width 1568 height 659
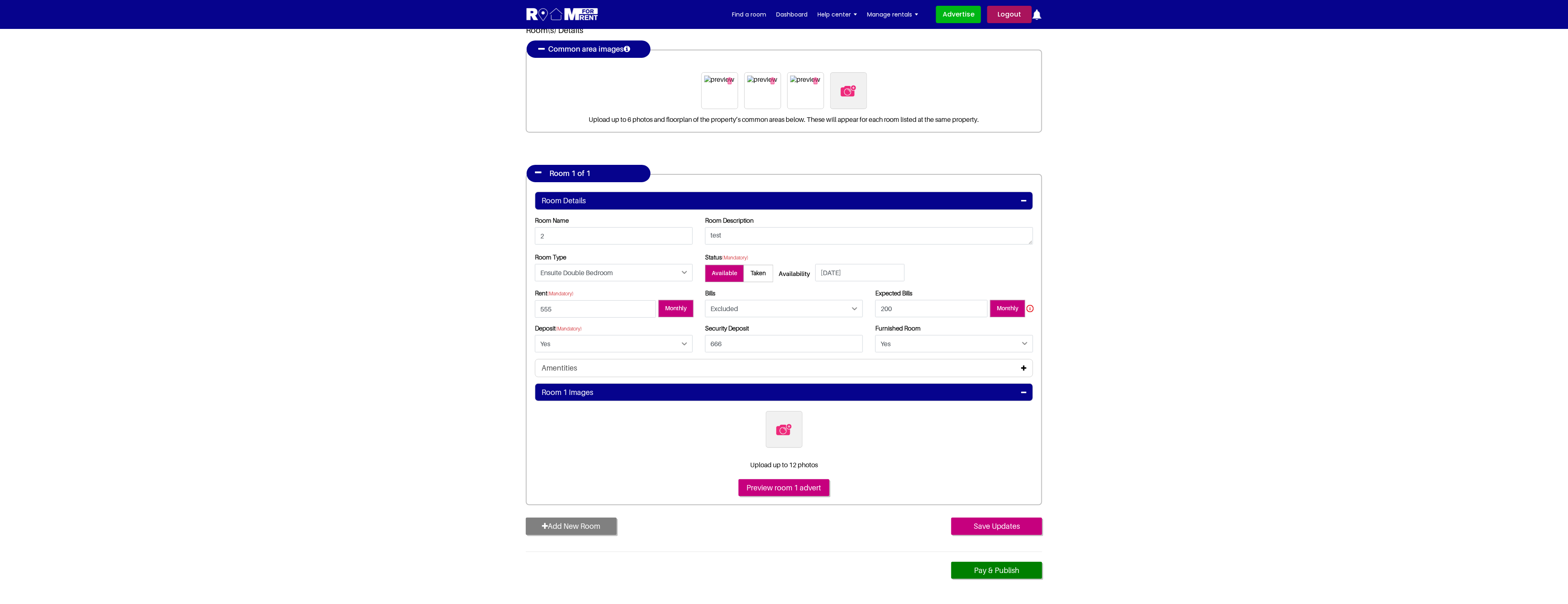
click at [1023, 367] on icon at bounding box center [1023, 368] width 5 height 7
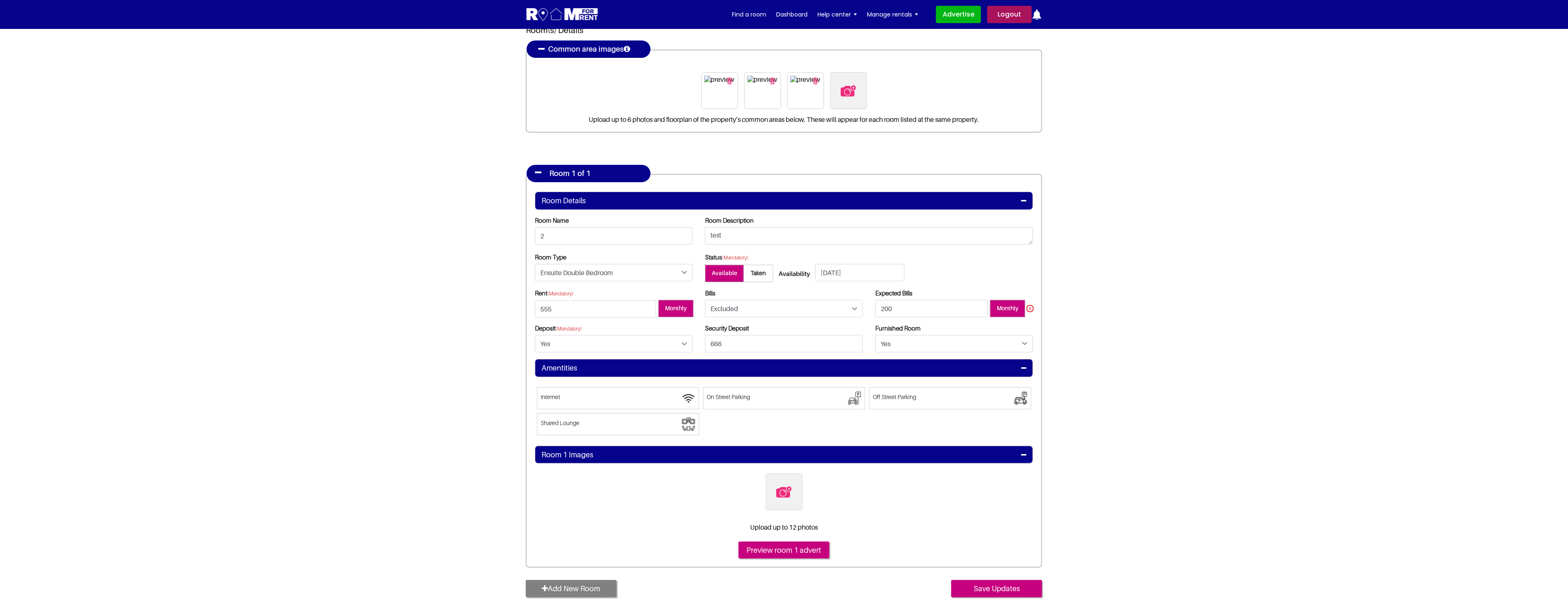
click at [1025, 367] on icon at bounding box center [1023, 368] width 5 height 7
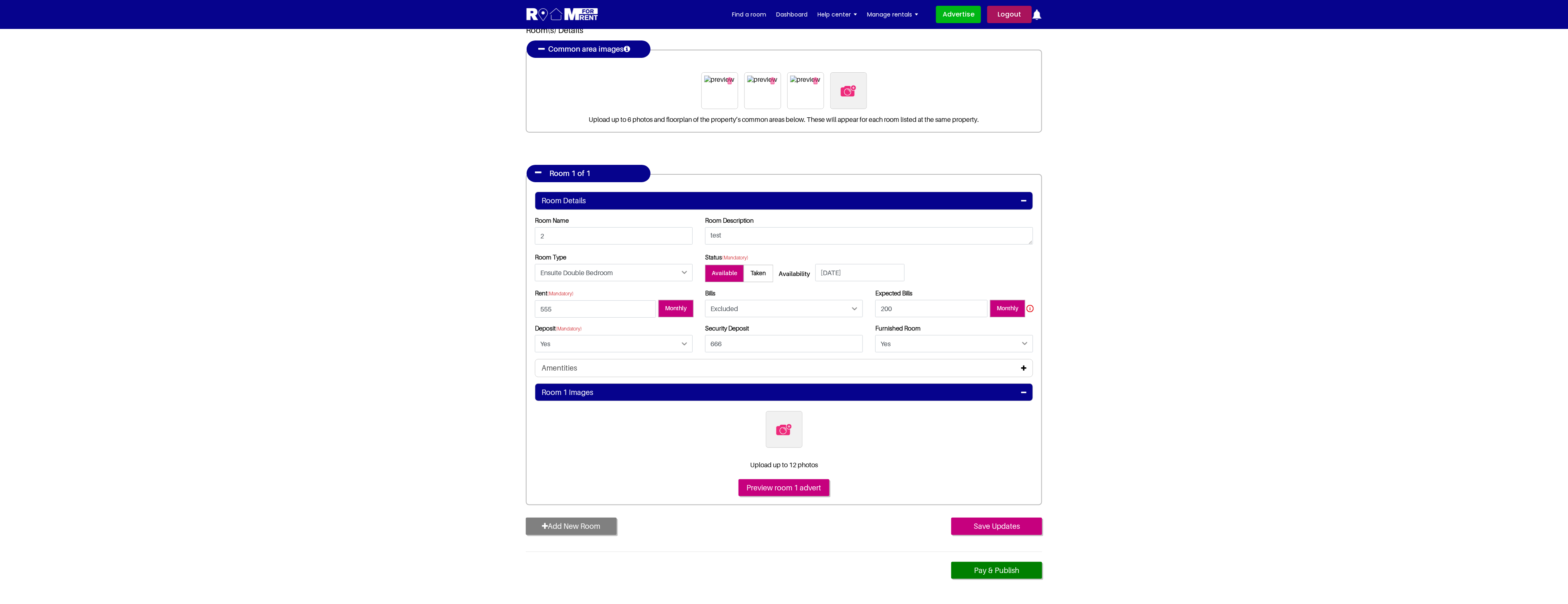
click at [1025, 367] on icon at bounding box center [1023, 368] width 5 height 7
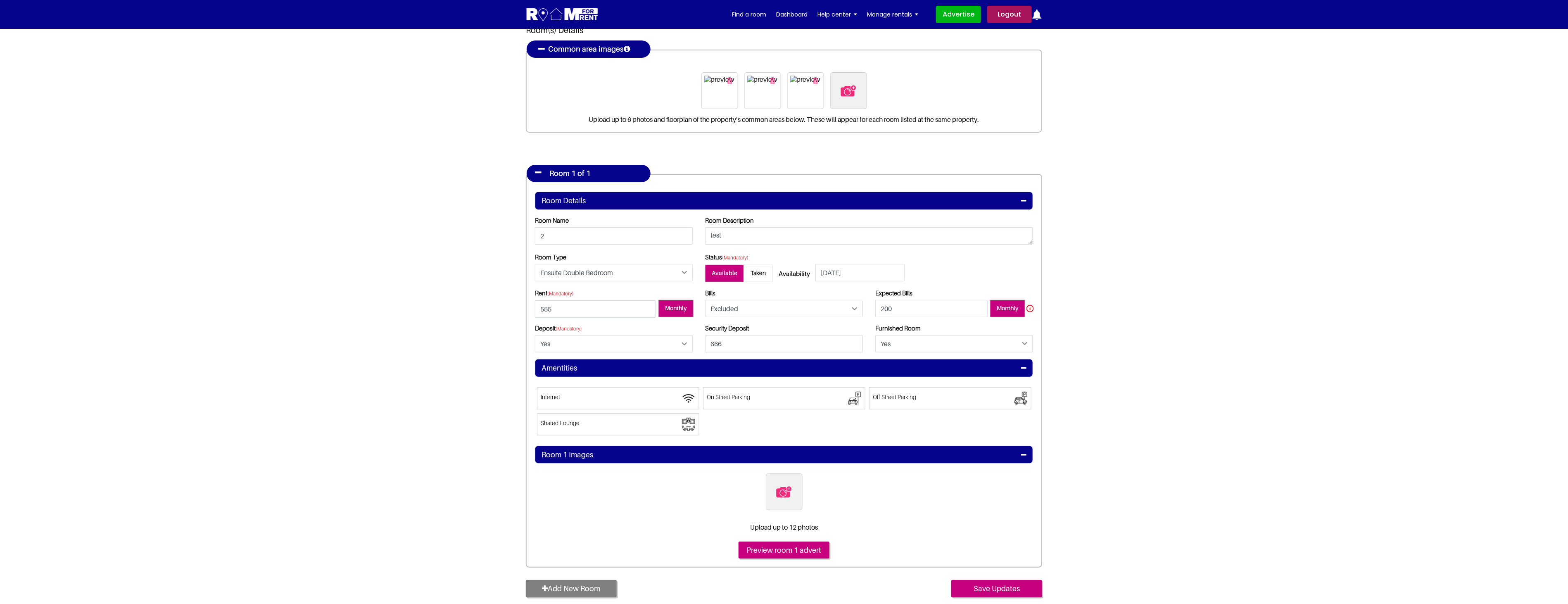
click at [1025, 367] on icon at bounding box center [1023, 368] width 5 height 7
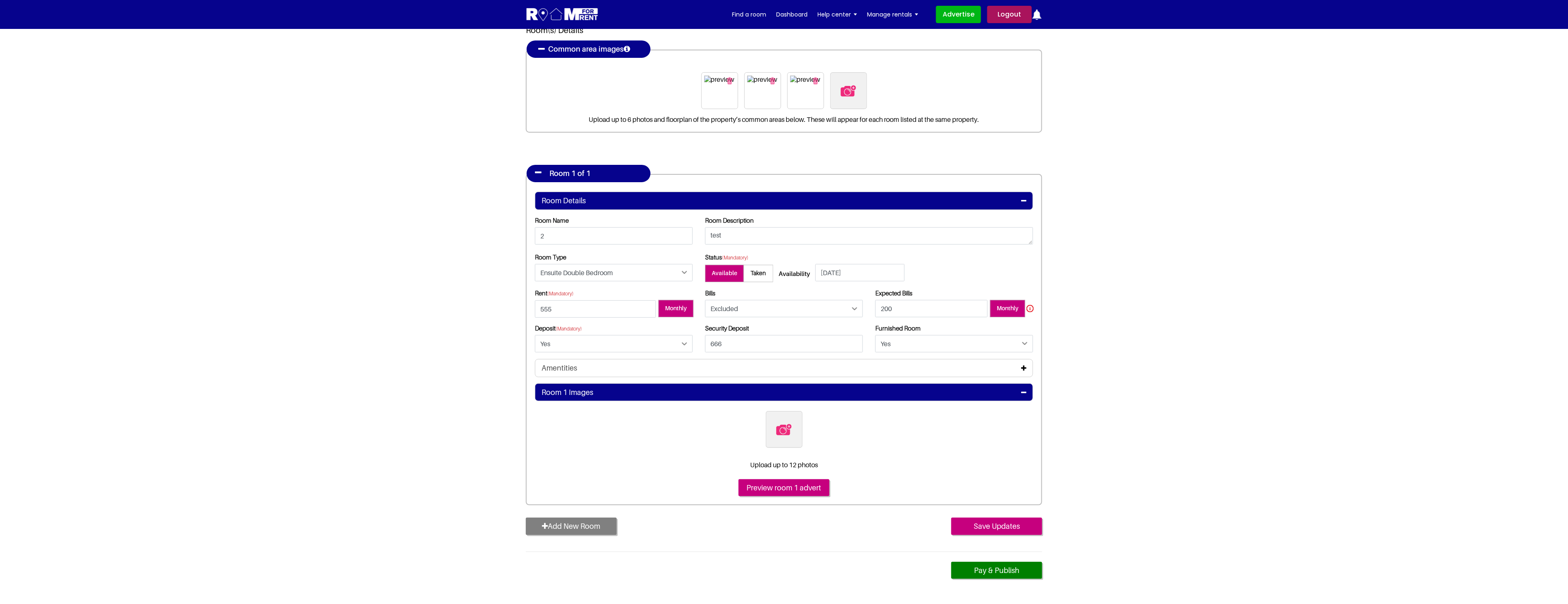
click at [1027, 393] on div "Room 1 Images" at bounding box center [783, 393] width 498 height 18
click at [1025, 391] on icon at bounding box center [1023, 393] width 5 height 7
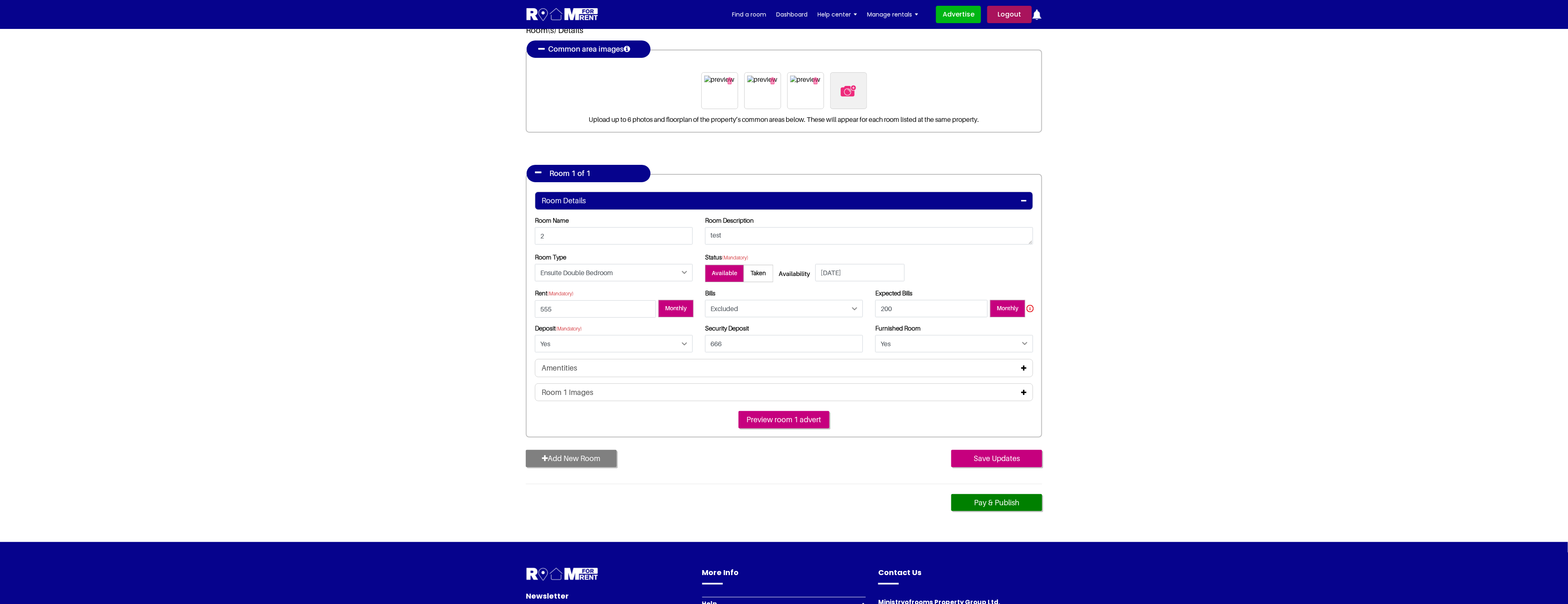
click at [1025, 391] on icon at bounding box center [1023, 393] width 5 height 7
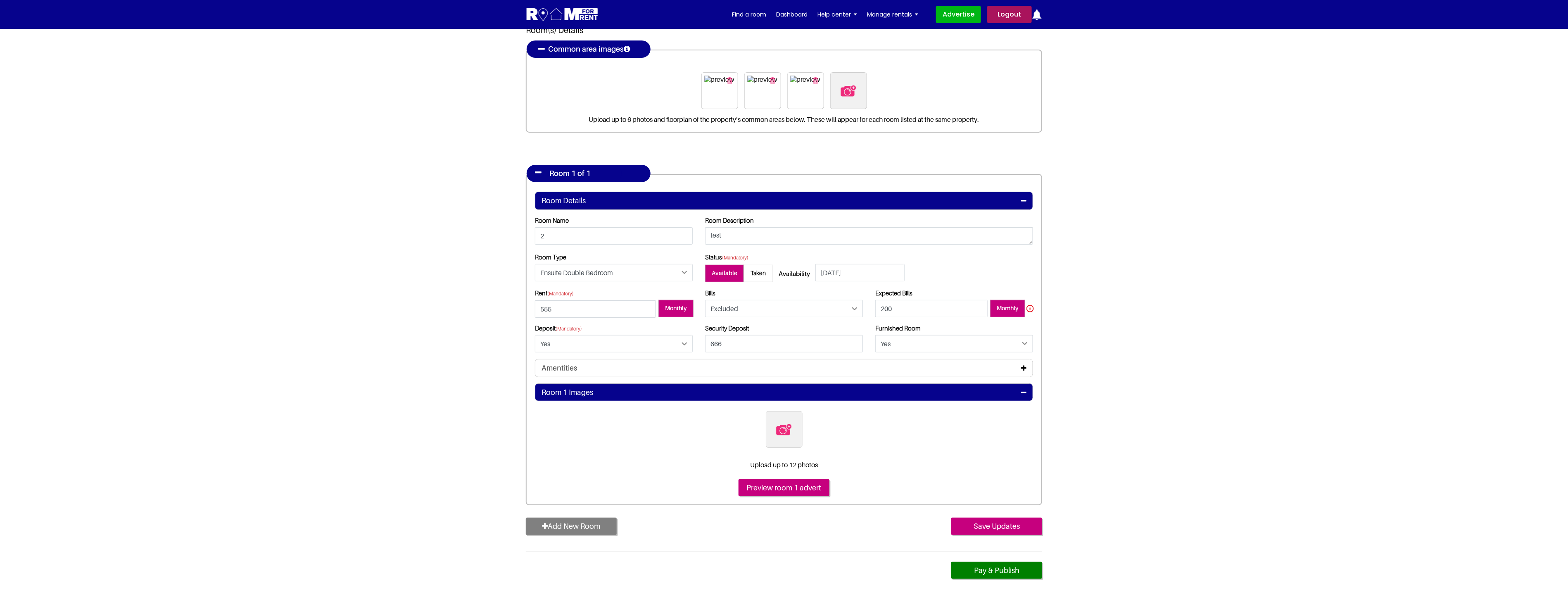
click at [1025, 368] on icon at bounding box center [1023, 368] width 5 height 7
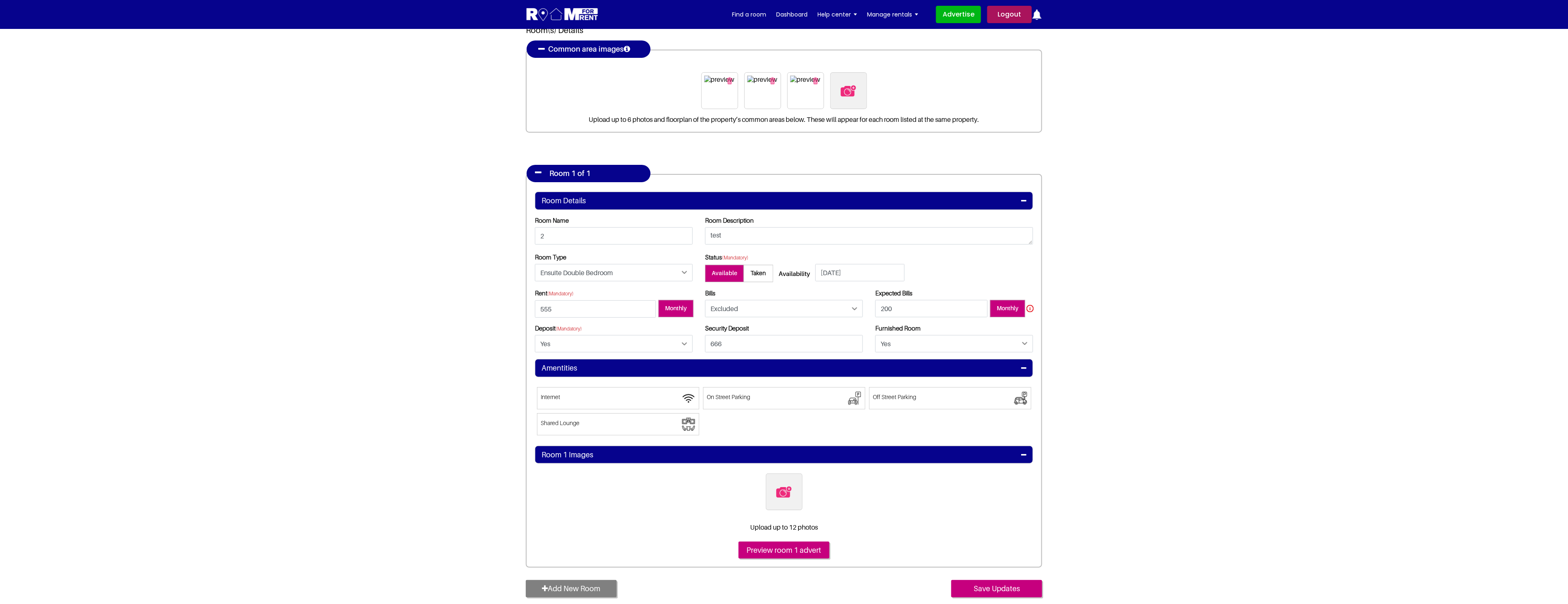
click at [1025, 368] on icon at bounding box center [1023, 368] width 5 height 7
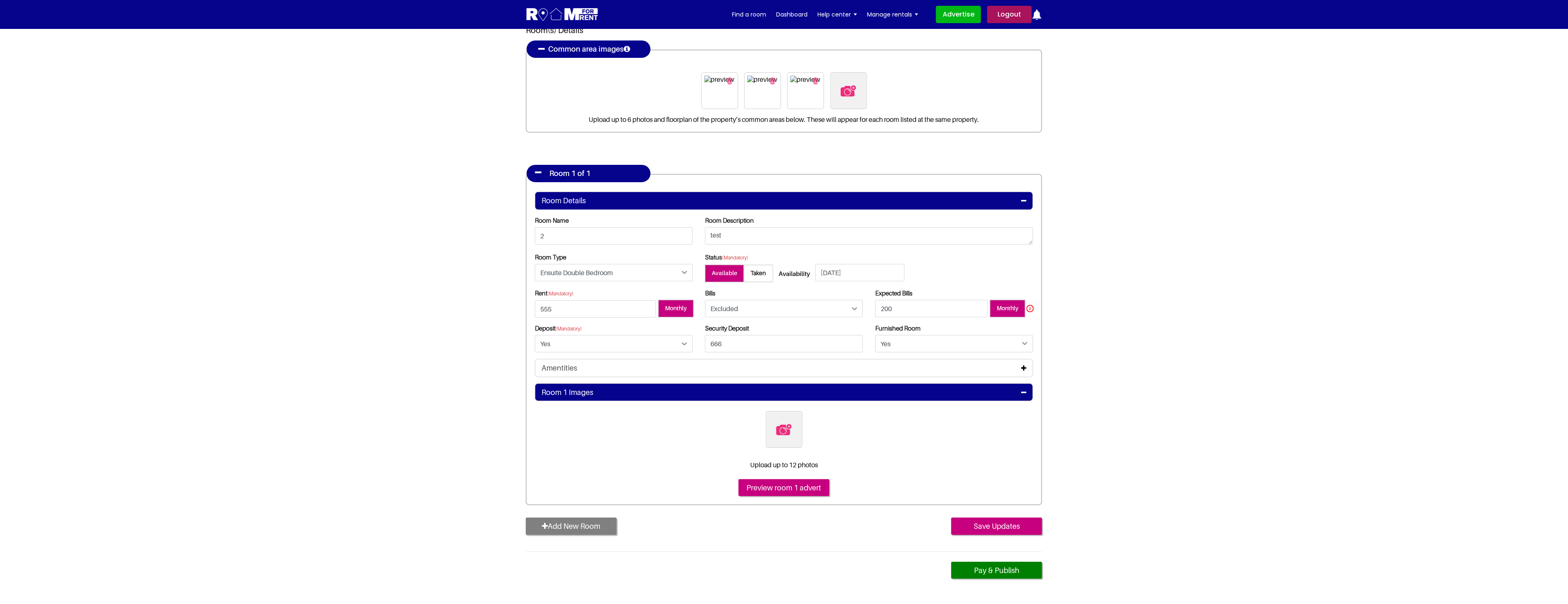
click at [1121, 418] on section "Register Profile Room Details List Room(s) Details" at bounding box center [784, 280] width 1568 height 659
drag, startPoint x: 1200, startPoint y: 189, endPoint x: 1195, endPoint y: 197, distance: 9.4
click at [1200, 189] on section "Register Profile Room Details List Room(s) Details" at bounding box center [784, 280] width 1568 height 659
click at [1022, 365] on icon at bounding box center [1023, 368] width 5 height 7
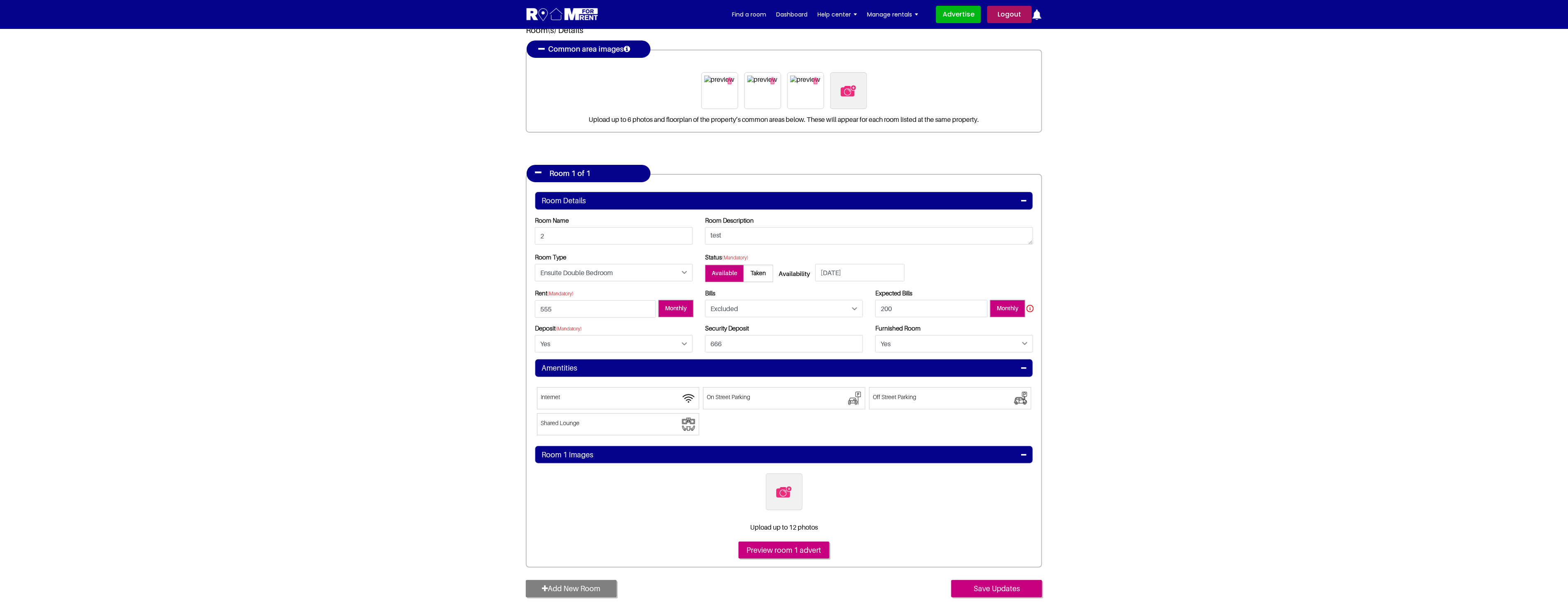
click at [816, 391] on span at bounding box center [784, 398] width 162 height 22
click at [707, 391] on input"] "On Street Parking" at bounding box center [707, 391] width 0 height 0
click at [957, 407] on span at bounding box center [950, 398] width 162 height 22
click at [873, 391] on input"] "Off Street Parking" at bounding box center [873, 391] width 0 height 0
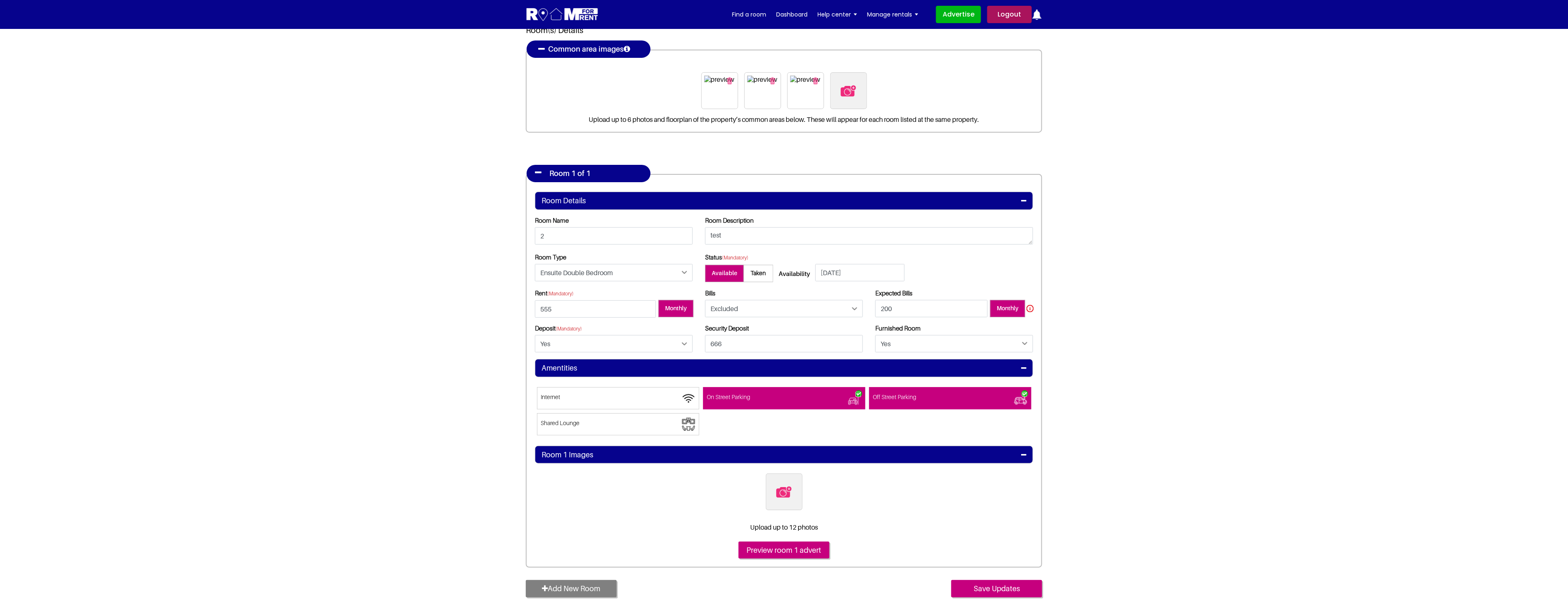
click at [639, 428] on span at bounding box center [618, 424] width 162 height 22
click at [541, 418] on input"] "Shared Lounge" at bounding box center [541, 418] width 0 height 0
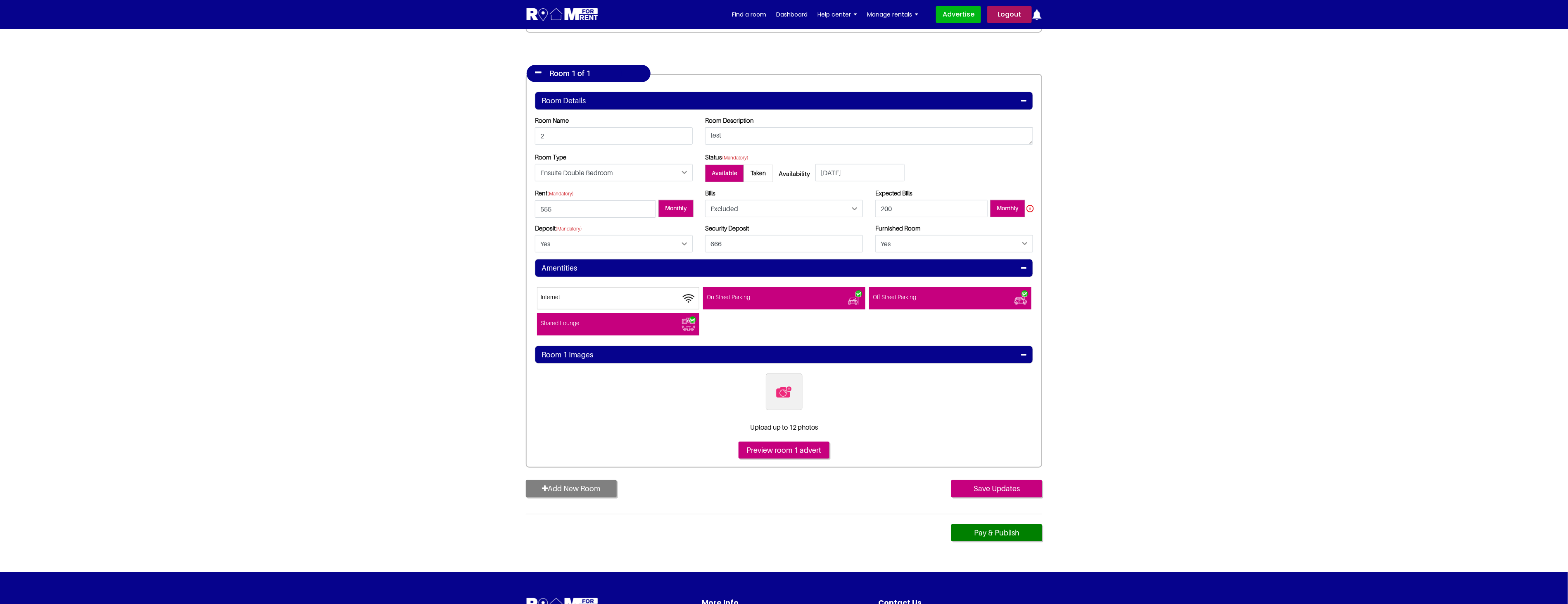
scroll to position [184, 0]
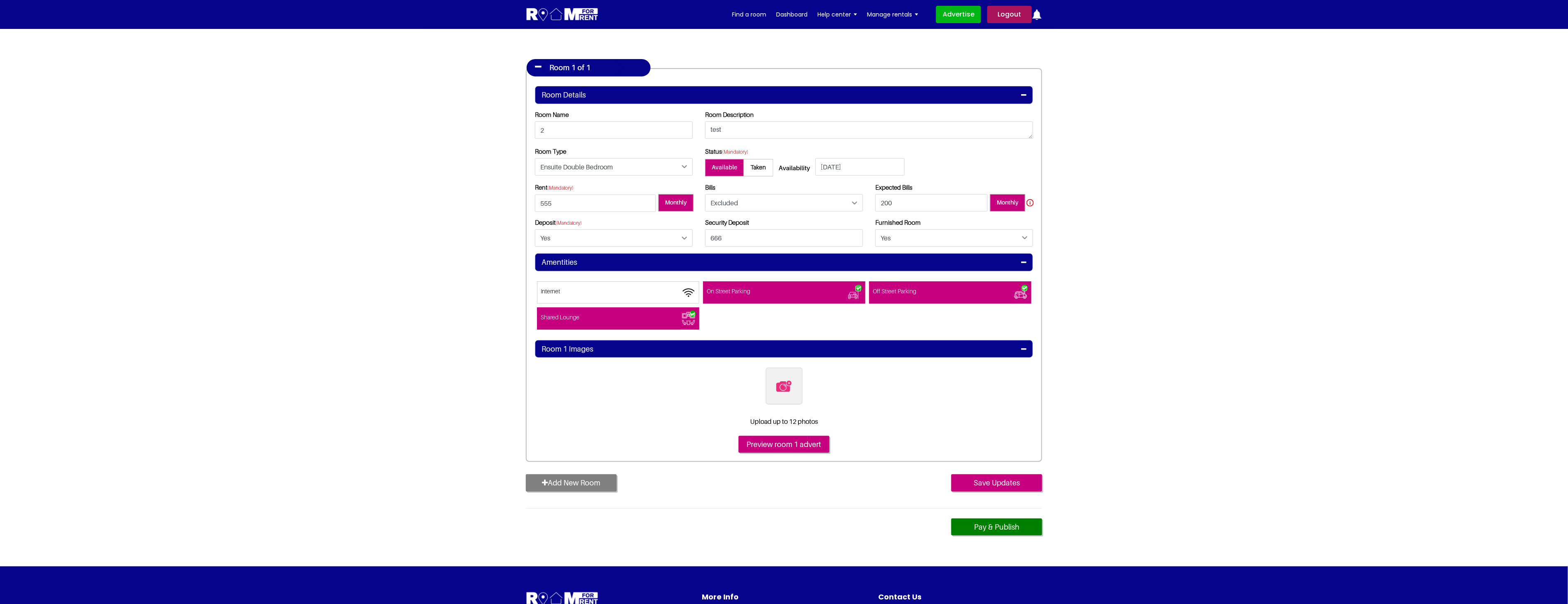
click at [791, 393] on img at bounding box center [784, 386] width 17 height 17
click at [791, 378] on input "file" at bounding box center [829, 373] width 126 height 11
type input "C:\fakepath\bedroom 1.jpg"
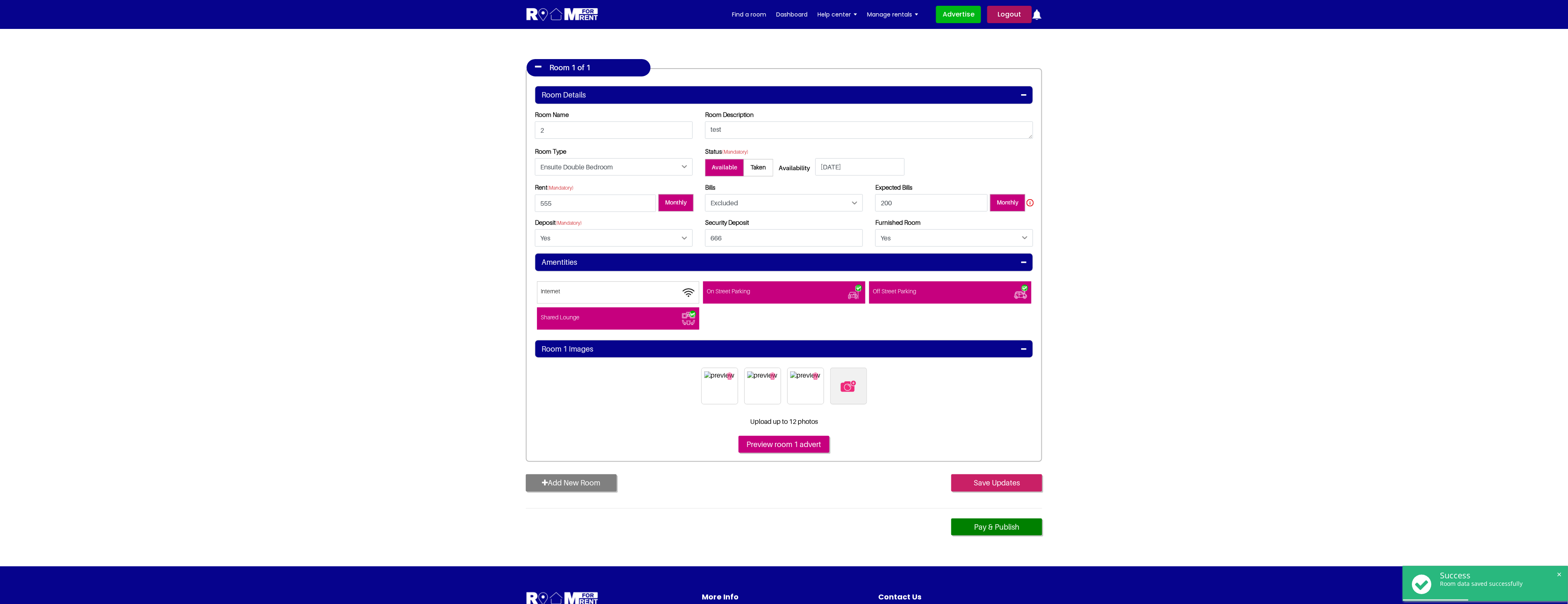
click at [1002, 480] on input "Save Updates" at bounding box center [996, 483] width 91 height 17
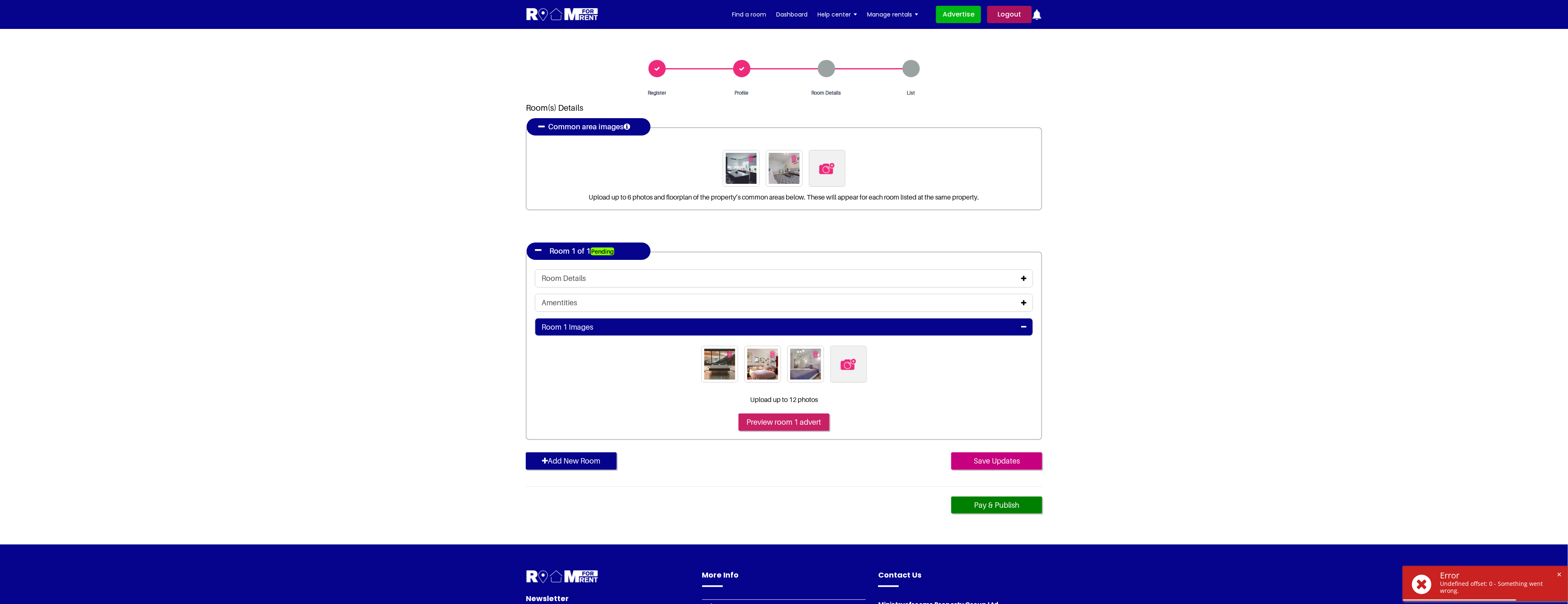
click at [785, 420] on input "Preview room 1 advert" at bounding box center [784, 422] width 91 height 17
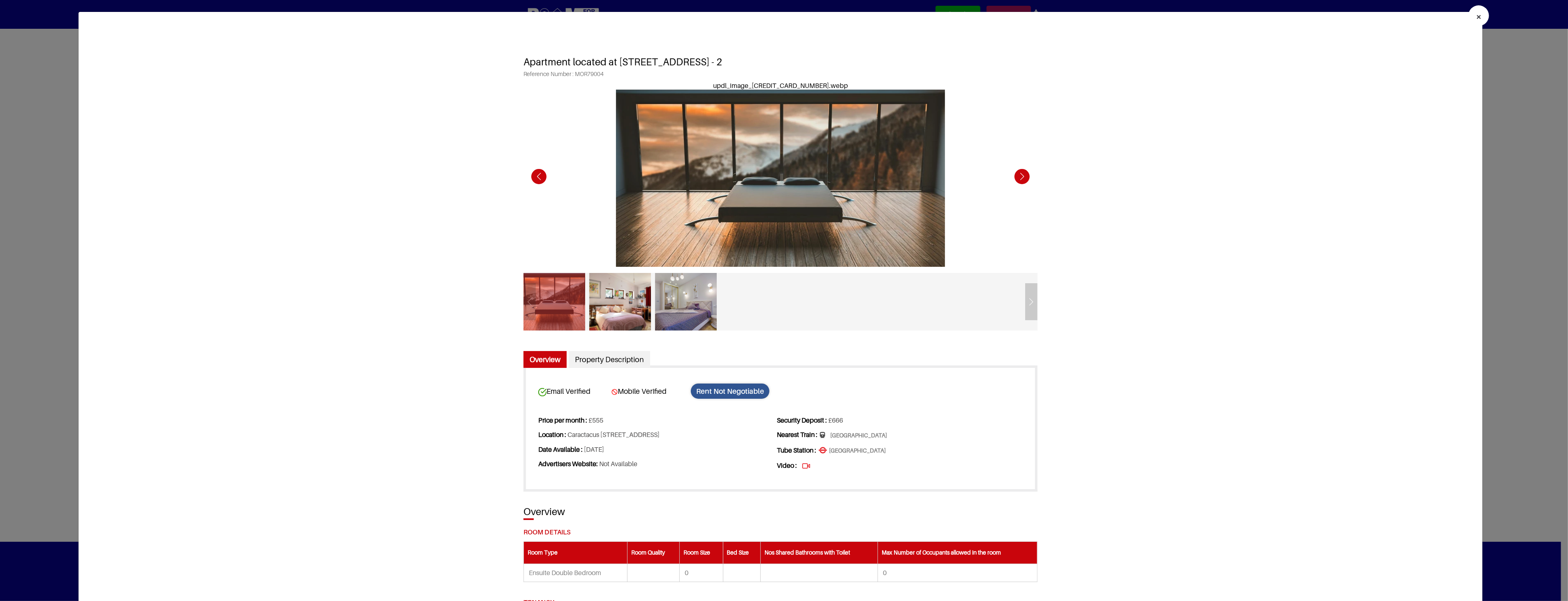
click at [1027, 304] on div at bounding box center [780, 302] width 514 height 58
click at [1026, 304] on div at bounding box center [780, 302] width 514 height 58
click at [1468, 14] on button "×" at bounding box center [1478, 15] width 20 height 20
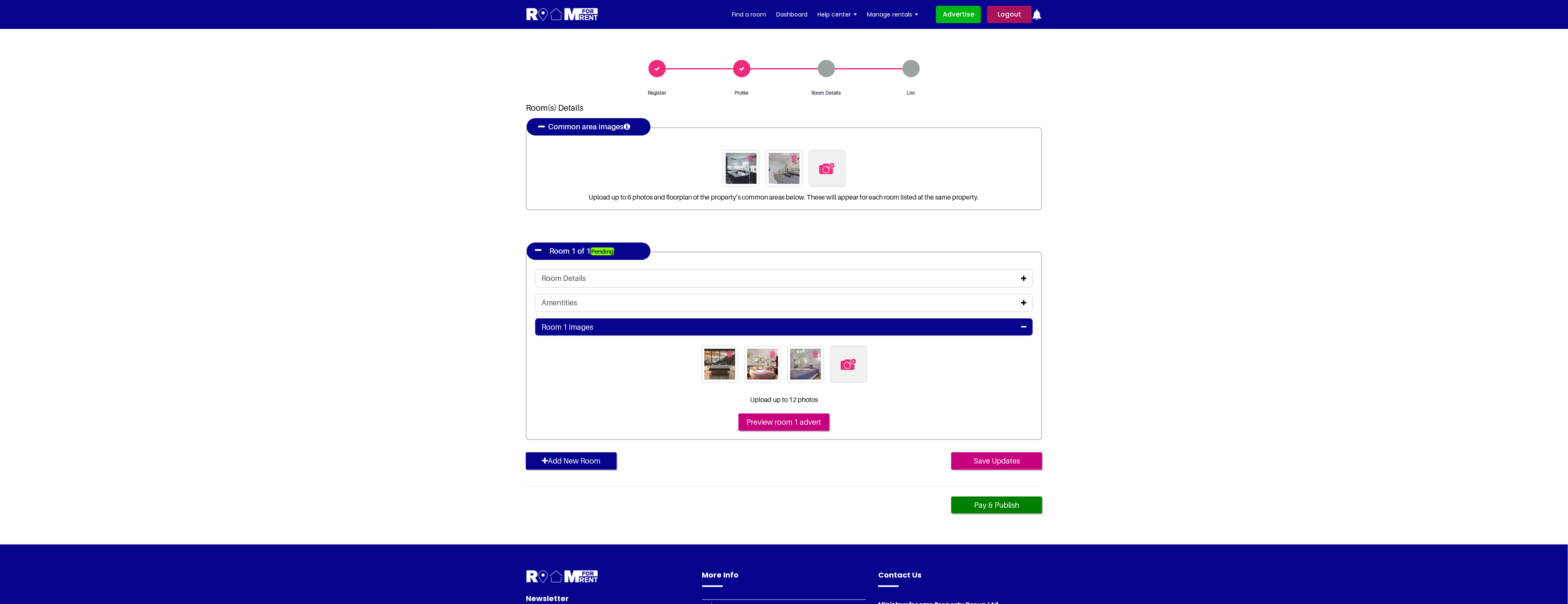
click at [1023, 277] on icon at bounding box center [1023, 278] width 5 height 7
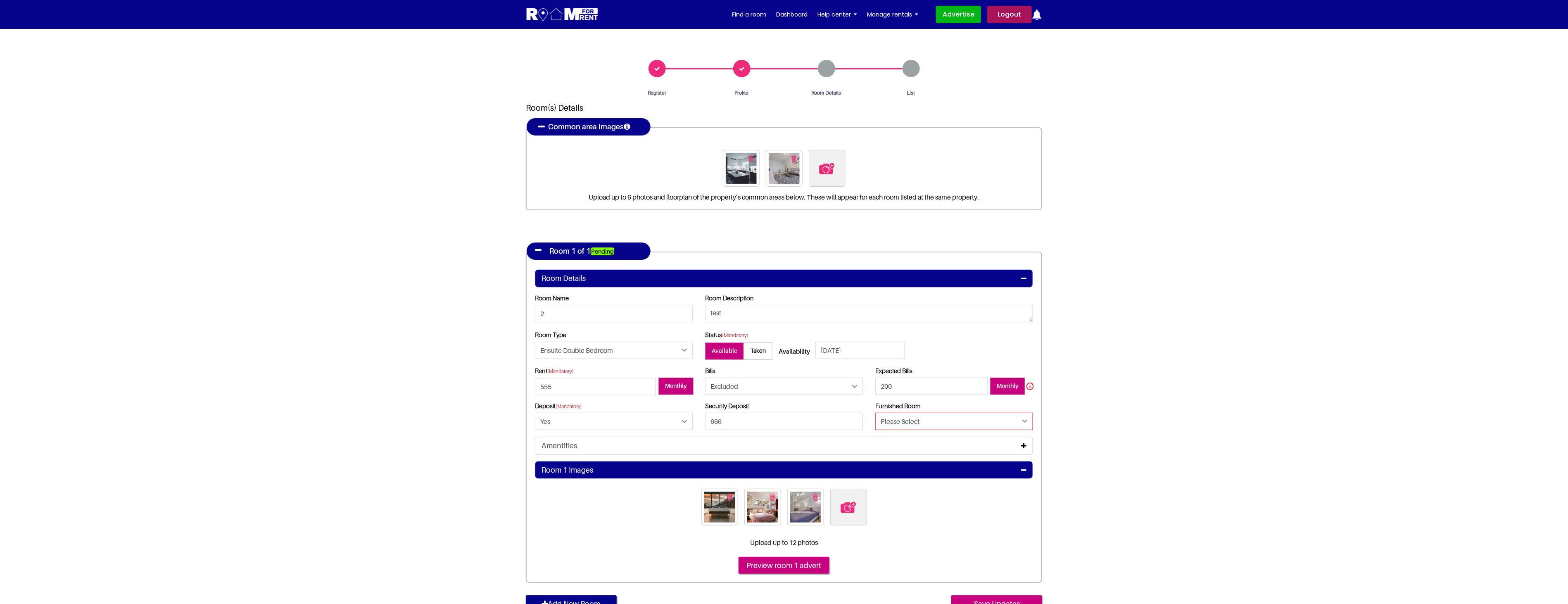
click at [918, 419] on select "Please Select Yes No" at bounding box center [954, 421] width 158 height 17
select select "Yes"
click at [875, 413] on select "Please Select Yes No" at bounding box center [954, 421] width 158 height 17
click at [1154, 438] on section "Register Profile Room Details List Room(s) Details" at bounding box center [784, 358] width 1568 height 659
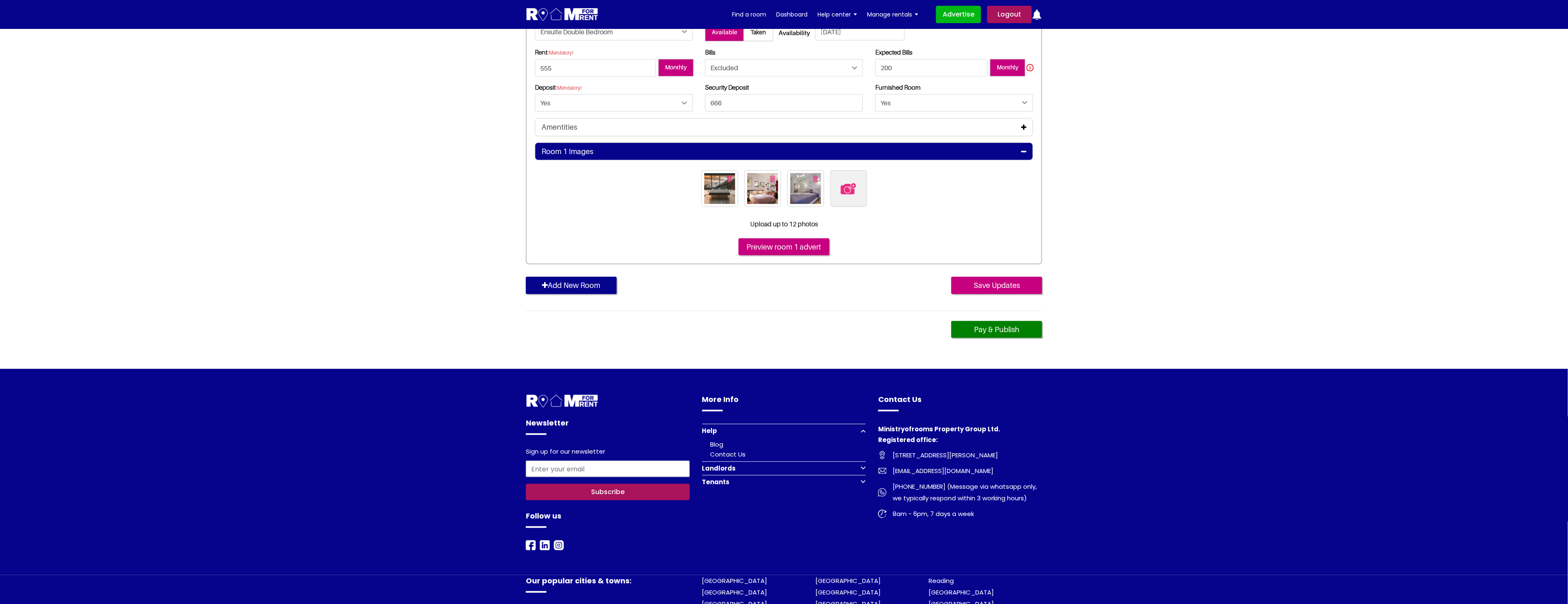
scroll to position [321, 0]
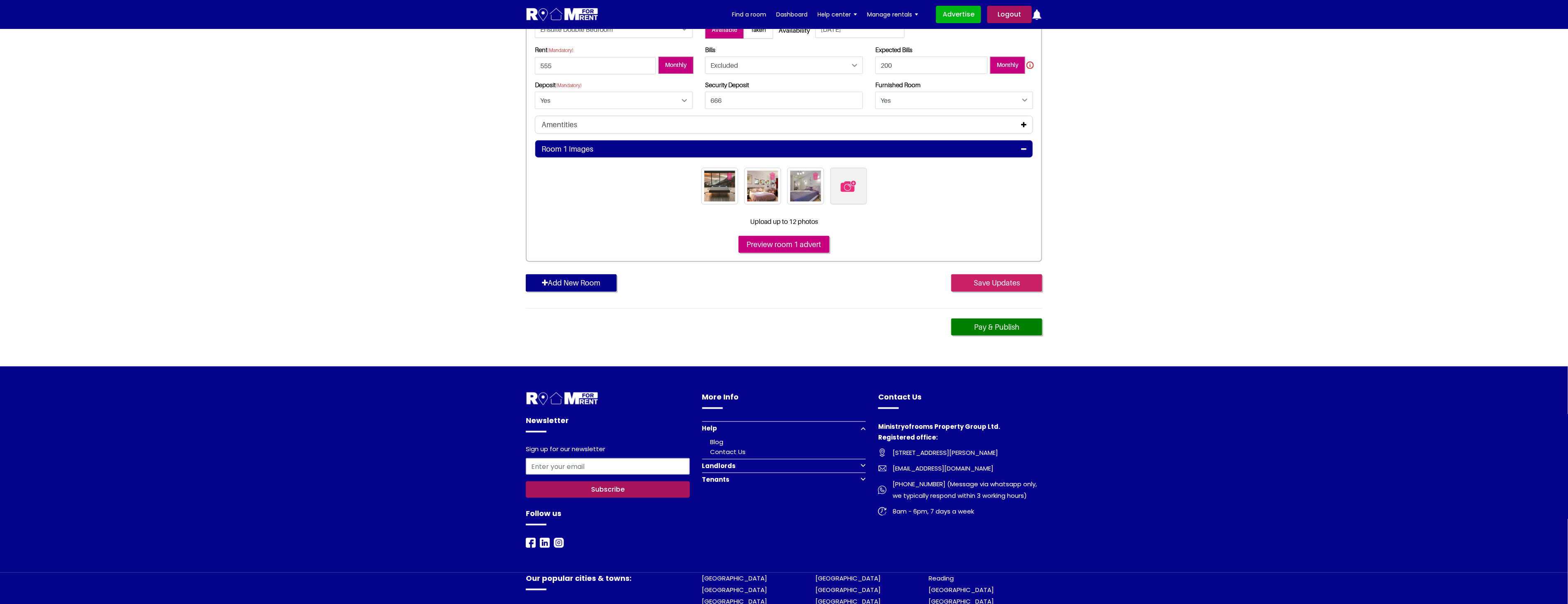
click at [1004, 282] on input "Save Updates" at bounding box center [996, 283] width 91 height 17
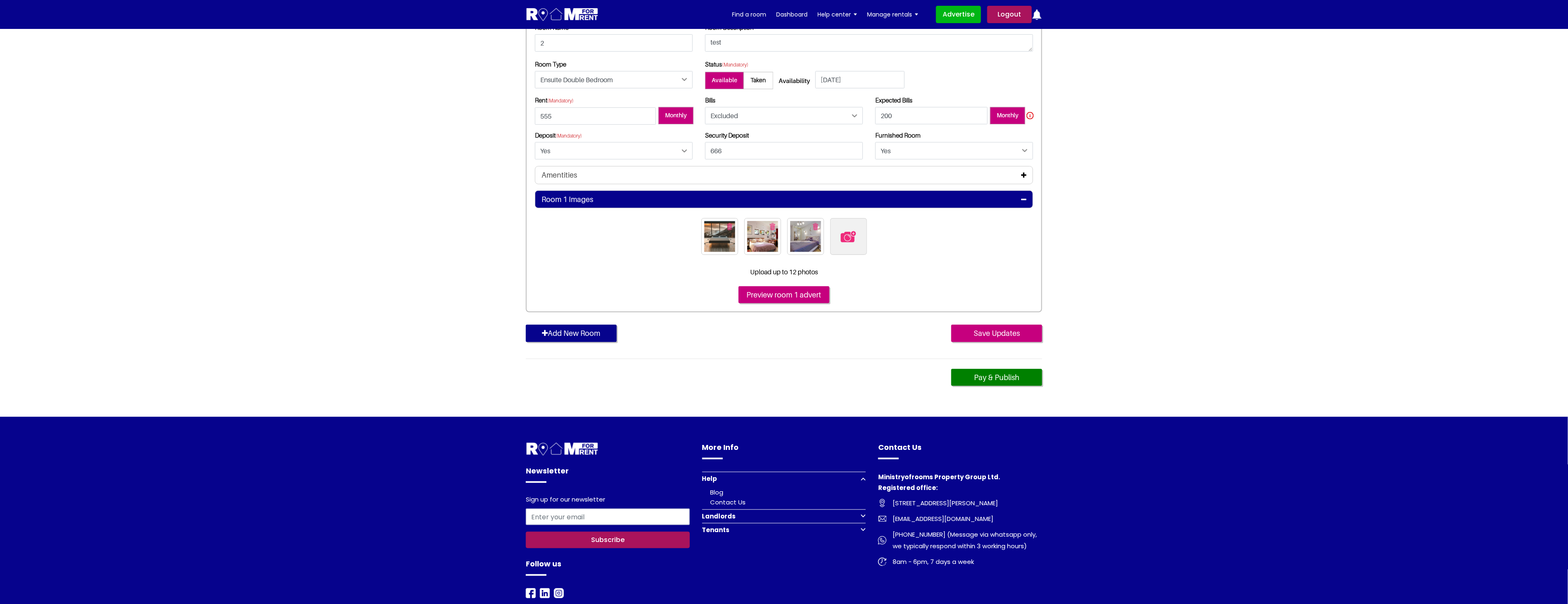
scroll to position [230, 0]
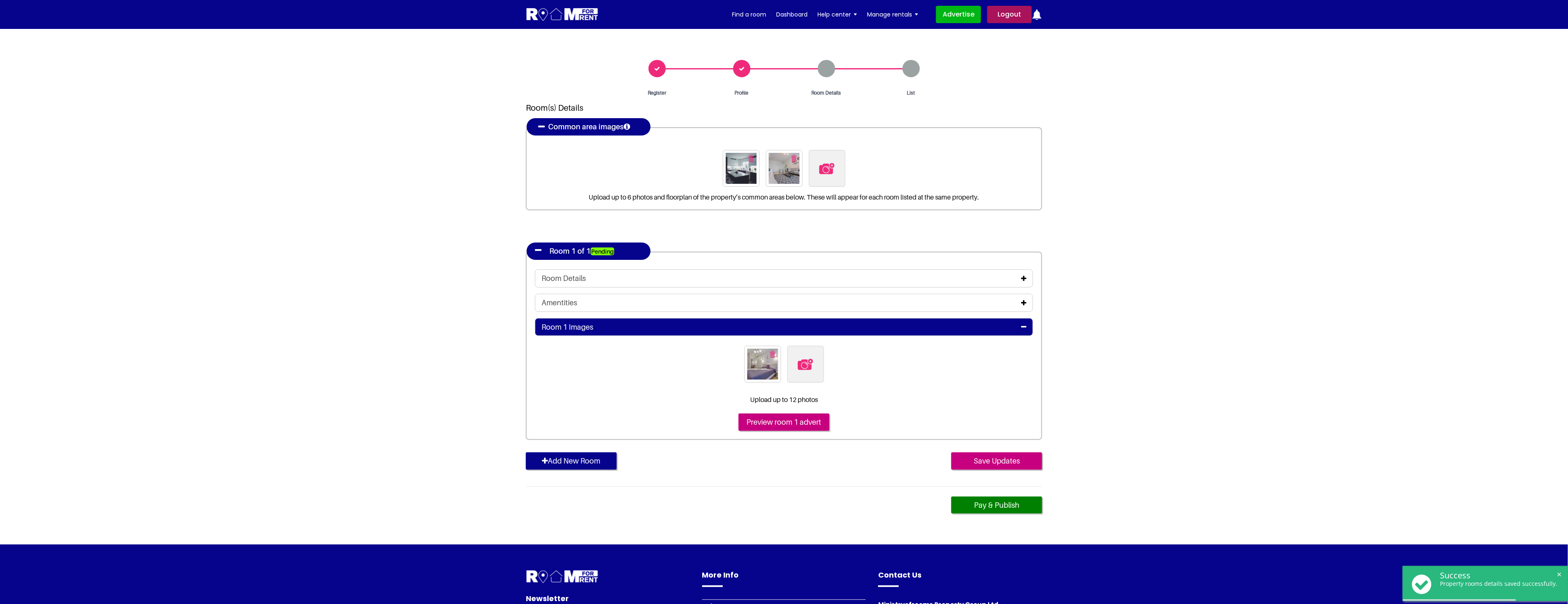
click at [1023, 279] on icon at bounding box center [1023, 278] width 5 height 7
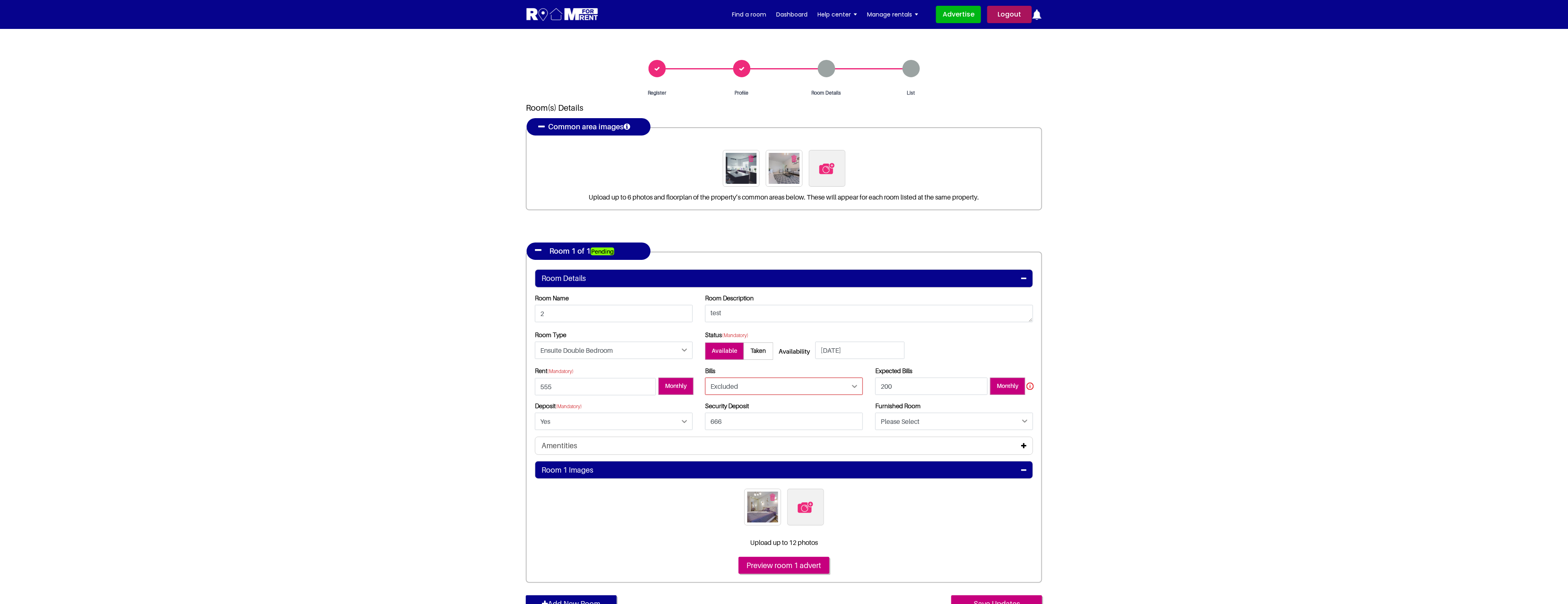
click at [756, 385] on select "Please Select Included Excluded" at bounding box center [784, 386] width 158 height 17
select select "Included"
click at [705, 378] on select "Please Select Included Excluded" at bounding box center [784, 386] width 158 height 17
click at [1085, 436] on section "Register Profile Room Details List Room(s) Details" at bounding box center [784, 358] width 1568 height 659
click at [946, 420] on select "Please Select Yes No" at bounding box center [954, 421] width 158 height 17
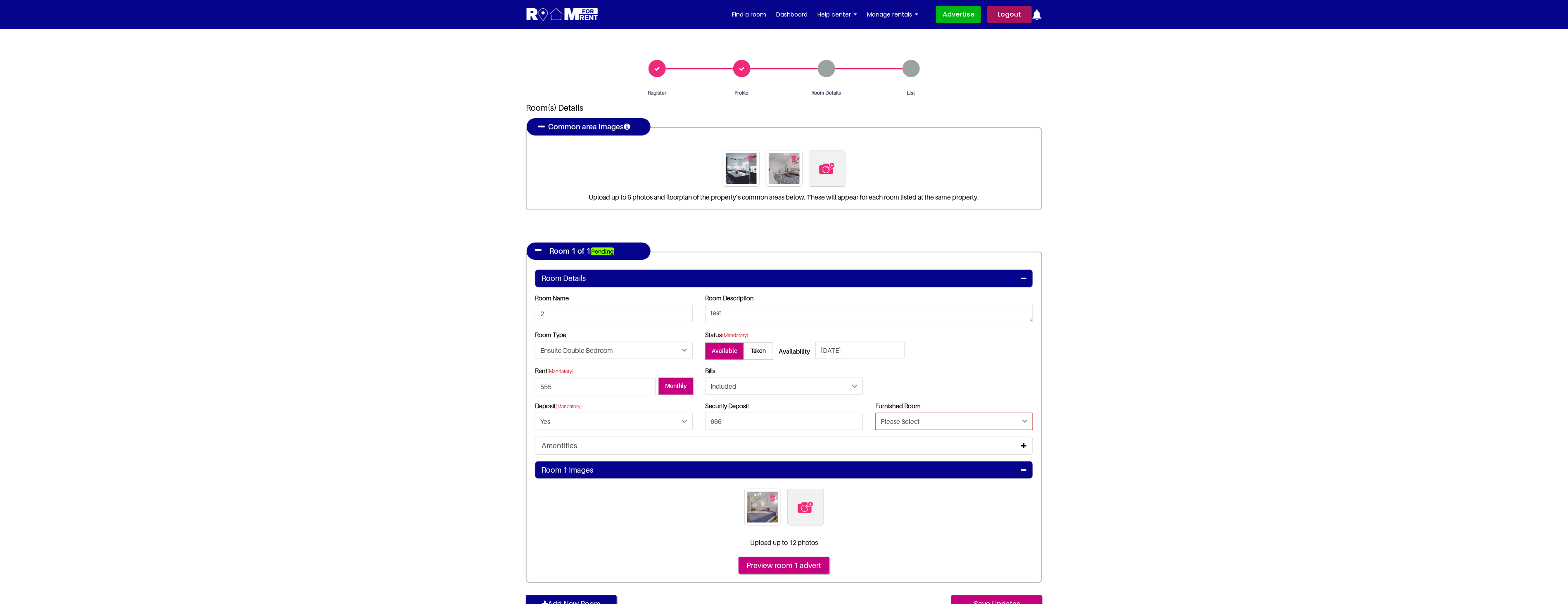
select select "Yes"
click at [875, 413] on select "Please Select Yes No" at bounding box center [954, 421] width 158 height 17
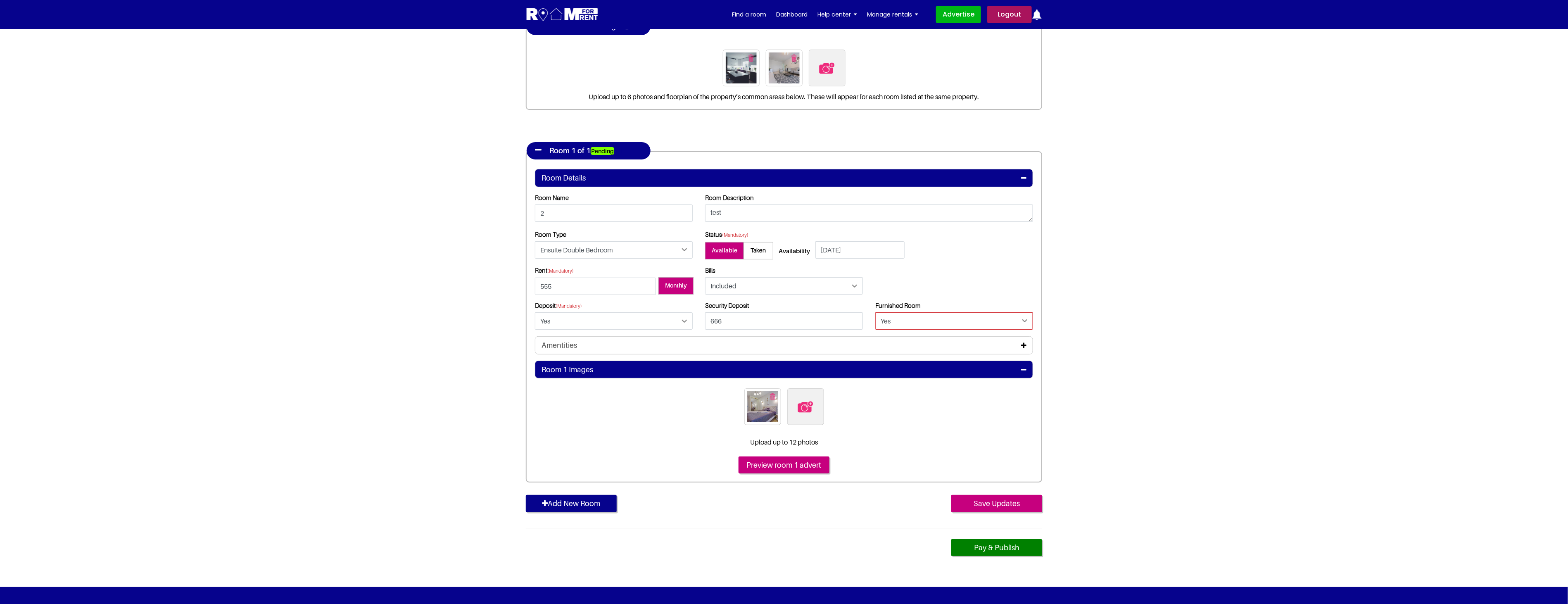
scroll to position [230, 0]
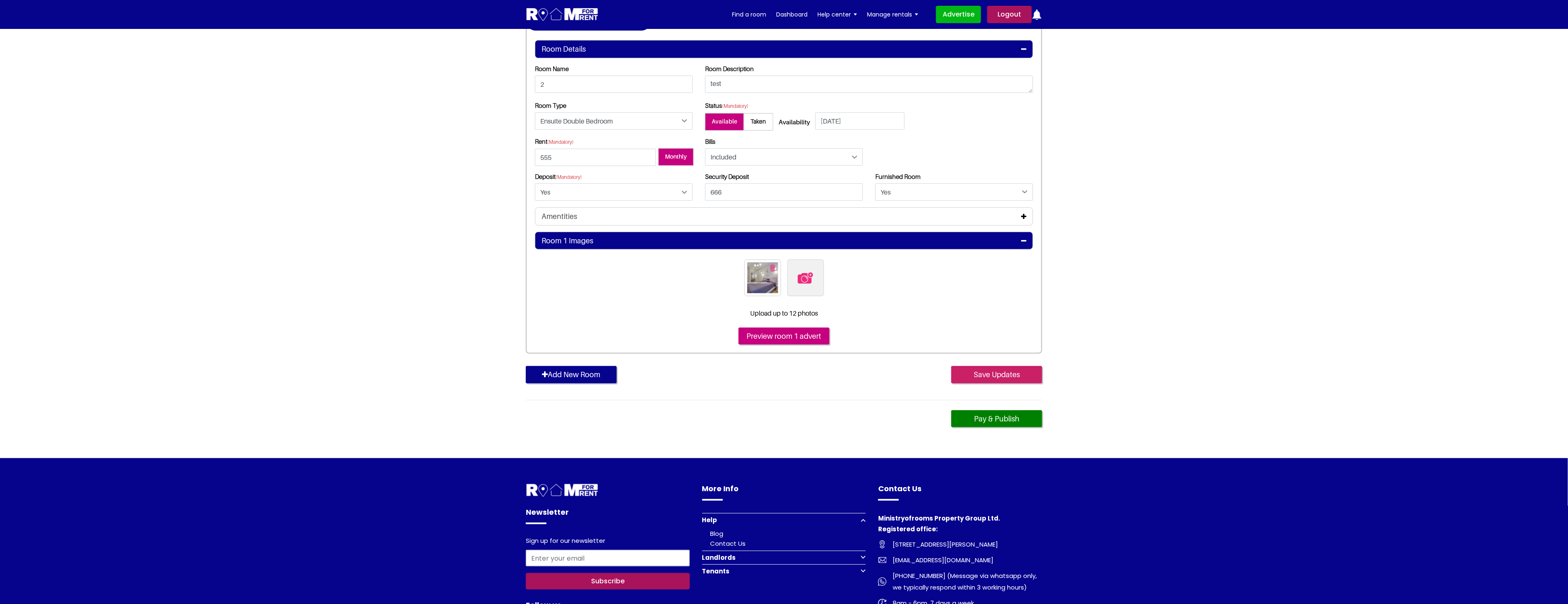
click at [1005, 376] on input "Save Updates" at bounding box center [996, 374] width 91 height 17
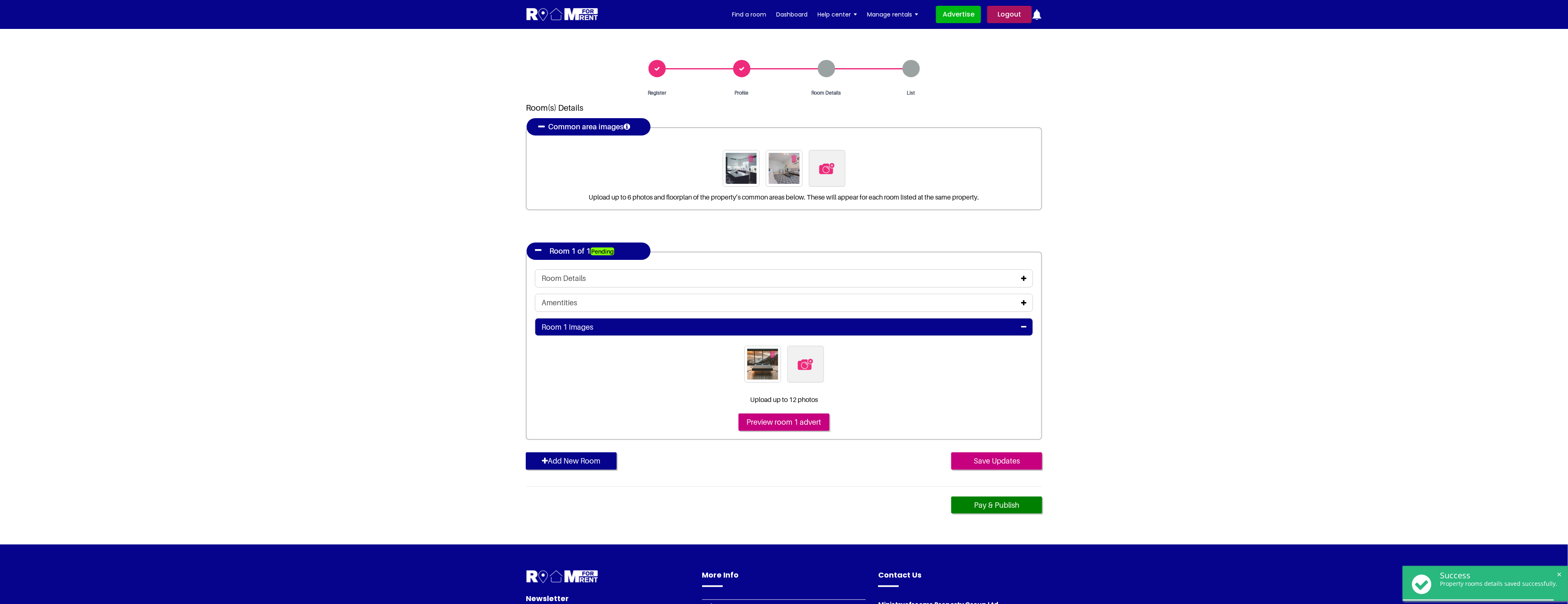
click at [1025, 278] on icon at bounding box center [1023, 278] width 5 height 7
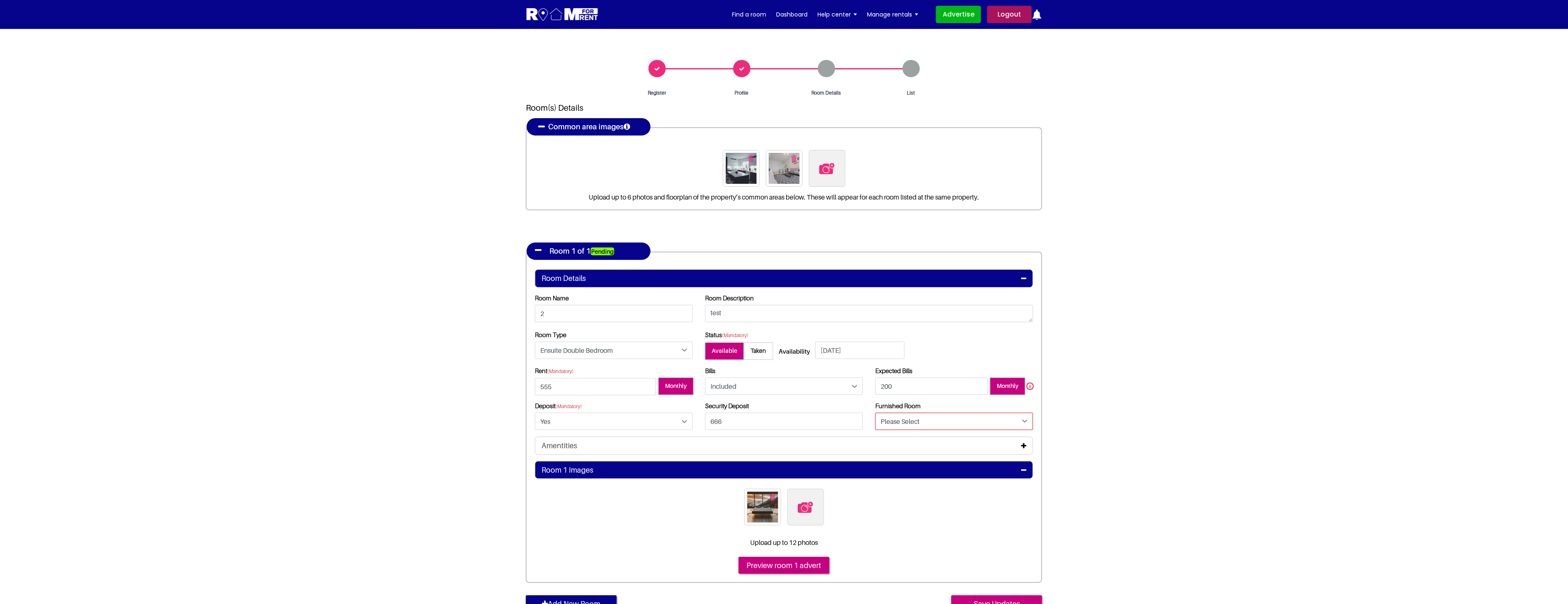
click at [945, 422] on select "Please Select Yes No" at bounding box center [954, 421] width 158 height 17
click at [1204, 403] on section "Register Profile Room Details List Room(s) Details" at bounding box center [784, 358] width 1568 height 659
click at [925, 422] on select "Please Select Yes No" at bounding box center [954, 421] width 158 height 17
click at [1143, 415] on section "Register Profile Room Details List Room(s) Details" at bounding box center [784, 358] width 1568 height 659
click at [1003, 422] on select "Please Select Yes No" at bounding box center [954, 421] width 158 height 17
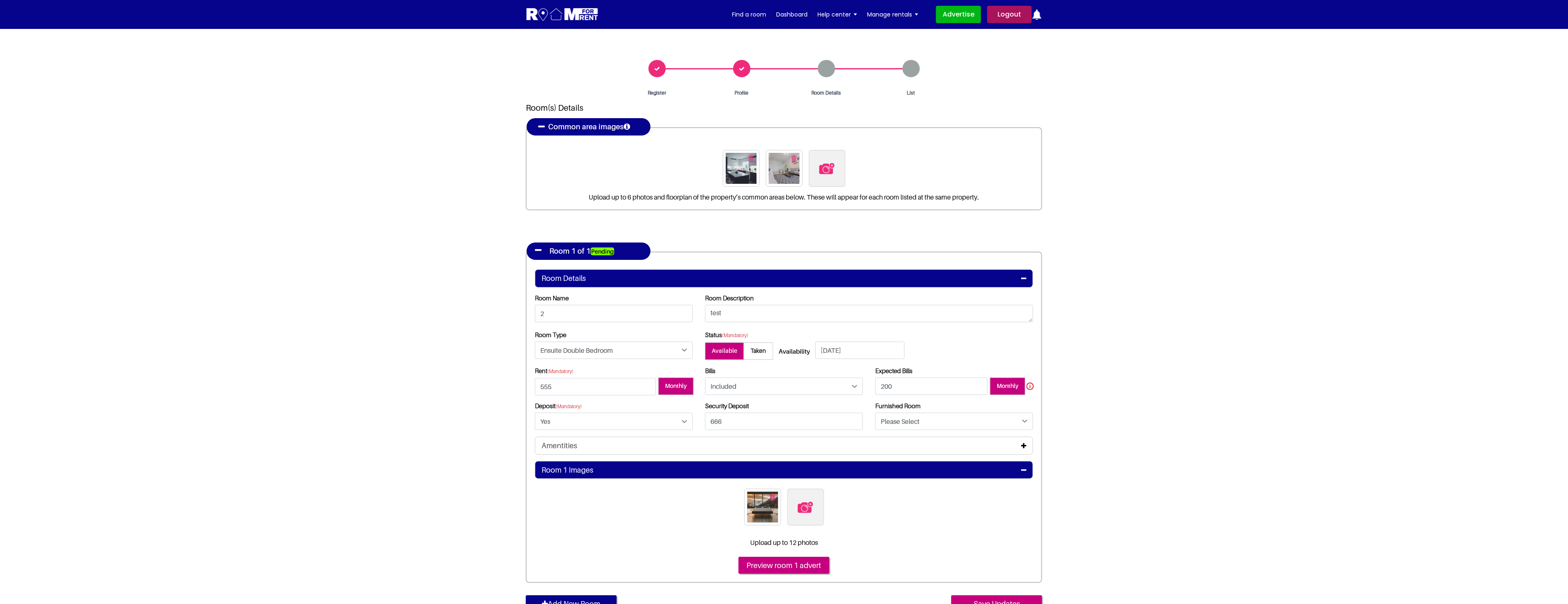
click at [1252, 427] on section "Register Profile Room Details List Room(s) Details" at bounding box center [784, 358] width 1568 height 659
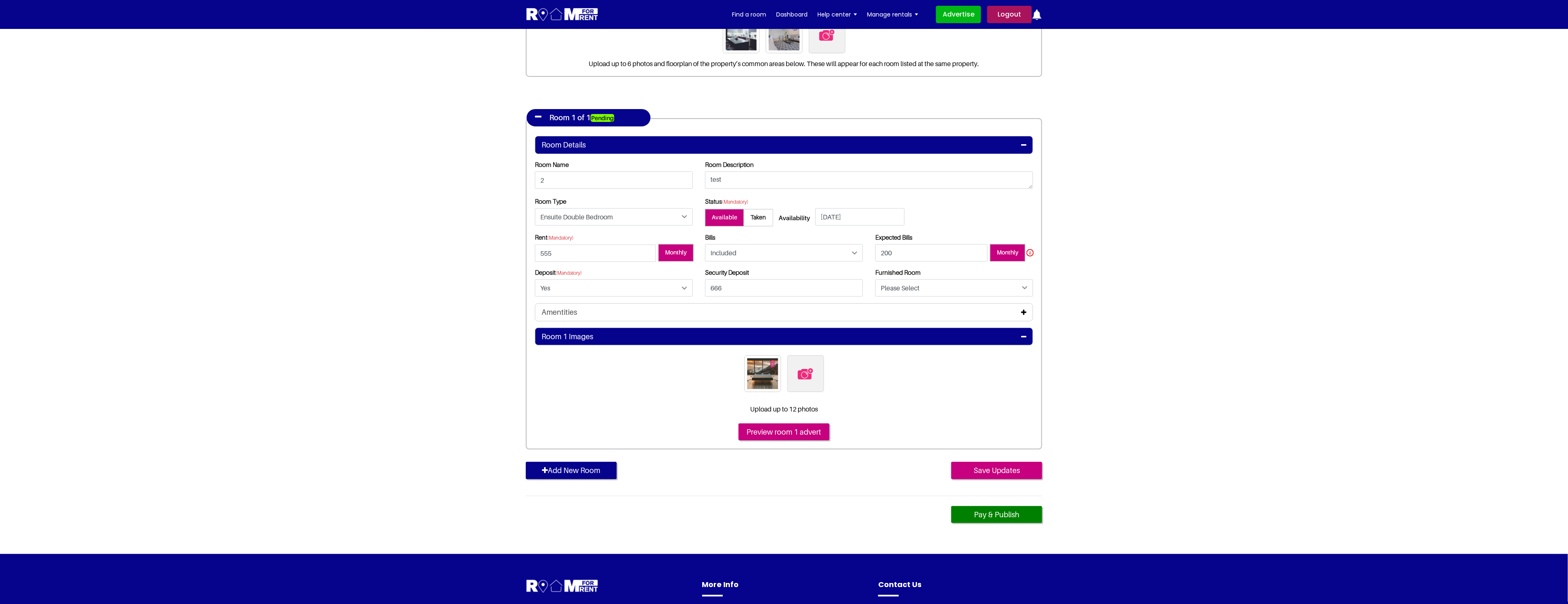
scroll to position [138, 0]
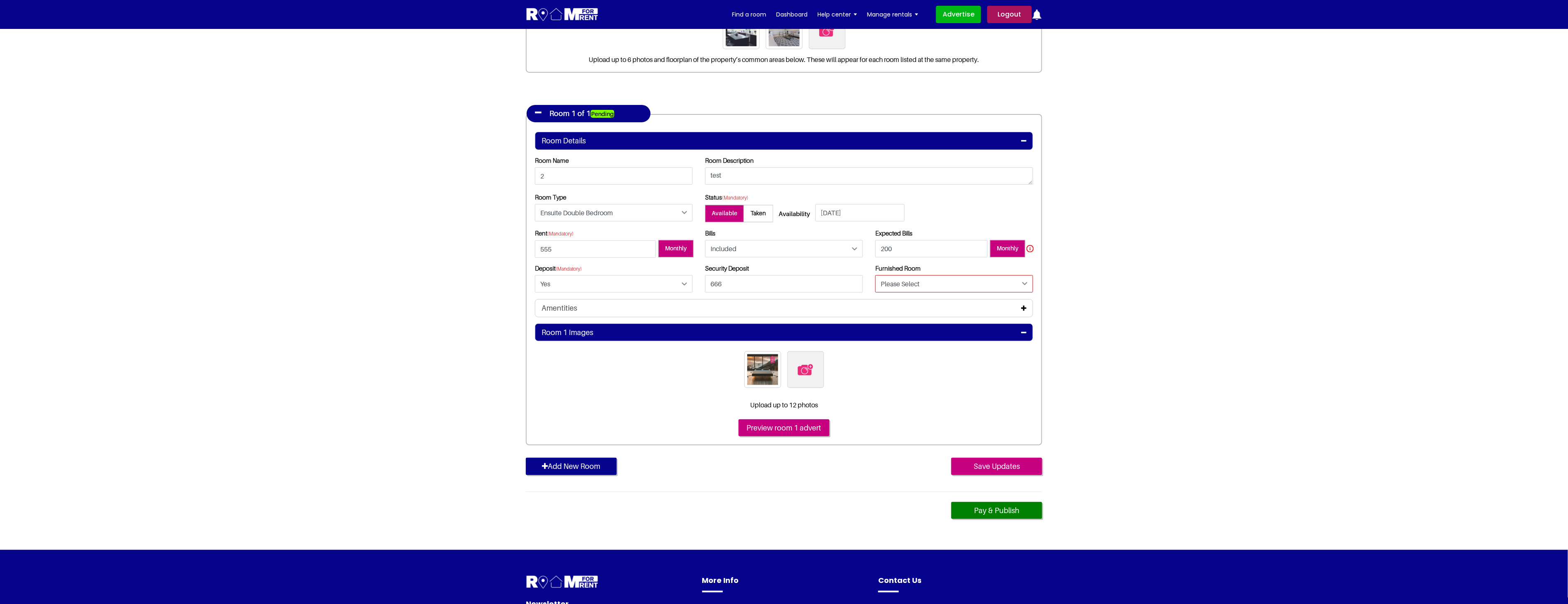
click at [1000, 279] on select "Please Select Yes No" at bounding box center [954, 284] width 158 height 17
click at [771, 174] on textarea "test" at bounding box center [869, 176] width 328 height 17
type textarea "test15"
click at [992, 468] on input "Save Updates" at bounding box center [996, 466] width 91 height 17
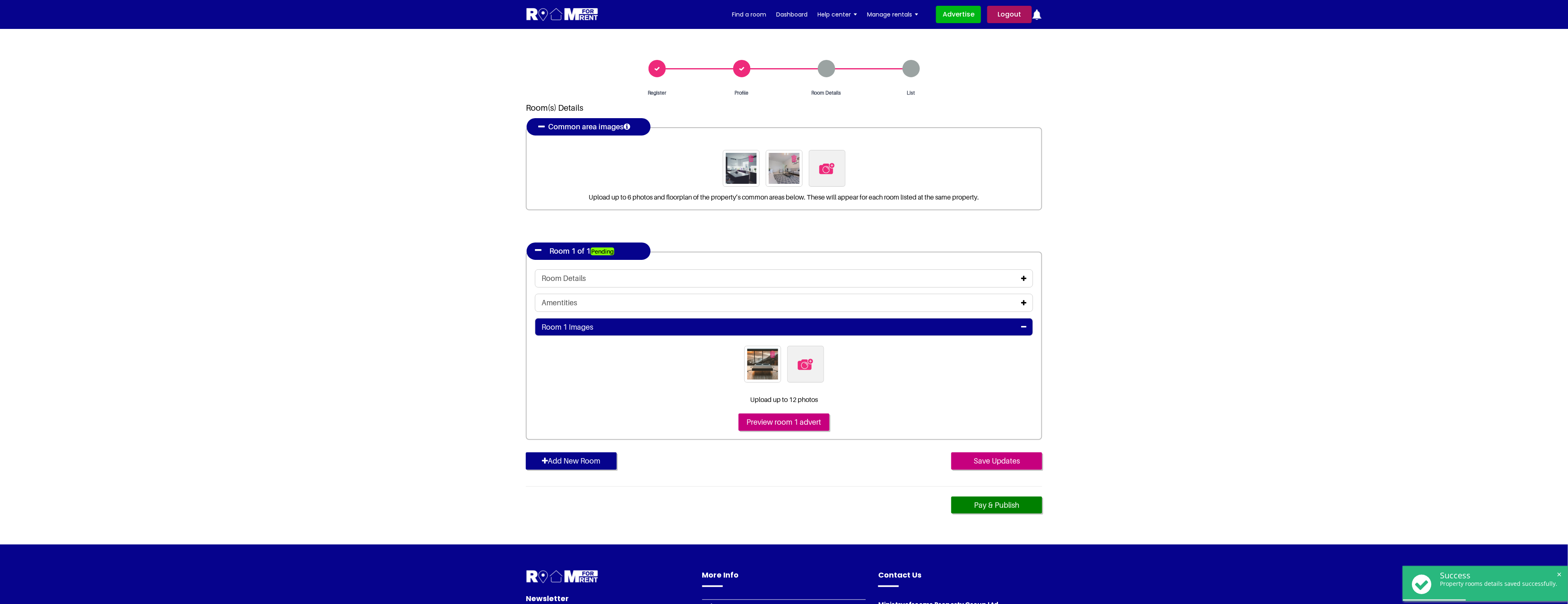
click at [1023, 278] on icon at bounding box center [1023, 278] width 5 height 7
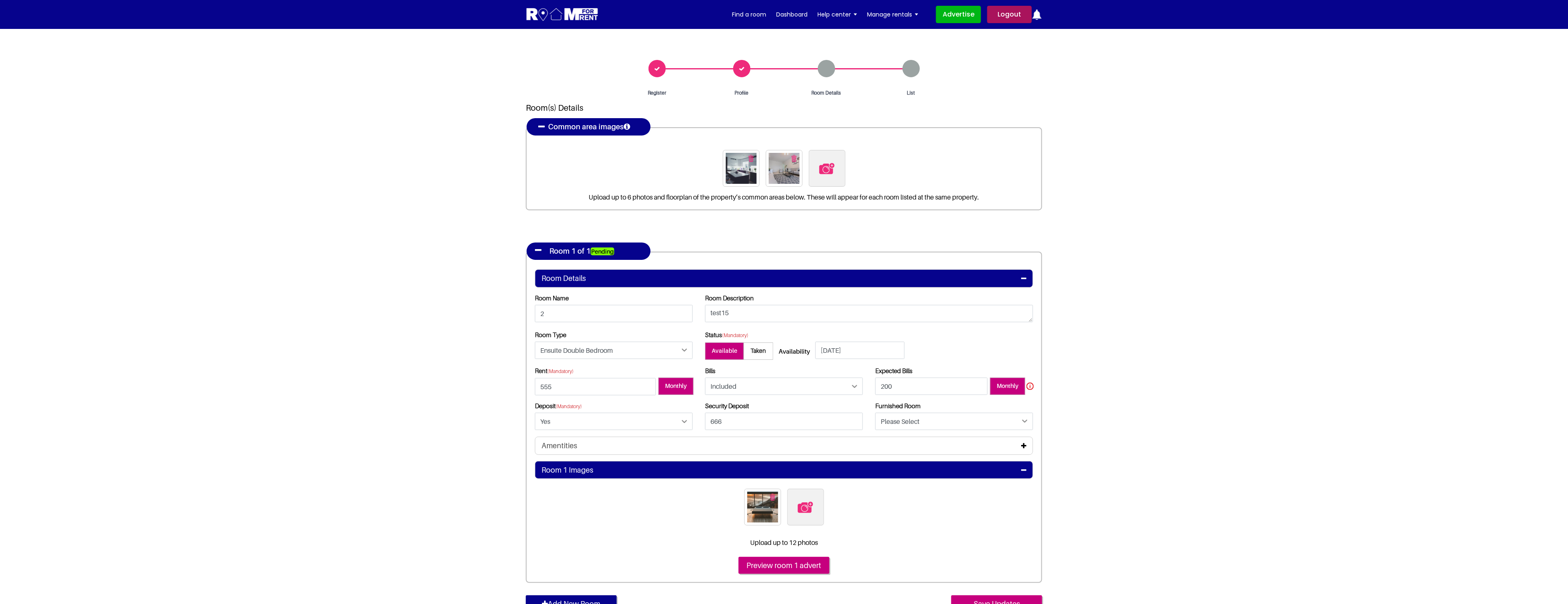
click at [750, 353] on span "Taken" at bounding box center [758, 351] width 30 height 17
click at [0, 0] on input "Taken" at bounding box center [0, 0] width 0 height 0
click at [709, 353] on span "Available" at bounding box center [723, 351] width 36 height 17
click at [0, 0] on input "Available" at bounding box center [0, 0] width 0 height 0
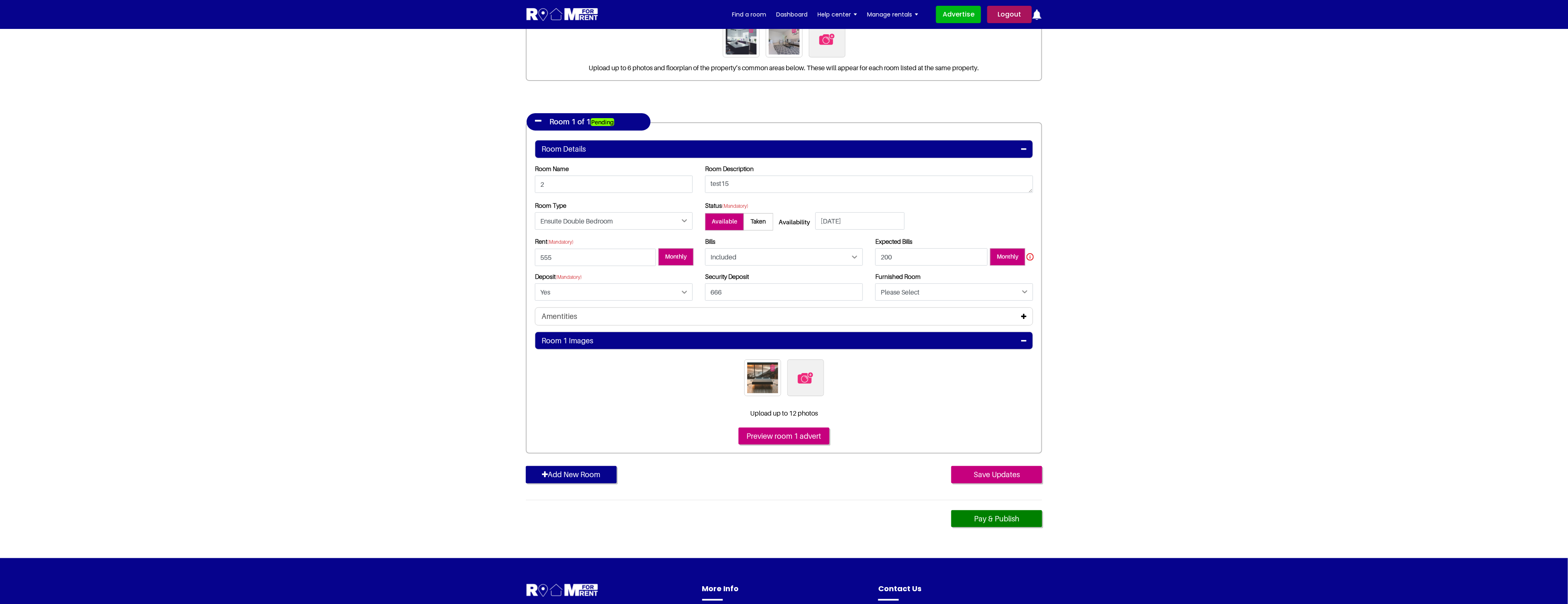
scroll to position [184, 0]
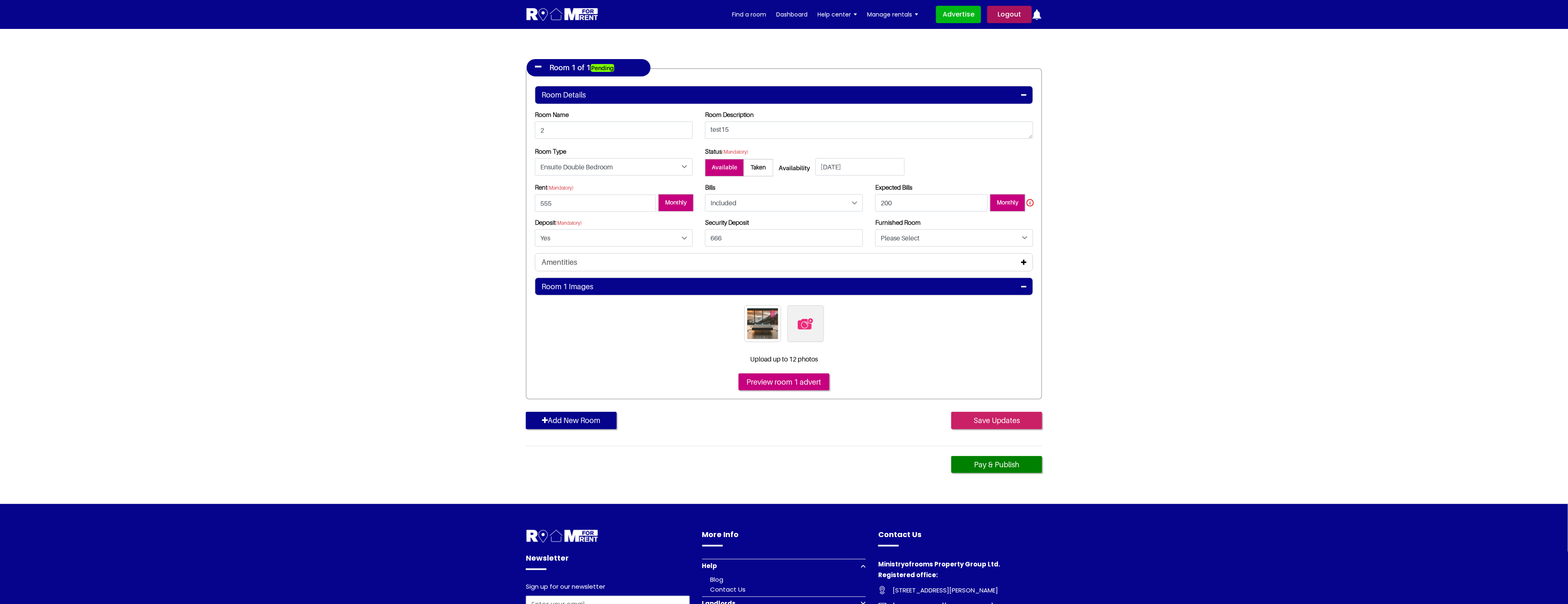
click at [1000, 420] on input "Save Updates" at bounding box center [996, 420] width 91 height 17
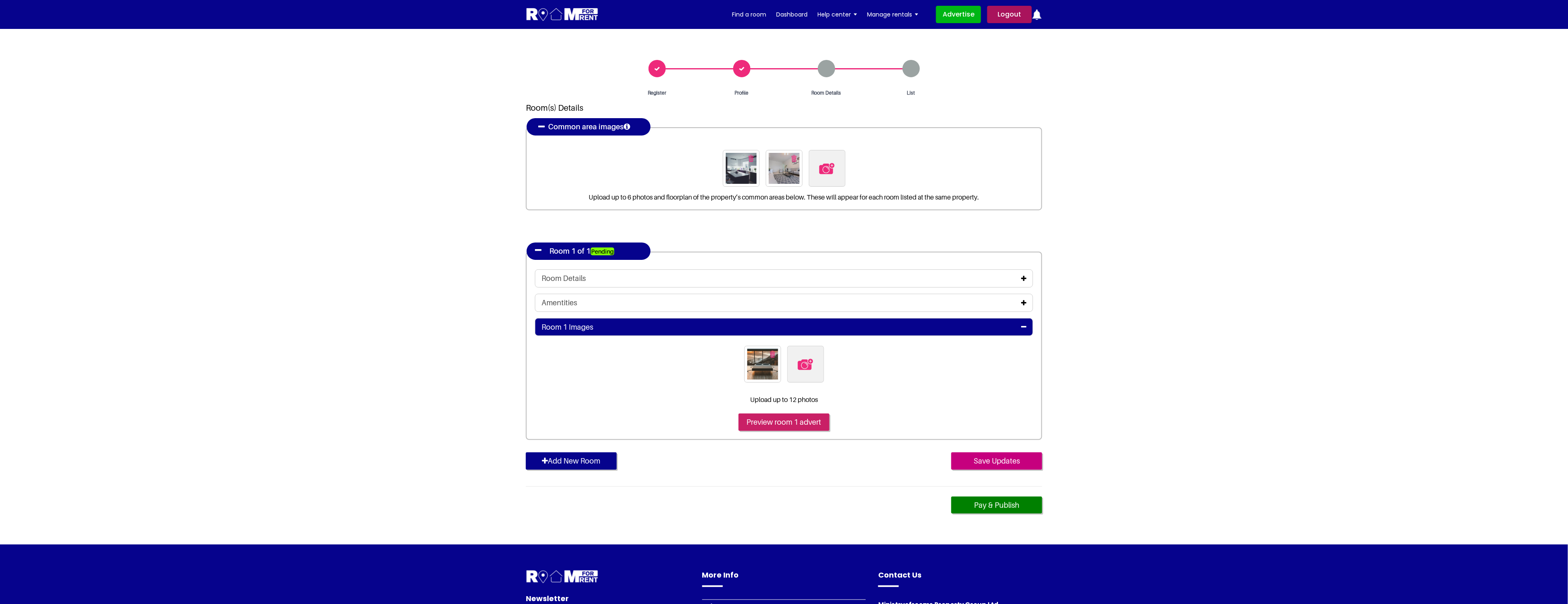
click at [785, 422] on input "Preview room 1 advert" at bounding box center [784, 422] width 91 height 17
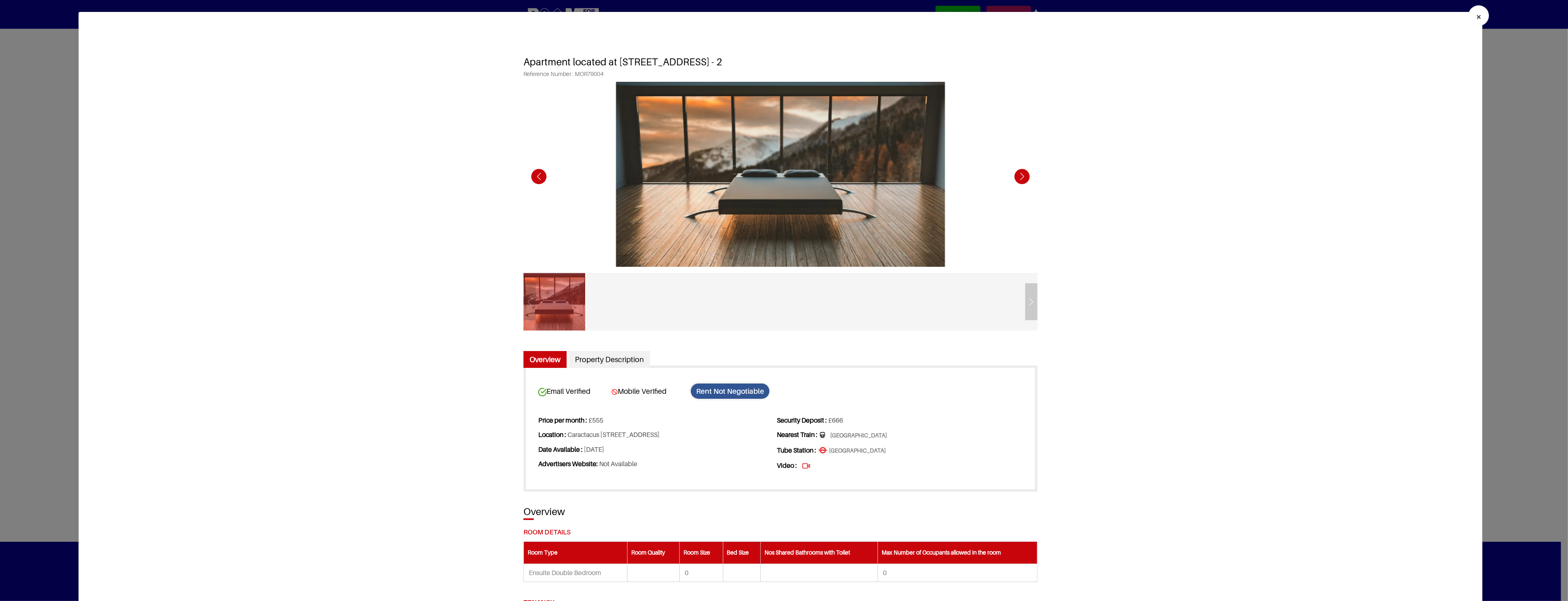
click at [1018, 175] on div "Next slide" at bounding box center [1022, 176] width 23 height 23
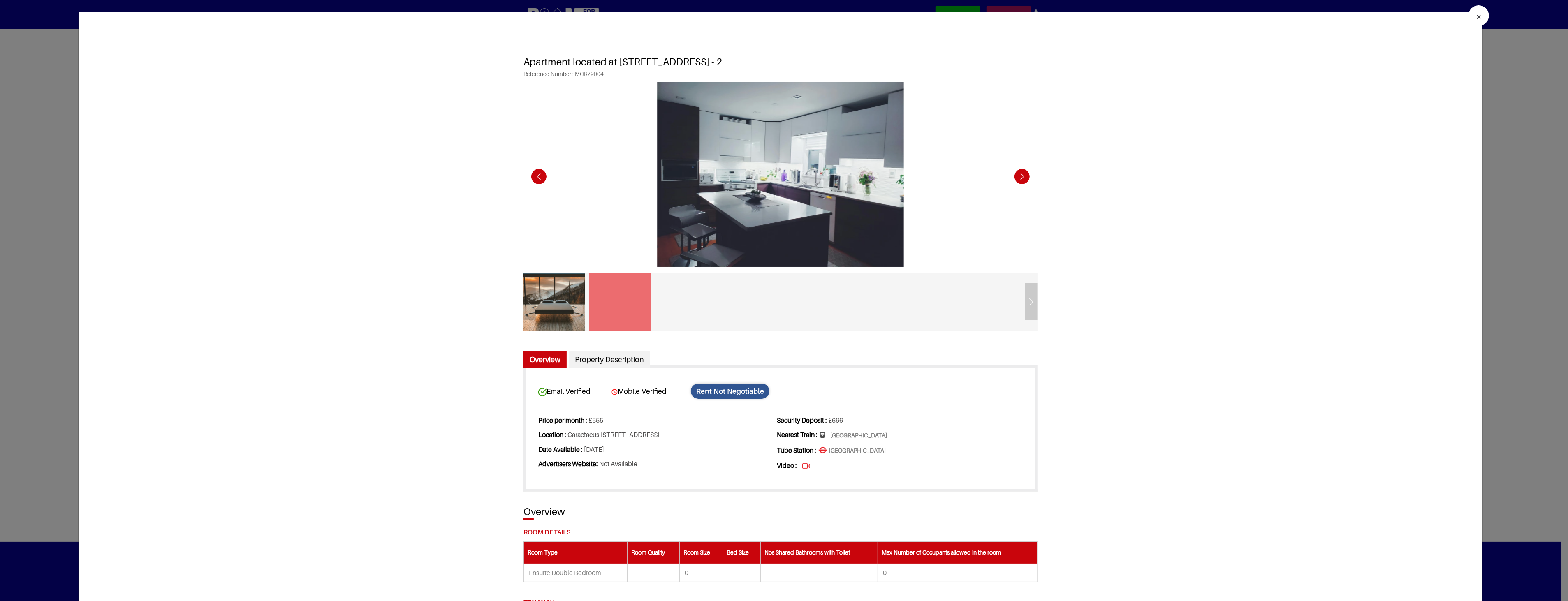
click at [1018, 175] on div "Next slide" at bounding box center [1022, 176] width 23 height 23
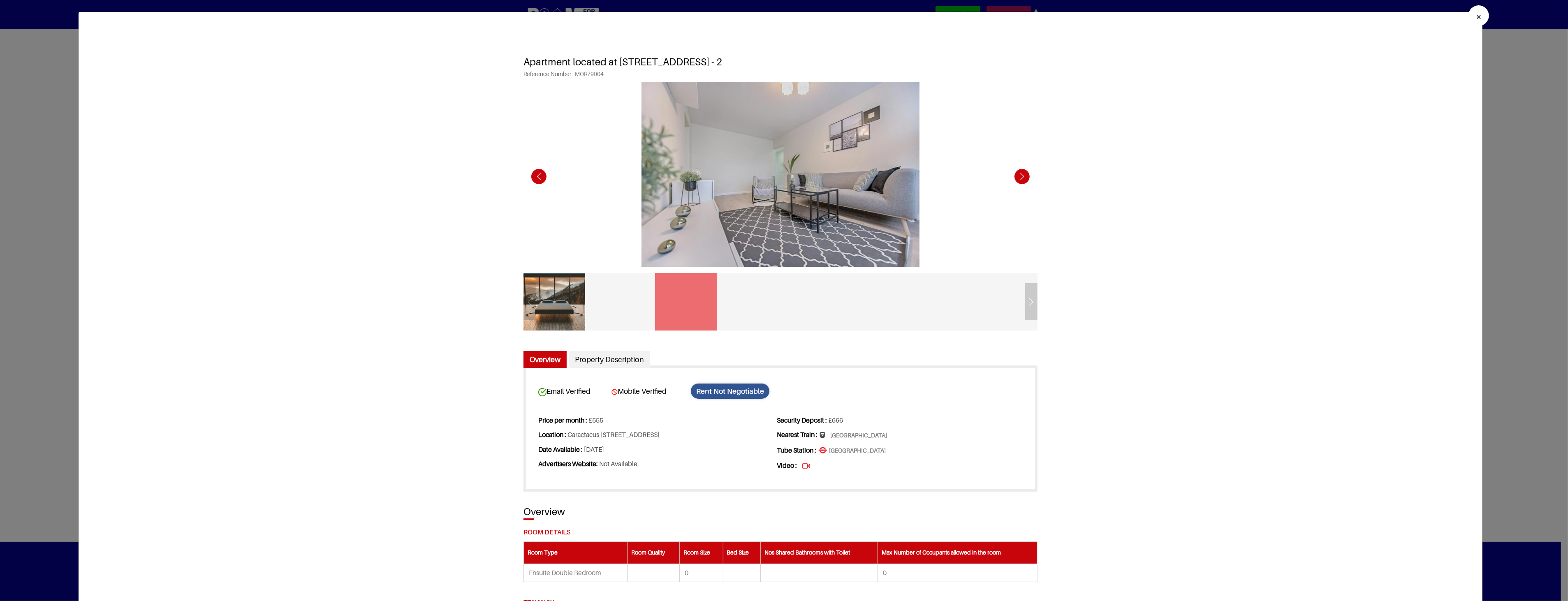
click at [1476, 12] on button "×" at bounding box center [1478, 15] width 20 height 20
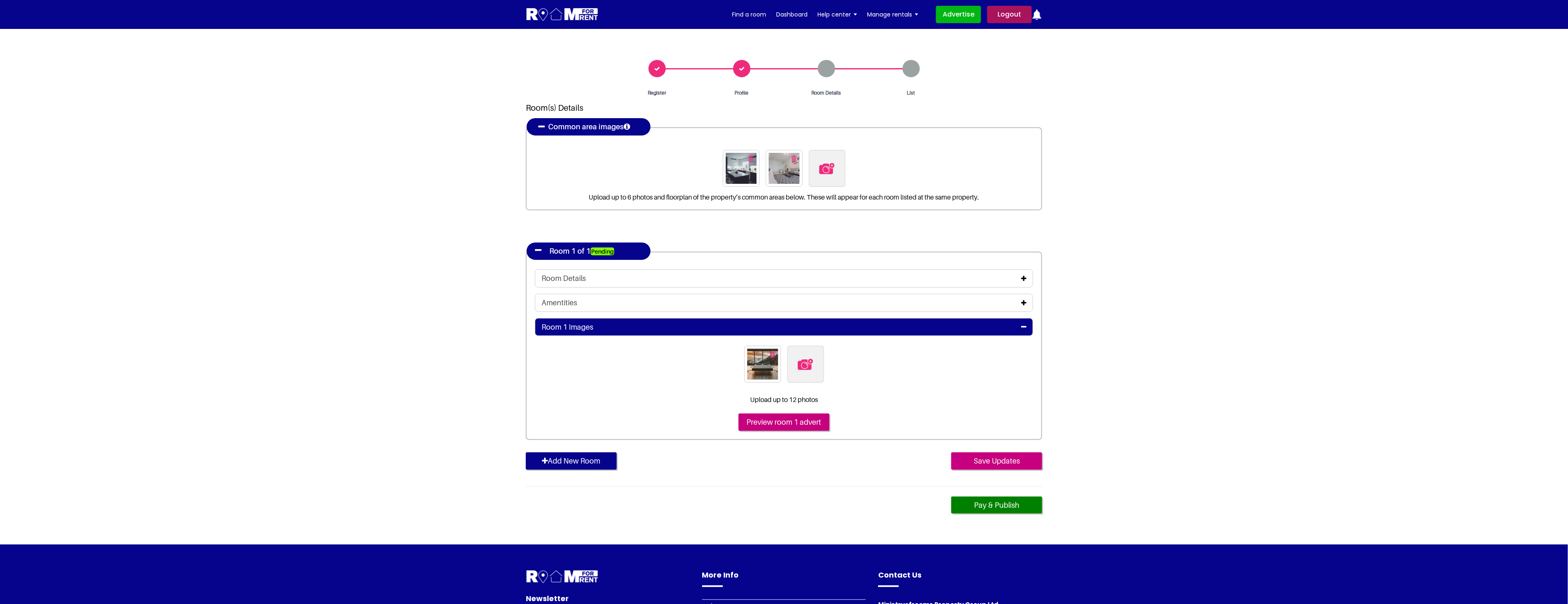
click at [1025, 300] on icon at bounding box center [1023, 303] width 5 height 7
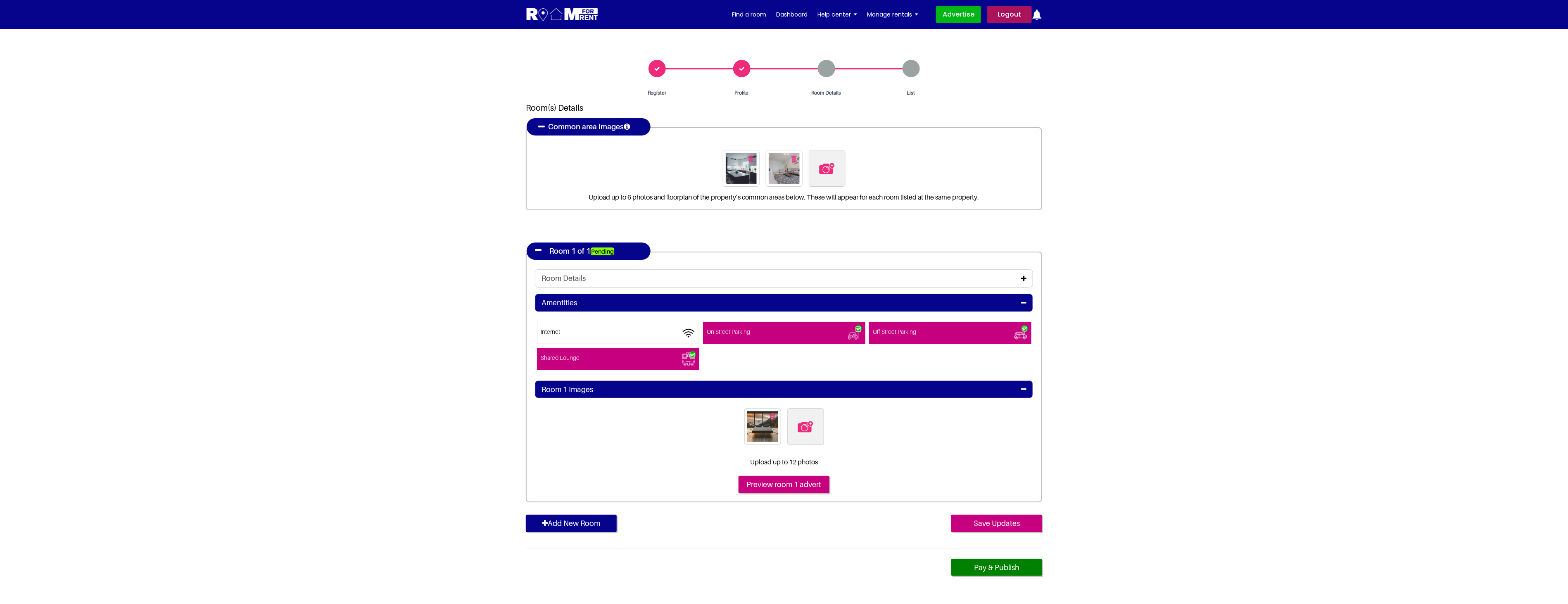
click at [1023, 276] on icon at bounding box center [1023, 278] width 5 height 7
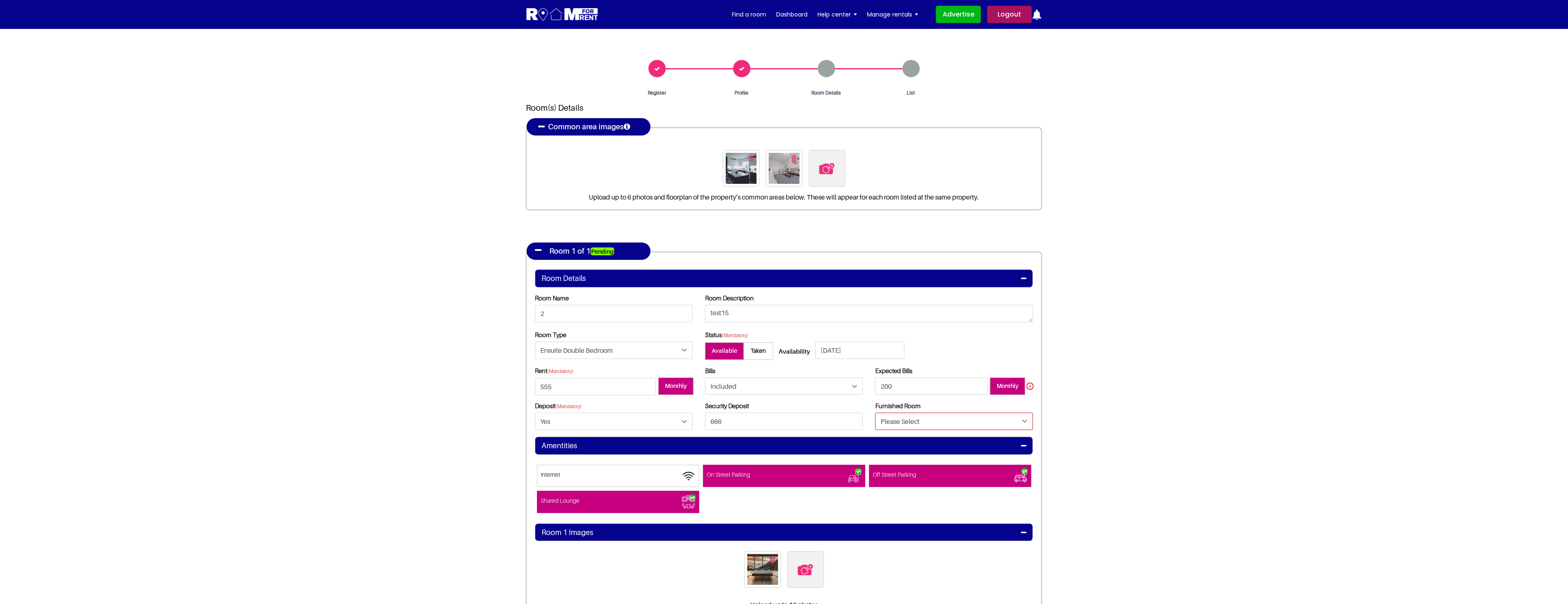
click at [952, 425] on select "Please Select Yes No" at bounding box center [954, 421] width 158 height 17
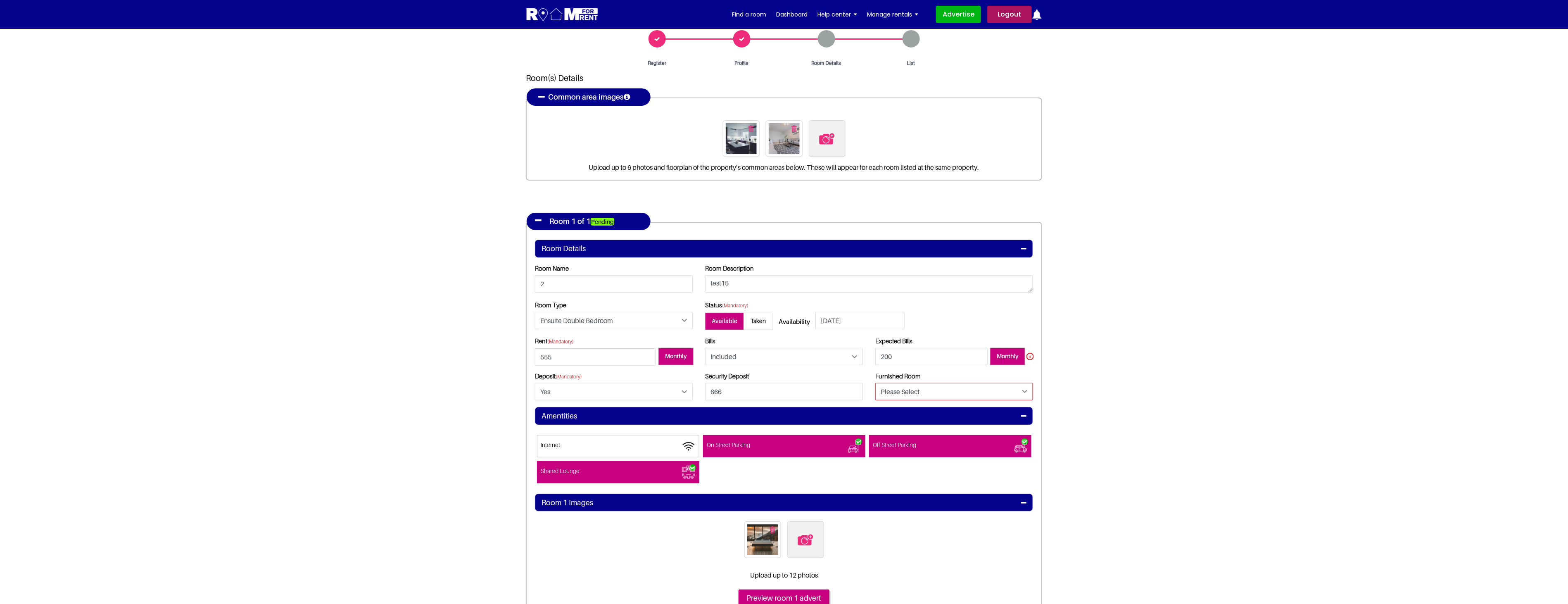
scroll to position [46, 0]
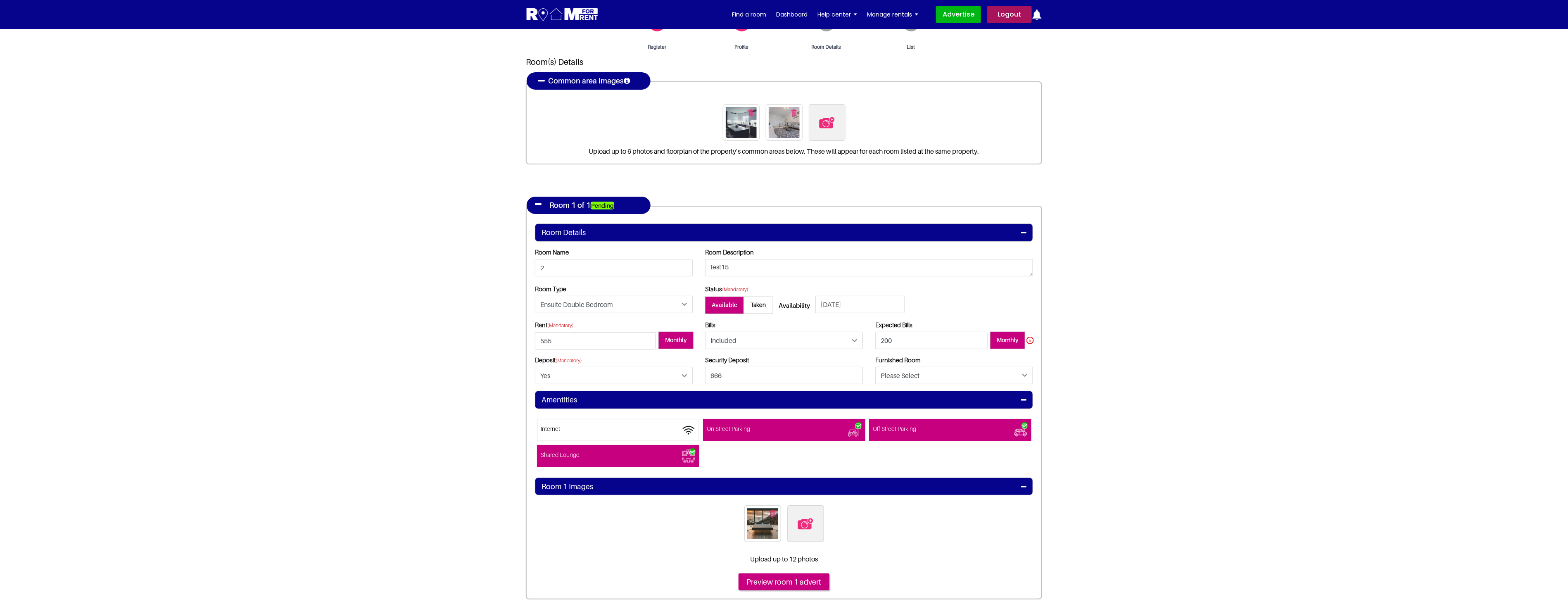
click at [1139, 393] on section "Register Profile Room Details List Room(s) Details" at bounding box center [784, 343] width 1568 height 721
click at [977, 377] on select "Please Select Yes No" at bounding box center [954, 376] width 158 height 17
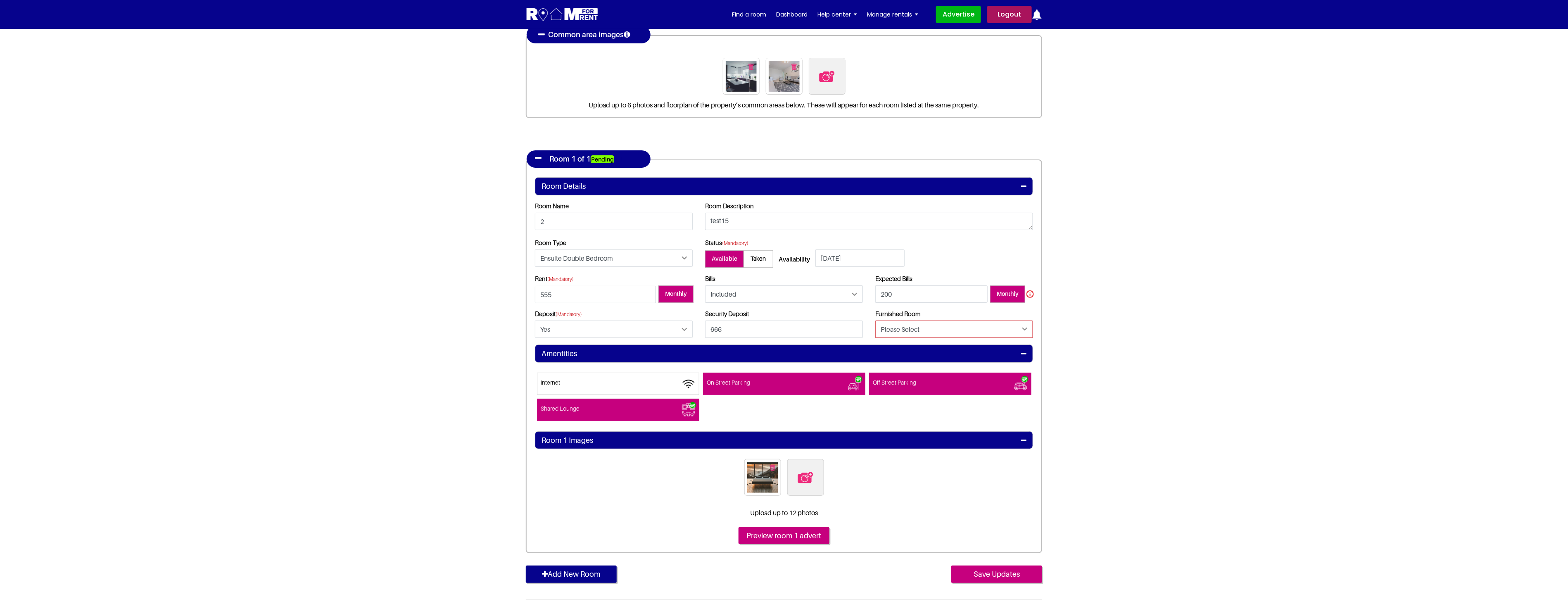
scroll to position [184, 0]
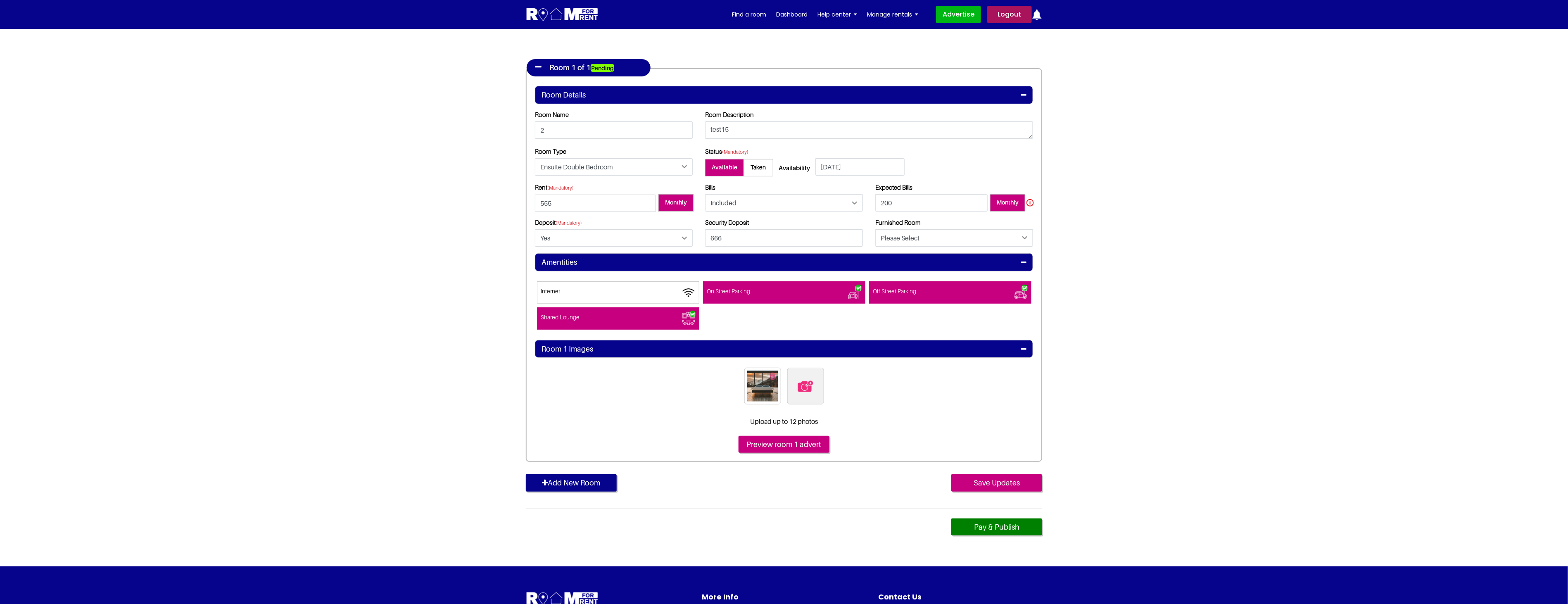
click at [1155, 393] on section "Register Profile Room Details List Room(s) Details" at bounding box center [784, 206] width 1568 height 721
click at [808, 393] on img at bounding box center [805, 386] width 17 height 17
click at [808, 378] on input "file" at bounding box center [850, 373] width 126 height 11
type input "C:\fakepath\bathroom.jpg"
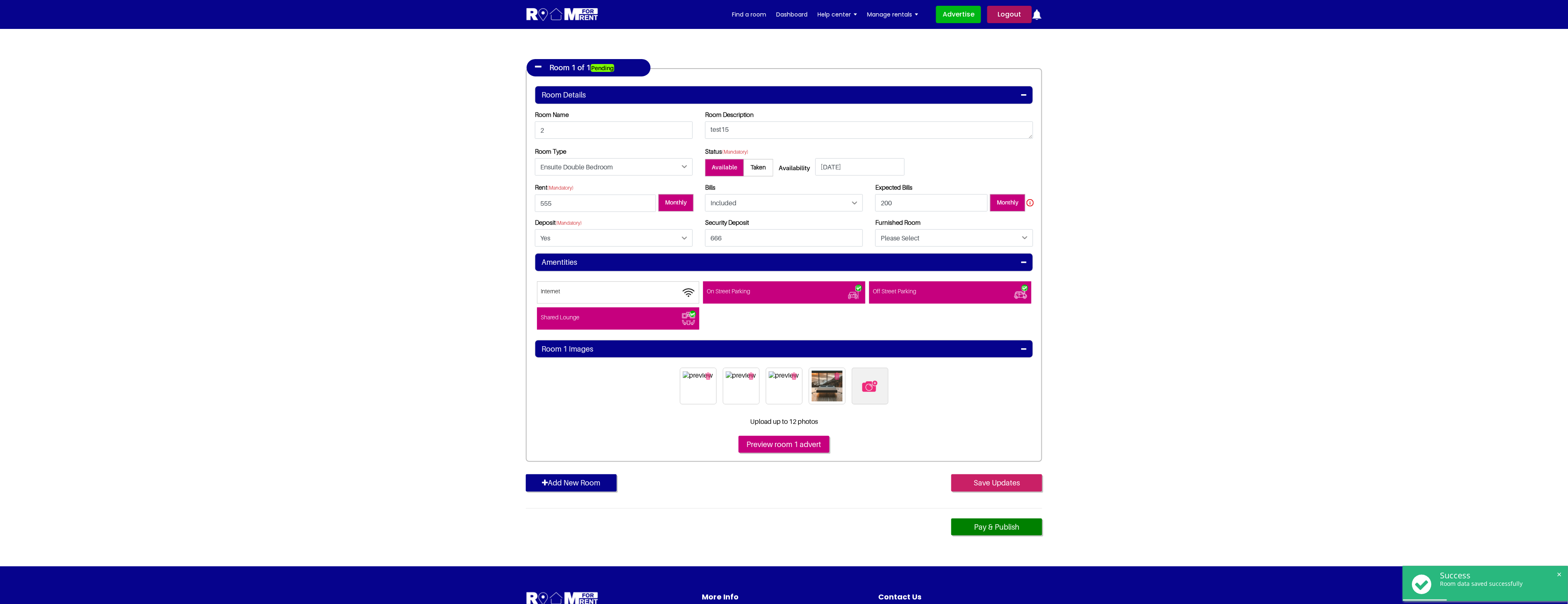
click at [1009, 481] on input "Save Updates" at bounding box center [996, 483] width 91 height 17
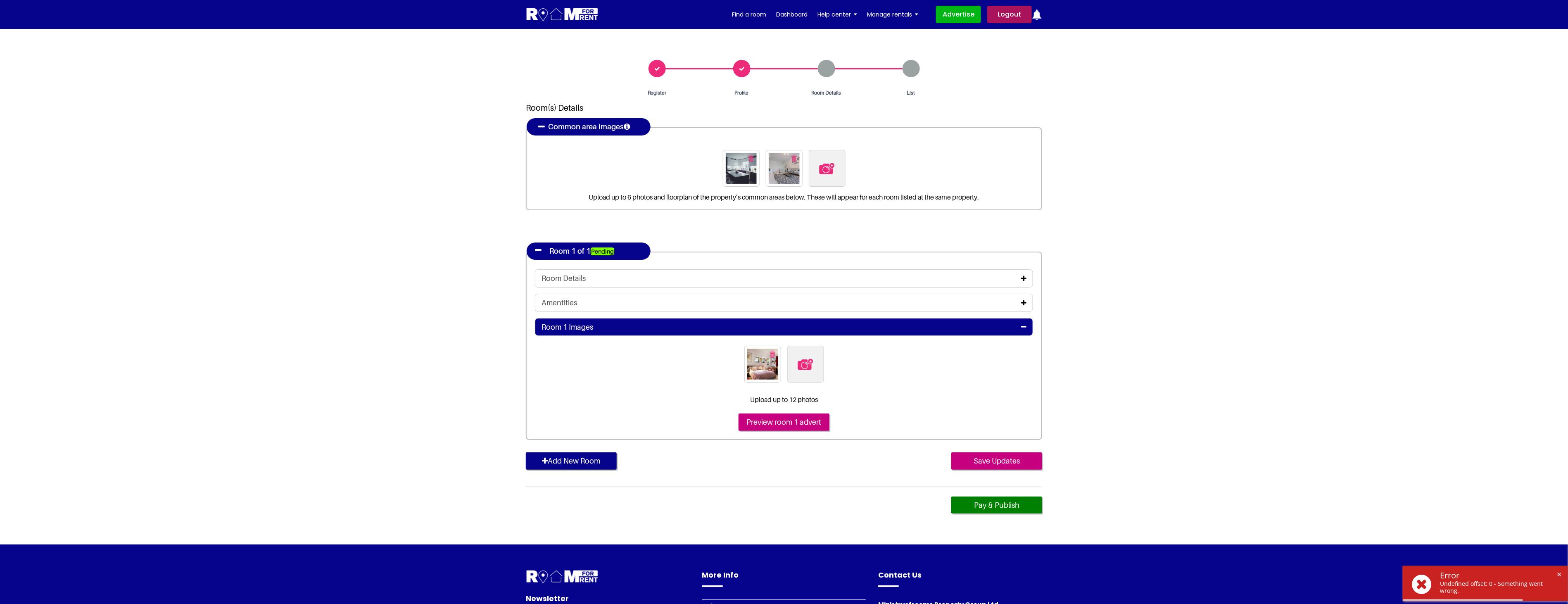
click at [1025, 277] on icon at bounding box center [1023, 278] width 5 height 7
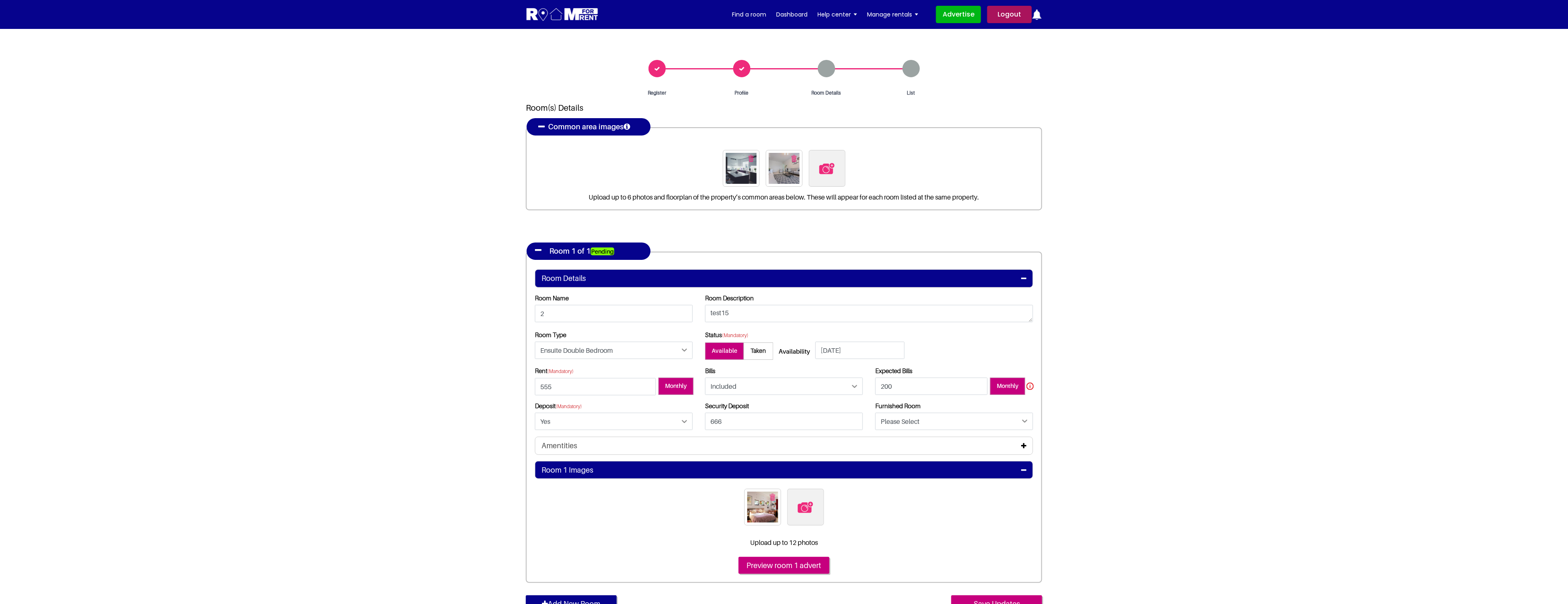
click at [826, 166] on img at bounding box center [827, 168] width 17 height 17
click at [826, 161] on input "file" at bounding box center [871, 155] width 126 height 11
type input "C:\fakepath\bathroom.jpg"
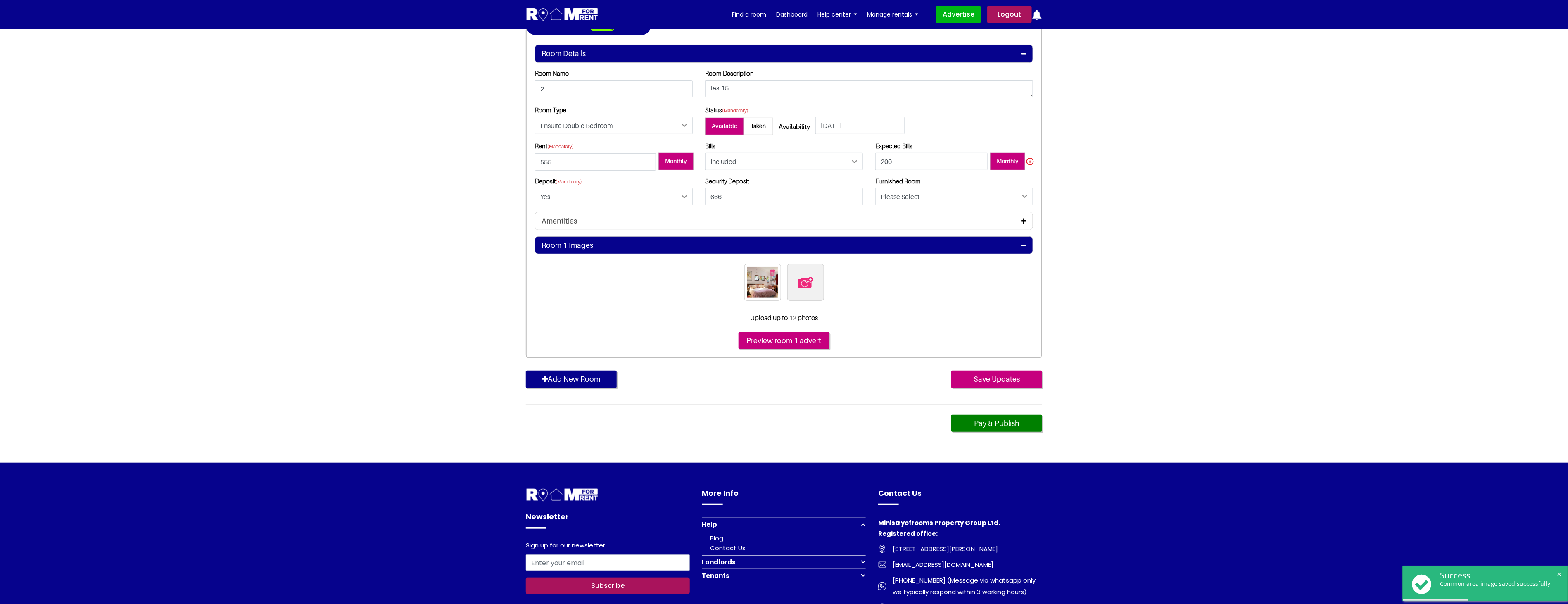
scroll to position [230, 0]
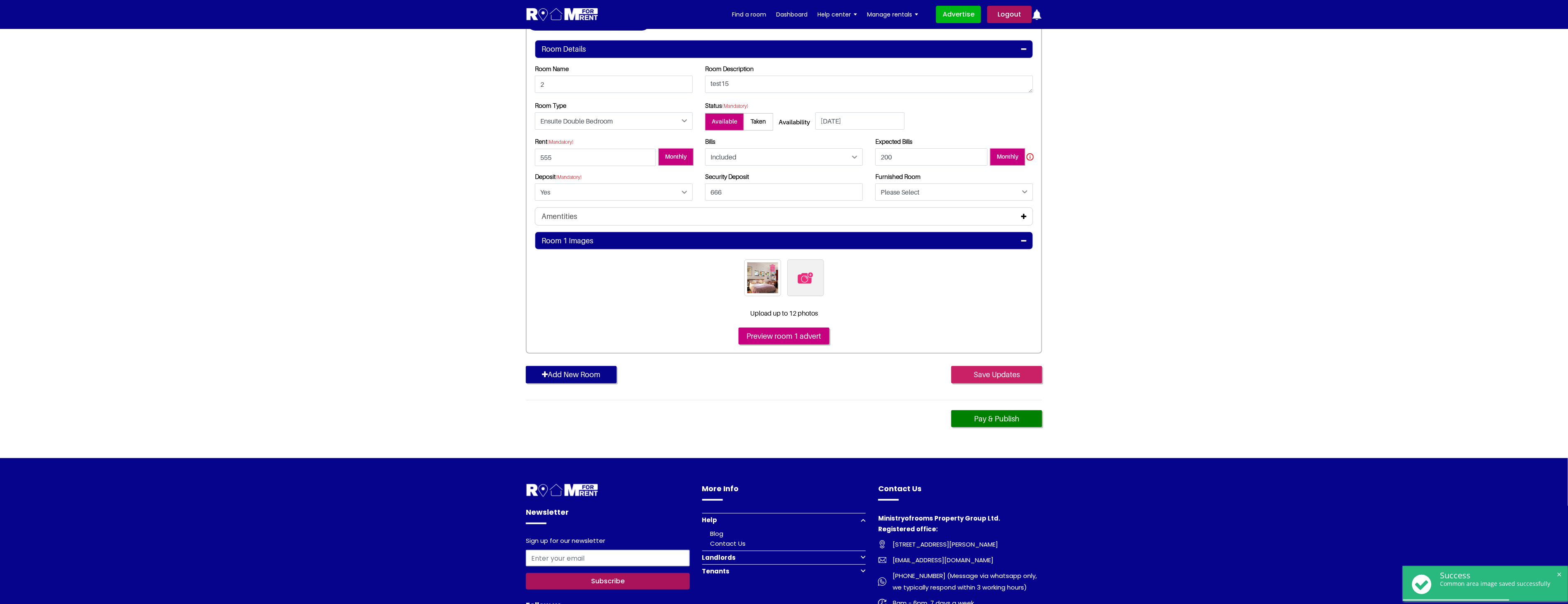
click at [989, 374] on input "Save Updates" at bounding box center [996, 374] width 91 height 17
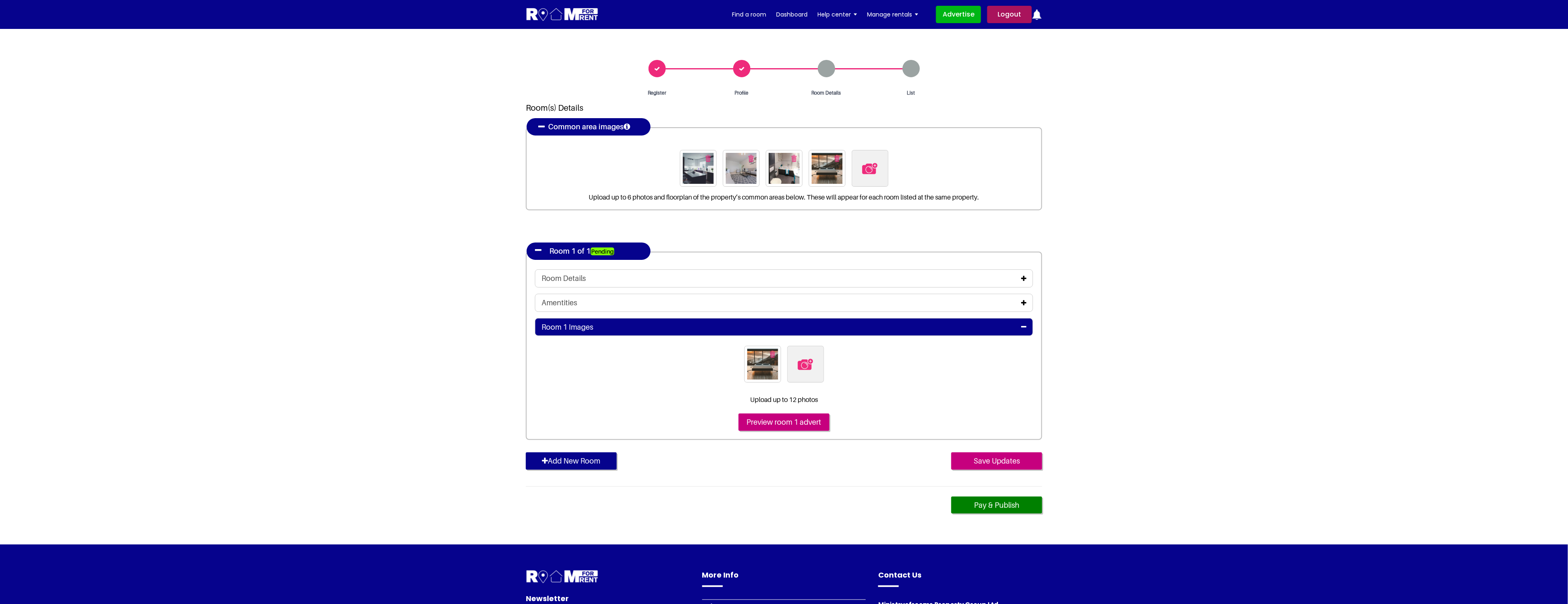
click at [810, 368] on img at bounding box center [805, 365] width 17 height 17
click at [810, 356] on input "file" at bounding box center [850, 351] width 126 height 11
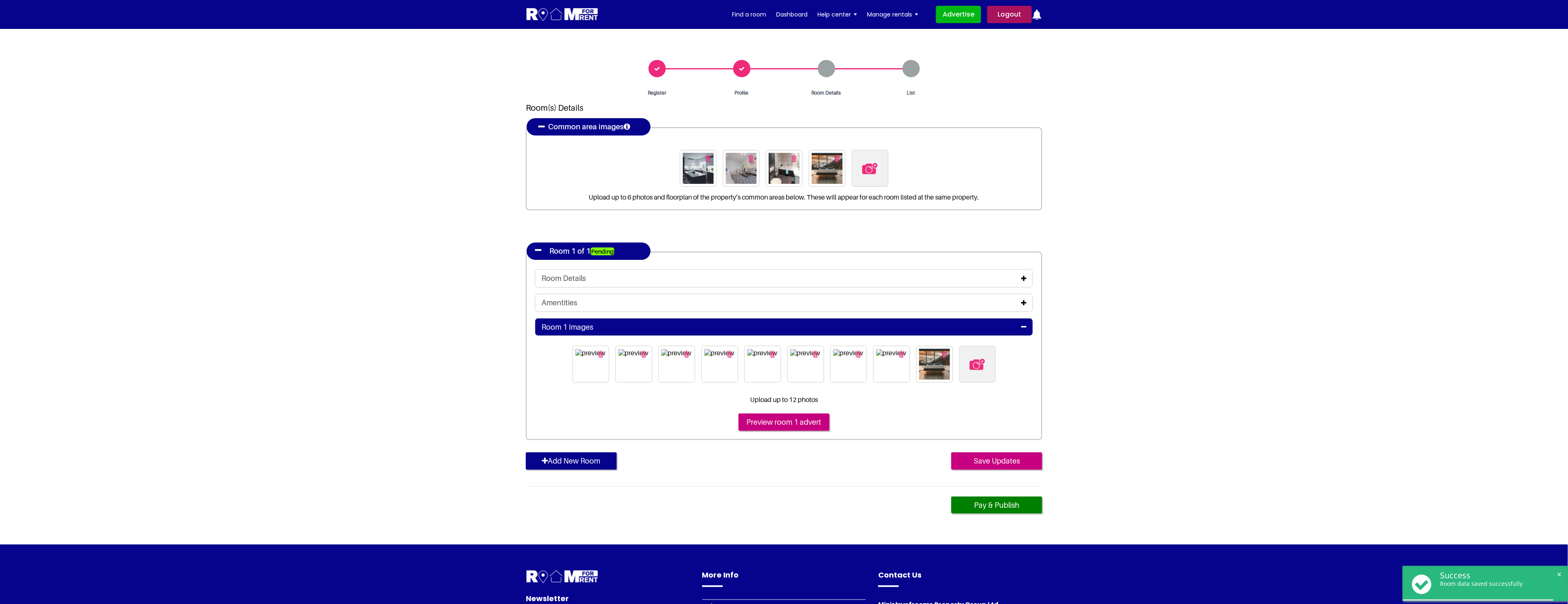
click at [984, 366] on img at bounding box center [977, 365] width 17 height 17
click at [984, 356] on input "file" at bounding box center [1022, 351] width 126 height 11
click at [983, 366] on img at bounding box center [977, 365] width 17 height 17
click at [983, 356] on input "file" at bounding box center [1022, 351] width 126 height 11
click at [979, 364] on img at bounding box center [977, 365] width 17 height 17
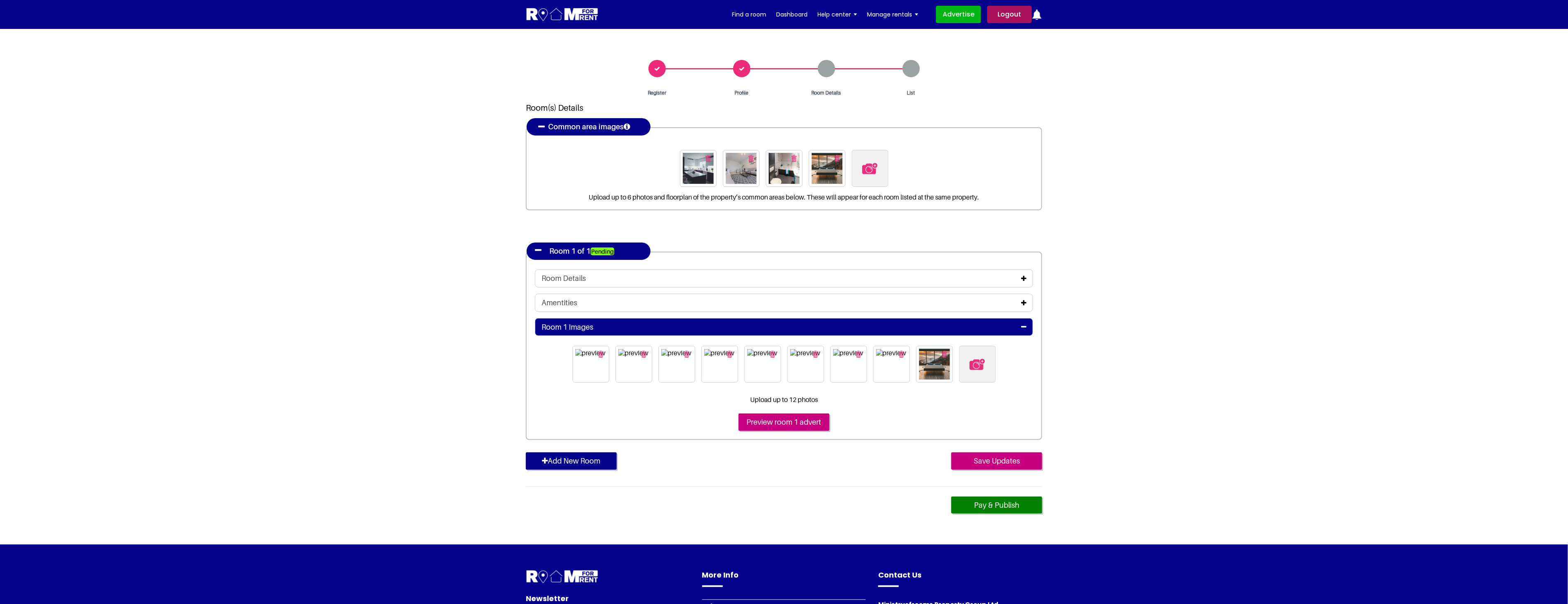
click at [979, 356] on input "file" at bounding box center [1022, 351] width 126 height 11
type input "C:\fakepath\bedroom 2.jpg"
click at [975, 361] on img at bounding box center [977, 365] width 17 height 17
click at [975, 356] on input "file" at bounding box center [1022, 351] width 126 height 11
type input "C:\fakepath\living room 2.jpg"
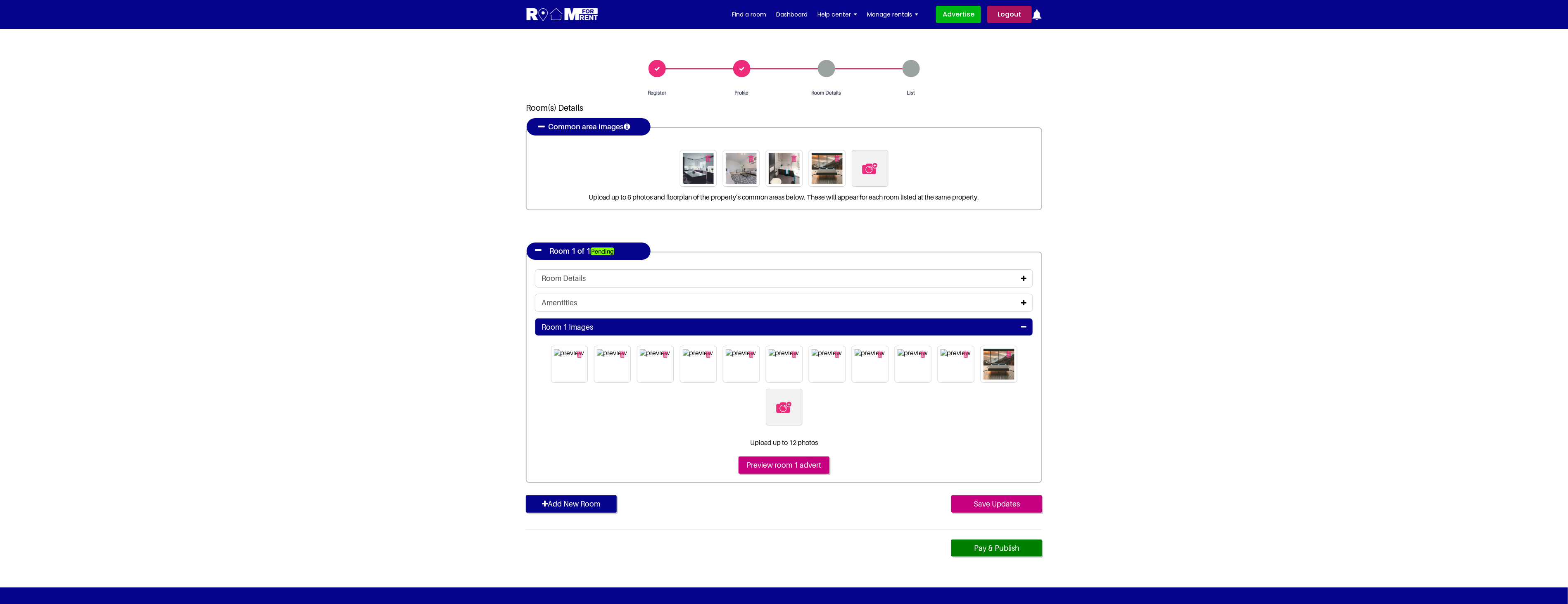
click at [781, 406] on img at bounding box center [784, 407] width 17 height 17
click at [781, 399] on input "file" at bounding box center [829, 394] width 126 height 11
click at [779, 410] on img at bounding box center [784, 407] width 17 height 17
click at [779, 399] on input "file" at bounding box center [829, 394] width 126 height 11
click at [787, 407] on img at bounding box center [784, 407] width 17 height 17
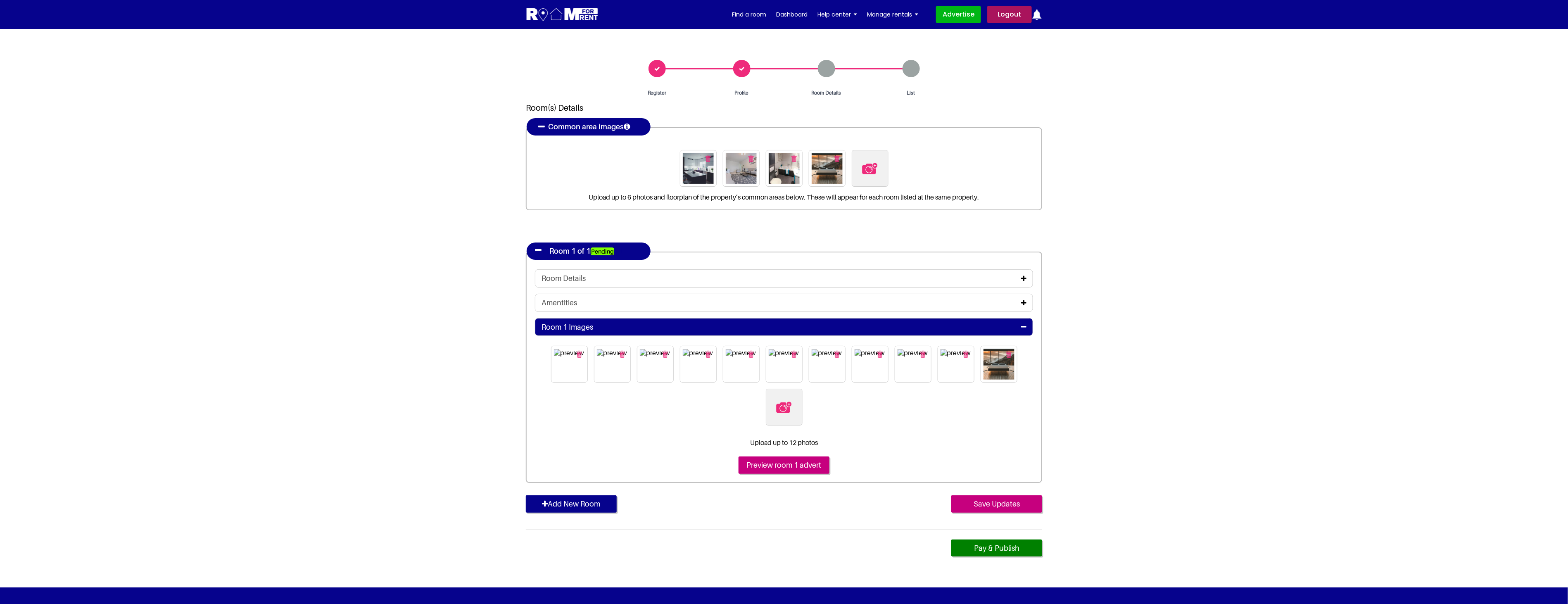
click at [787, 399] on input "file" at bounding box center [829, 394] width 126 height 11
type input "C:\fakepath\living room 2.jpg"
click at [800, 464] on input "Preview room 1 advert" at bounding box center [784, 465] width 91 height 17
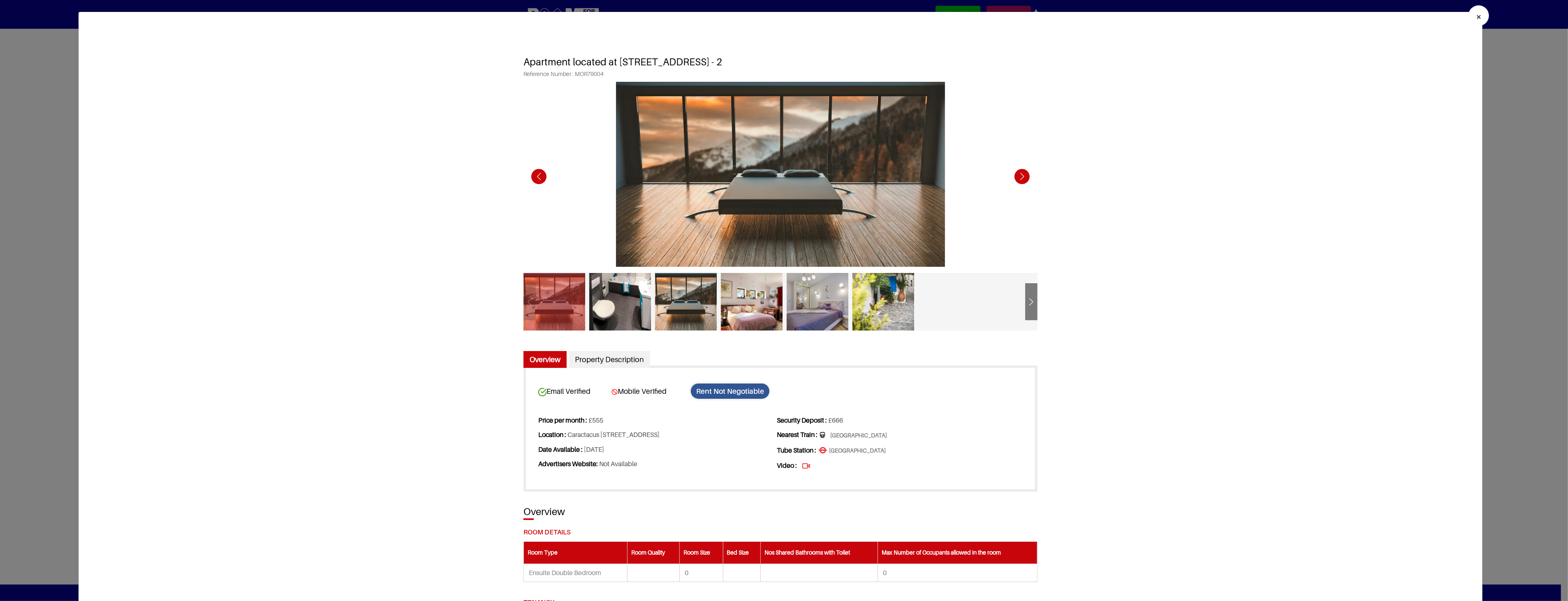
click at [1029, 306] on div "Next slide" at bounding box center [1031, 302] width 12 height 20
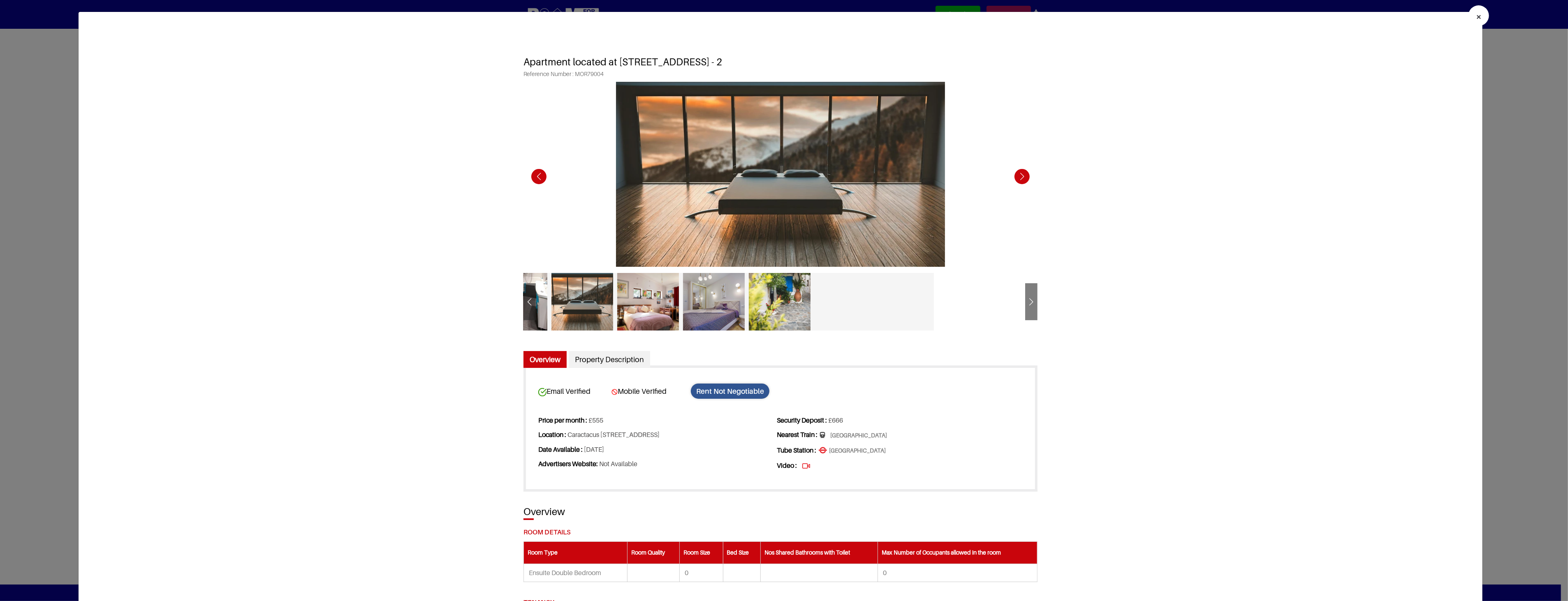
click at [1029, 306] on div "Next slide" at bounding box center [1031, 302] width 12 height 20
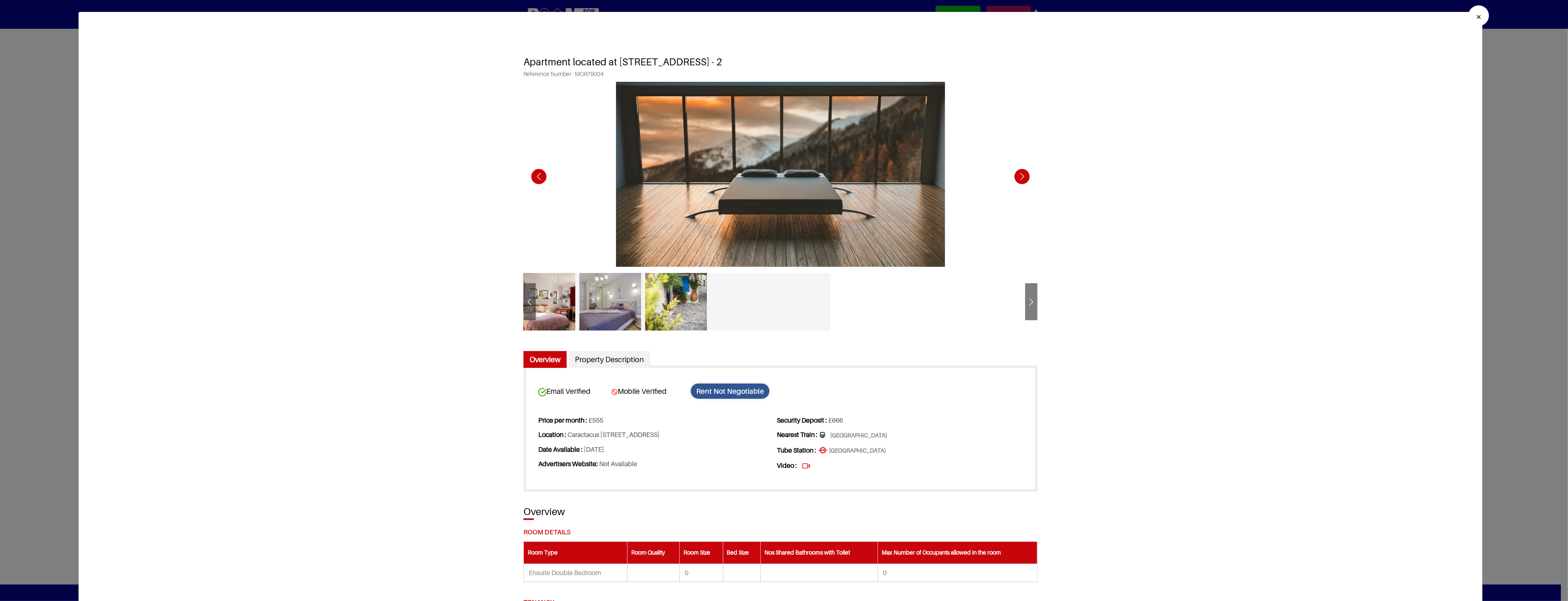
click at [1029, 306] on div "Next slide" at bounding box center [1031, 302] width 12 height 20
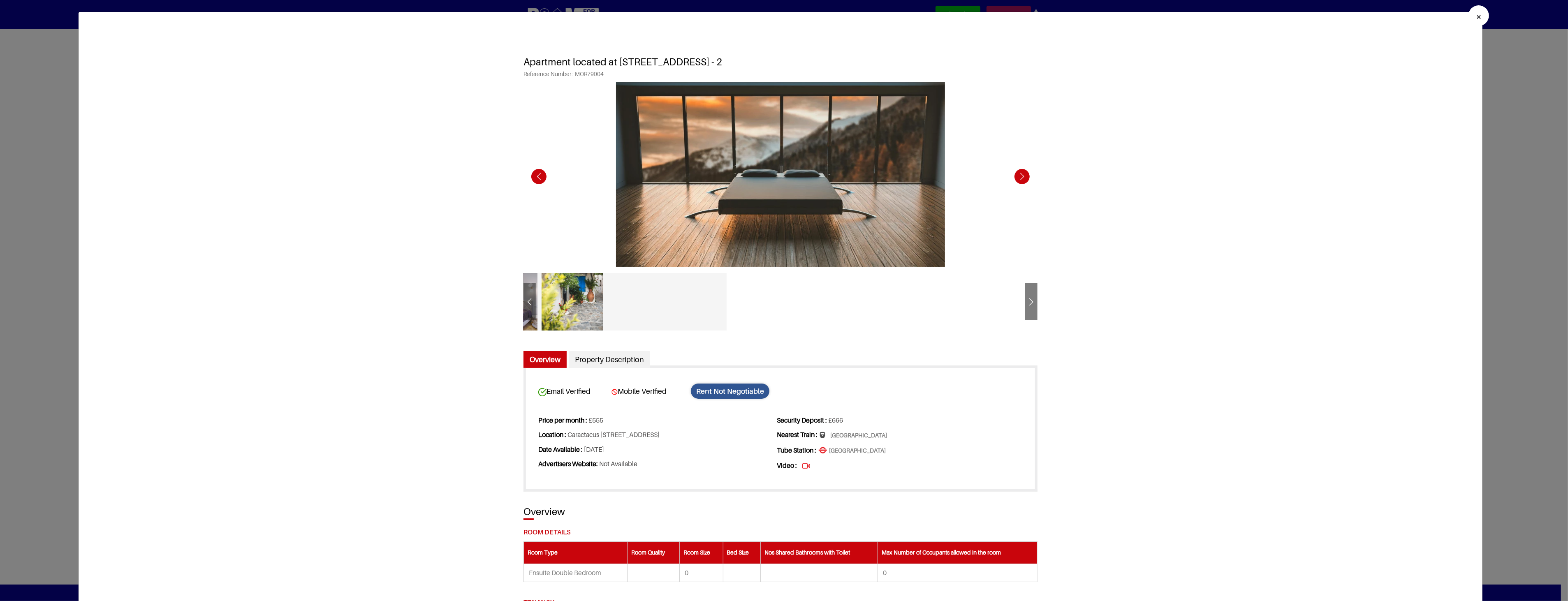
click at [1029, 306] on div "Next slide" at bounding box center [1031, 302] width 12 height 20
click at [1029, 306] on div at bounding box center [780, 302] width 514 height 70
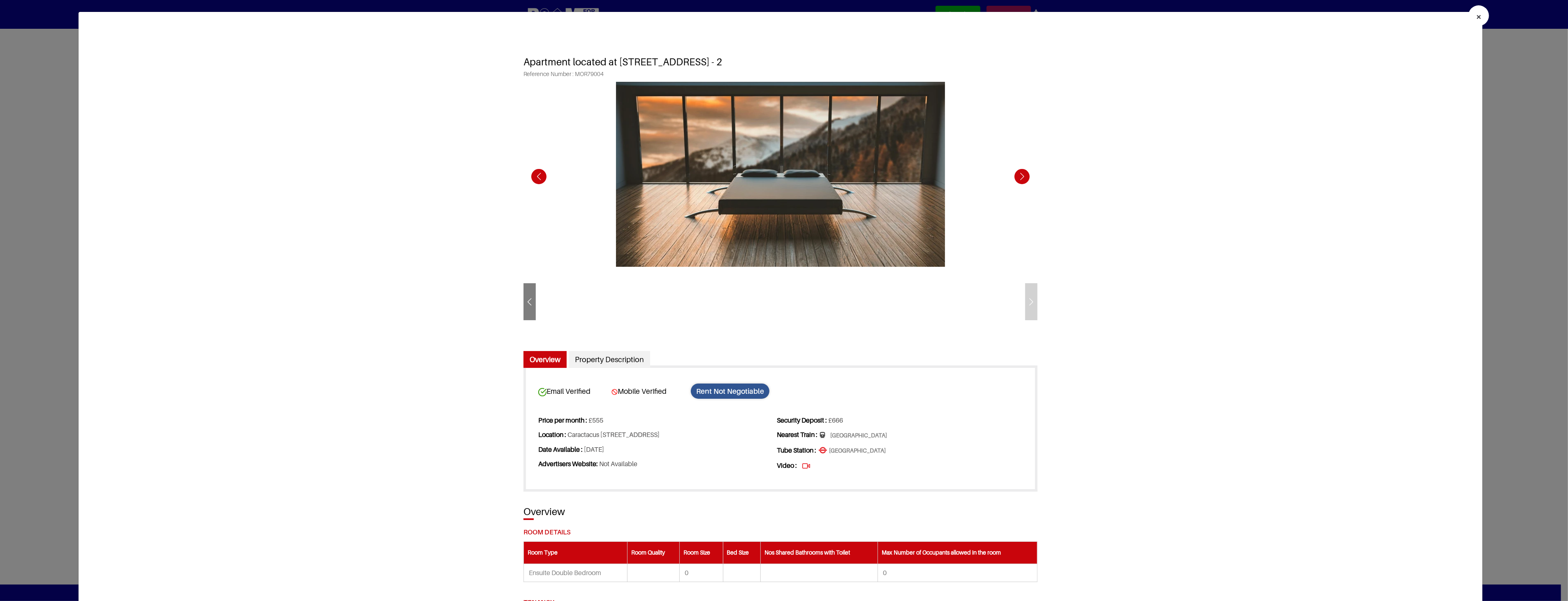
click at [1029, 306] on div at bounding box center [780, 302] width 514 height 70
click at [532, 302] on div "Previous slide" at bounding box center [529, 302] width 12 height 20
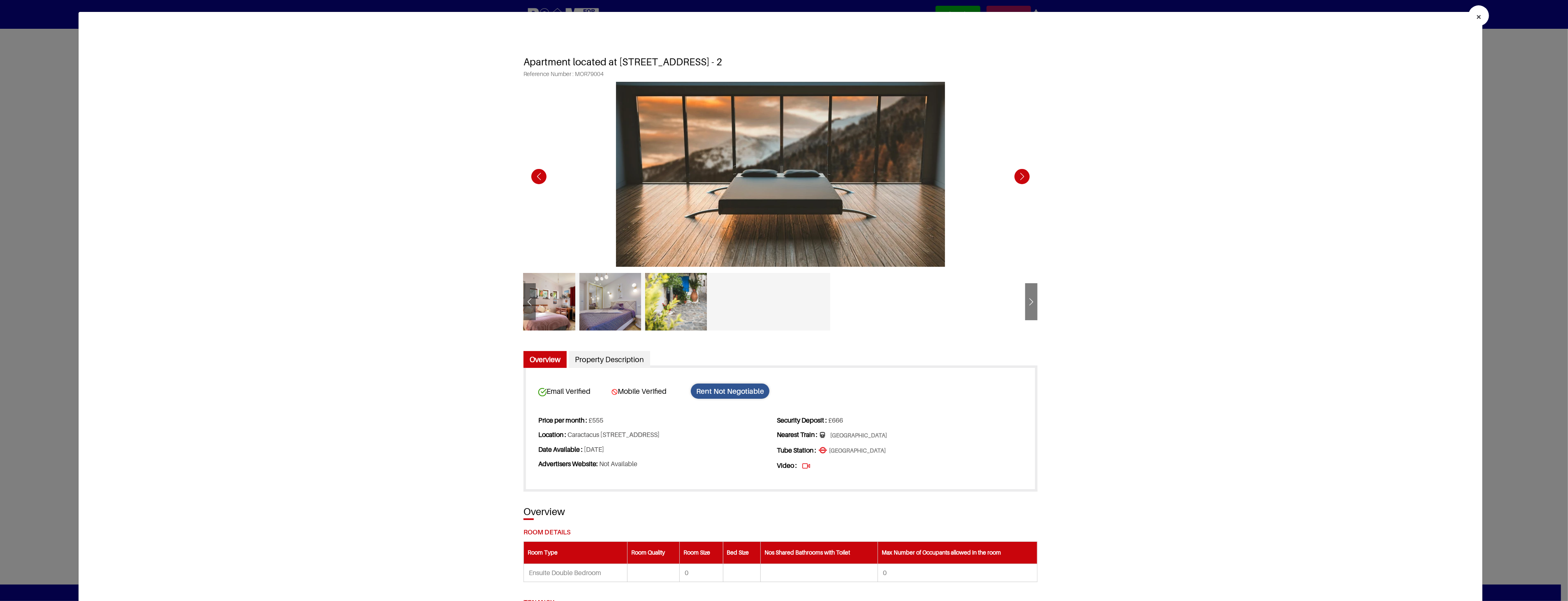
click at [532, 302] on div "Previous slide" at bounding box center [529, 302] width 12 height 20
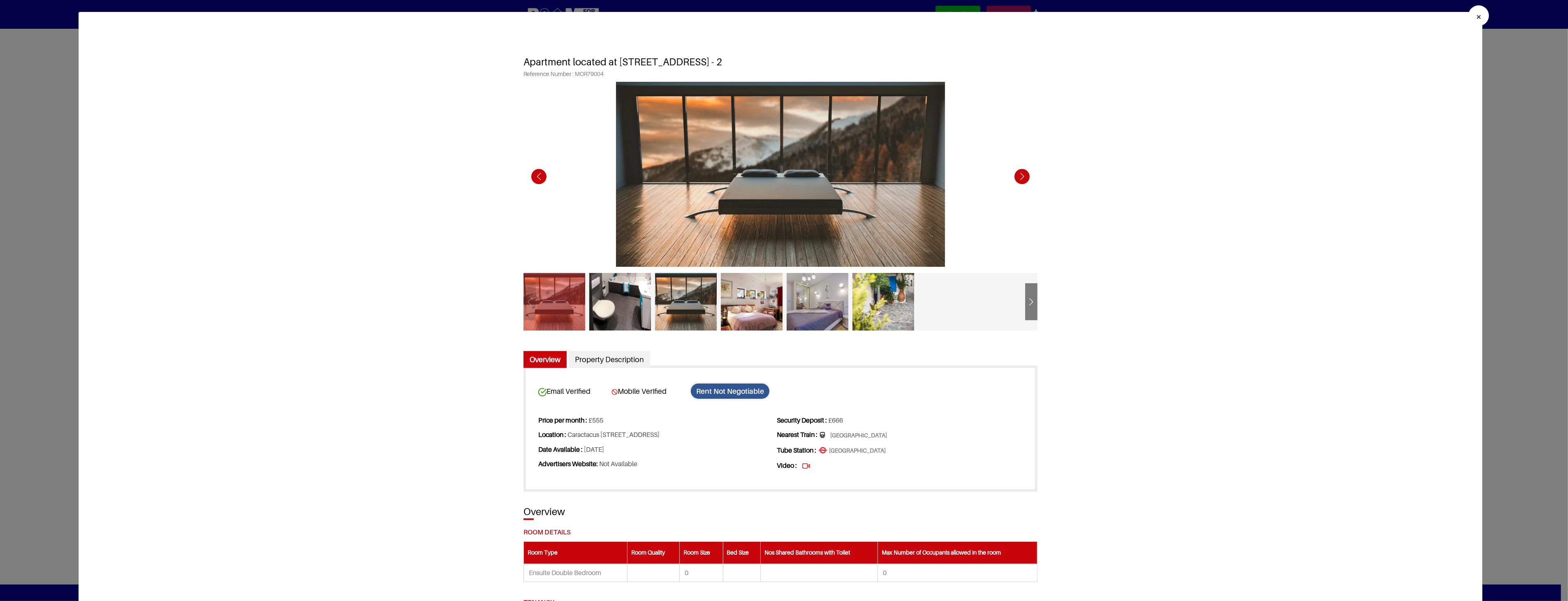
click at [532, 302] on div at bounding box center [554, 302] width 62 height 58
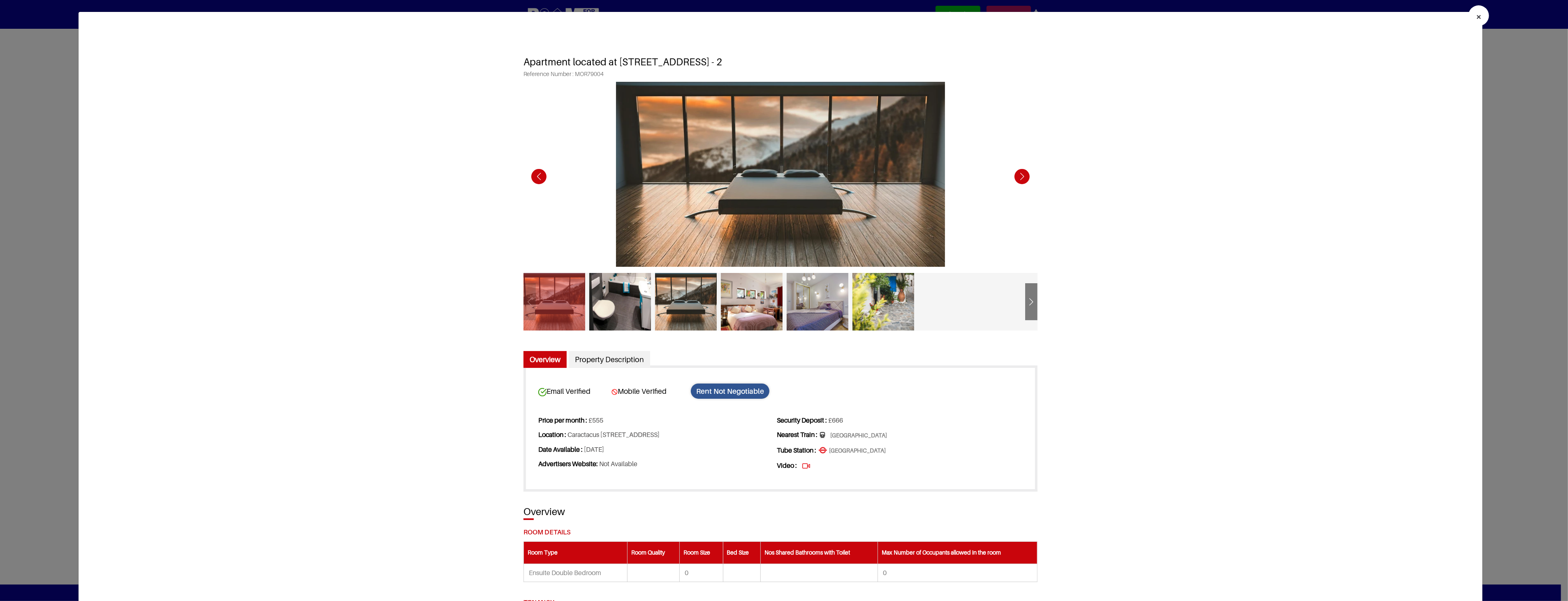
click at [1468, 17] on button "×" at bounding box center [1478, 15] width 20 height 20
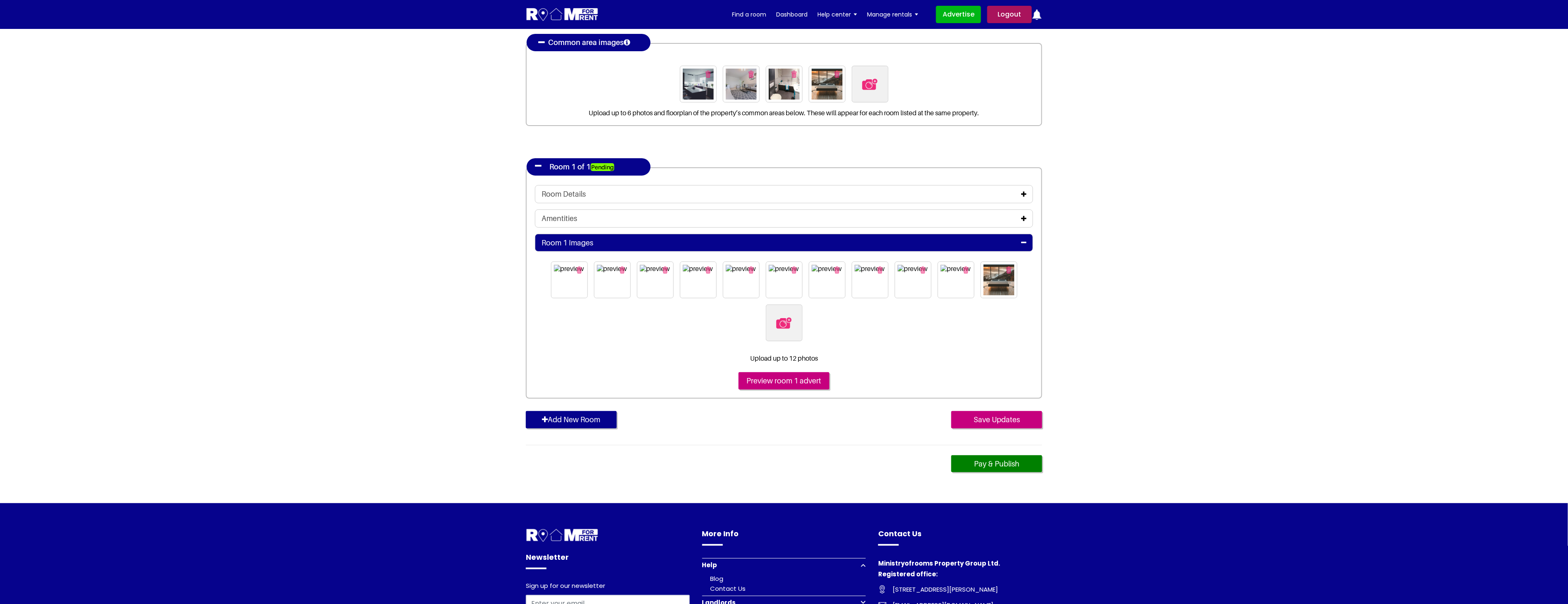
scroll to position [91, 0]
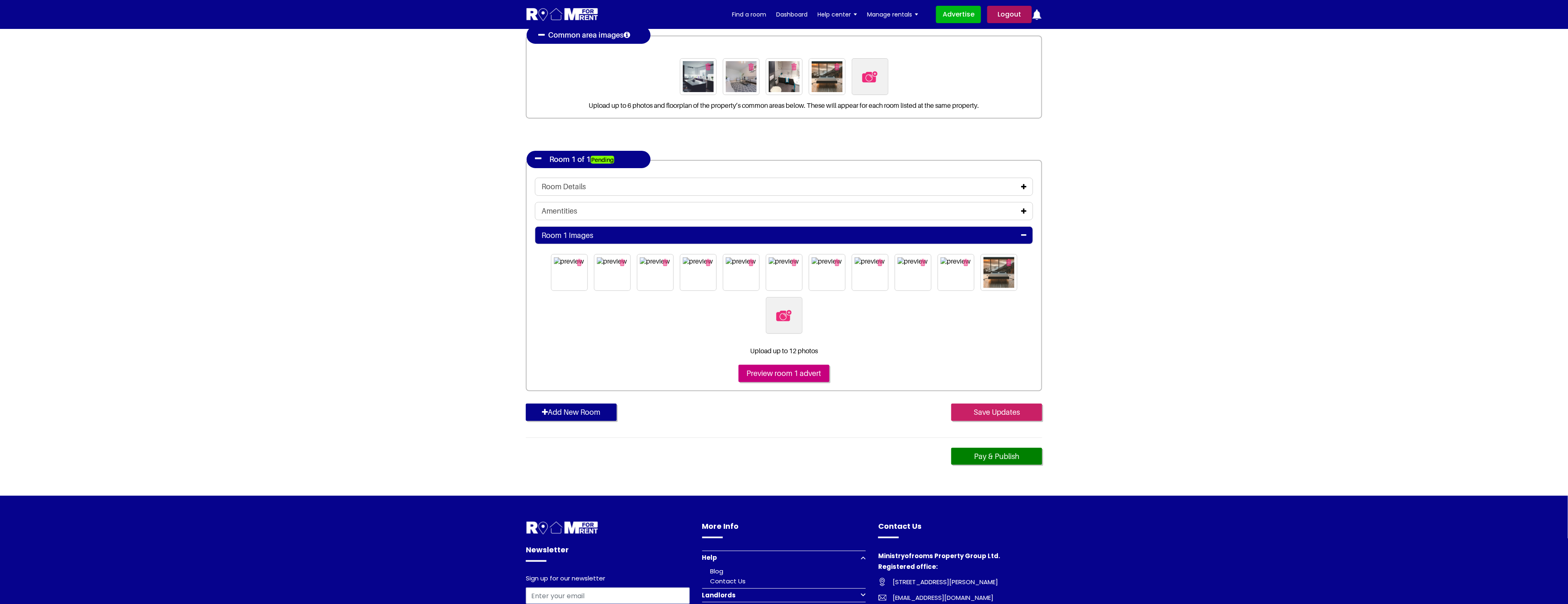
click at [991, 411] on input "Save Updates" at bounding box center [996, 412] width 91 height 17
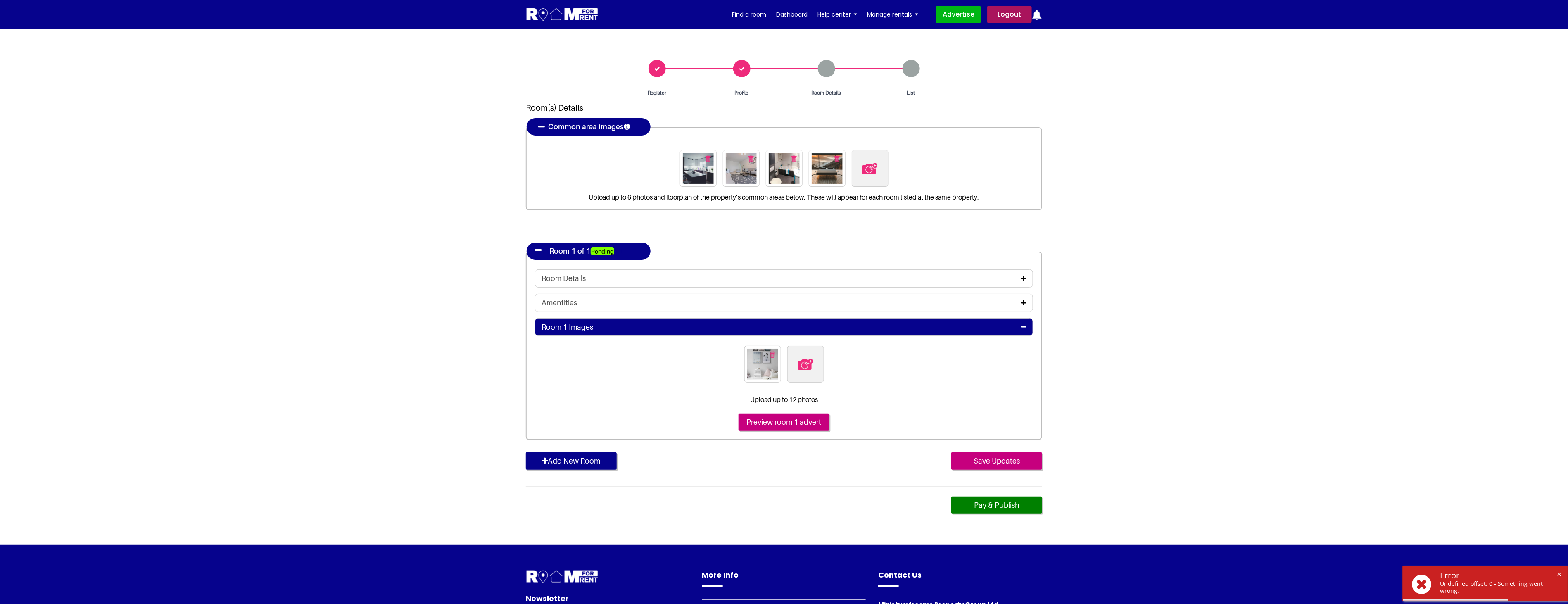
click at [1021, 278] on icon at bounding box center [1023, 278] width 5 height 7
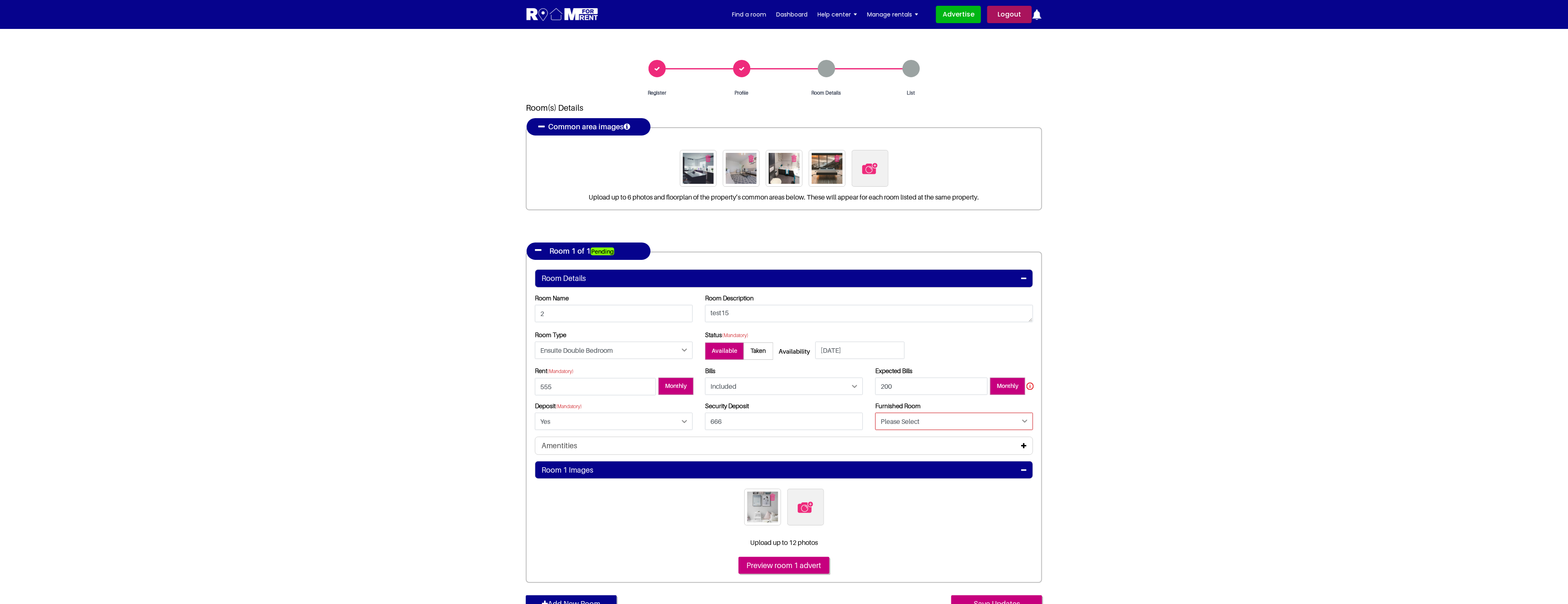
click at [954, 417] on select "Please Select Yes No" at bounding box center [954, 421] width 158 height 17
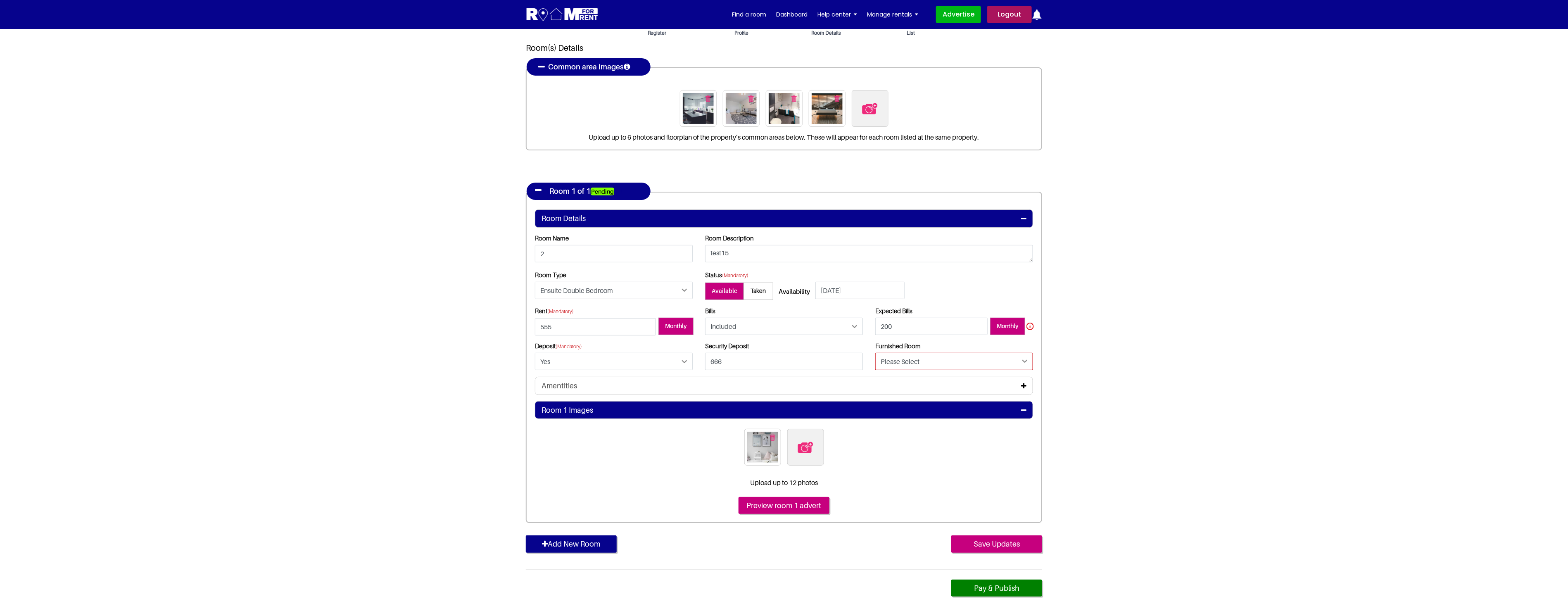
scroll to position [46, 0]
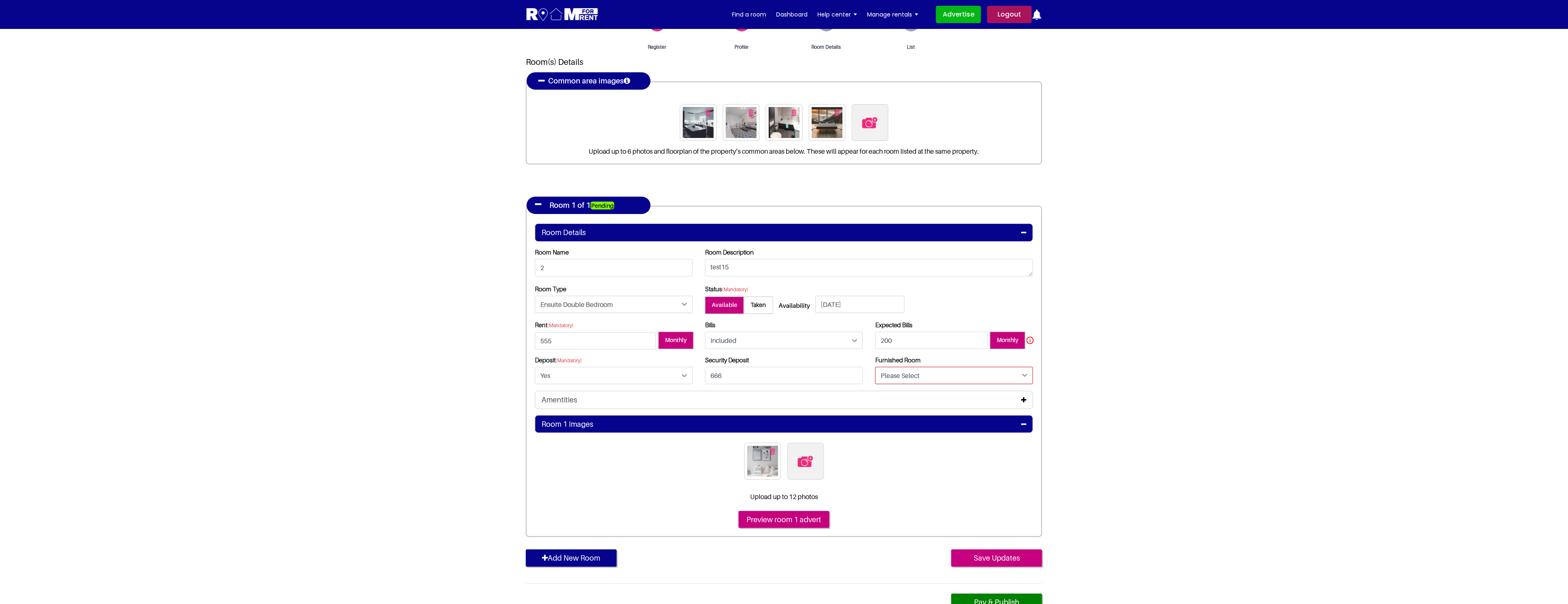
click at [884, 122] on label at bounding box center [870, 122] width 37 height 37
click at [884, 114] on input "file" at bounding box center [915, 109] width 126 height 11
type input "C:\fakepath\bedroom 2.jpg"
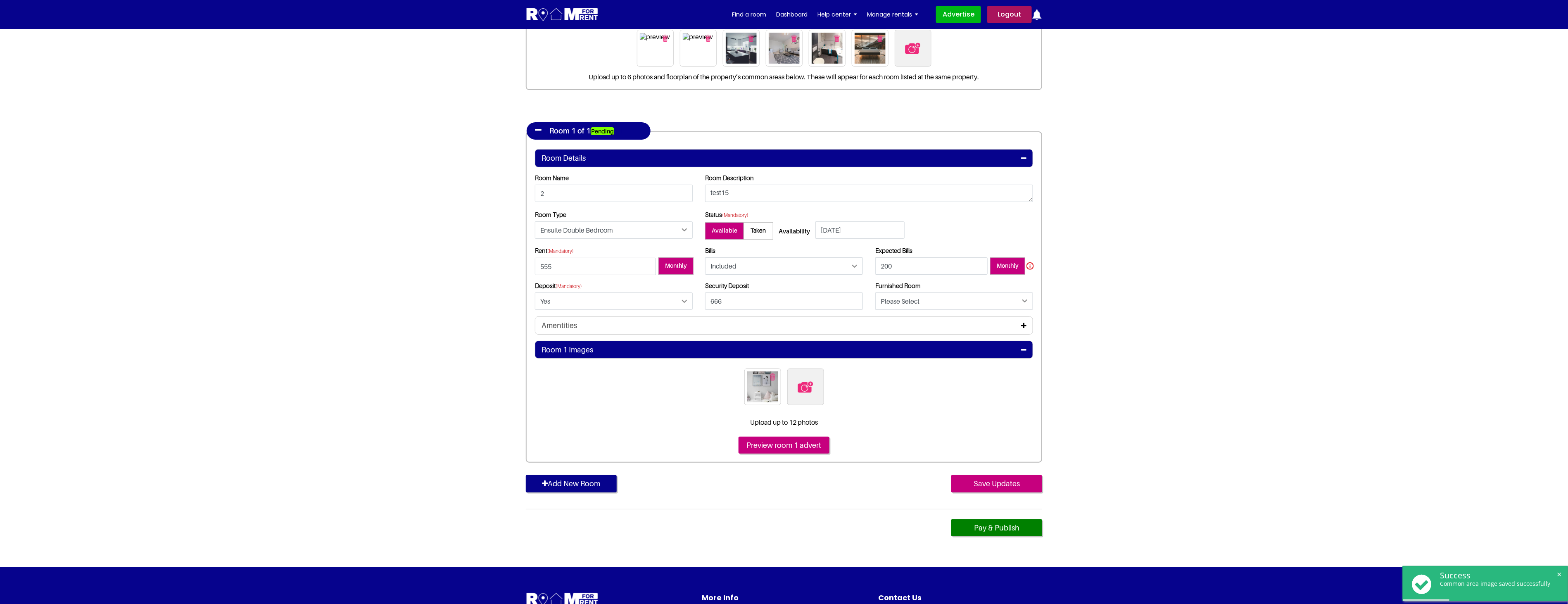
scroll to position [138, 0]
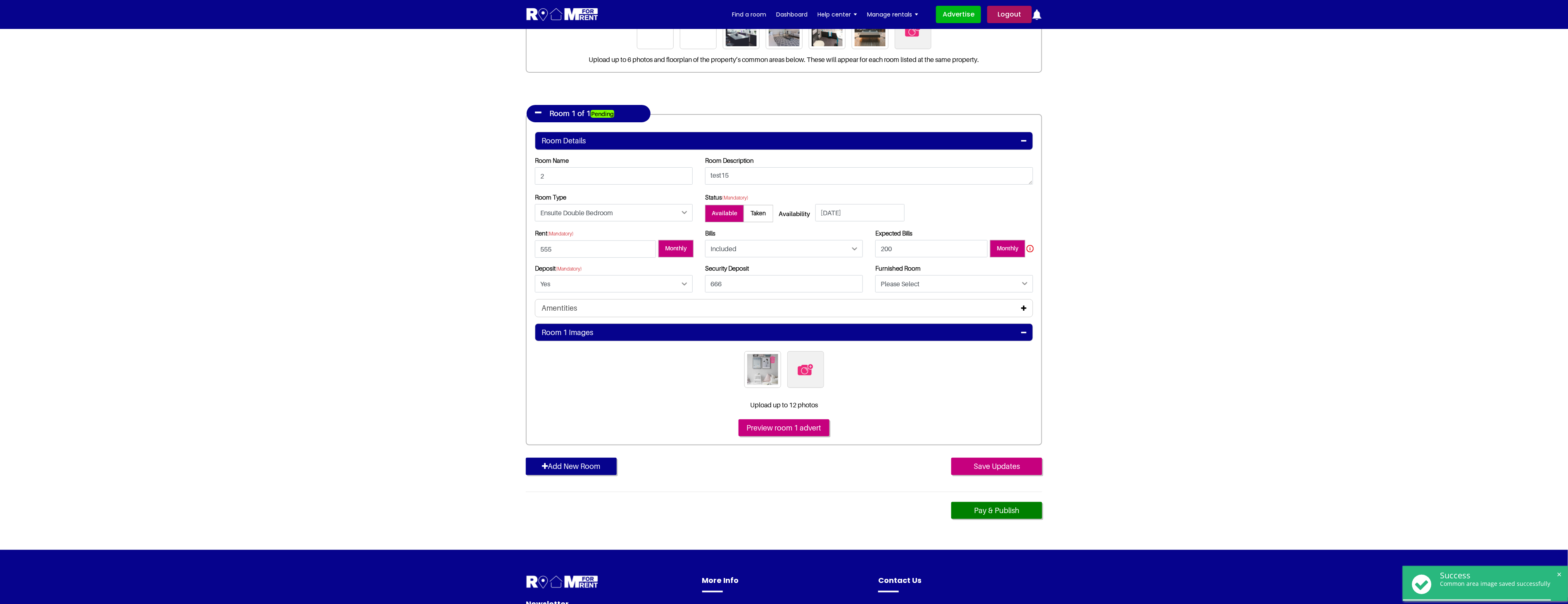
click at [911, 274] on div "Furnished Room Please Select Yes No" at bounding box center [954, 278] width 158 height 28
click at [912, 284] on select "Please Select Yes No" at bounding box center [954, 284] width 158 height 17
click at [1129, 288] on section "Register Profile Room Details List Room(s) Details" at bounding box center [784, 220] width 1568 height 659
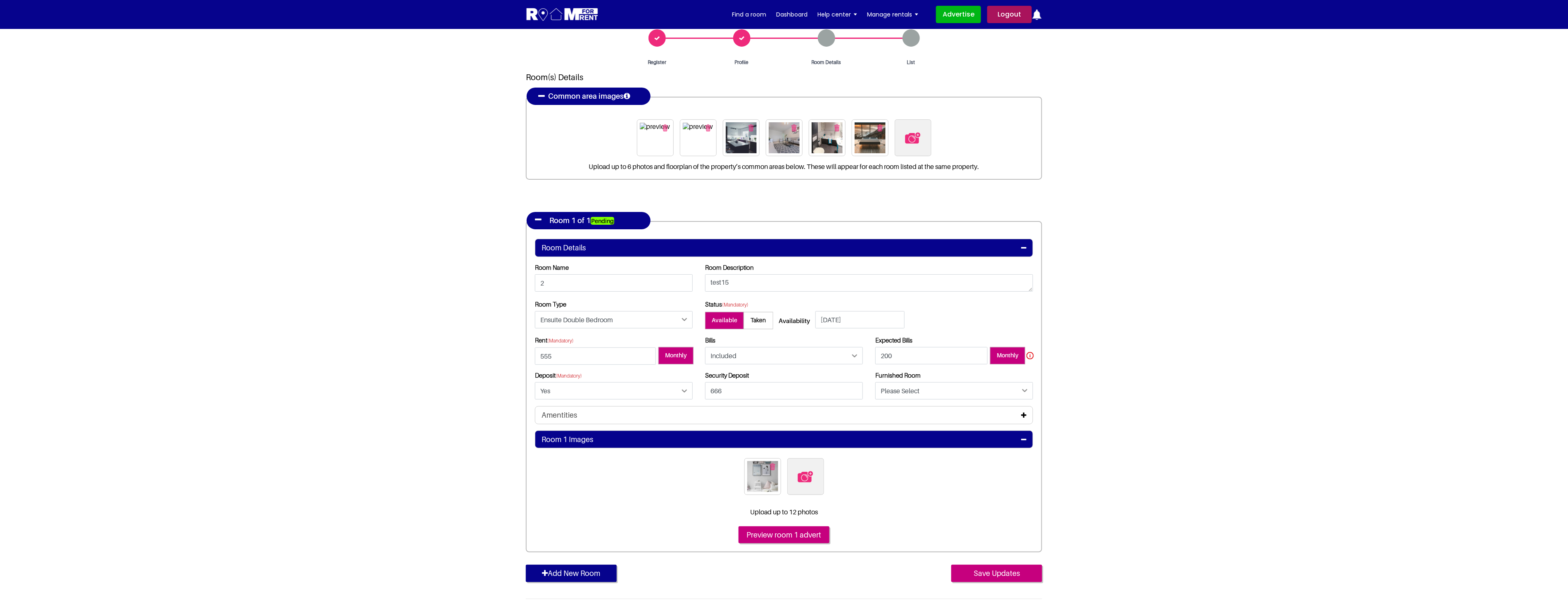
scroll to position [91, 0]
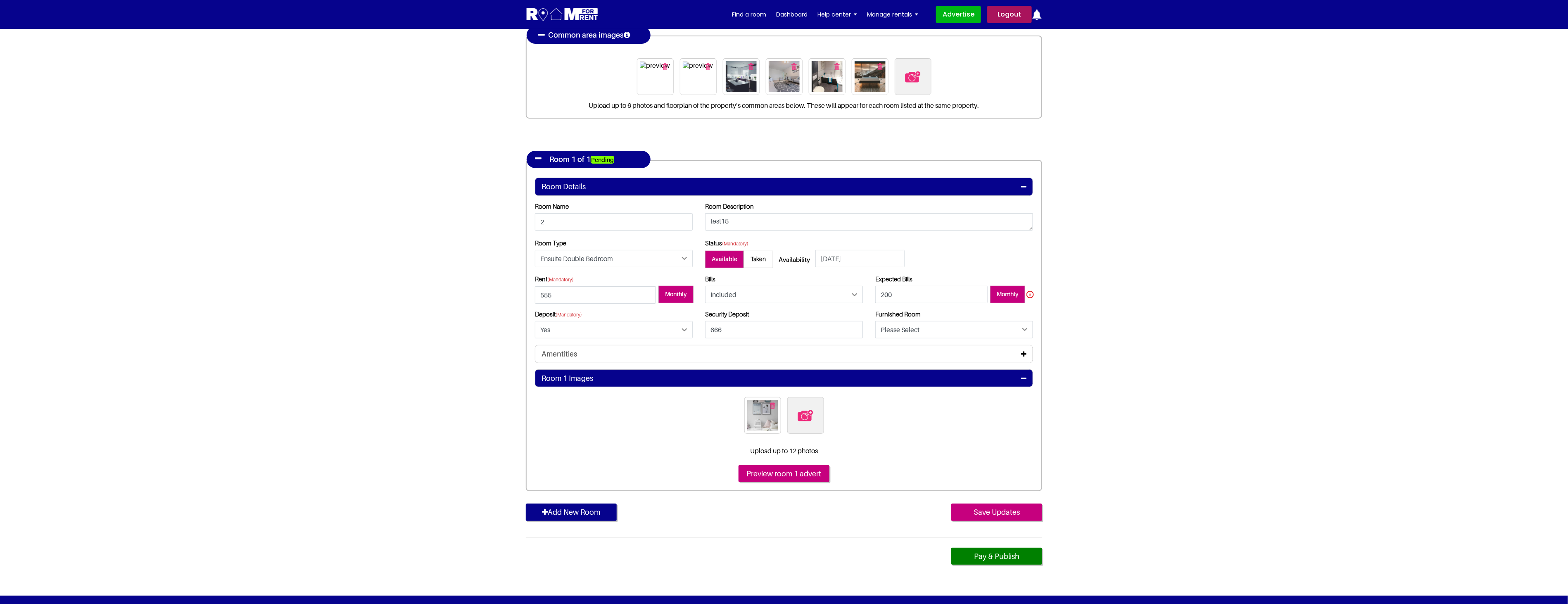
click at [1024, 357] on icon at bounding box center [1023, 354] width 5 height 7
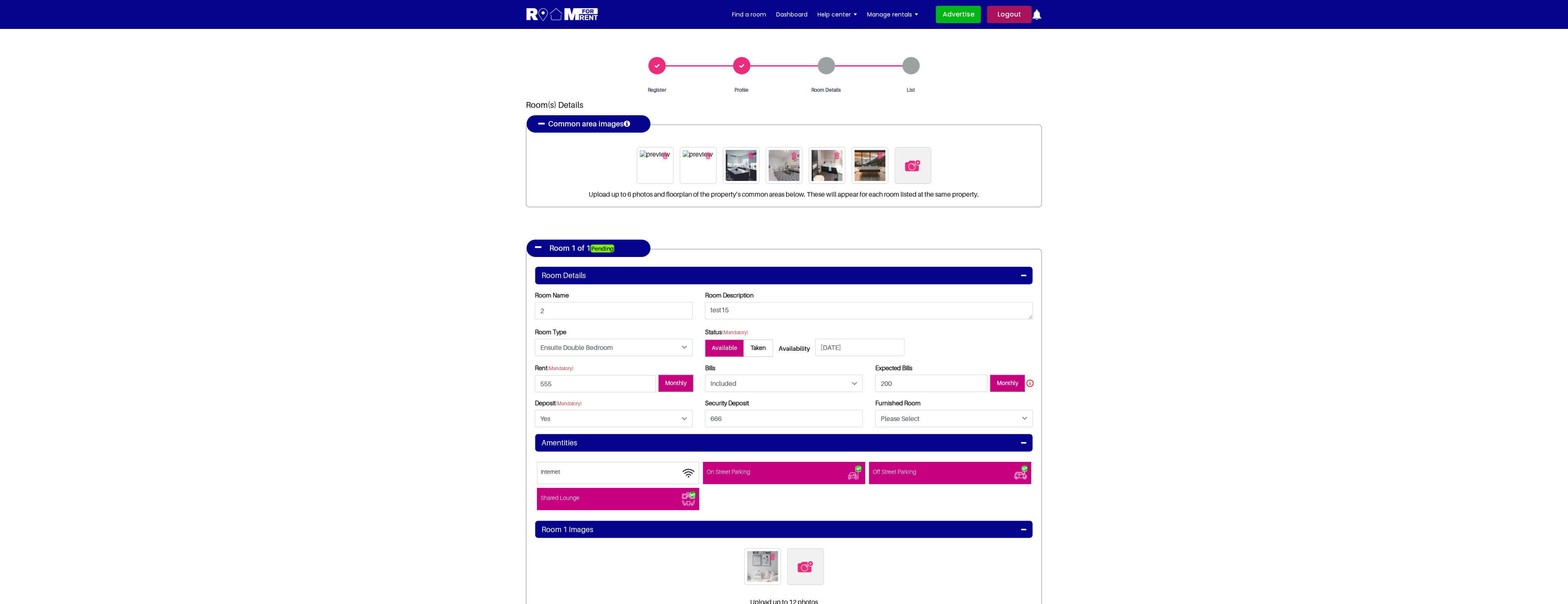
scroll to position [0, 0]
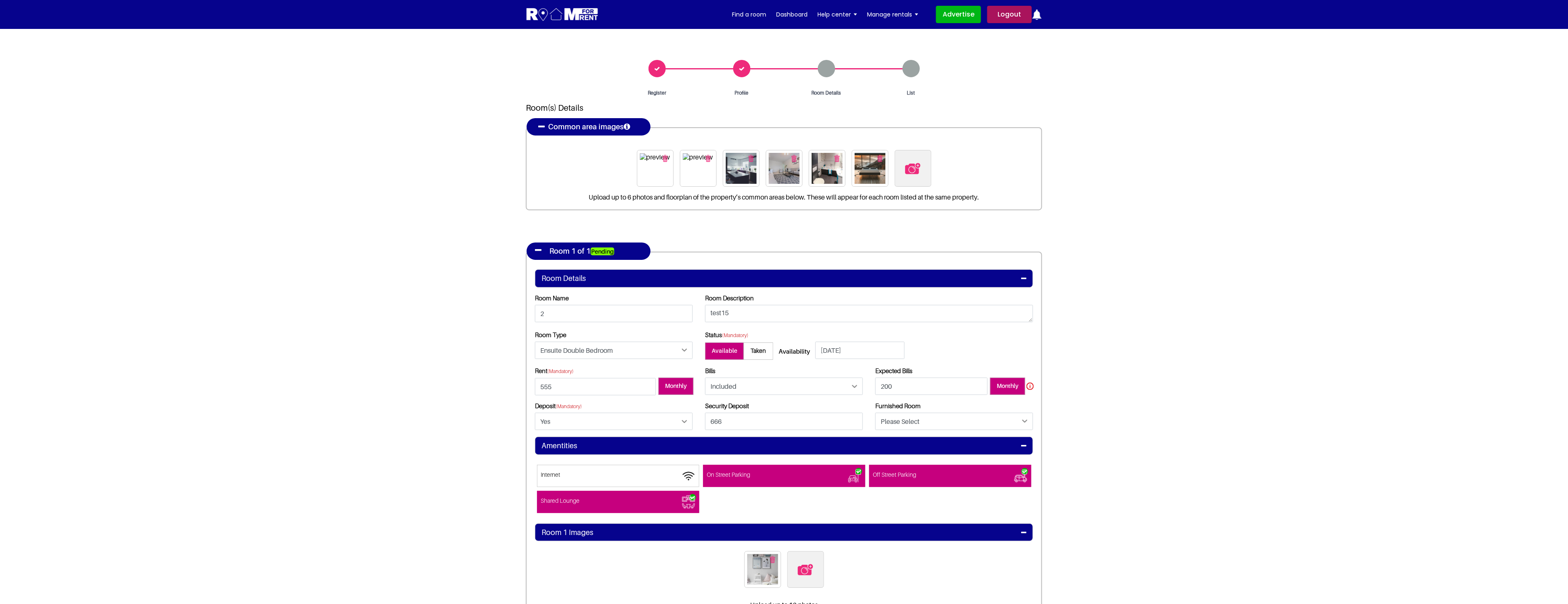
click at [559, 11] on img at bounding box center [562, 14] width 73 height 15
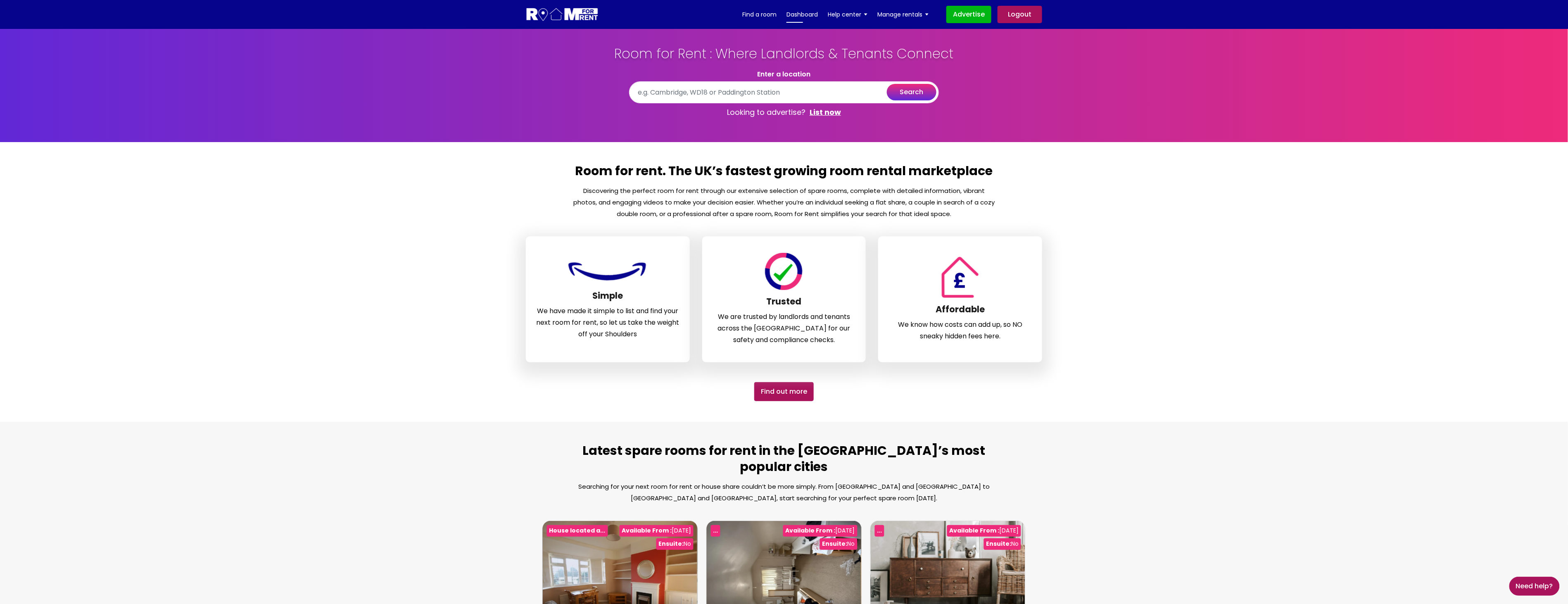
click at [790, 15] on link "Dashboard" at bounding box center [802, 14] width 32 height 13
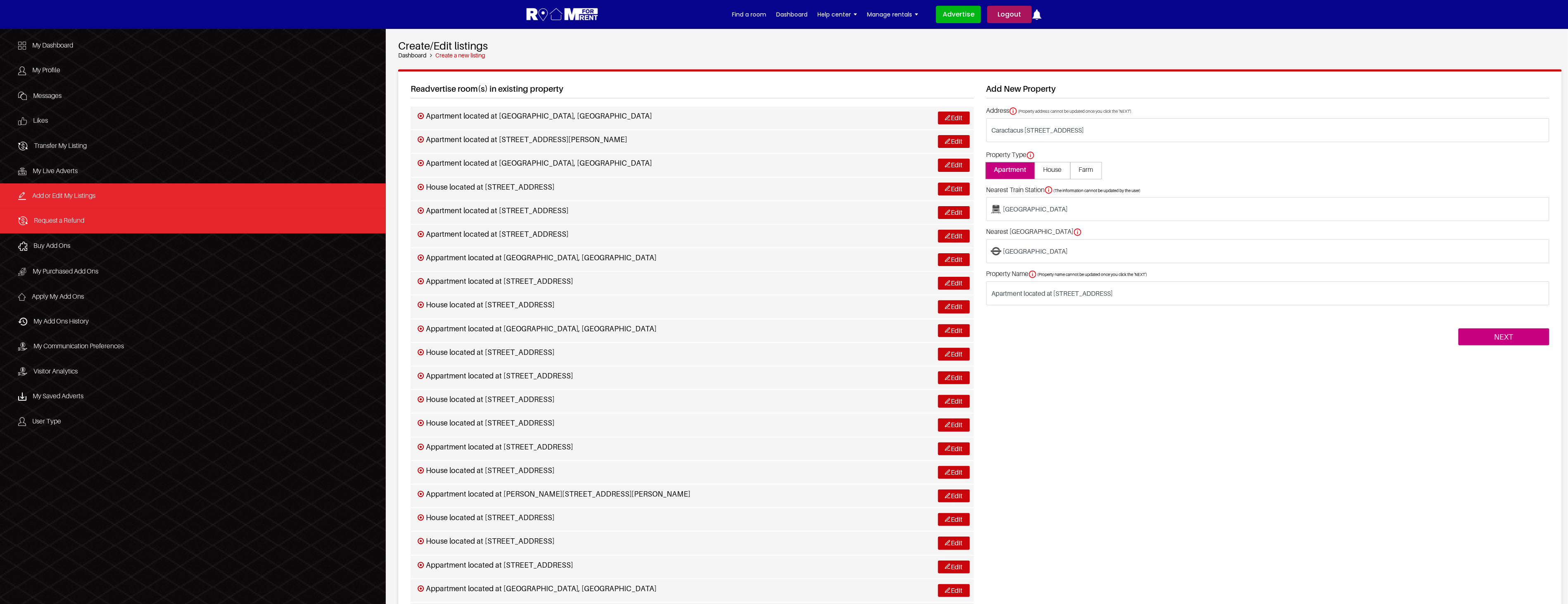
click at [76, 224] on span "Request a Refund" at bounding box center [59, 220] width 51 height 9
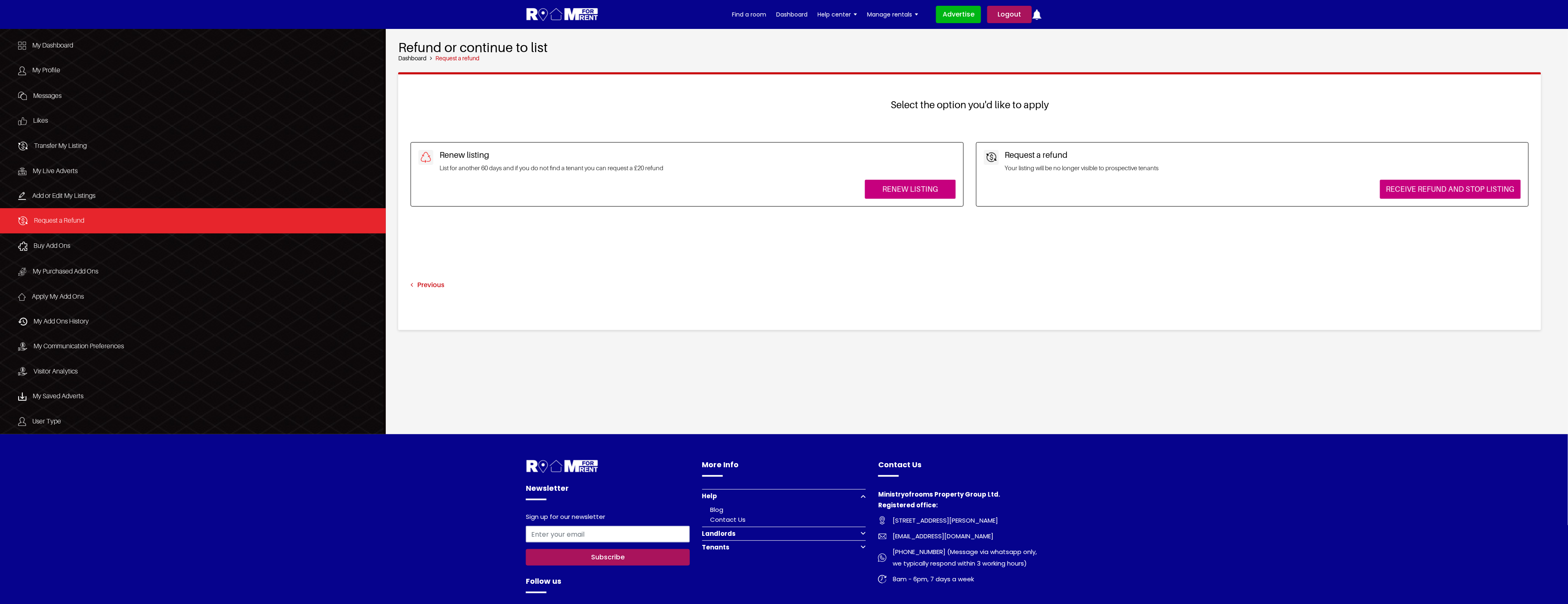
click at [1013, 15] on link "Logout" at bounding box center [1010, 14] width 45 height 17
